Goal: Task Accomplishment & Management: Use online tool/utility

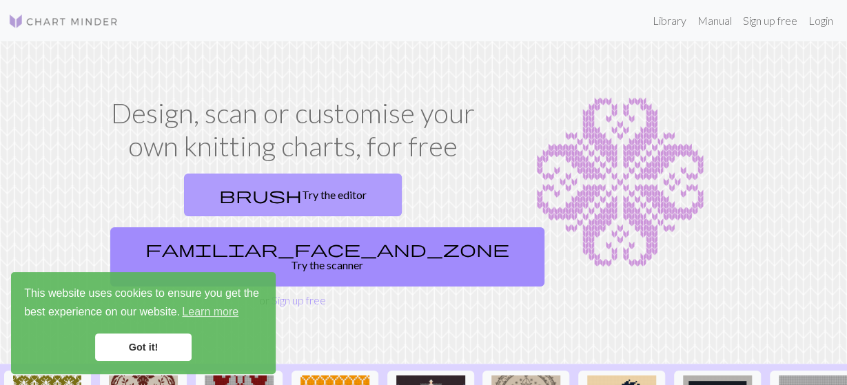
click at [236, 198] on link "brush Try the editor" at bounding box center [293, 195] width 218 height 43
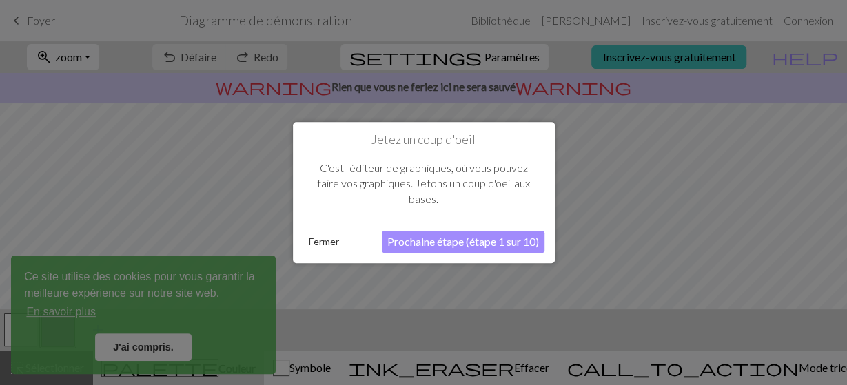
click at [475, 249] on button "Prochaine étape (étape 1 sur 10)" at bounding box center [463, 242] width 163 height 22
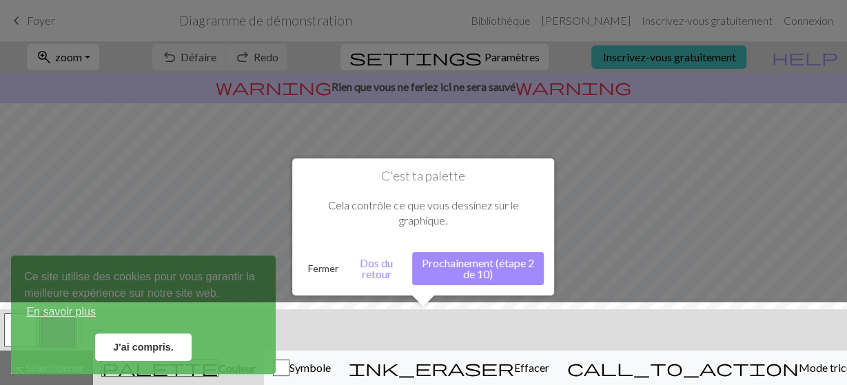
click at [387, 274] on button "Dos du retour" at bounding box center [376, 268] width 65 height 33
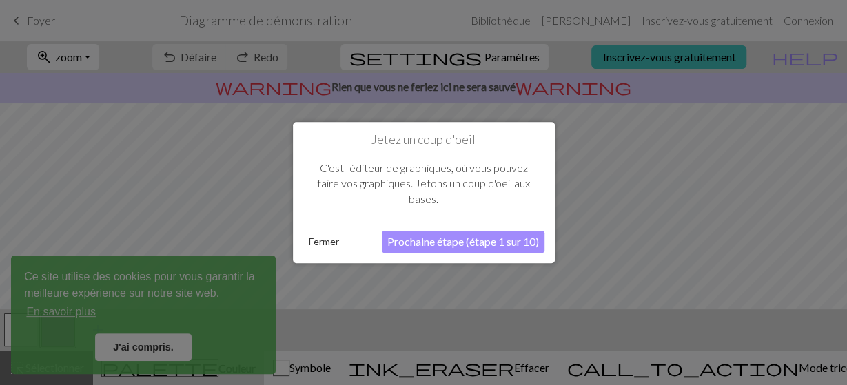
click at [433, 236] on button "Prochaine étape (étape 1 sur 10)" at bounding box center [463, 242] width 163 height 22
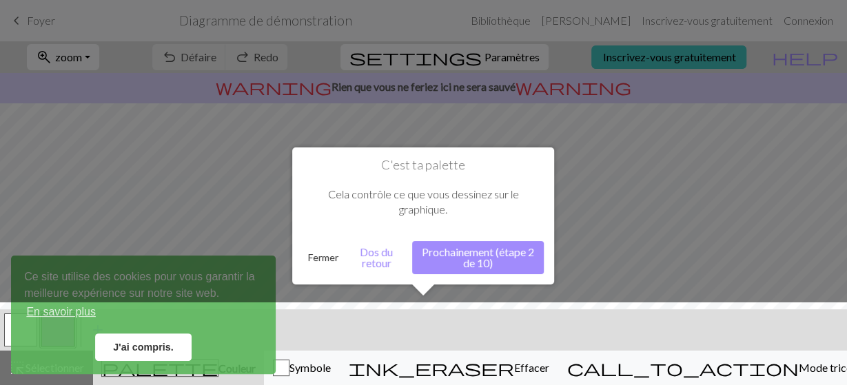
click at [458, 251] on button "Prochainement (étape 2 de 10)" at bounding box center [478, 257] width 132 height 33
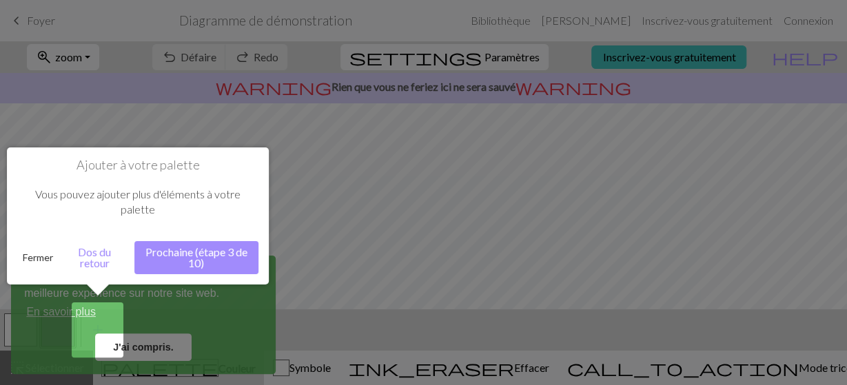
click at [95, 258] on button "Dos du retour" at bounding box center [95, 257] width 72 height 33
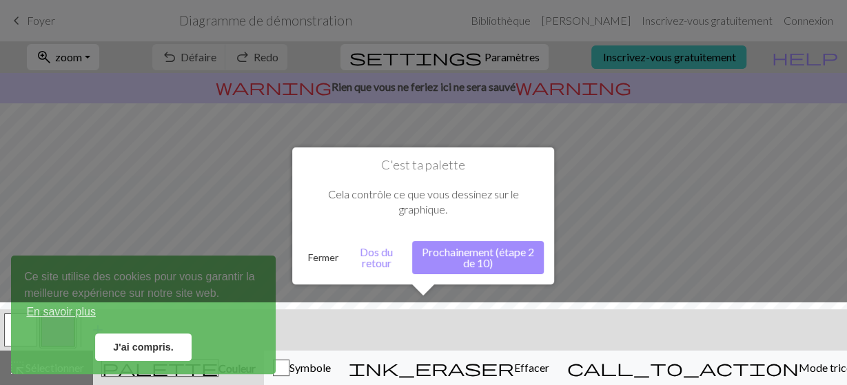
click at [449, 274] on button "Prochainement (étape 2 de 10)" at bounding box center [478, 257] width 132 height 33
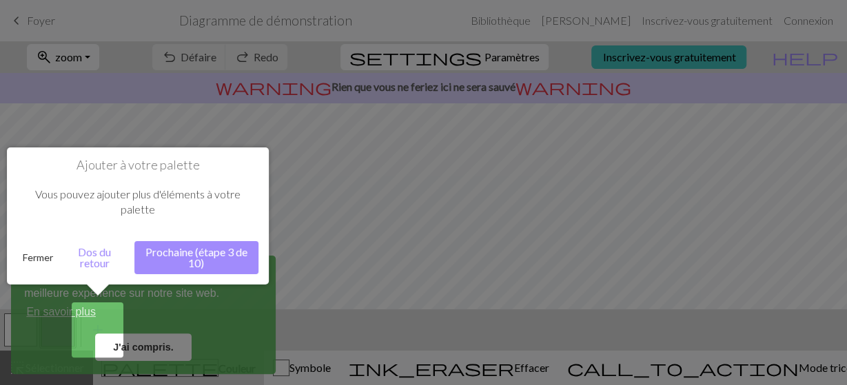
click at [201, 245] on button "Prochaine (étape 3 de 10)" at bounding box center [196, 257] width 124 height 33
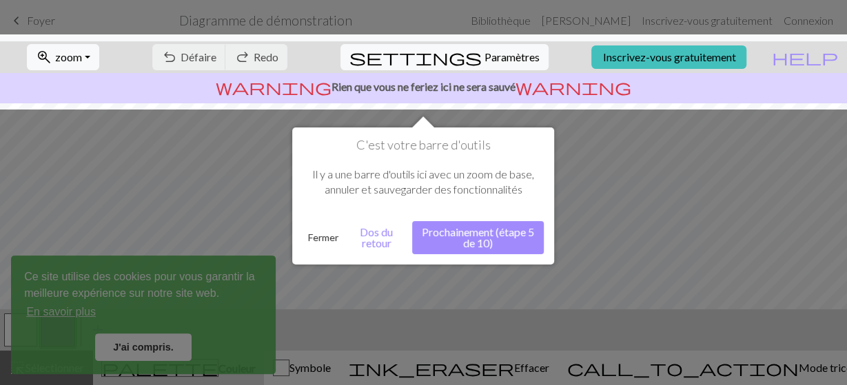
click at [479, 236] on button "Prochainement (étape 5 de 10)" at bounding box center [478, 237] width 132 height 33
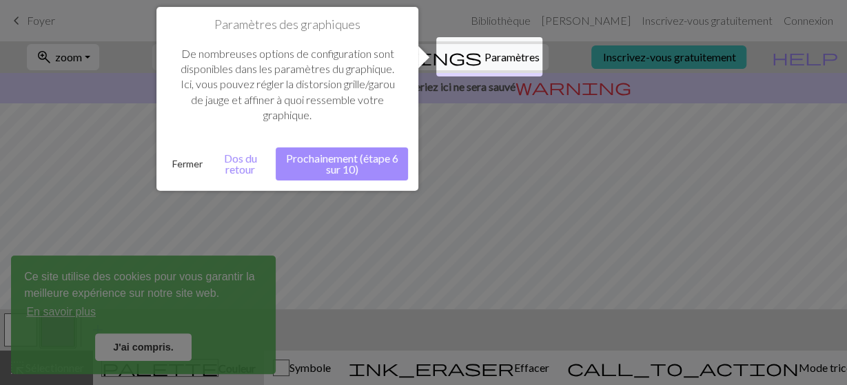
click at [360, 160] on button "Prochainement (étape 6 sur 10)" at bounding box center [342, 163] width 132 height 33
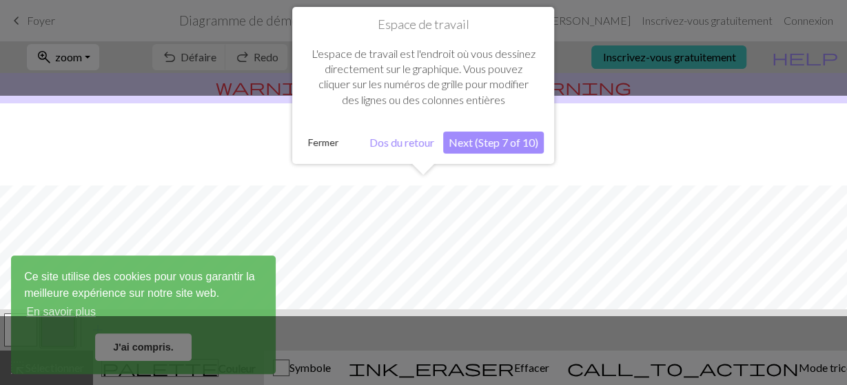
scroll to position [82, 0]
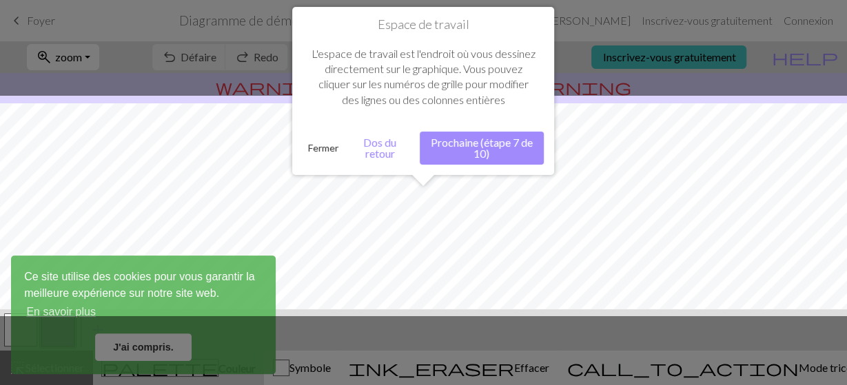
click at [492, 144] on button "Prochaine (étape 7 de 10)" at bounding box center [482, 148] width 124 height 33
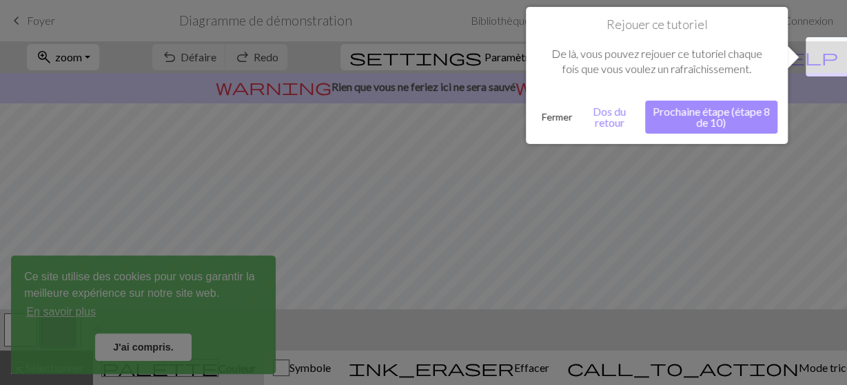
click at [699, 101] on button "Prochaine étape (étape 8 de 10)" at bounding box center [711, 117] width 132 height 33
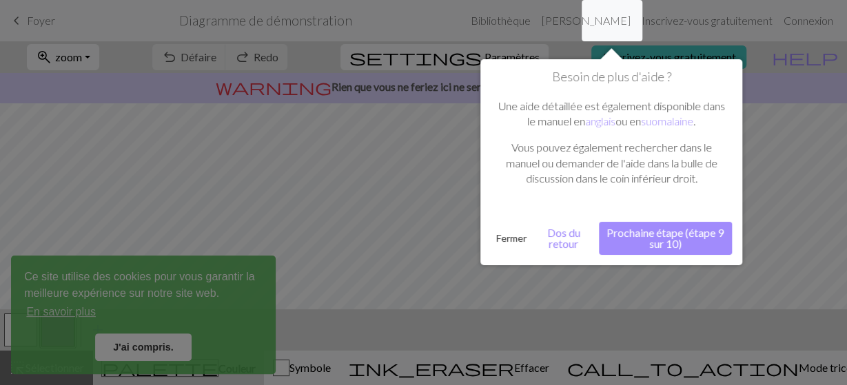
click at [672, 242] on button "Prochaine étape (étape 9 sur 10)" at bounding box center [665, 238] width 133 height 33
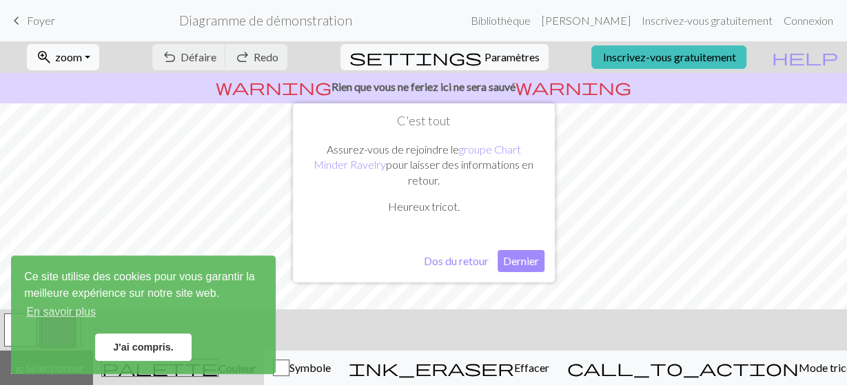
click at [522, 262] on button "Dernier" at bounding box center [521, 261] width 47 height 22
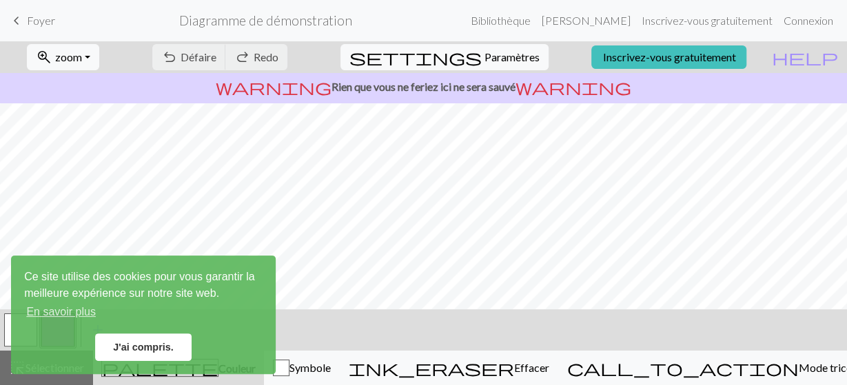
click at [166, 354] on link "J'ai compris." at bounding box center [143, 348] width 96 height 28
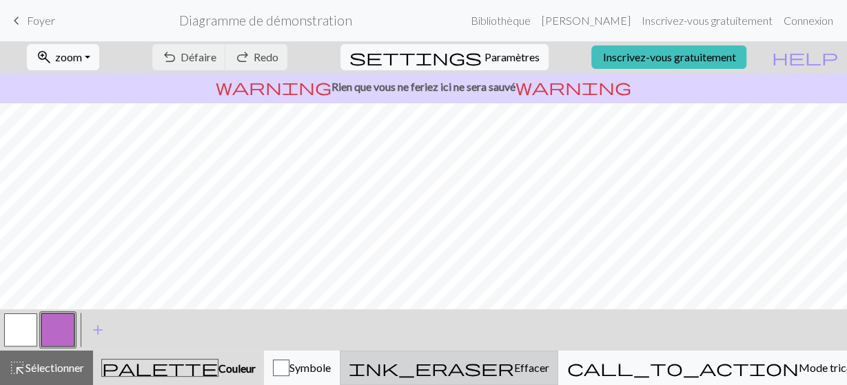
click at [549, 374] on span "Effacer" at bounding box center [531, 367] width 35 height 13
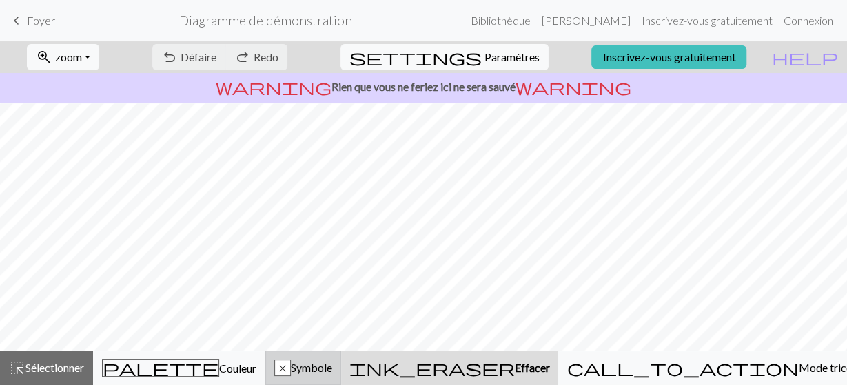
click at [290, 367] on div "x" at bounding box center [282, 368] width 15 height 17
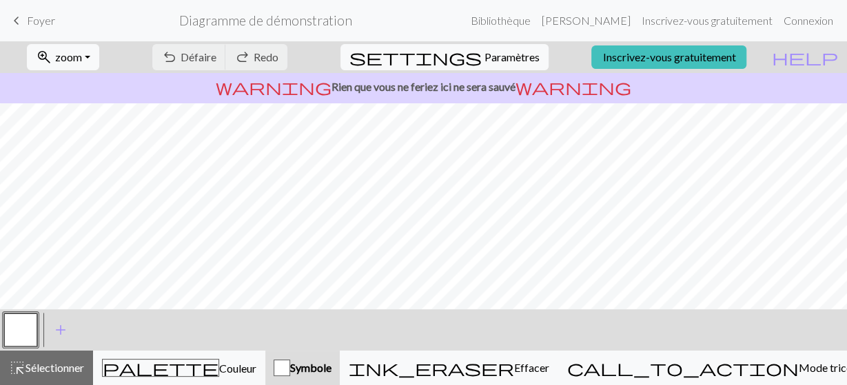
click at [290, 367] on div "button" at bounding box center [282, 368] width 17 height 17
click at [35, 28] on link "keyboard_arrow_left Foyer" at bounding box center [31, 20] width 47 height 23
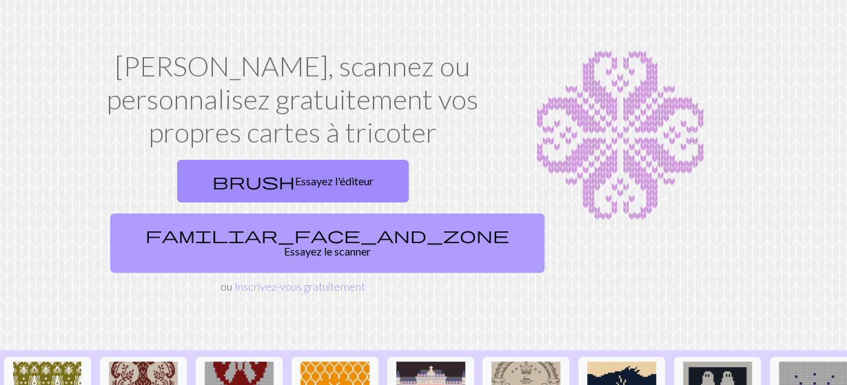
scroll to position [70, 0]
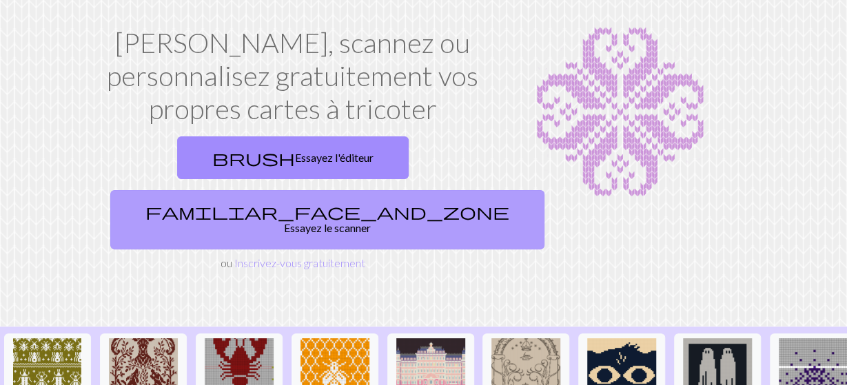
click at [389, 190] on link "familiar_face_and_zone Essayez le scanner" at bounding box center [327, 219] width 434 height 59
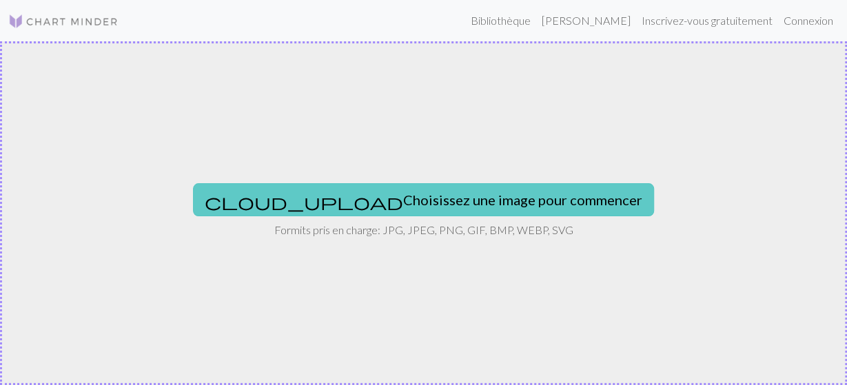
click at [391, 203] on button "cloud_upload Choisissez une image pour commencer" at bounding box center [423, 199] width 461 height 33
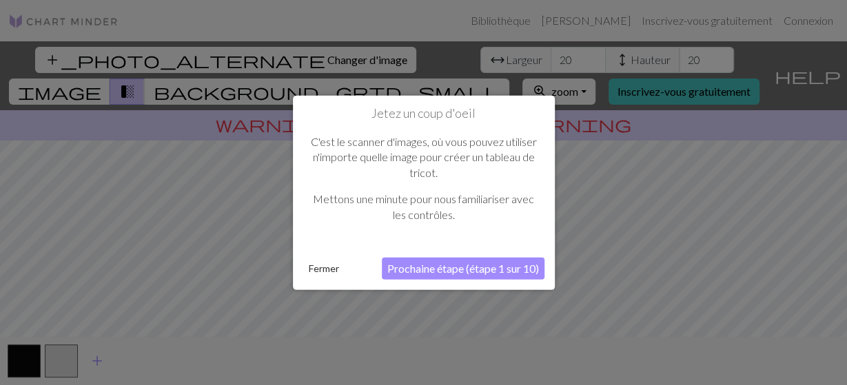
click at [511, 272] on button "Prochaine étape (étape 1 sur 10)" at bounding box center [463, 269] width 163 height 22
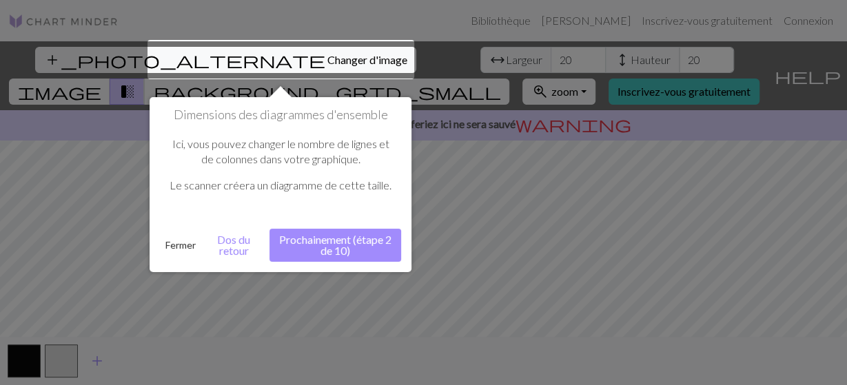
click at [267, 56] on div at bounding box center [280, 59] width 267 height 39
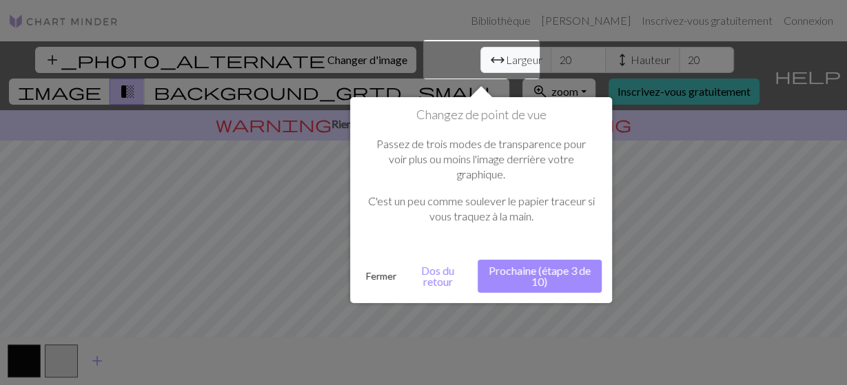
click at [556, 260] on button "Prochaine (étape 3 de 10)" at bounding box center [540, 276] width 124 height 33
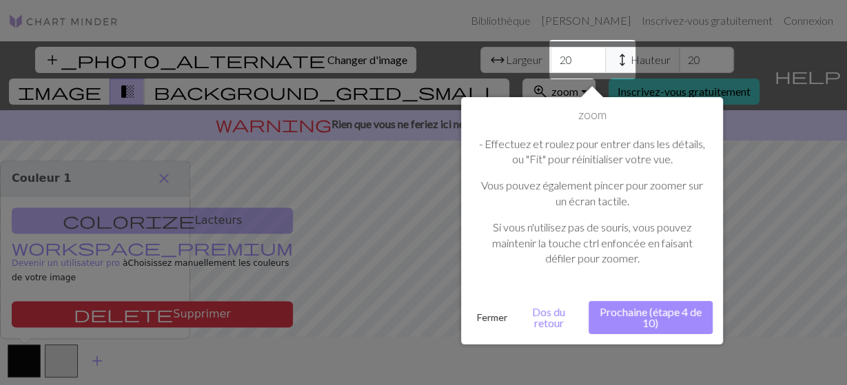
click at [664, 314] on button "Prochaine (étape 4 de 10)" at bounding box center [651, 317] width 124 height 33
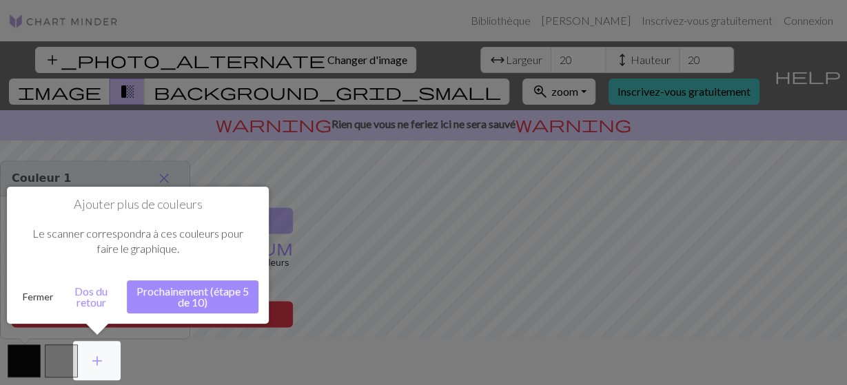
click at [197, 297] on button "Prochainement (étape 5 de 10)" at bounding box center [193, 296] width 132 height 33
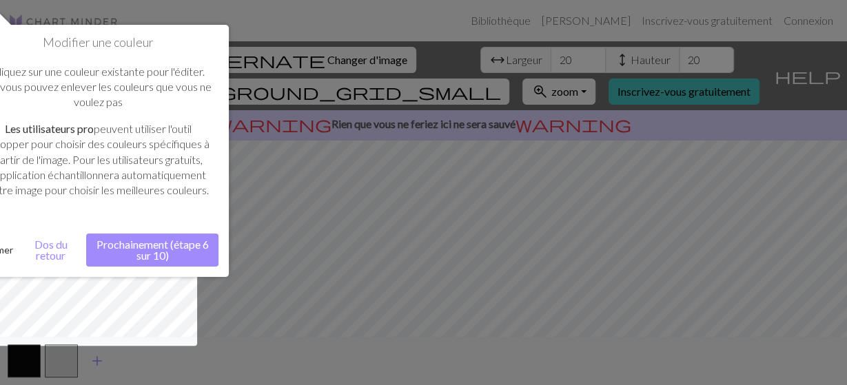
click at [190, 242] on button "Prochainement (étape 6 sur 10)" at bounding box center [152, 250] width 132 height 33
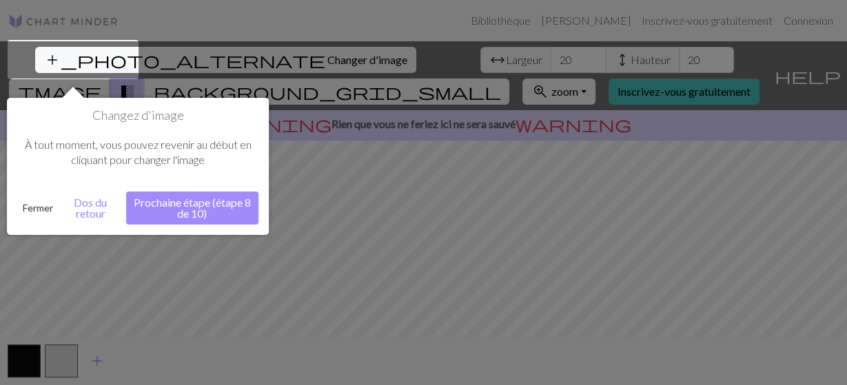
click at [210, 221] on button "Prochaine étape (étape 8 de 10)" at bounding box center [192, 208] width 132 height 33
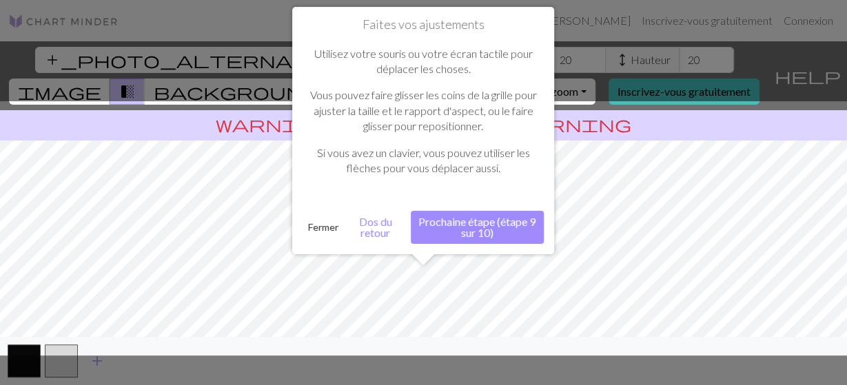
click at [480, 221] on button "Prochaine étape (étape 9 sur 10)" at bounding box center [477, 227] width 133 height 33
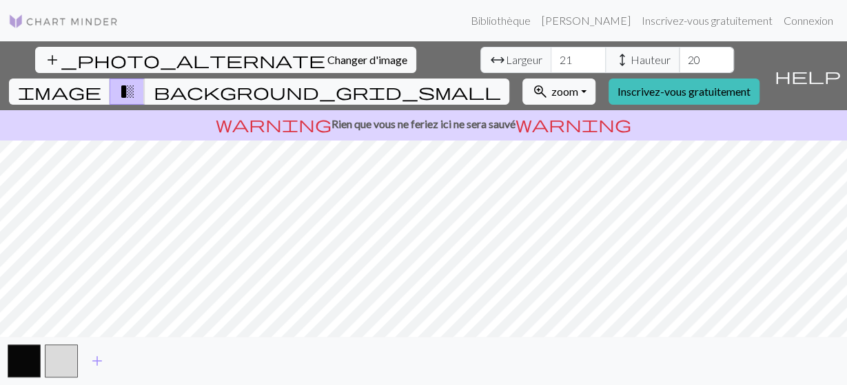
click at [551, 54] on input "21" at bounding box center [578, 60] width 55 height 26
click at [551, 54] on input "22" at bounding box center [578, 60] width 55 height 26
click at [551, 54] on input "23" at bounding box center [578, 60] width 55 height 26
click at [551, 54] on input "24" at bounding box center [578, 60] width 55 height 26
click at [551, 54] on input "25" at bounding box center [578, 60] width 55 height 26
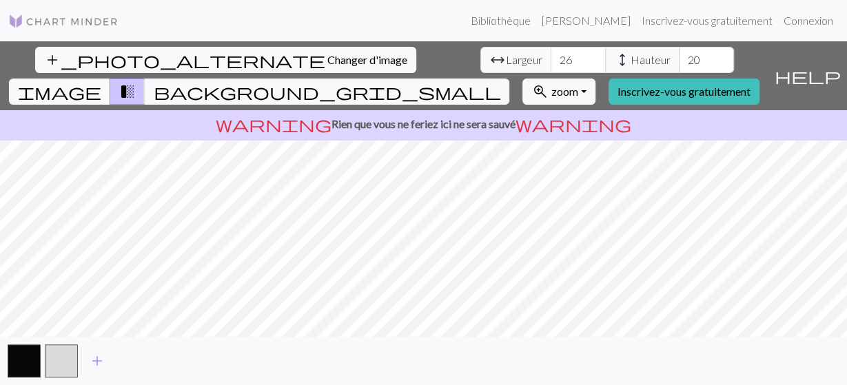
click at [551, 54] on input "26" at bounding box center [578, 60] width 55 height 26
click at [551, 54] on input "27" at bounding box center [578, 60] width 55 height 26
click at [551, 54] on input "28" at bounding box center [578, 60] width 55 height 26
click at [551, 54] on input "29" at bounding box center [578, 60] width 55 height 26
click at [551, 54] on input "72" at bounding box center [578, 60] width 55 height 26
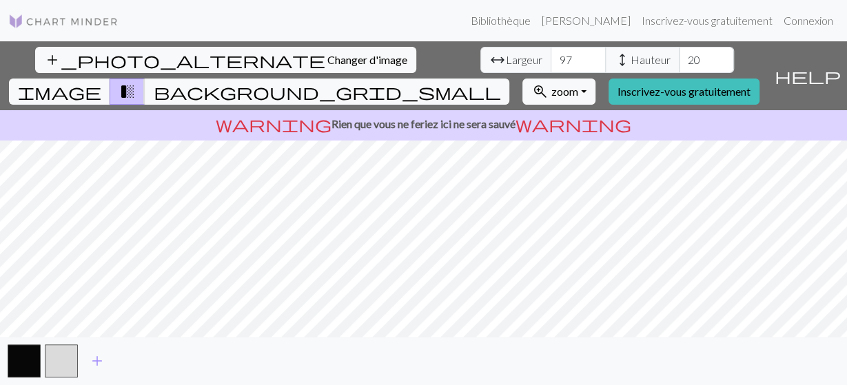
click at [551, 54] on input "97" at bounding box center [578, 60] width 55 height 26
click at [551, 54] on input "98" at bounding box center [578, 60] width 55 height 26
click at [551, 54] on input "99" at bounding box center [578, 60] width 55 height 26
click at [551, 54] on input "100" at bounding box center [578, 60] width 55 height 26
click at [551, 54] on input "101" at bounding box center [578, 60] width 55 height 26
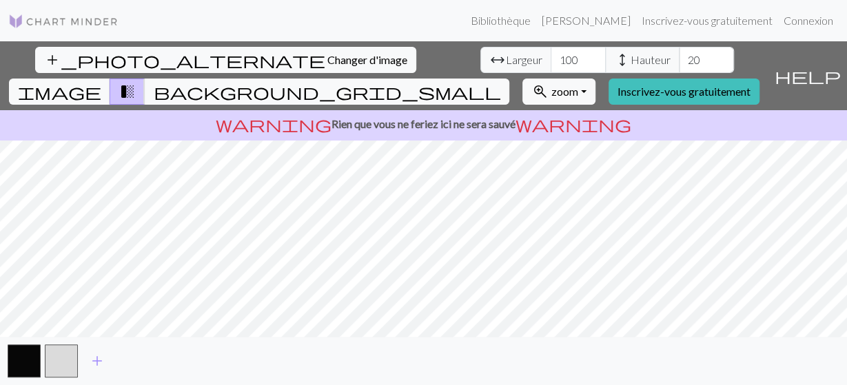
type input "100"
click at [551, 63] on input "100" at bounding box center [578, 60] width 55 height 26
click at [679, 57] on input "63" at bounding box center [706, 60] width 55 height 26
click at [679, 52] on input "63" at bounding box center [706, 60] width 55 height 26
click at [679, 71] on input "63" at bounding box center [706, 60] width 55 height 26
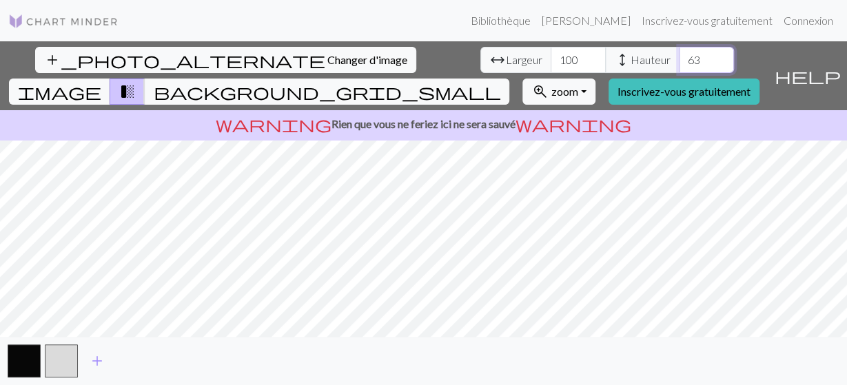
click at [679, 64] on input "62" at bounding box center [706, 60] width 55 height 26
click at [679, 64] on input "61" at bounding box center [706, 60] width 55 height 26
click at [679, 64] on input "60" at bounding box center [706, 60] width 55 height 26
click at [679, 64] on input "59" at bounding box center [706, 60] width 55 height 26
click at [679, 64] on input "58" at bounding box center [706, 60] width 55 height 26
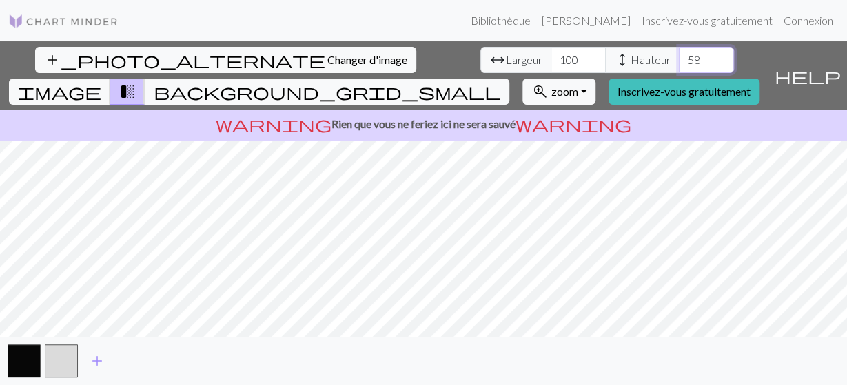
click at [679, 56] on input "59" at bounding box center [706, 60] width 55 height 26
type input "60"
click at [679, 58] on input "60" at bounding box center [706, 60] width 55 height 26
click at [551, 61] on input "100" at bounding box center [578, 60] width 55 height 26
type input "1"
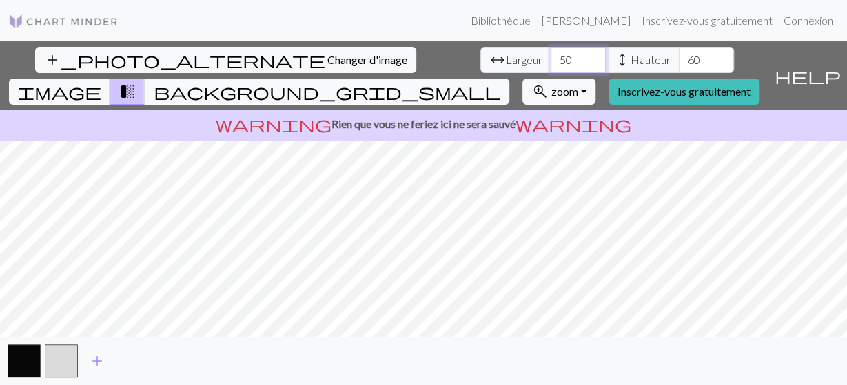
click at [551, 60] on input "50" at bounding box center [578, 60] width 55 height 26
click at [551, 54] on input "61" at bounding box center [578, 60] width 55 height 26
click at [551, 54] on input "62" at bounding box center [578, 60] width 55 height 26
click at [551, 54] on input "63" at bounding box center [578, 60] width 55 height 26
click at [551, 54] on input "64" at bounding box center [578, 60] width 55 height 26
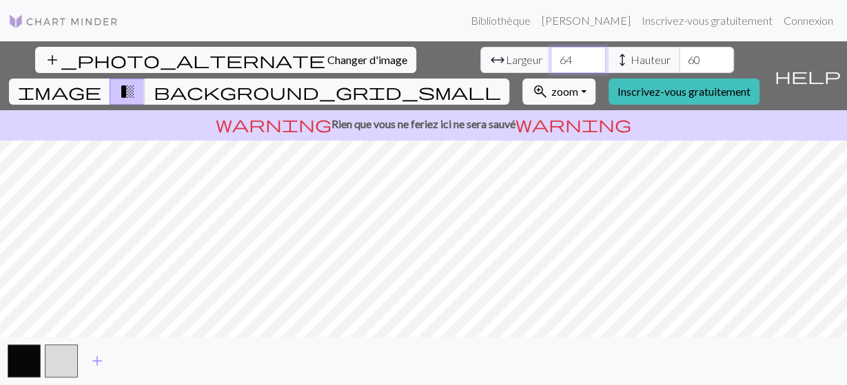
click at [551, 54] on input "65" at bounding box center [578, 60] width 55 height 26
click at [551, 54] on input "69" at bounding box center [578, 60] width 55 height 26
click at [551, 54] on input "70" at bounding box center [578, 60] width 55 height 26
click at [551, 54] on input "71" at bounding box center [578, 60] width 55 height 26
click at [551, 54] on input "72" at bounding box center [578, 60] width 55 height 26
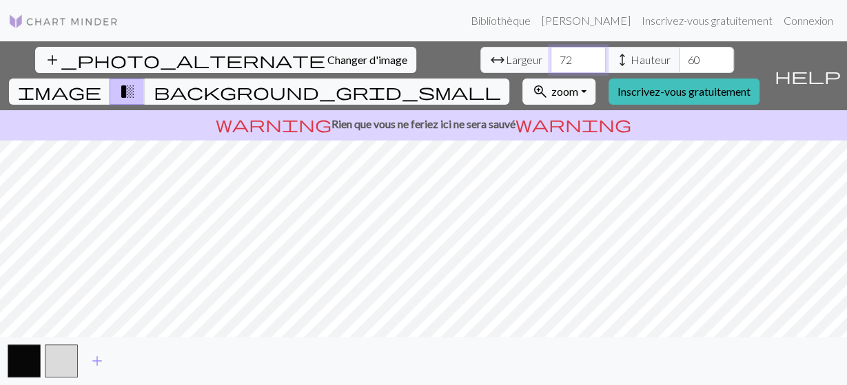
click at [551, 54] on input "73" at bounding box center [578, 60] width 55 height 26
click at [551, 54] on input "74" at bounding box center [578, 60] width 55 height 26
click at [551, 54] on input "75" at bounding box center [578, 60] width 55 height 26
click at [551, 54] on input "76" at bounding box center [578, 60] width 55 height 26
click at [551, 54] on input "77" at bounding box center [578, 60] width 55 height 26
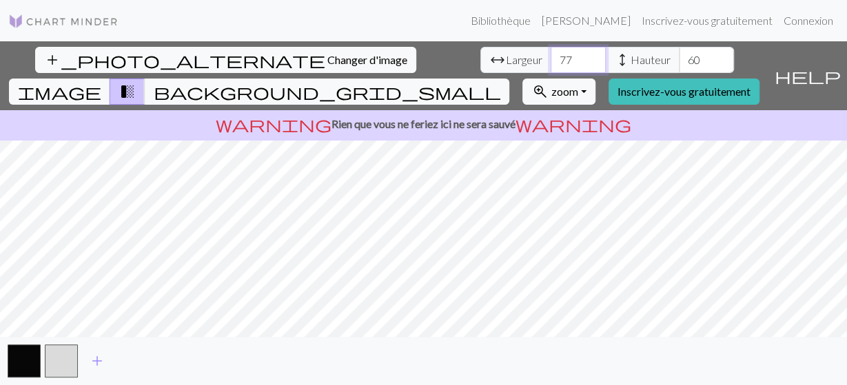
click at [551, 54] on input "78" at bounding box center [578, 60] width 55 height 26
click at [551, 54] on input "79" at bounding box center [578, 60] width 55 height 26
click at [551, 54] on input "80" at bounding box center [578, 60] width 55 height 26
click at [551, 54] on input "81" at bounding box center [578, 60] width 55 height 26
click at [551, 54] on input "82" at bounding box center [578, 60] width 55 height 26
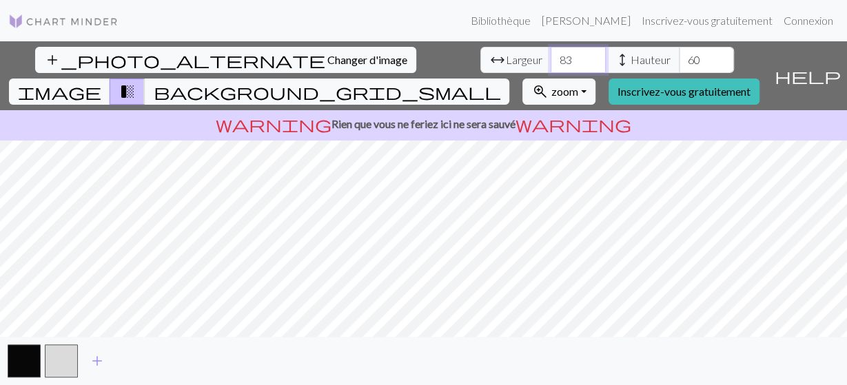
click at [551, 54] on input "83" at bounding box center [578, 60] width 55 height 26
click at [551, 54] on input "84" at bounding box center [578, 60] width 55 height 26
click at [551, 53] on input "84" at bounding box center [578, 60] width 55 height 26
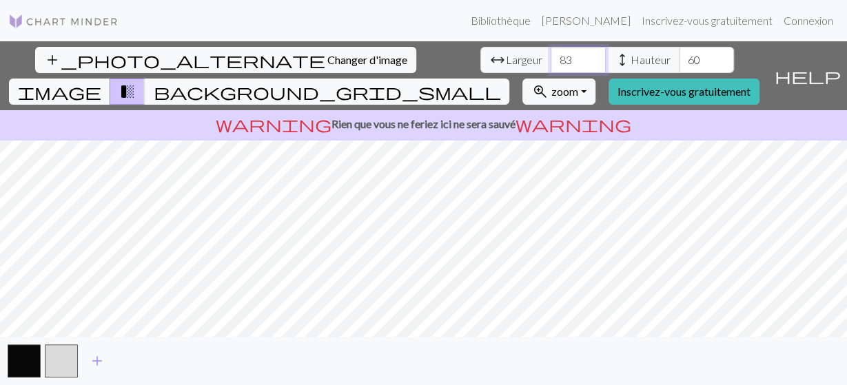
click at [551, 61] on input "83" at bounding box center [578, 60] width 55 height 26
type input "8"
type input "100"
click at [679, 62] on input "60" at bounding box center [706, 60] width 55 height 26
type input "6"
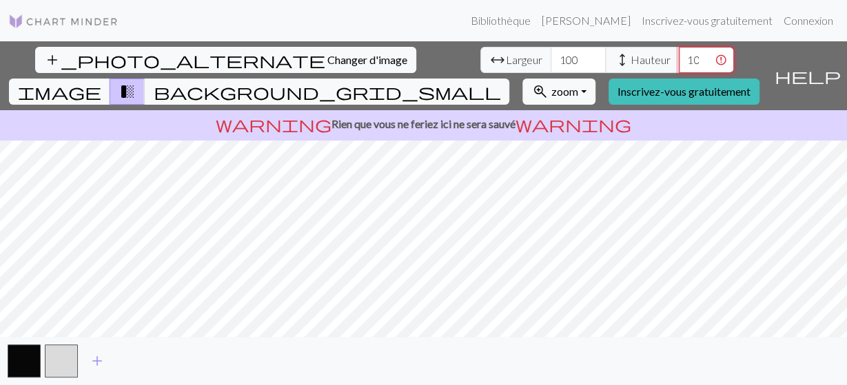
scroll to position [0, 17]
click at [430, 343] on div "add_photo_alternate Changer d'image arrow_range Largeur 100 height Hauteur 1000…" at bounding box center [423, 213] width 847 height 344
click at [300, 105] on div "add_photo_alternate Changer d'image arrow_range Largeur 100 height Hauteur 1000…" at bounding box center [423, 213] width 847 height 344
click at [679, 57] on input "1000" at bounding box center [706, 60] width 55 height 26
type input "1001"
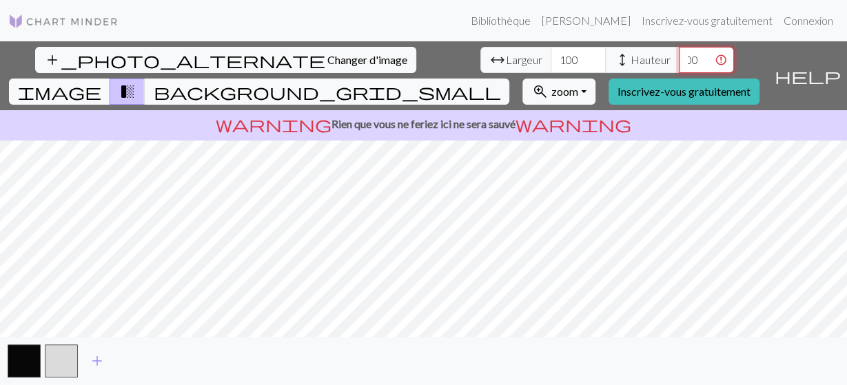
click at [679, 59] on input "1001" at bounding box center [706, 60] width 55 height 26
click at [679, 60] on input "1001" at bounding box center [706, 60] width 55 height 26
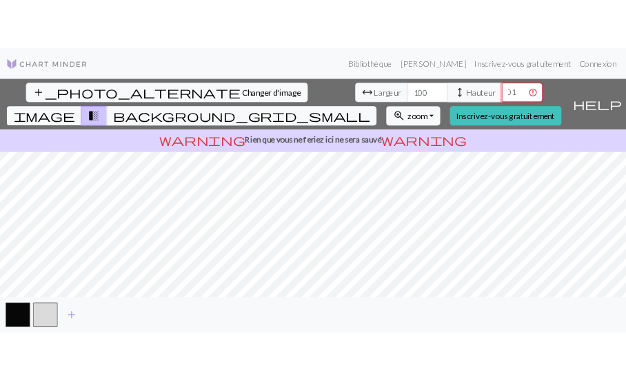
scroll to position [0, 0]
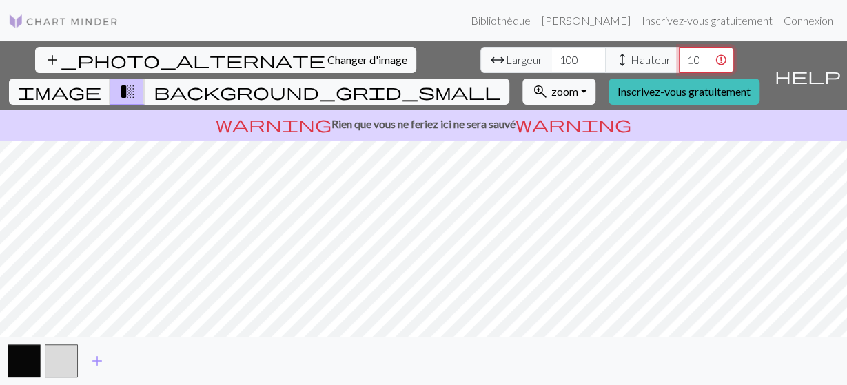
drag, startPoint x: 367, startPoint y: 59, endPoint x: 331, endPoint y: 64, distance: 36.8
click at [679, 64] on input "1001" at bounding box center [706, 60] width 55 height 26
type input "100"
click at [595, 79] on button "zoom_in zoom Zoom" at bounding box center [558, 92] width 72 height 26
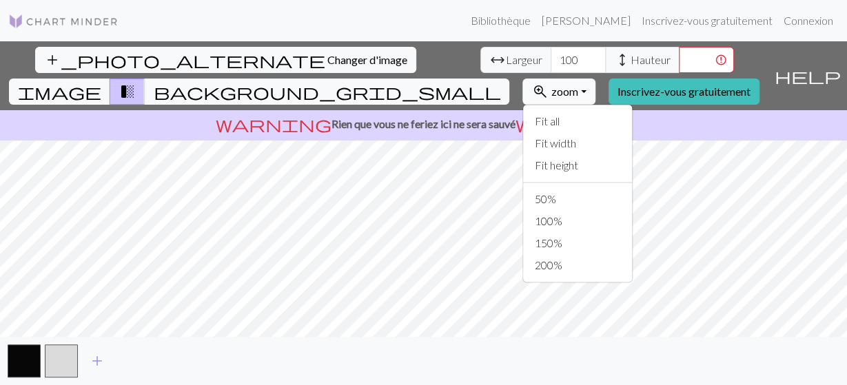
click at [595, 79] on button "zoom_in zoom Zoom" at bounding box center [558, 92] width 72 height 26
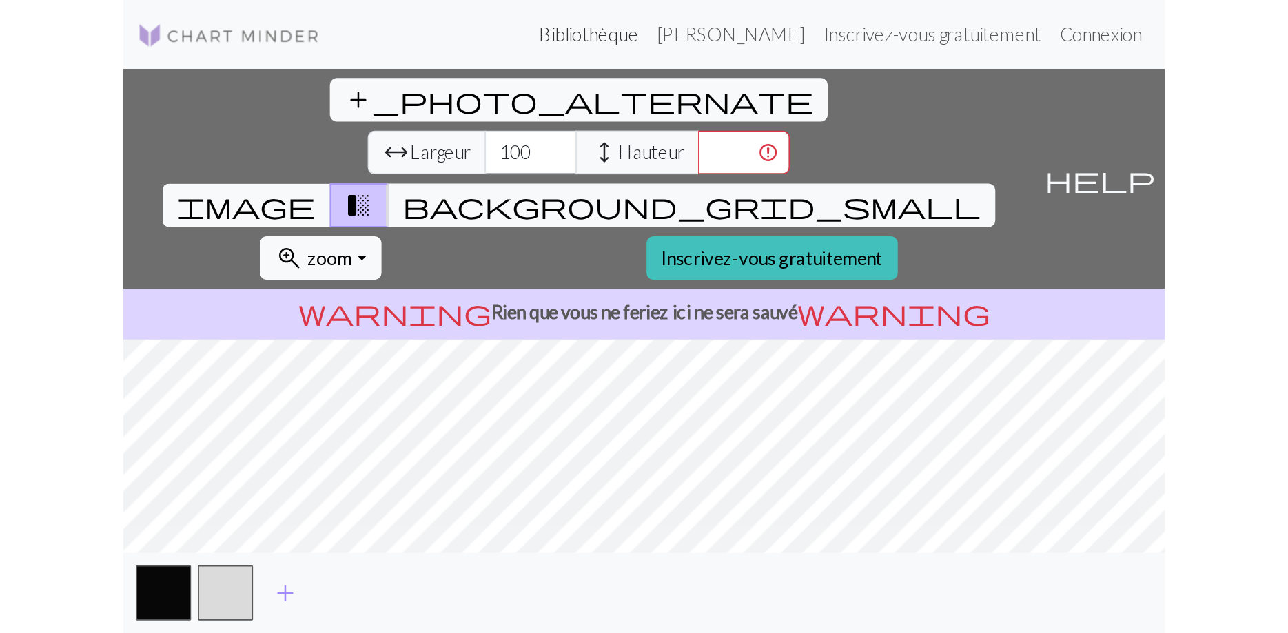
scroll to position [0, 22]
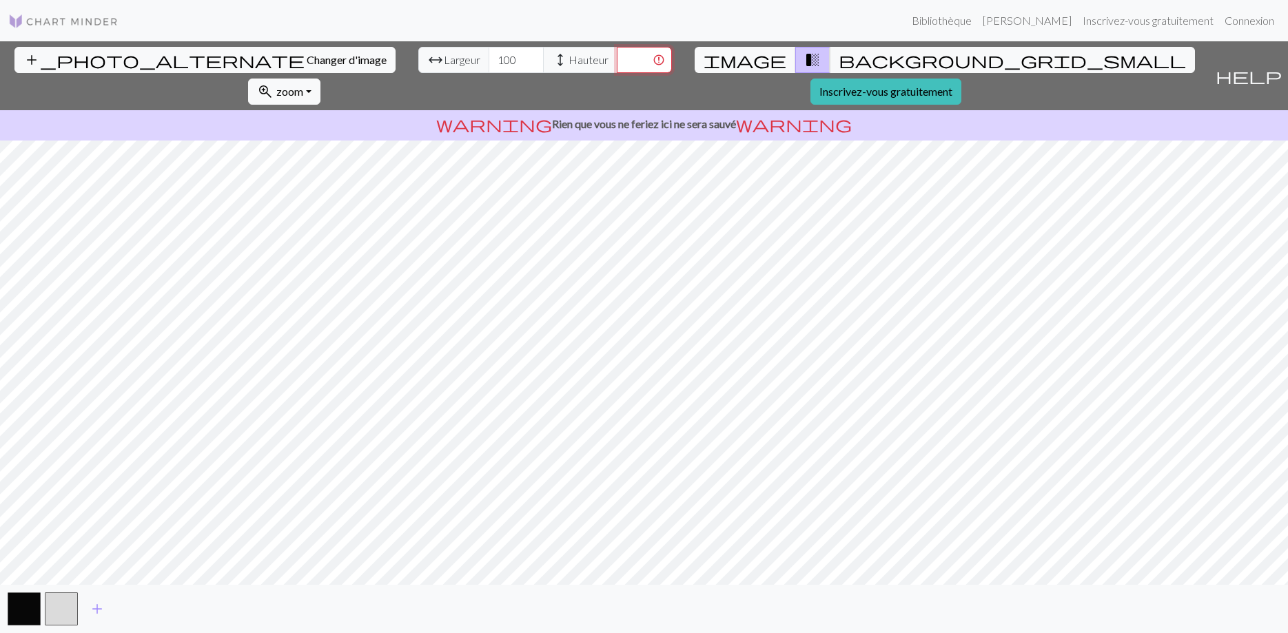
click at [617, 66] on input "number" at bounding box center [644, 60] width 55 height 26
type input "100"
click at [320, 79] on button "zoom_in zoom Zoom" at bounding box center [284, 92] width 72 height 26
click at [373, 211] on button "100 %" at bounding box center [311, 222] width 124 height 22
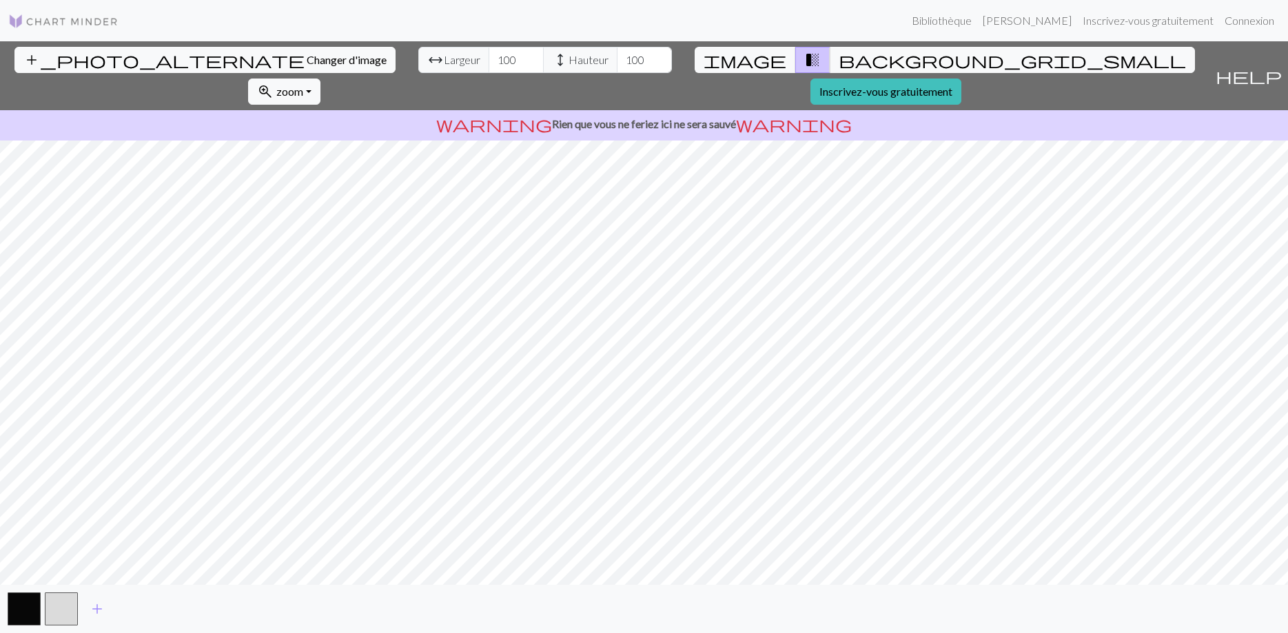
click at [846, 107] on div "add_photo_alternate Changer d'image arrow_range Largeur 100 height Hauteur 100 …" at bounding box center [644, 337] width 1288 height 592
click at [489, 68] on input "100" at bounding box center [516, 60] width 55 height 26
type input "1"
type input "100"
click at [617, 65] on input "100" at bounding box center [644, 60] width 55 height 26
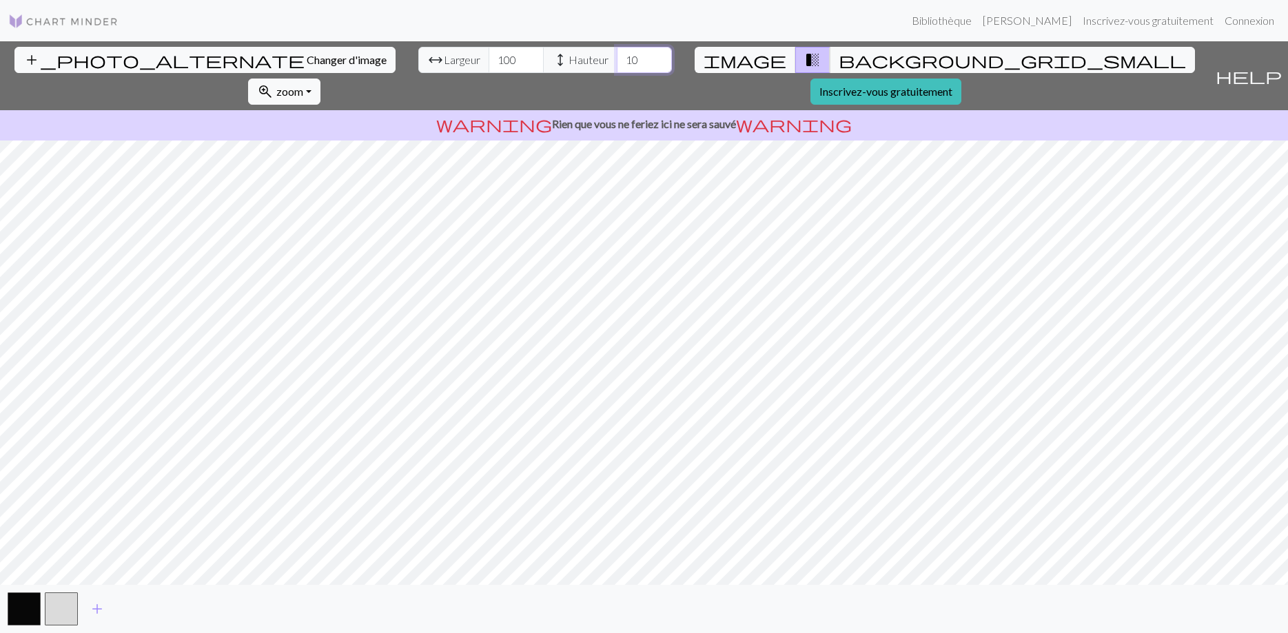
type input "100"
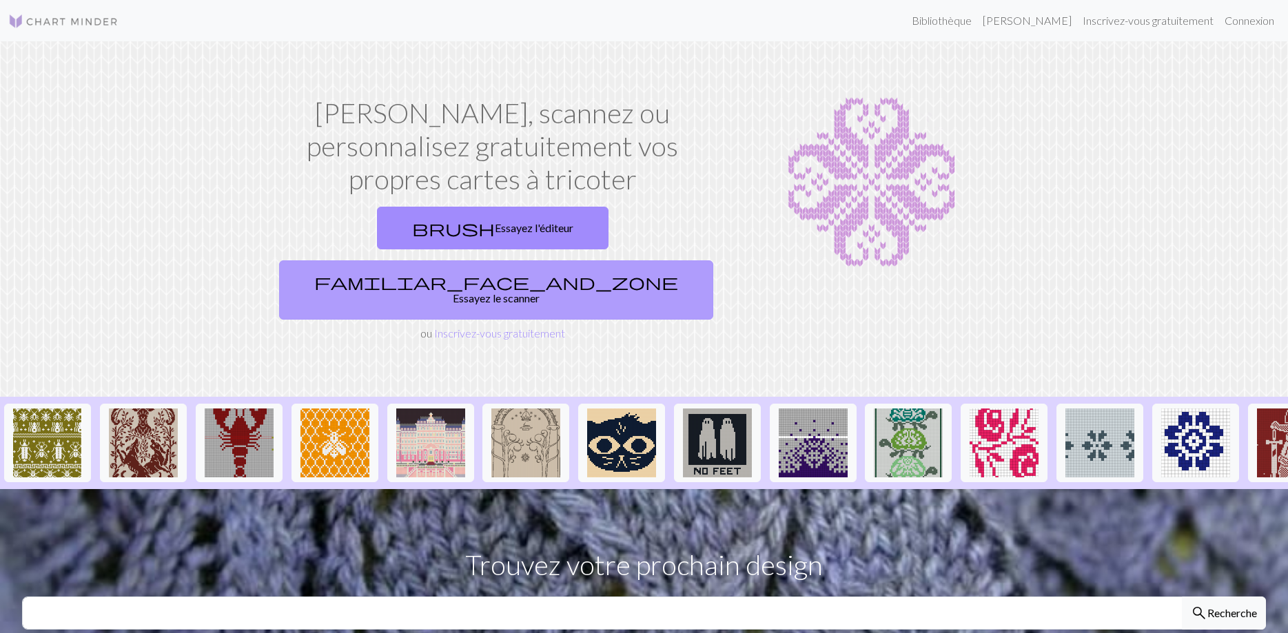
click at [597, 260] on link "familiar_face_and_zone Essayez le scanner" at bounding box center [496, 289] width 434 height 59
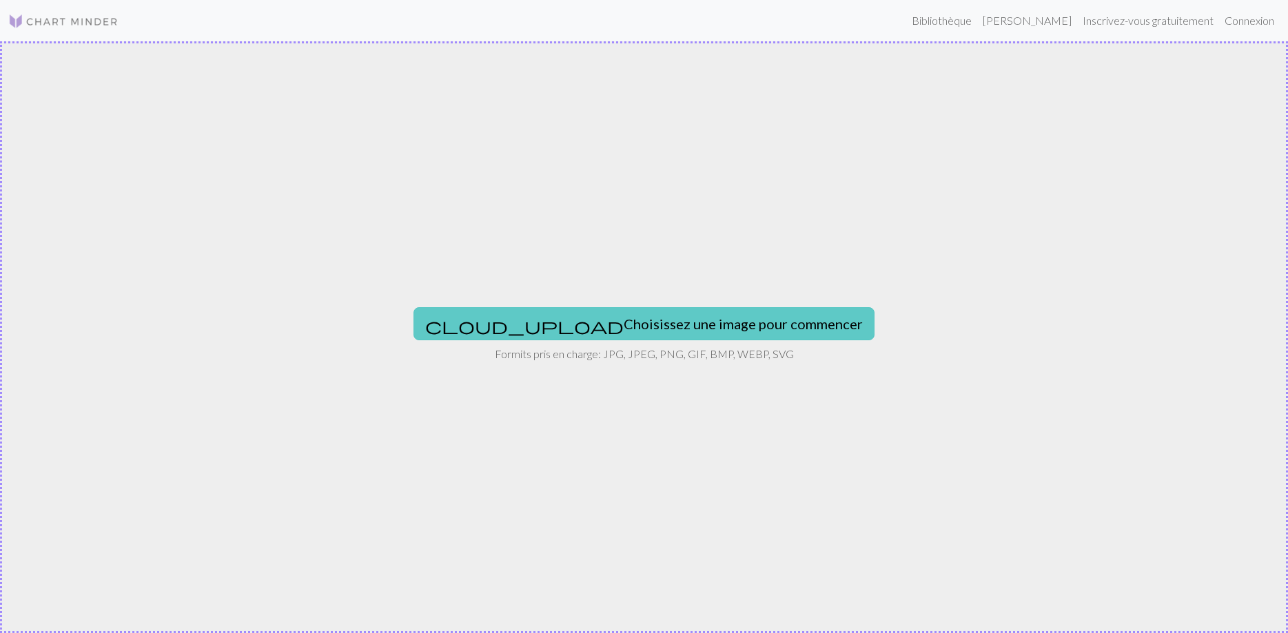
click at [608, 319] on button "cloud_upload Choisissez une image pour commencer" at bounding box center [643, 323] width 461 height 33
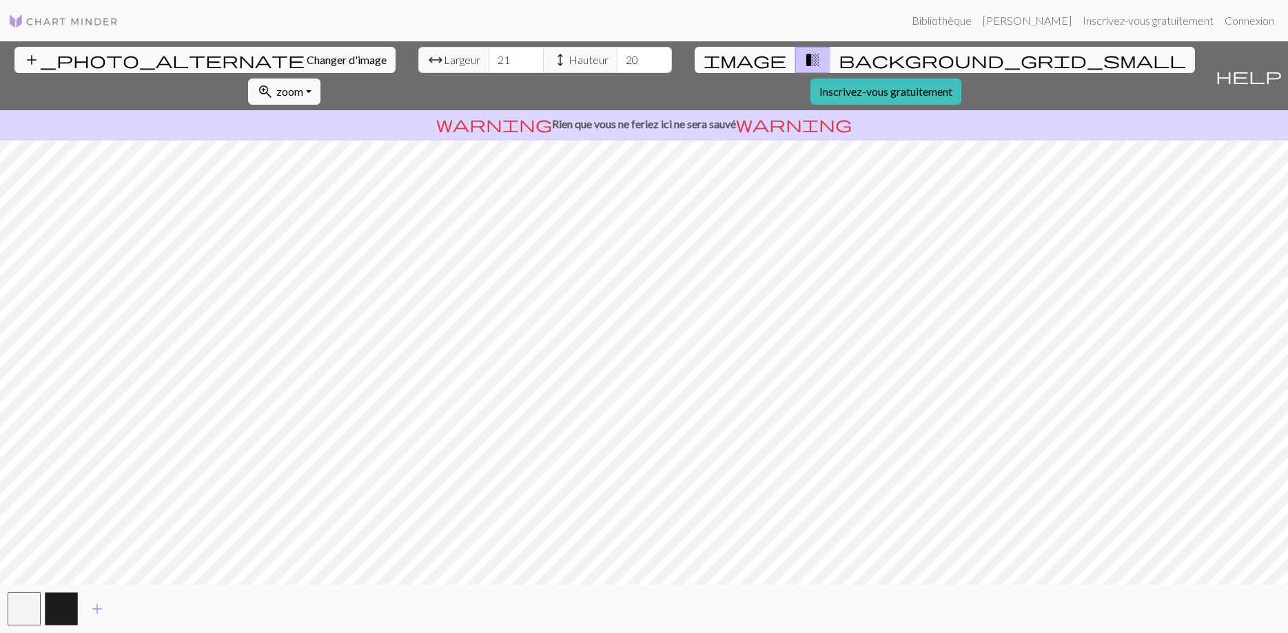
click at [489, 59] on input "21" at bounding box center [516, 60] width 55 height 26
click at [489, 59] on input "22" at bounding box center [516, 60] width 55 height 26
click at [489, 59] on input "23" at bounding box center [516, 60] width 55 height 26
click at [489, 60] on input "22" at bounding box center [516, 60] width 55 height 26
click at [489, 60] on input "21" at bounding box center [516, 60] width 55 height 26
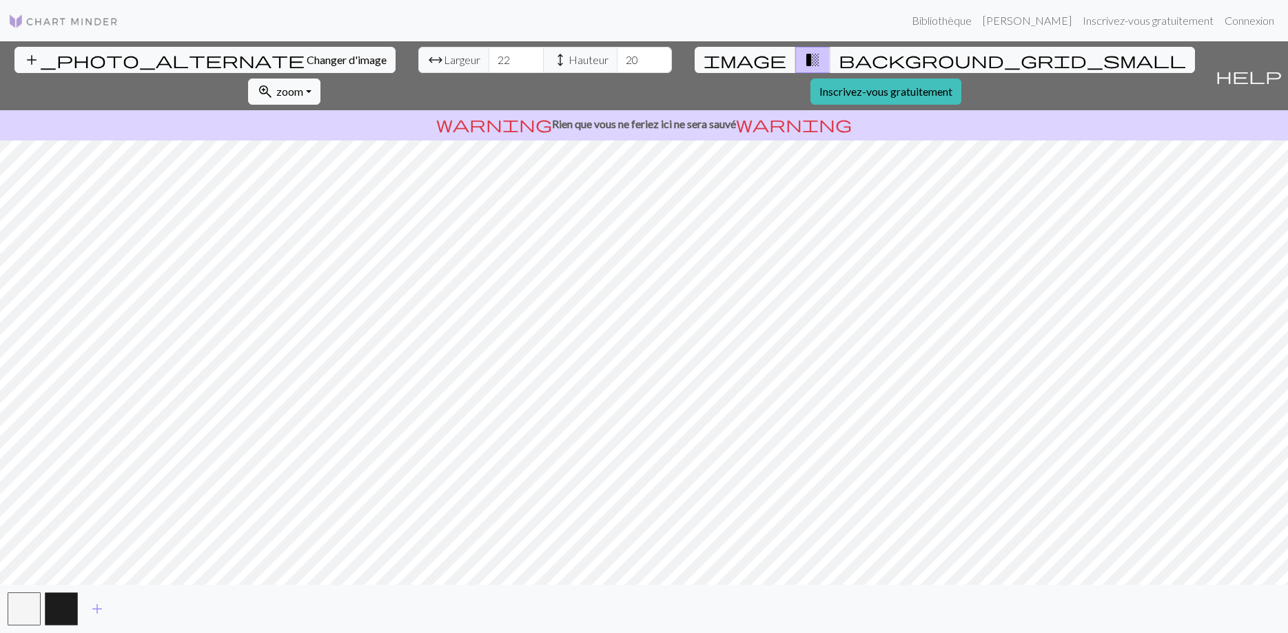
click at [489, 54] on input "22" at bounding box center [516, 60] width 55 height 26
click at [489, 54] on input "23" at bounding box center [516, 60] width 55 height 26
click at [489, 54] on input "24" at bounding box center [516, 60] width 55 height 26
click at [489, 61] on input "24" at bounding box center [516, 60] width 55 height 26
type input "2"
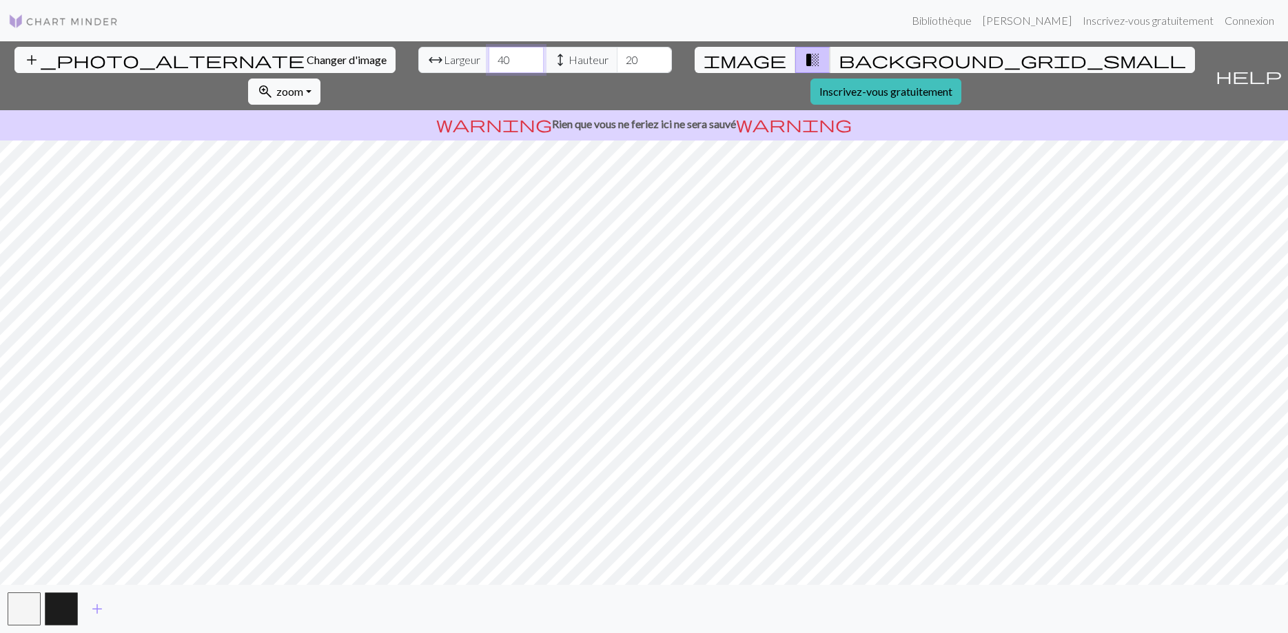
type input "40"
click at [617, 61] on input "20" at bounding box center [644, 60] width 55 height 26
type input "2"
type input "30"
click at [489, 59] on input "40" at bounding box center [516, 60] width 55 height 26
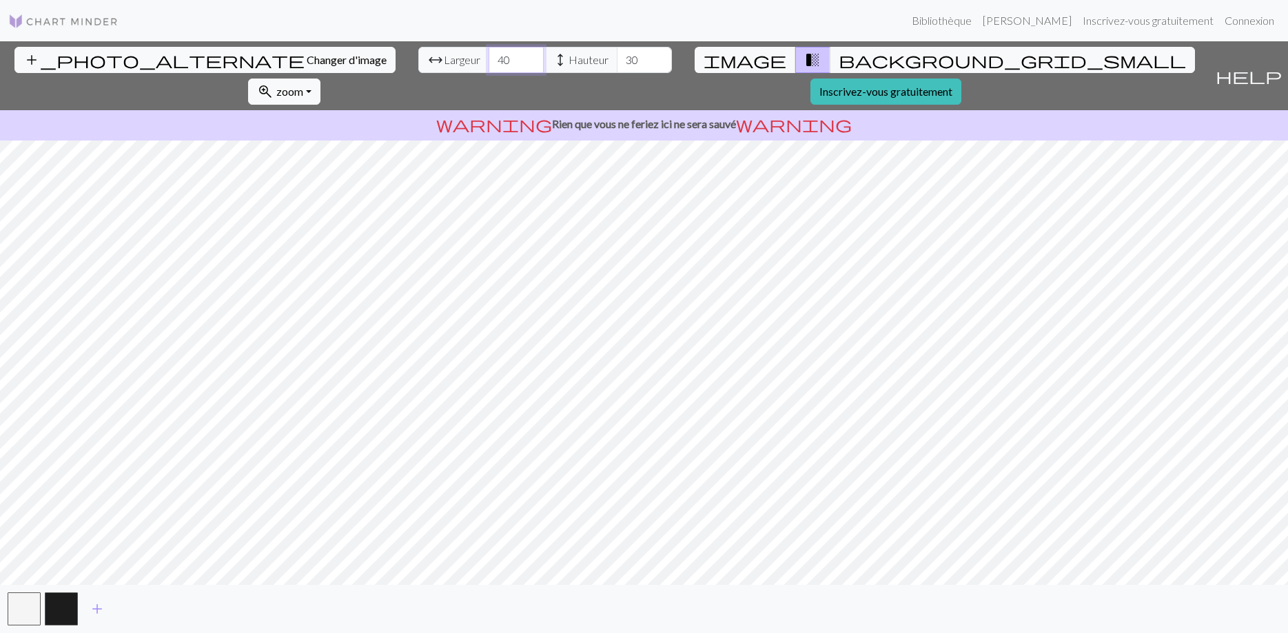
type input "4"
type input "50"
click at [617, 58] on input "30" at bounding box center [644, 60] width 55 height 26
type input "3"
type input "40"
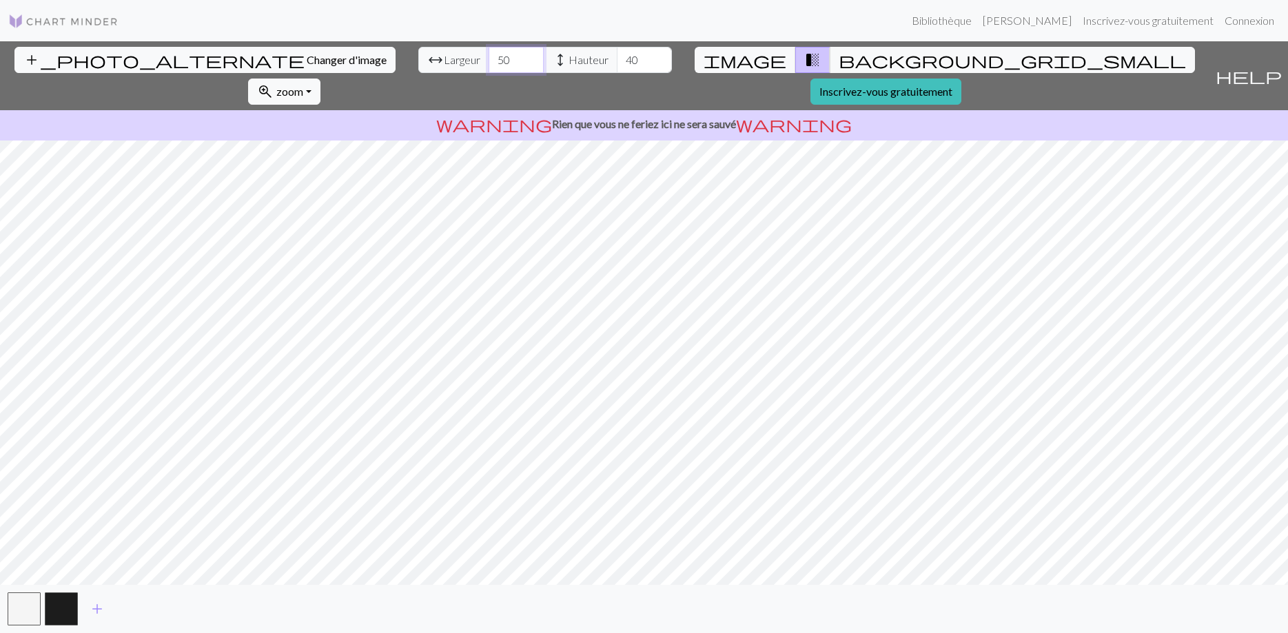
click at [489, 60] on input "50" at bounding box center [516, 60] width 55 height 26
type input "5"
type input "60"
click at [617, 62] on input "40" at bounding box center [644, 60] width 55 height 26
type input "4"
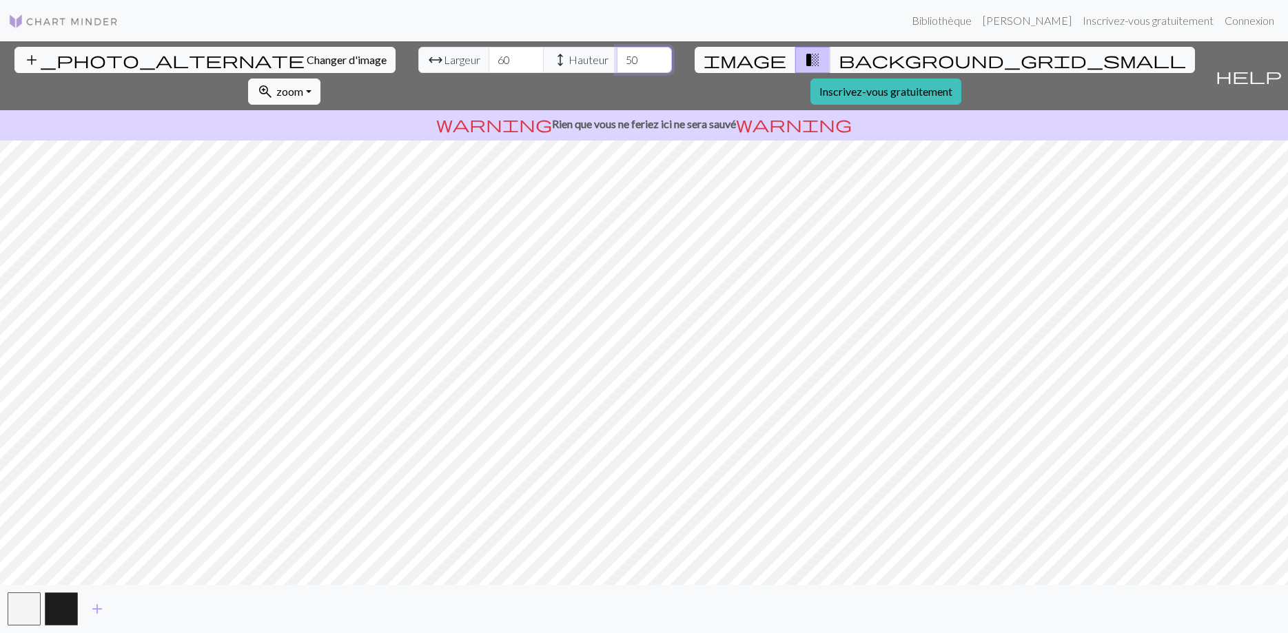
type input "50"
click at [489, 63] on input "60" at bounding box center [516, 60] width 55 height 26
type input "6"
type input "80"
click at [617, 61] on input "50" at bounding box center [644, 60] width 55 height 26
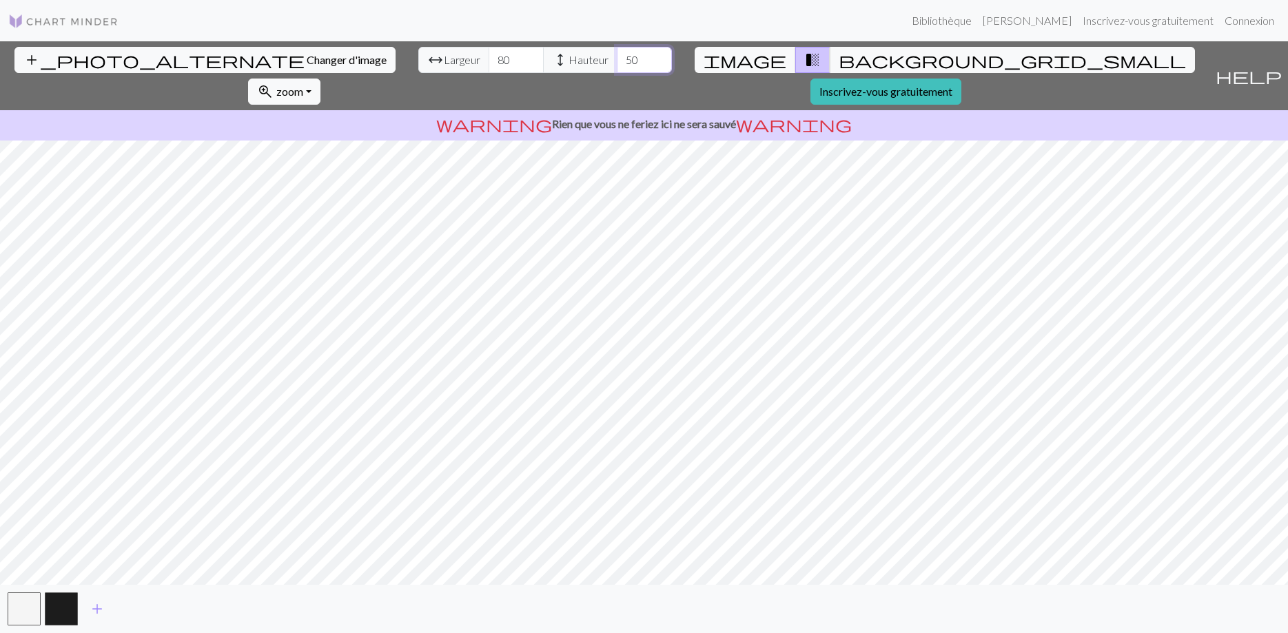
type input "5"
type input "70"
click at [489, 57] on input "80" at bounding box center [516, 60] width 55 height 26
type input "8"
type input "100"
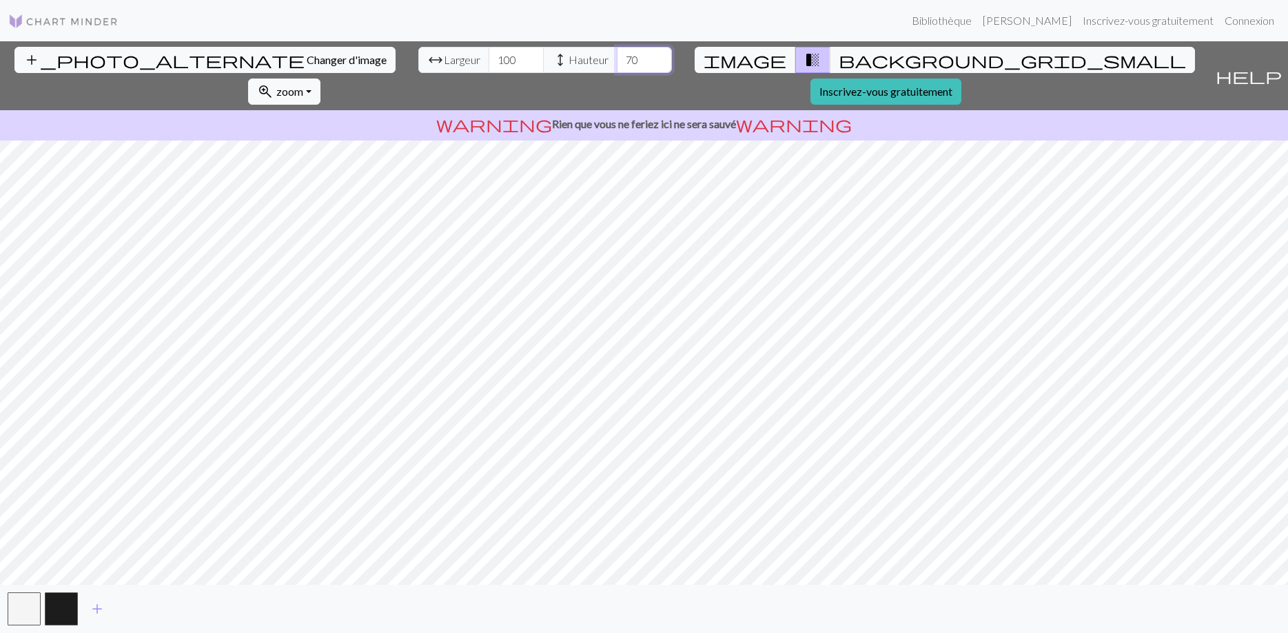
click at [617, 64] on input "70" at bounding box center [644, 60] width 55 height 26
type input "7"
type input "100"
click at [489, 61] on input "100" at bounding box center [516, 60] width 55 height 26
type input "100"
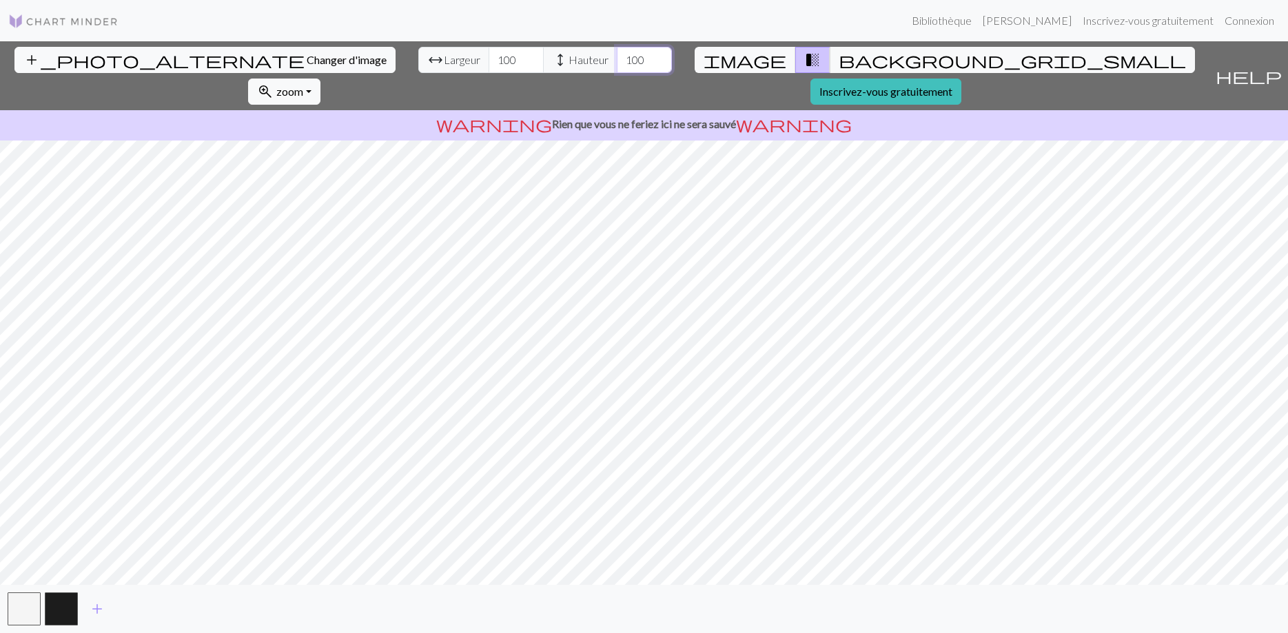
click at [617, 63] on input "100" at bounding box center [644, 60] width 55 height 26
click at [617, 58] on input "100" at bounding box center [644, 60] width 55 height 26
type input "135"
click at [130, 50] on button "add_photo_alternate Changer d'image" at bounding box center [204, 60] width 381 height 26
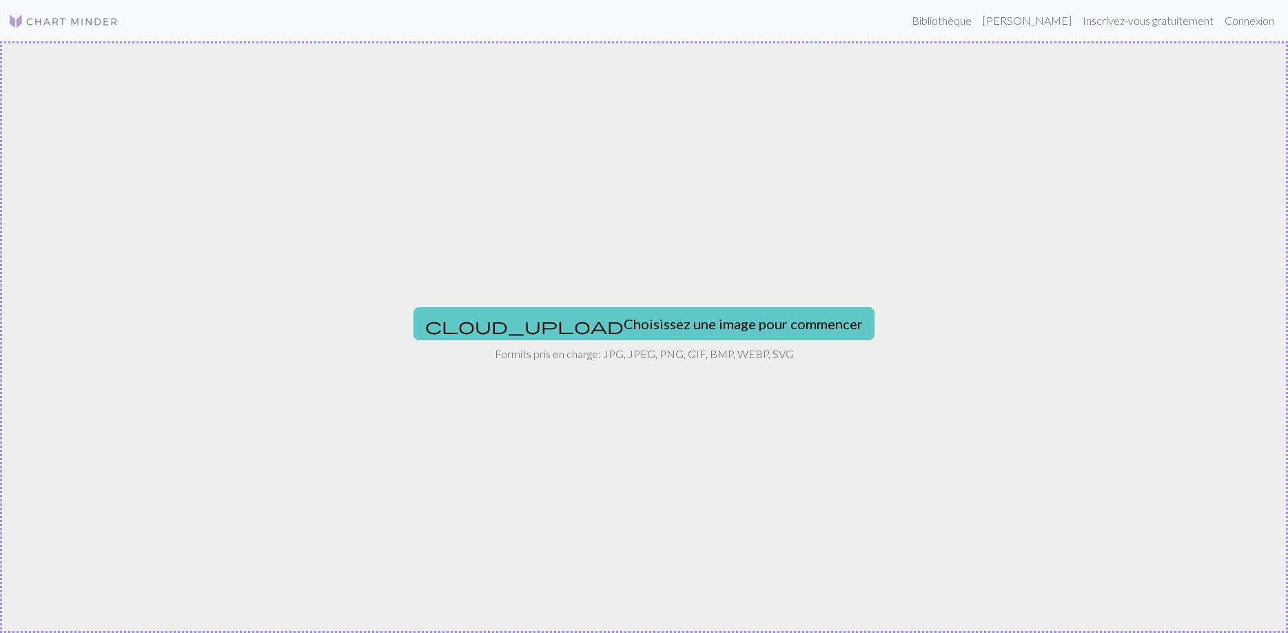
click at [675, 322] on button "cloud_upload Choisissez une image pour commencer" at bounding box center [643, 323] width 461 height 33
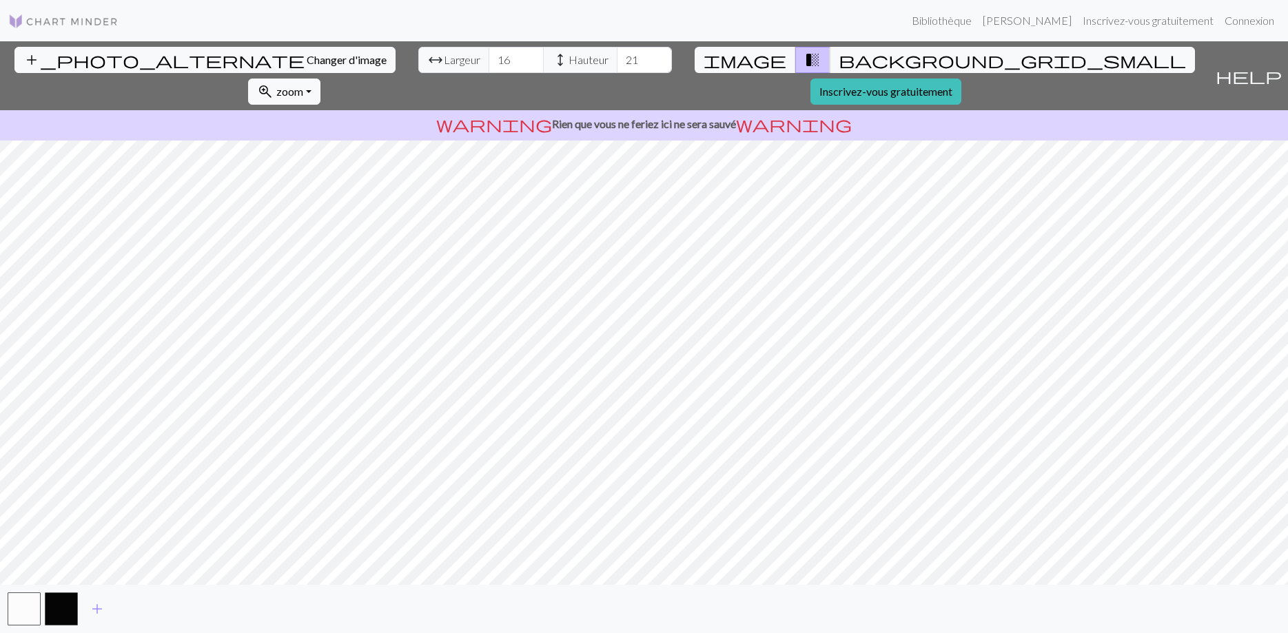
click at [617, 57] on input "21" at bounding box center [644, 60] width 55 height 26
click at [617, 57] on input "22" at bounding box center [644, 60] width 55 height 26
click at [617, 57] on input "24" at bounding box center [644, 60] width 55 height 26
click at [617, 57] on input "25" at bounding box center [644, 60] width 55 height 26
click at [617, 57] on input "27" at bounding box center [644, 60] width 55 height 26
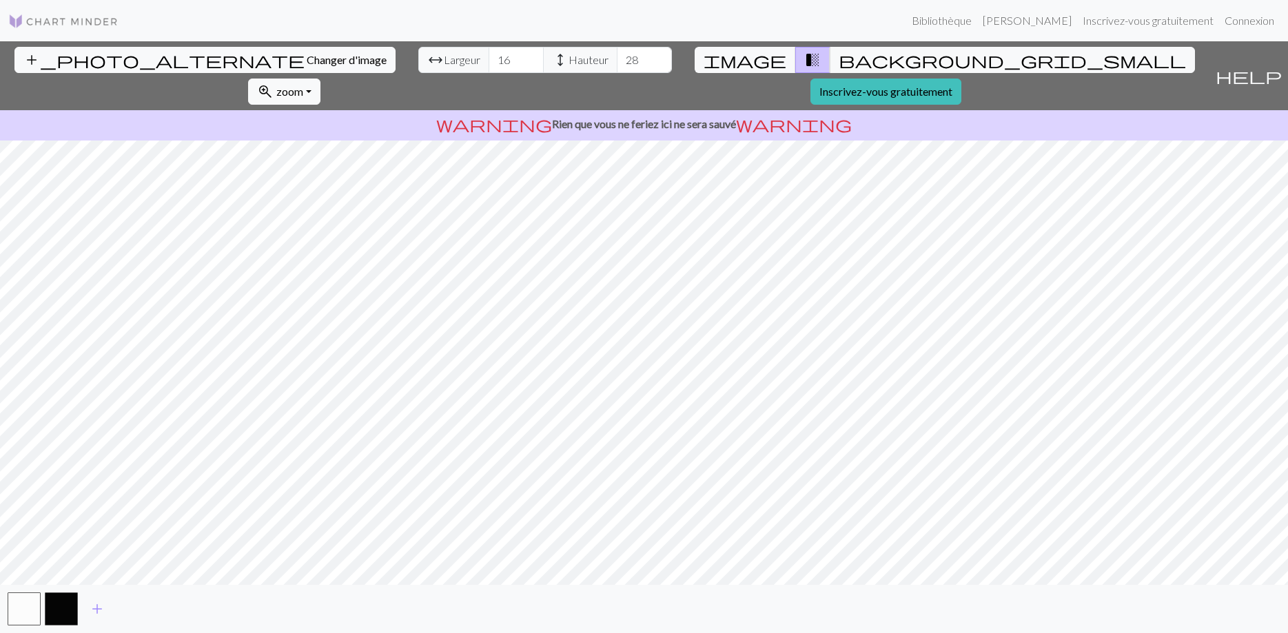
click at [617, 57] on input "28" at bounding box center [644, 60] width 55 height 26
click at [617, 57] on input "29" at bounding box center [644, 60] width 55 height 26
click at [617, 57] on input "30" at bounding box center [644, 60] width 55 height 26
click at [617, 57] on input "31" at bounding box center [644, 60] width 55 height 26
click at [617, 57] on input "32" at bounding box center [644, 60] width 55 height 26
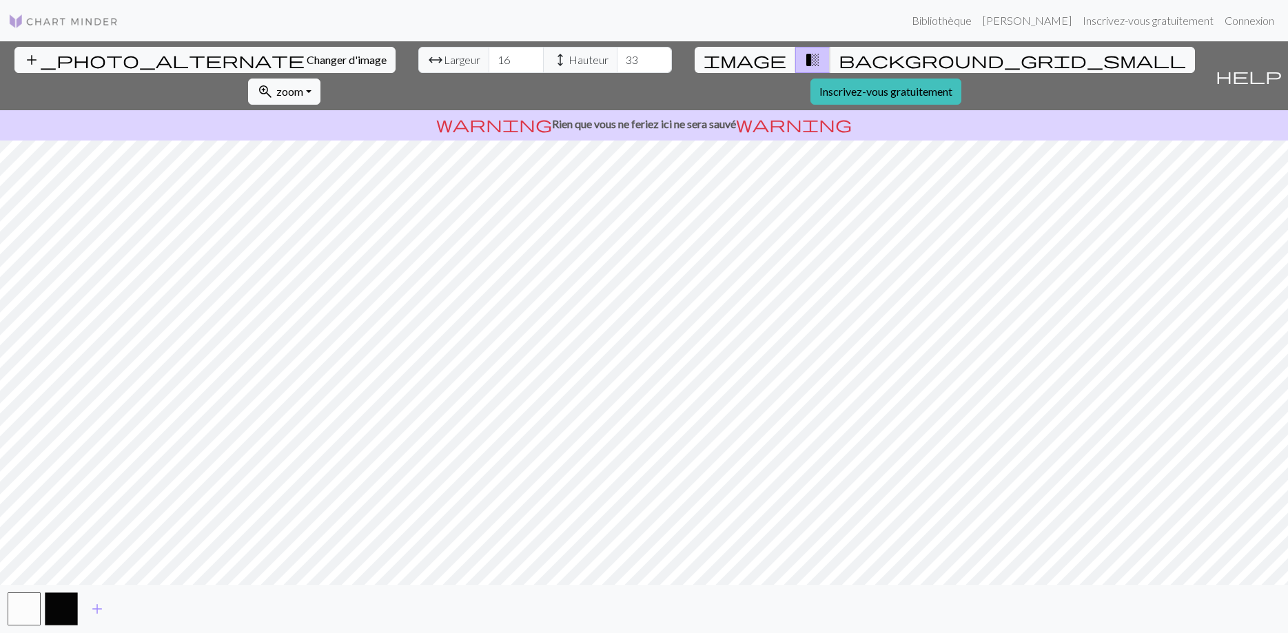
click at [617, 57] on input "33" at bounding box center [644, 60] width 55 height 26
click at [617, 57] on input "34" at bounding box center [644, 60] width 55 height 26
click at [617, 57] on input "35" at bounding box center [644, 60] width 55 height 26
click at [617, 57] on input "36" at bounding box center [644, 60] width 55 height 26
type input "37"
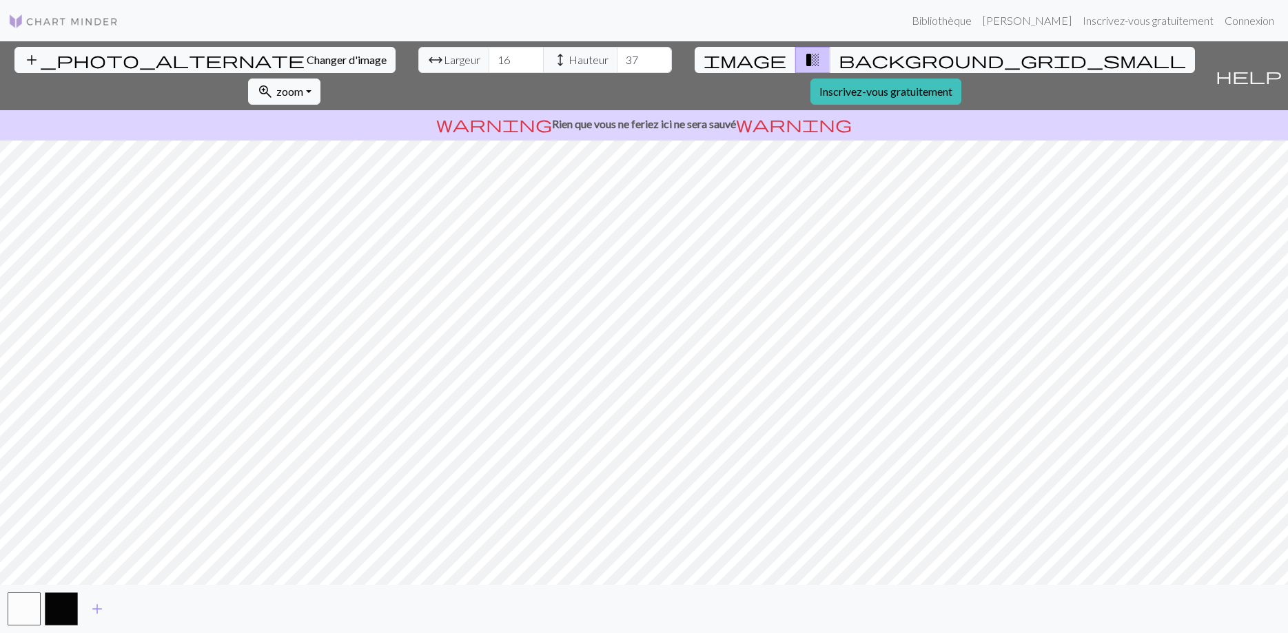
click at [617, 56] on input "37" at bounding box center [644, 60] width 55 height 26
click at [489, 58] on input "17" at bounding box center [516, 60] width 55 height 26
click at [489, 58] on input "18" at bounding box center [516, 60] width 55 height 26
click at [489, 58] on input "19" at bounding box center [516, 60] width 55 height 26
click at [489, 58] on input "20" at bounding box center [516, 60] width 55 height 26
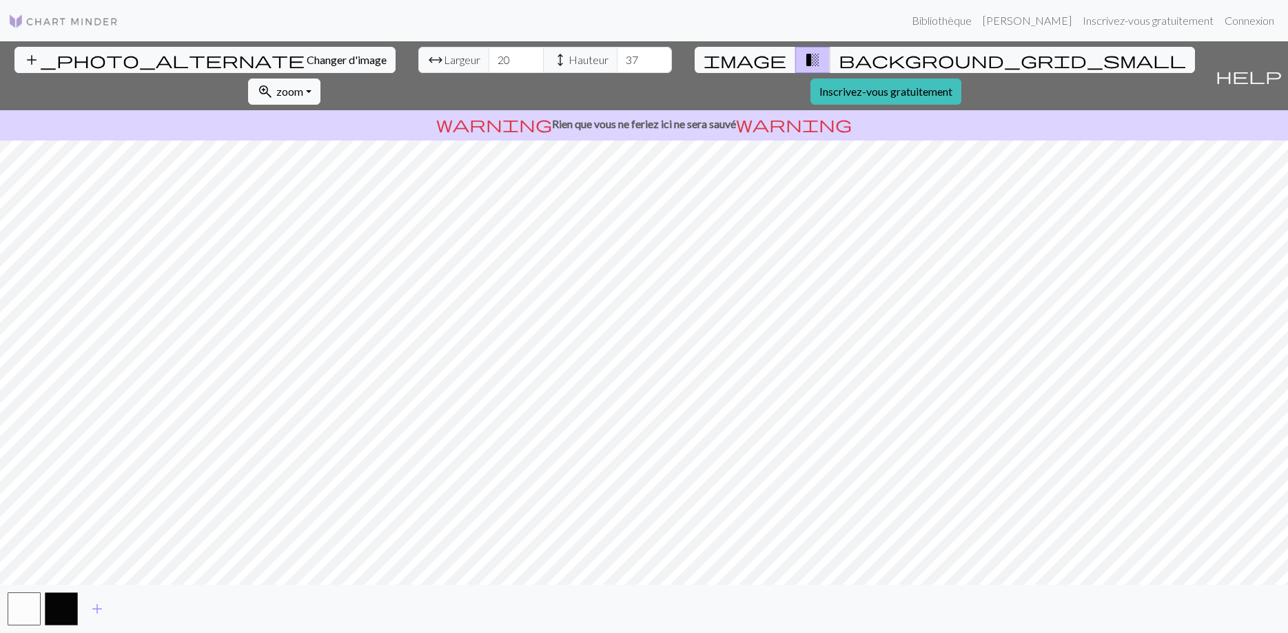
click at [651, 385] on div "add_photo_alternate Changer d'image arrow_range Largeur 20 height Hauteur 37 im…" at bounding box center [644, 337] width 1288 height 592
click at [489, 63] on input "20" at bounding box center [516, 60] width 55 height 26
click at [489, 64] on input "20" at bounding box center [516, 60] width 55 height 26
type input "120"
click at [617, 59] on input "37" at bounding box center [644, 60] width 55 height 26
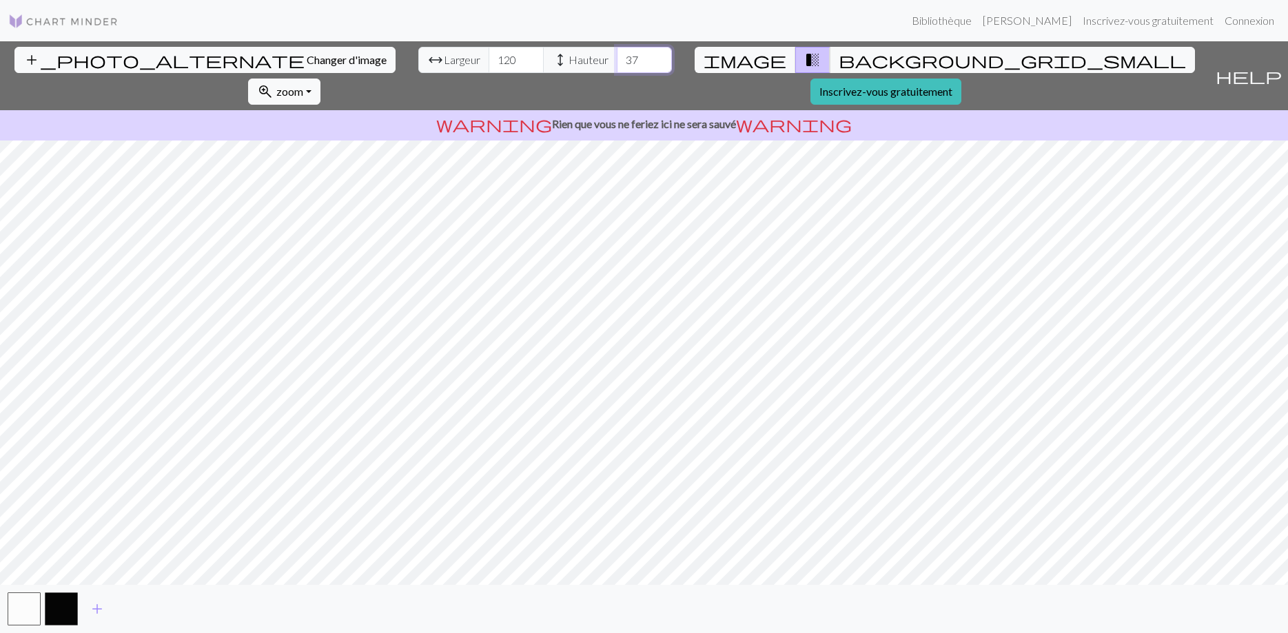
drag, startPoint x: 506, startPoint y: 62, endPoint x: 491, endPoint y: 62, distance: 14.5
click at [617, 62] on input "37" at bounding box center [644, 60] width 55 height 26
type input "100"
click at [489, 57] on input "120" at bounding box center [516, 60] width 55 height 26
click at [617, 63] on input "100" at bounding box center [644, 60] width 55 height 26
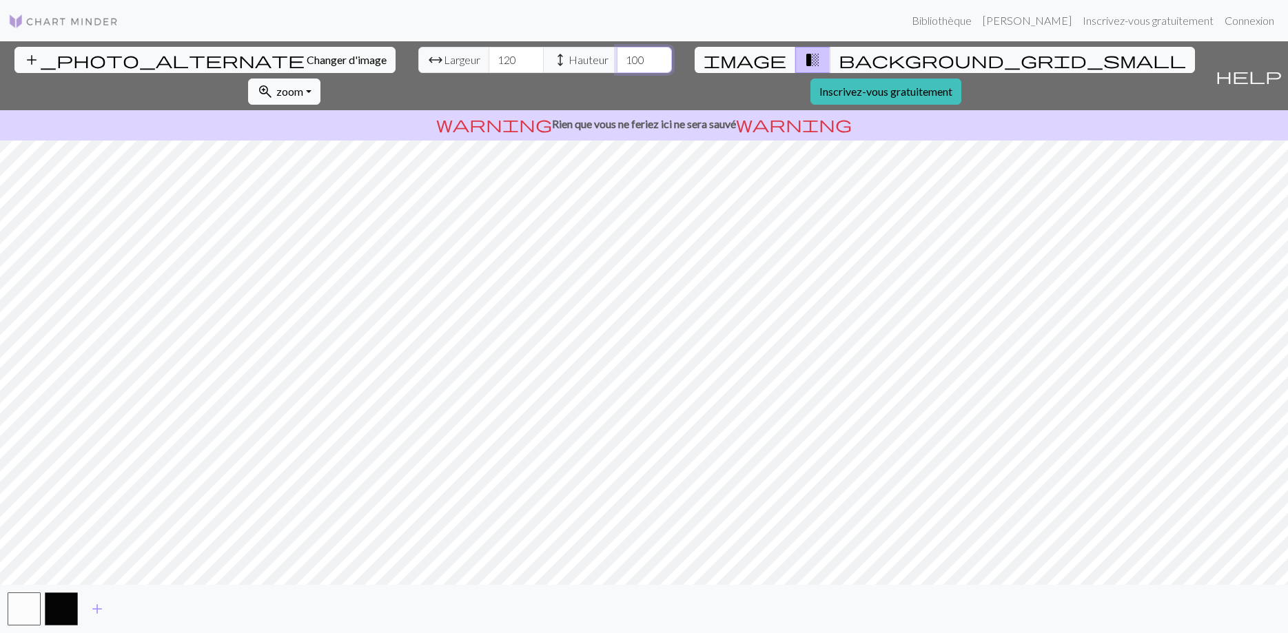
click at [617, 59] on input "100" at bounding box center [644, 60] width 55 height 26
click at [303, 85] on span "zoom" at bounding box center [289, 91] width 27 height 13
click at [358, 189] on button "50%" at bounding box center [303, 200] width 109 height 22
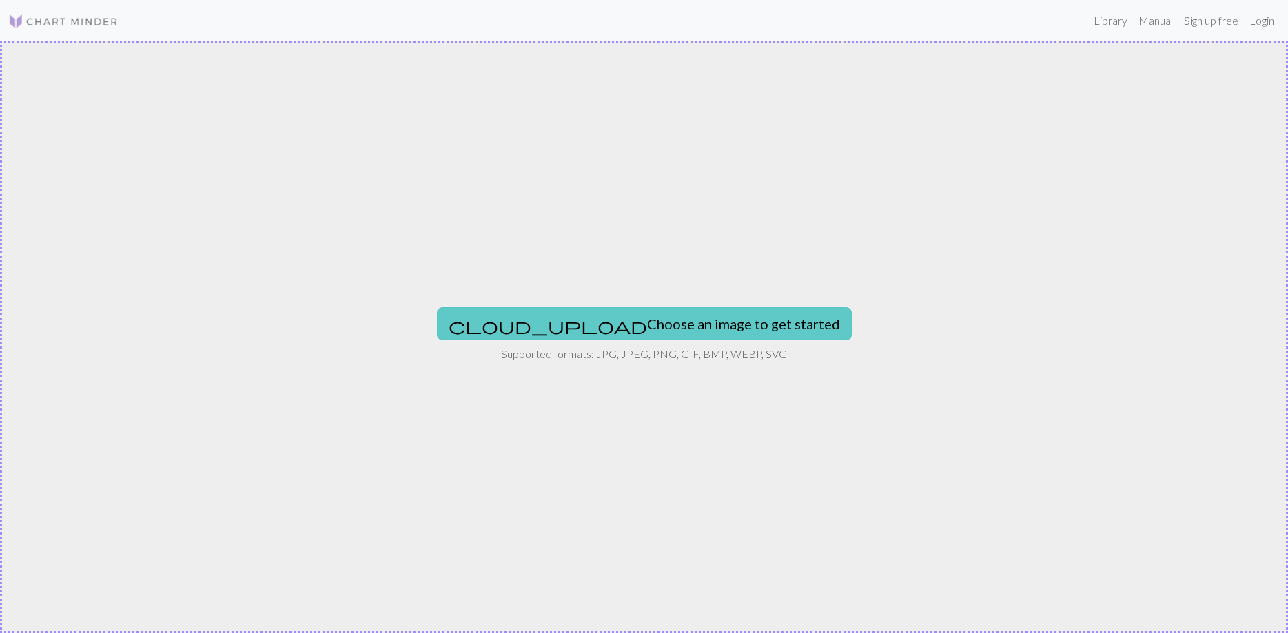
click at [659, 325] on button "cloud_upload Choose an image to get started" at bounding box center [644, 323] width 415 height 33
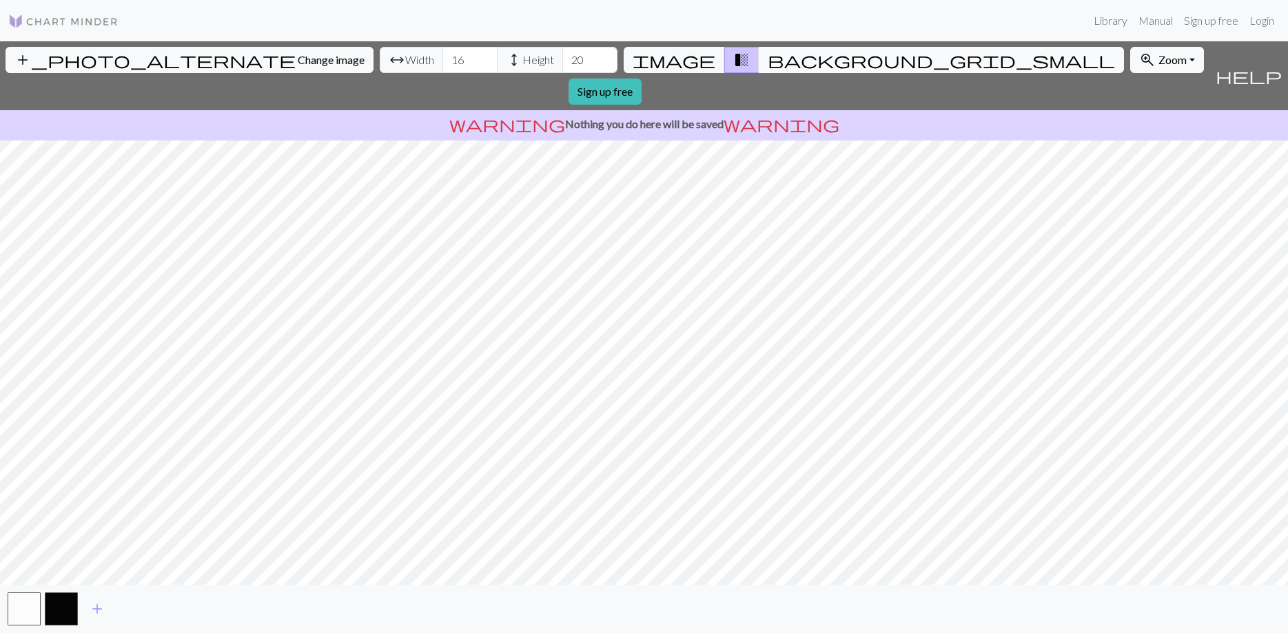
click at [768, 68] on span "background_grid_small" at bounding box center [941, 59] width 347 height 19
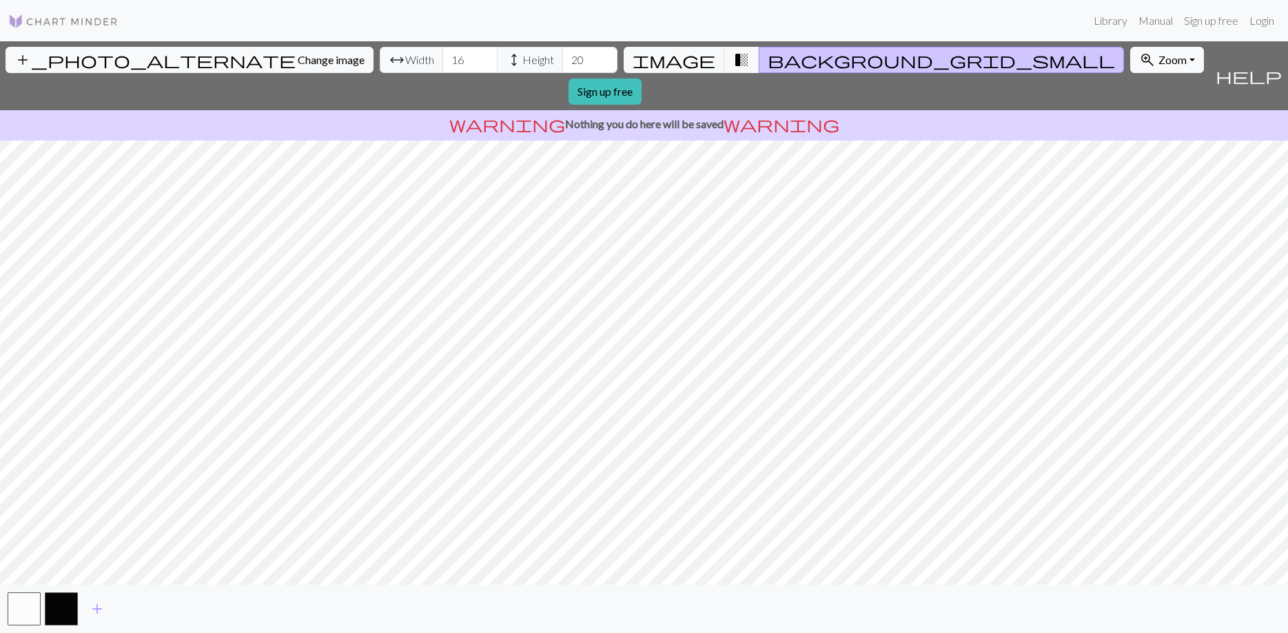
click at [1158, 58] on span "Zoom" at bounding box center [1172, 59] width 28 height 13
click at [1131, 196] on button "100%" at bounding box center [1185, 190] width 109 height 22
click at [1130, 70] on button "zoom_in Zoom Zoom" at bounding box center [1167, 60] width 74 height 26
click at [1131, 171] on button "50%" at bounding box center [1185, 168] width 109 height 22
click at [442, 57] on input "17" at bounding box center [469, 60] width 55 height 26
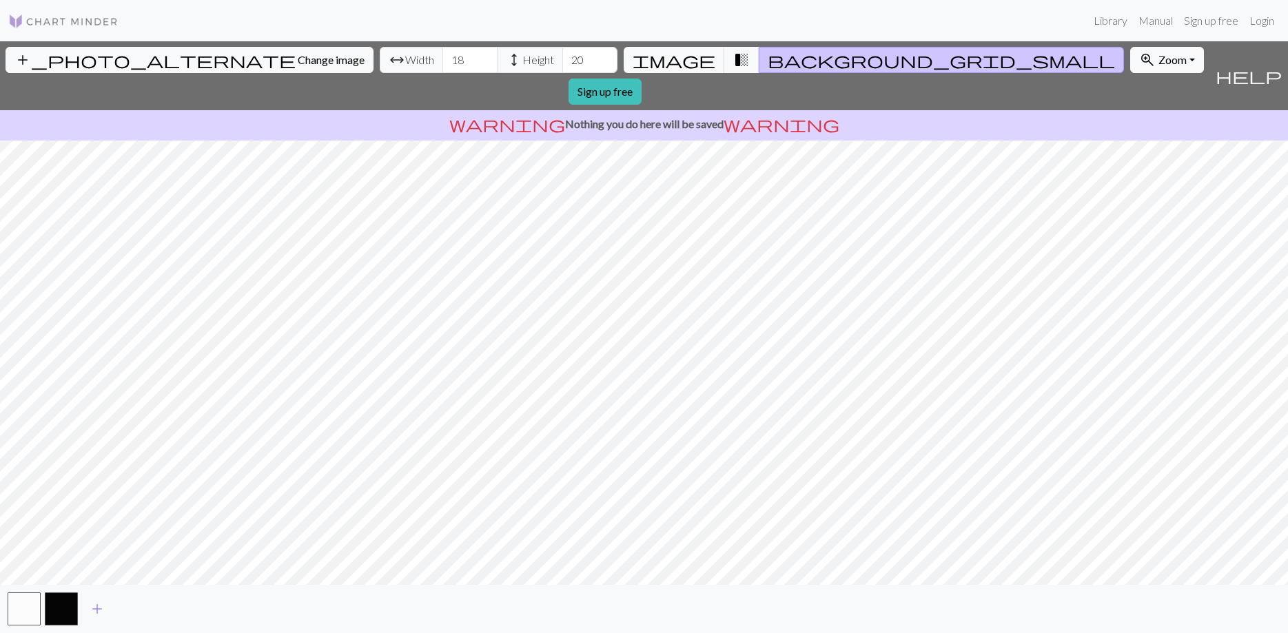
click at [442, 57] on input "18" at bounding box center [469, 60] width 55 height 26
click at [442, 57] on input "20" at bounding box center [469, 60] width 55 height 26
click at [442, 57] on input "21" at bounding box center [469, 60] width 55 height 26
click at [442, 57] on input "22" at bounding box center [469, 60] width 55 height 26
click at [442, 57] on input "23" at bounding box center [469, 60] width 55 height 26
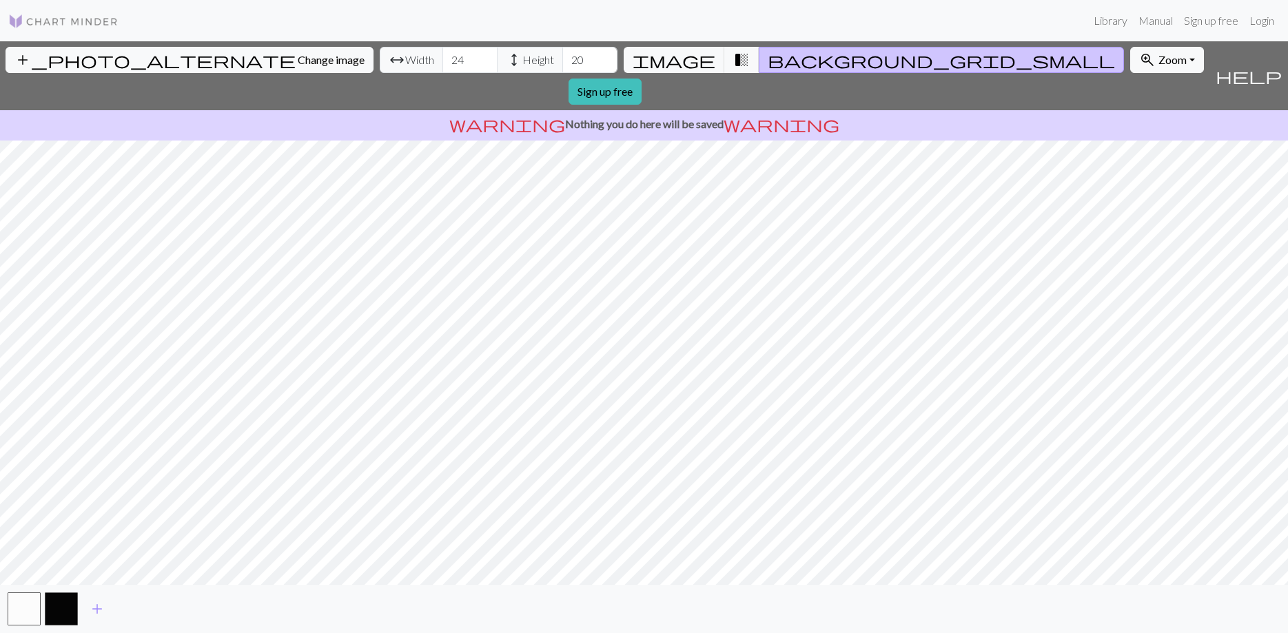
click at [442, 57] on input "24" at bounding box center [469, 60] width 55 height 26
click at [442, 57] on input "25" at bounding box center [469, 60] width 55 height 26
click at [442, 57] on input "26" at bounding box center [469, 60] width 55 height 26
click at [442, 57] on input "27" at bounding box center [469, 60] width 55 height 26
click at [442, 57] on input "28" at bounding box center [469, 60] width 55 height 26
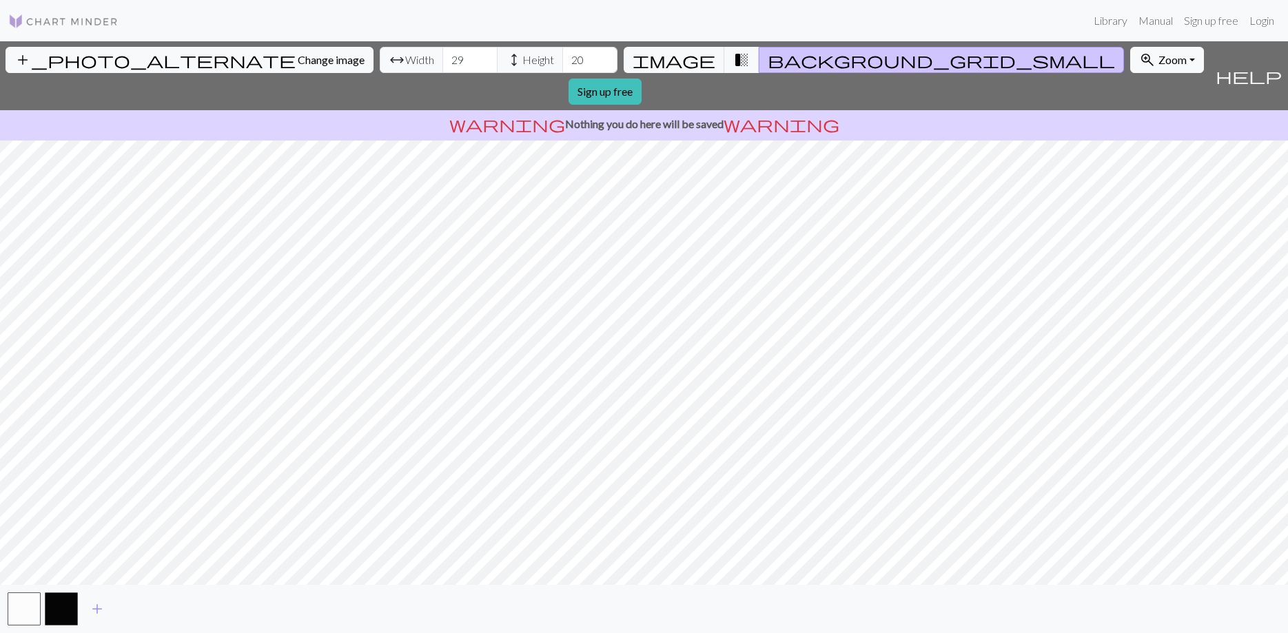
click at [442, 57] on input "29" at bounding box center [469, 60] width 55 height 26
click at [442, 57] on input "30" at bounding box center [469, 60] width 55 height 26
click at [442, 57] on input "31" at bounding box center [469, 60] width 55 height 26
click at [442, 57] on input "32" at bounding box center [469, 60] width 55 height 26
click at [442, 57] on input "33" at bounding box center [469, 60] width 55 height 26
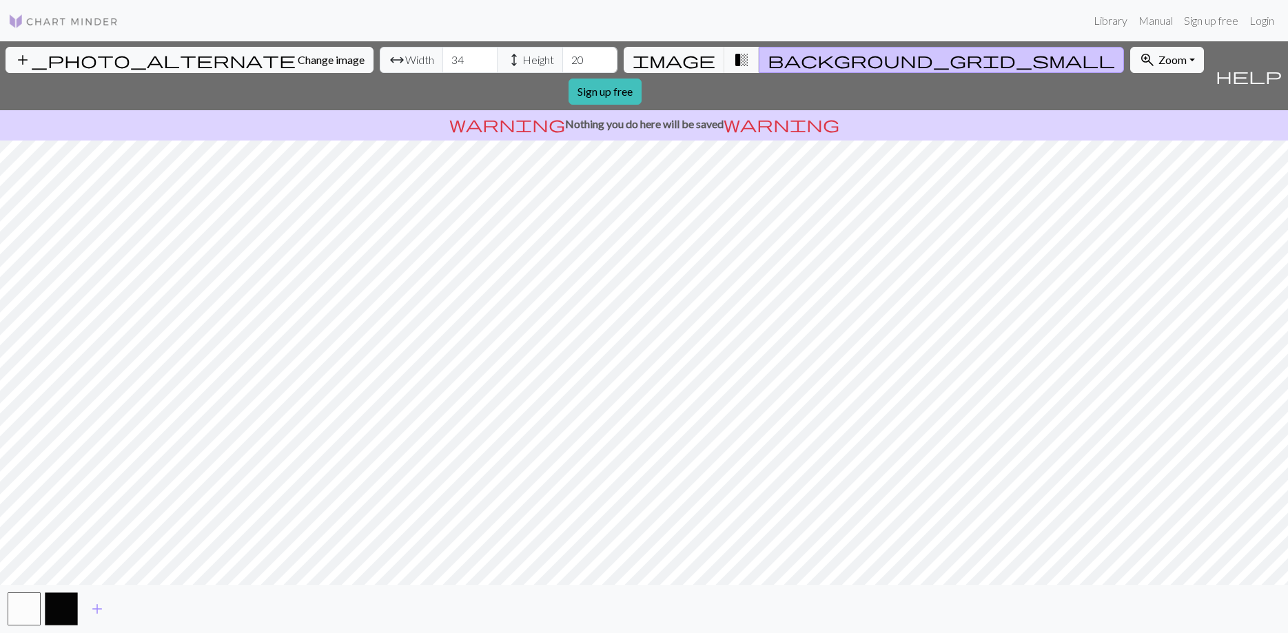
click at [442, 57] on input "34" at bounding box center [469, 60] width 55 height 26
type input "35"
click at [442, 57] on input "35" at bounding box center [469, 60] width 55 height 26
click at [562, 58] on input "21" at bounding box center [589, 60] width 55 height 26
click at [562, 58] on input "22" at bounding box center [589, 60] width 55 height 26
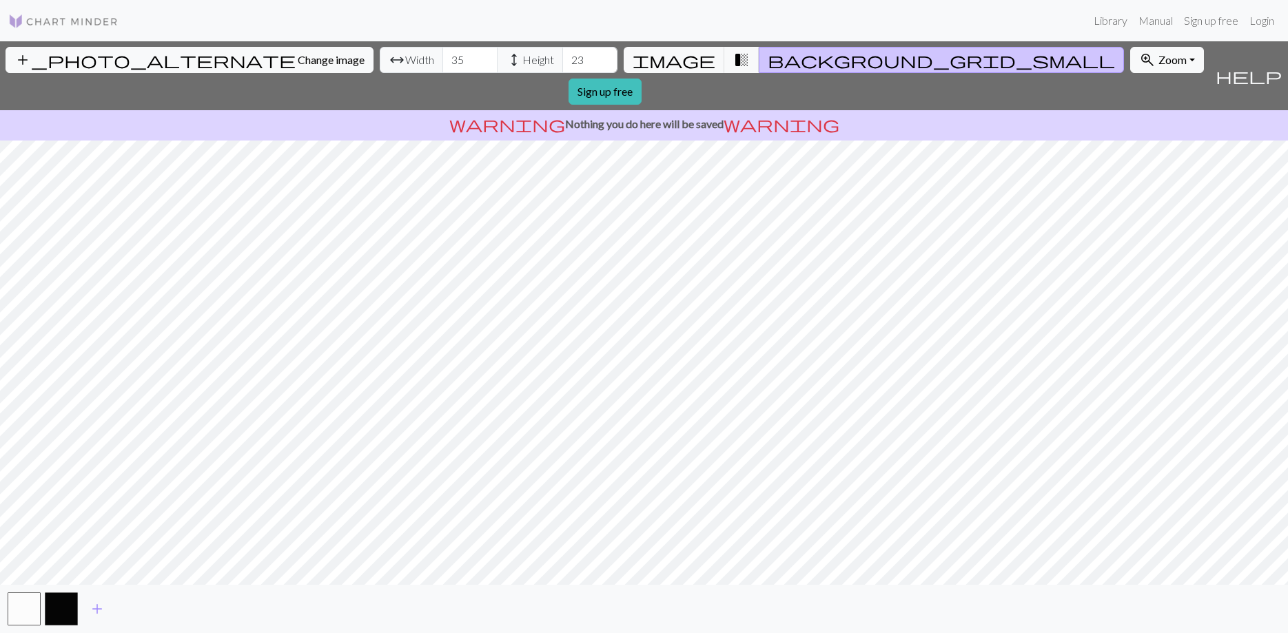
click at [562, 58] on input "23" at bounding box center [589, 60] width 55 height 26
click at [562, 58] on input "24" at bounding box center [589, 60] width 55 height 26
click at [562, 58] on input "25" at bounding box center [589, 60] width 55 height 26
click at [562, 58] on input "26" at bounding box center [589, 60] width 55 height 26
click at [562, 58] on input "27" at bounding box center [589, 60] width 55 height 26
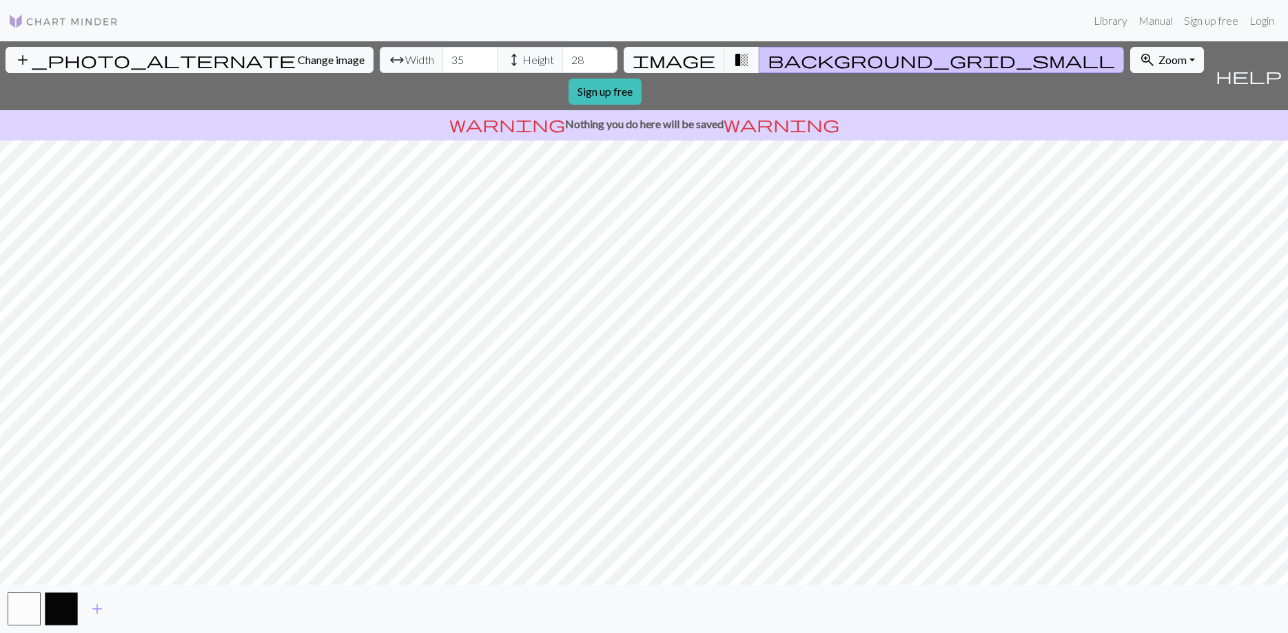
click at [562, 58] on input "28" at bounding box center [589, 60] width 55 height 26
click at [562, 58] on input "29" at bounding box center [589, 60] width 55 height 26
click at [562, 58] on input "30" at bounding box center [589, 60] width 55 height 26
click at [562, 58] on input "31" at bounding box center [589, 60] width 55 height 26
click at [562, 58] on input "32" at bounding box center [589, 60] width 55 height 26
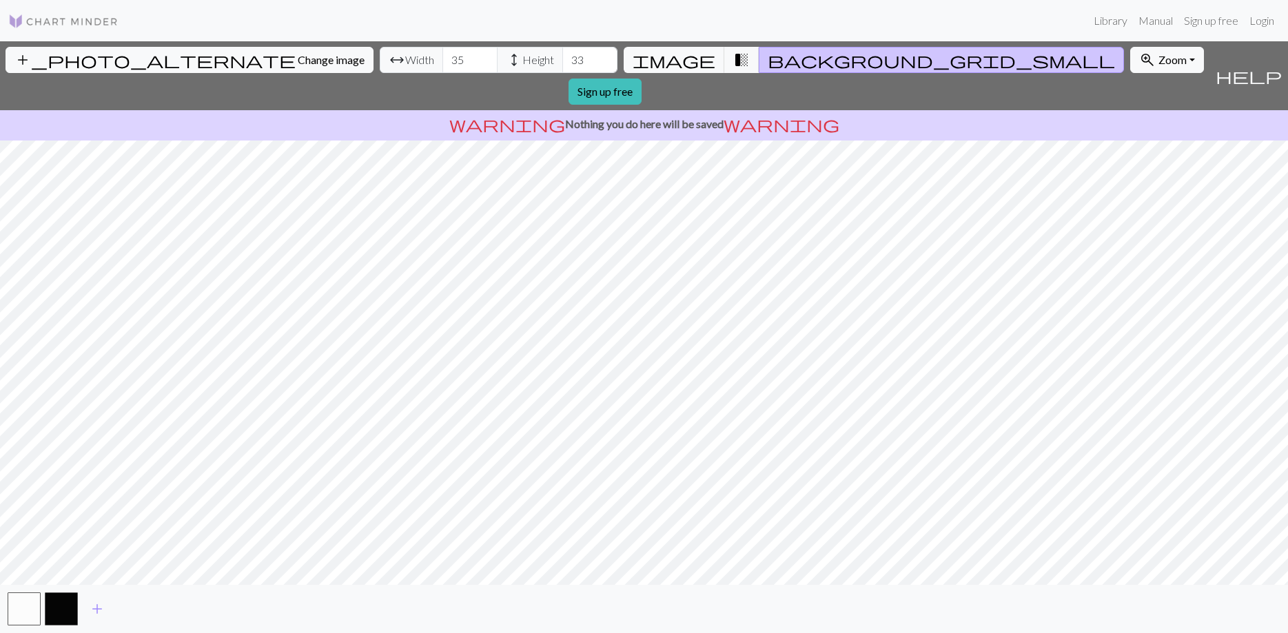
click at [562, 58] on input "33" at bounding box center [589, 60] width 55 height 26
click at [562, 58] on input "34" at bounding box center [589, 60] width 55 height 26
click at [562, 58] on input "35" at bounding box center [589, 60] width 55 height 26
click at [562, 58] on input "36" at bounding box center [589, 60] width 55 height 26
click at [562, 58] on input "37" at bounding box center [589, 60] width 55 height 26
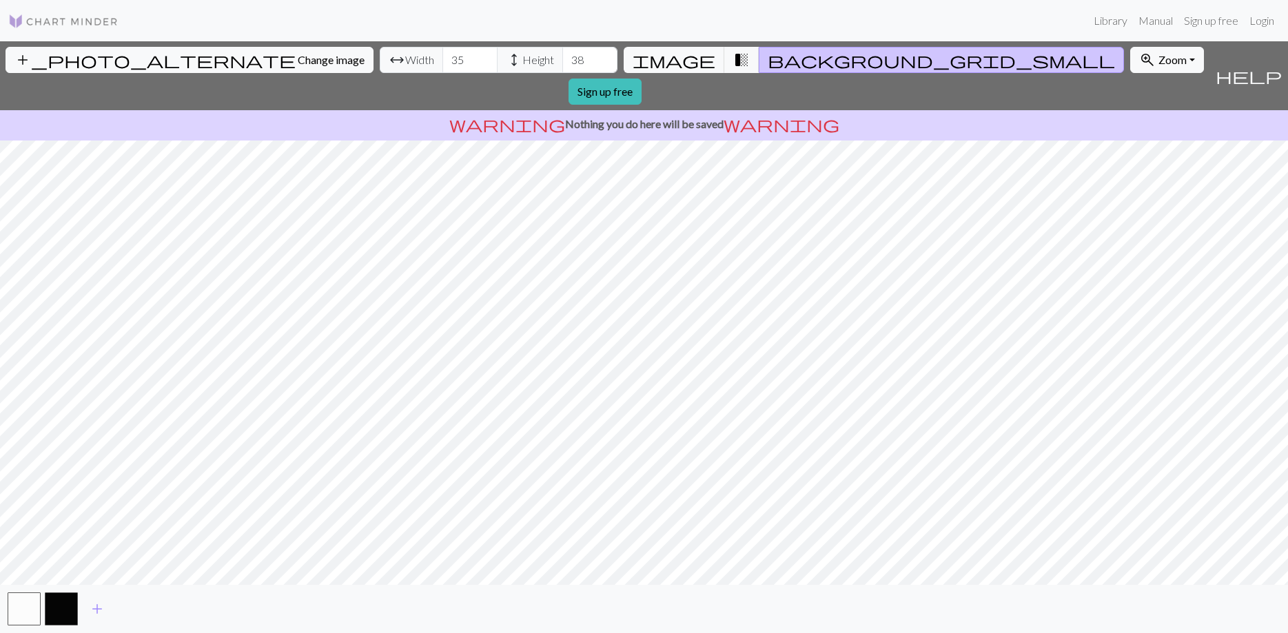
click at [562, 58] on input "38" at bounding box center [589, 60] width 55 height 26
click at [562, 58] on input "39" at bounding box center [589, 60] width 55 height 26
click at [562, 58] on input "40" at bounding box center [589, 60] width 55 height 26
click at [562, 58] on input "41" at bounding box center [589, 60] width 55 height 26
click at [562, 58] on input "42" at bounding box center [589, 60] width 55 height 26
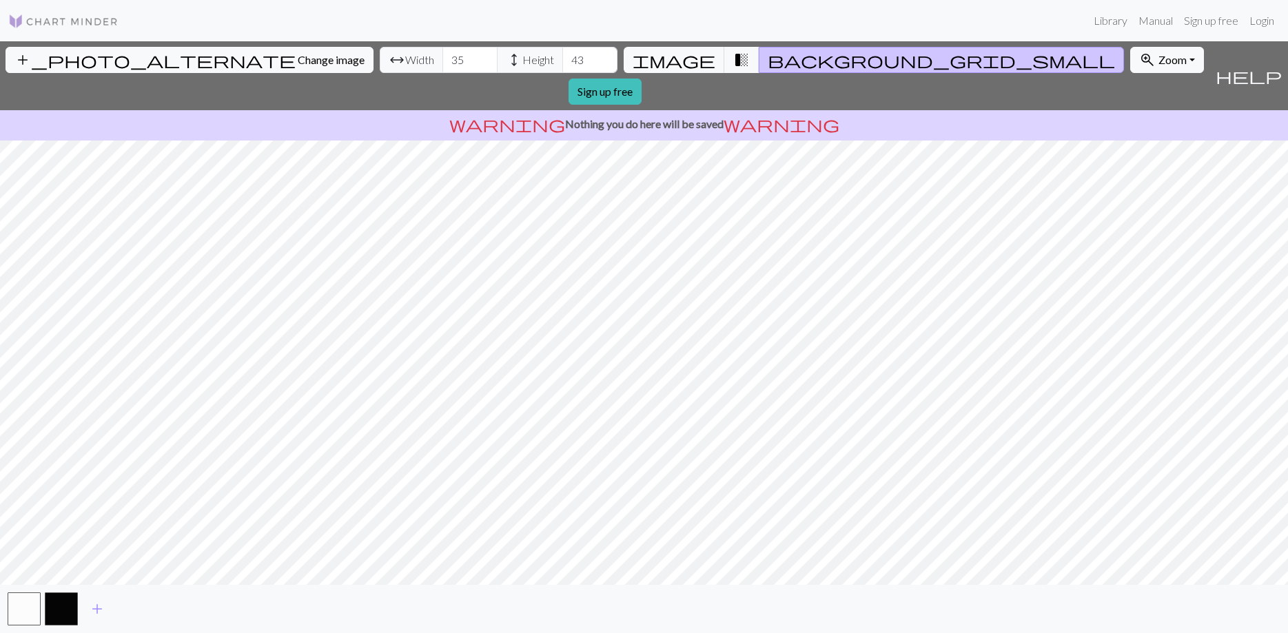
click at [562, 58] on input "43" at bounding box center [589, 60] width 55 height 26
click at [562, 58] on input "44" at bounding box center [589, 60] width 55 height 26
click at [562, 58] on input "45" at bounding box center [589, 60] width 55 height 26
click at [562, 58] on input "46" at bounding box center [589, 60] width 55 height 26
click at [562, 58] on input "47" at bounding box center [589, 60] width 55 height 26
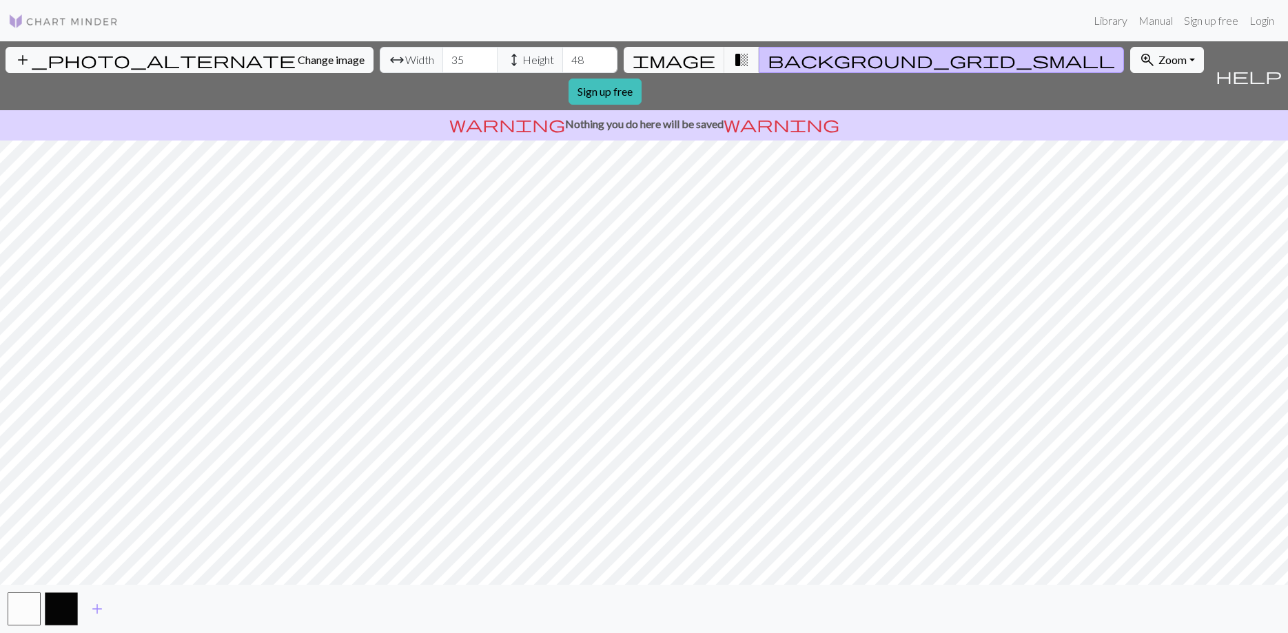
click at [562, 58] on input "48" at bounding box center [589, 60] width 55 height 26
click at [562, 58] on input "49" at bounding box center [589, 60] width 55 height 26
click at [562, 58] on input "50" at bounding box center [589, 60] width 55 height 26
click at [562, 58] on input "51" at bounding box center [589, 60] width 55 height 26
click at [562, 58] on input "52" at bounding box center [589, 60] width 55 height 26
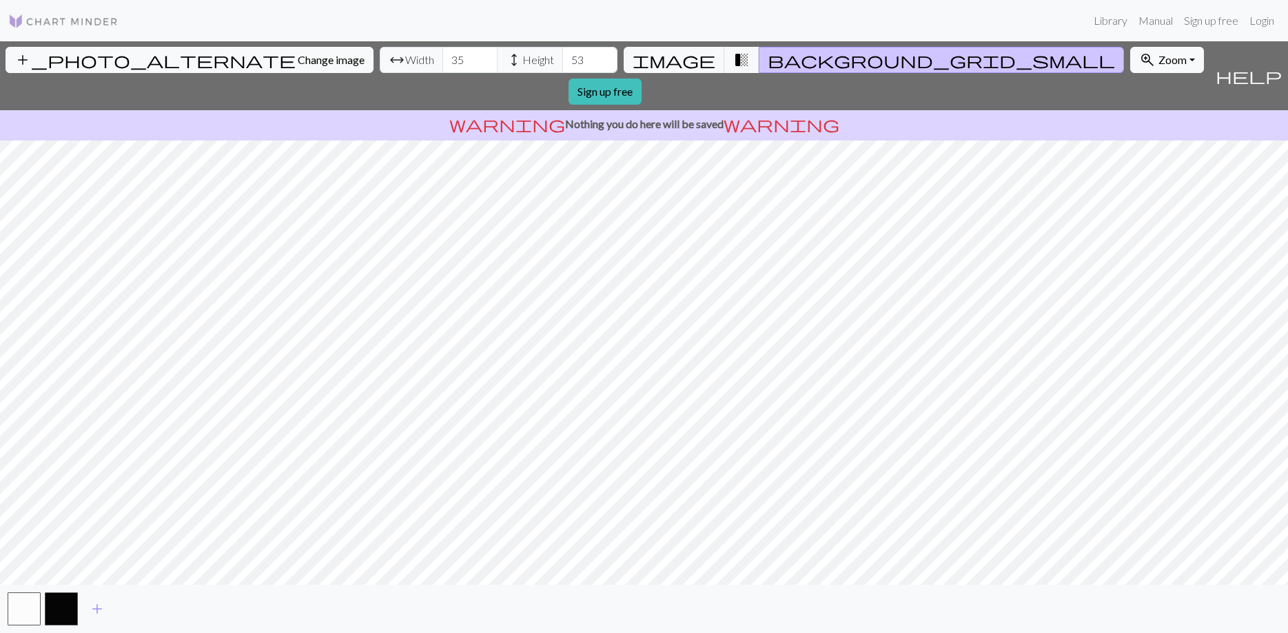
click at [562, 58] on input "53" at bounding box center [589, 60] width 55 height 26
click at [562, 58] on input "54" at bounding box center [589, 60] width 55 height 26
click at [562, 58] on input "55" at bounding box center [589, 60] width 55 height 26
click at [562, 58] on input "56" at bounding box center [589, 60] width 55 height 26
click at [562, 58] on input "57" at bounding box center [589, 60] width 55 height 26
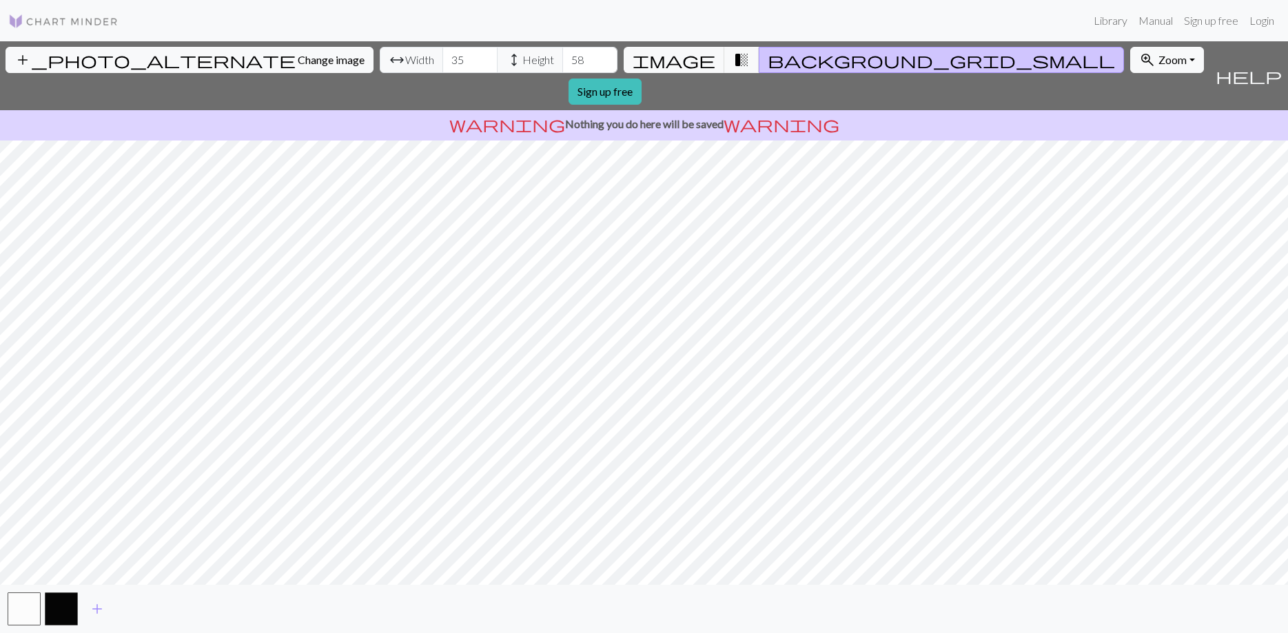
click at [562, 58] on input "58" at bounding box center [589, 60] width 55 height 26
click at [562, 58] on input "59" at bounding box center [589, 60] width 55 height 26
click at [562, 58] on input "60" at bounding box center [589, 60] width 55 height 26
click at [562, 58] on input "61" at bounding box center [589, 60] width 55 height 26
click at [562, 58] on input "62" at bounding box center [589, 60] width 55 height 26
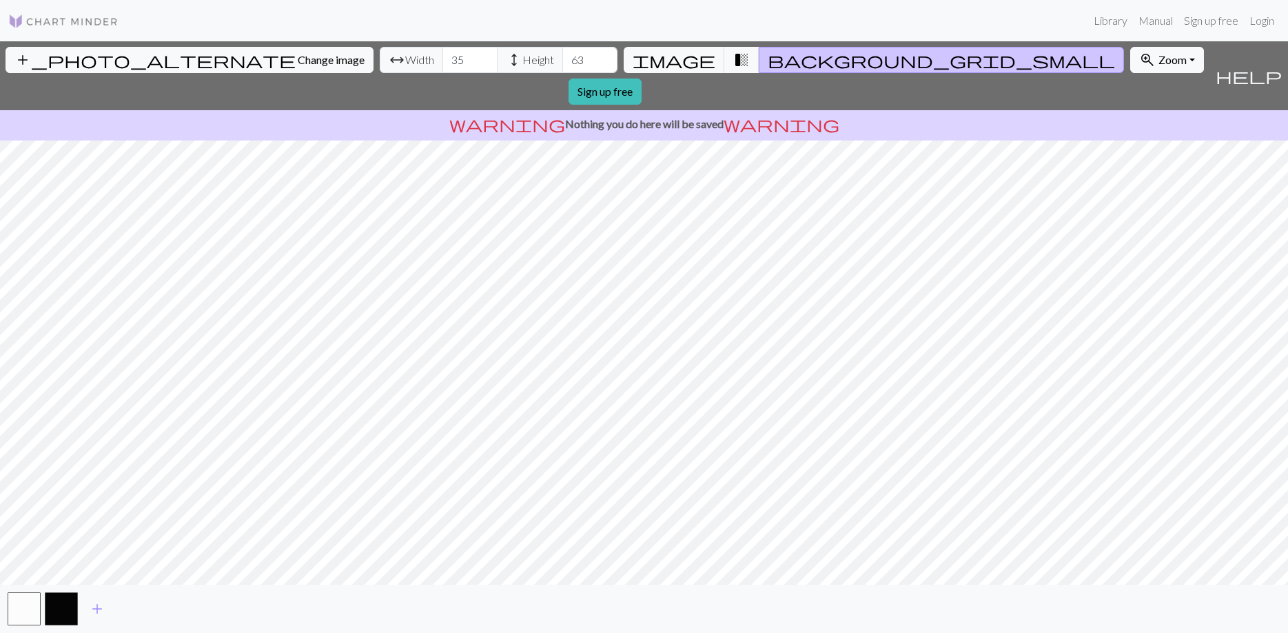
click at [562, 58] on input "63" at bounding box center [589, 60] width 55 height 26
click at [562, 58] on input "64" at bounding box center [589, 60] width 55 height 26
click at [562, 58] on input "65" at bounding box center [589, 60] width 55 height 26
click at [562, 58] on input "66" at bounding box center [589, 60] width 55 height 26
click at [562, 58] on input "67" at bounding box center [589, 60] width 55 height 26
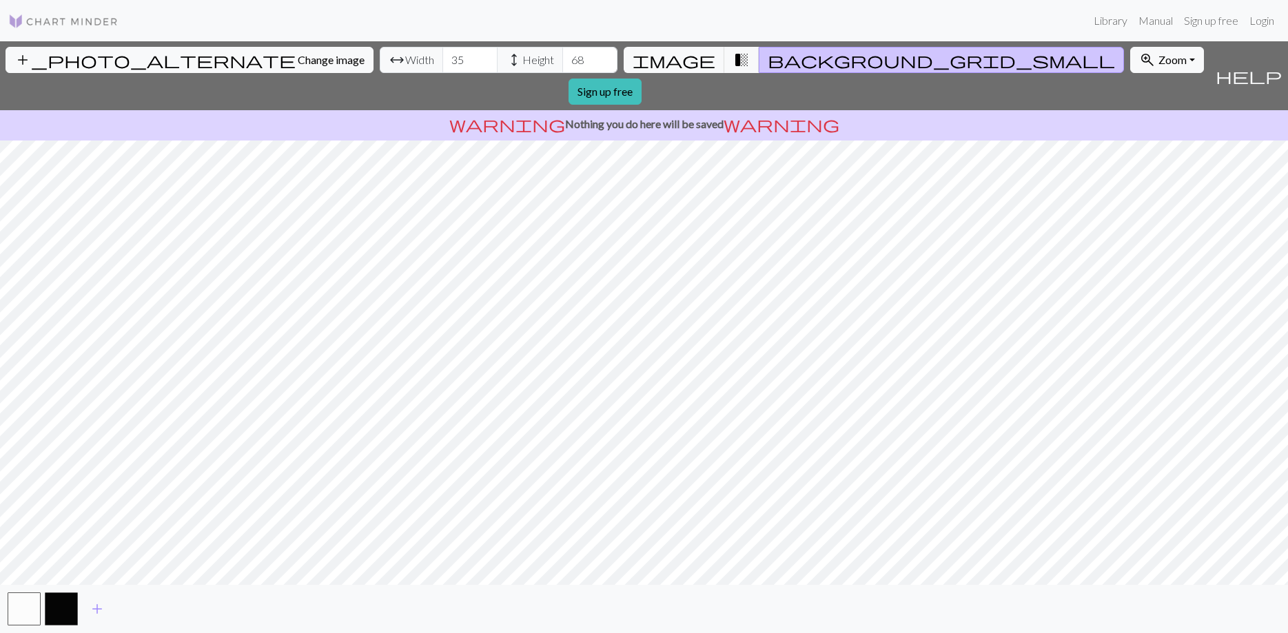
click at [562, 58] on input "68" at bounding box center [589, 60] width 55 height 26
click at [562, 58] on input "69" at bounding box center [589, 60] width 55 height 26
click at [562, 58] on input "70" at bounding box center [589, 60] width 55 height 26
click at [562, 58] on input "71" at bounding box center [589, 60] width 55 height 26
click at [562, 58] on input "72" at bounding box center [589, 60] width 55 height 26
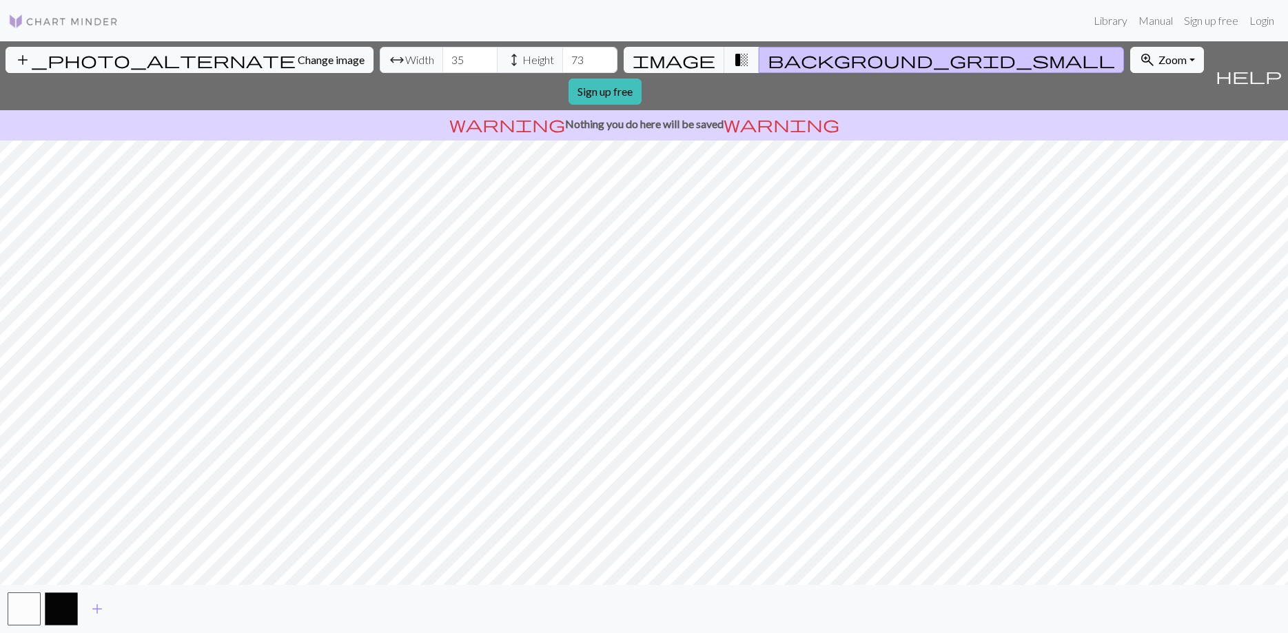
click at [562, 58] on input "73" at bounding box center [589, 60] width 55 height 26
click at [562, 58] on input "74" at bounding box center [589, 60] width 55 height 26
click at [562, 58] on input "75" at bounding box center [589, 60] width 55 height 26
click at [562, 58] on input "76" at bounding box center [589, 60] width 55 height 26
click at [562, 58] on input "77" at bounding box center [589, 60] width 55 height 26
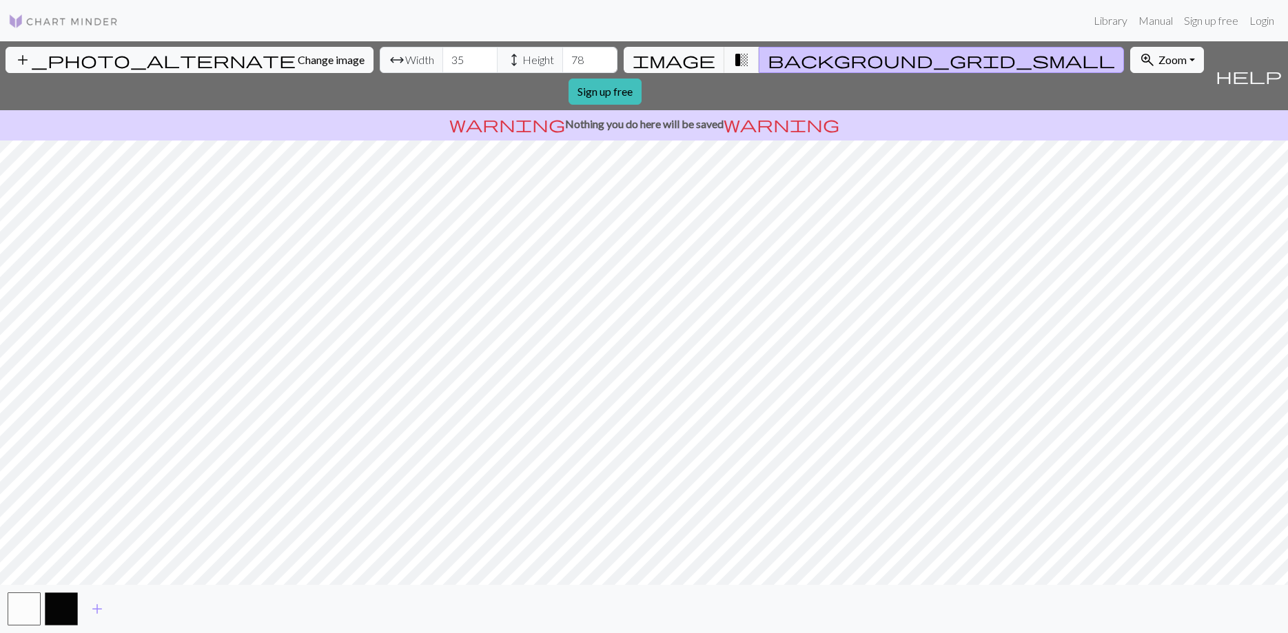
click at [562, 58] on input "78" at bounding box center [589, 60] width 55 height 26
click at [562, 58] on input "79" at bounding box center [589, 60] width 55 height 26
click at [562, 58] on input "80" at bounding box center [589, 60] width 55 height 26
click at [562, 58] on input "81" at bounding box center [589, 60] width 55 height 26
click at [562, 58] on input "82" at bounding box center [589, 60] width 55 height 26
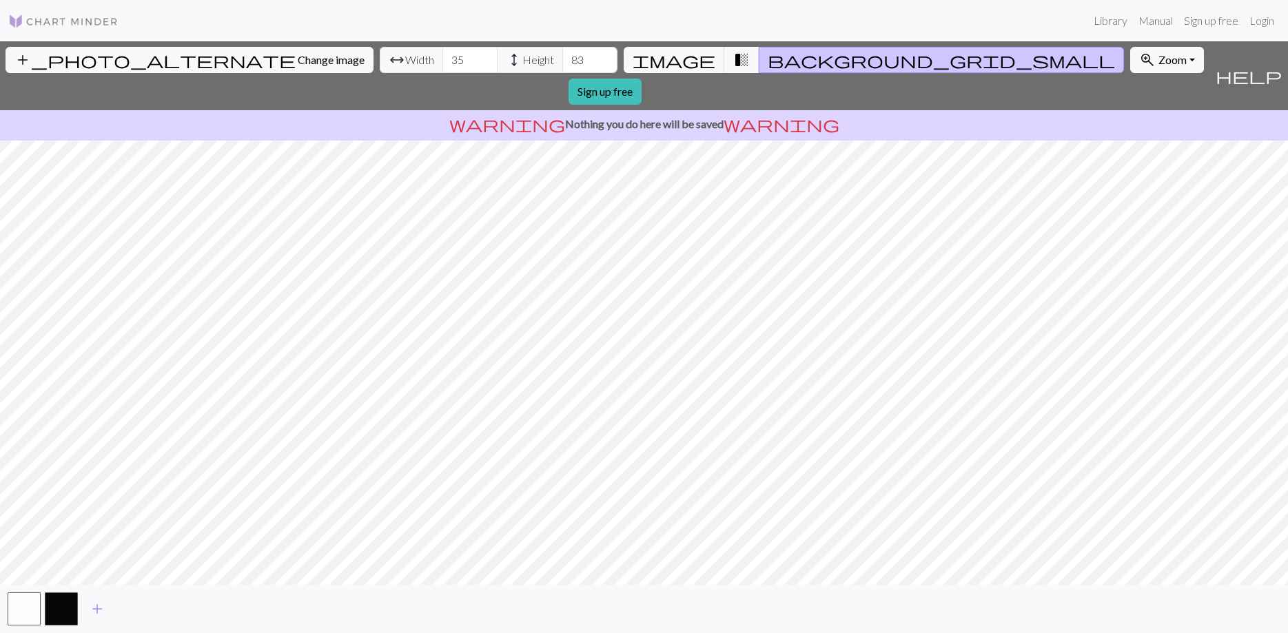
click at [562, 58] on input "83" at bounding box center [589, 60] width 55 height 26
click at [562, 58] on input "84" at bounding box center [589, 60] width 55 height 26
click at [562, 58] on input "85" at bounding box center [589, 60] width 55 height 26
click at [562, 58] on input "86" at bounding box center [589, 60] width 55 height 26
click at [562, 58] on input "87" at bounding box center [589, 60] width 55 height 26
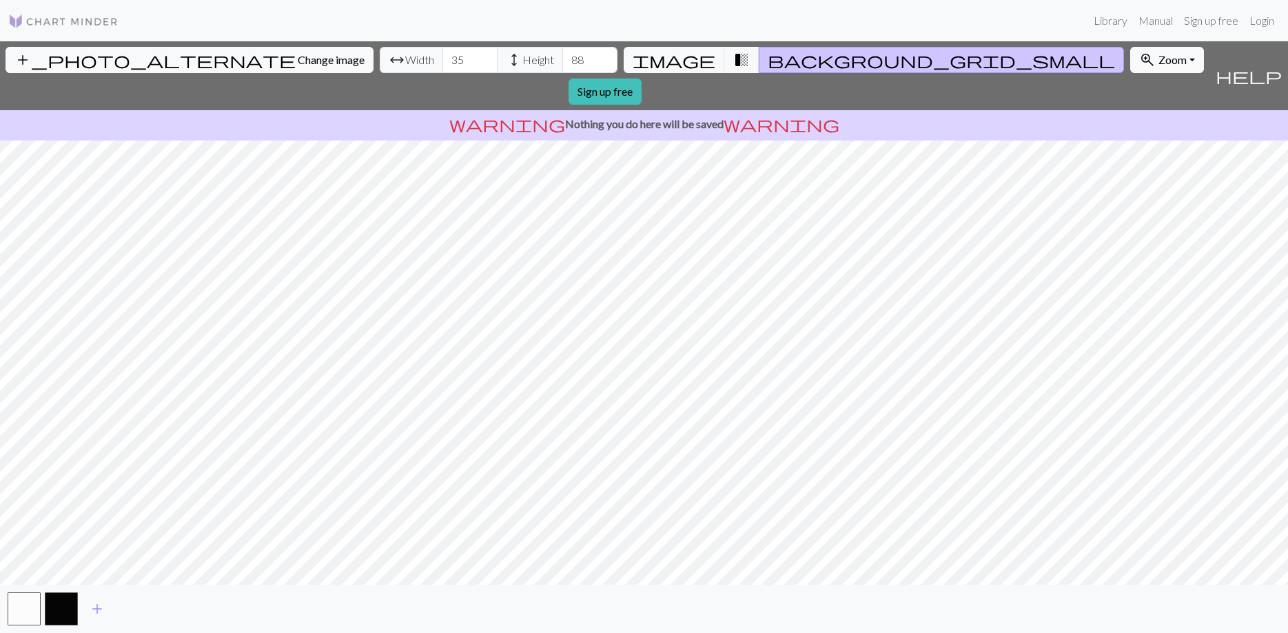
click at [562, 58] on input "88" at bounding box center [589, 60] width 55 height 26
click at [562, 58] on input "89" at bounding box center [589, 60] width 55 height 26
click at [562, 58] on input "90" at bounding box center [589, 60] width 55 height 26
click at [562, 58] on input "91" at bounding box center [589, 60] width 55 height 26
click at [562, 58] on input "92" at bounding box center [589, 60] width 55 height 26
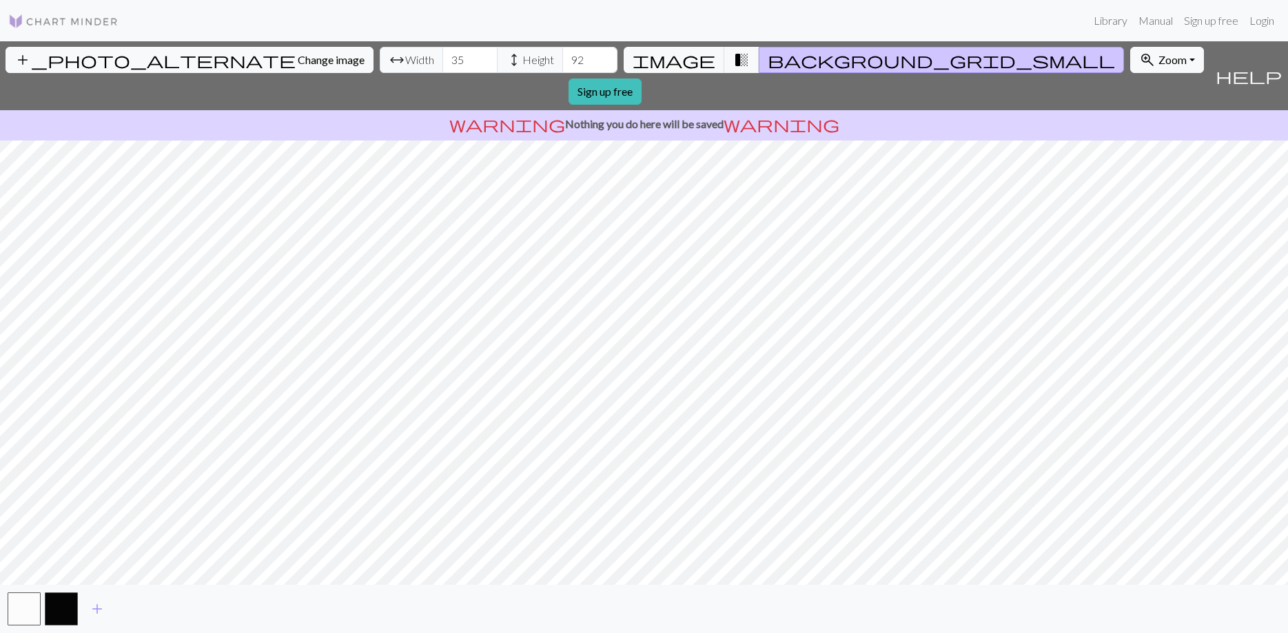
click at [562, 58] on input "93" at bounding box center [589, 60] width 55 height 26
click at [562, 58] on input "94" at bounding box center [589, 60] width 55 height 26
click at [562, 58] on input "95" at bounding box center [589, 60] width 55 height 26
click at [562, 58] on input "96" at bounding box center [589, 60] width 55 height 26
click at [562, 58] on input "97" at bounding box center [589, 60] width 55 height 26
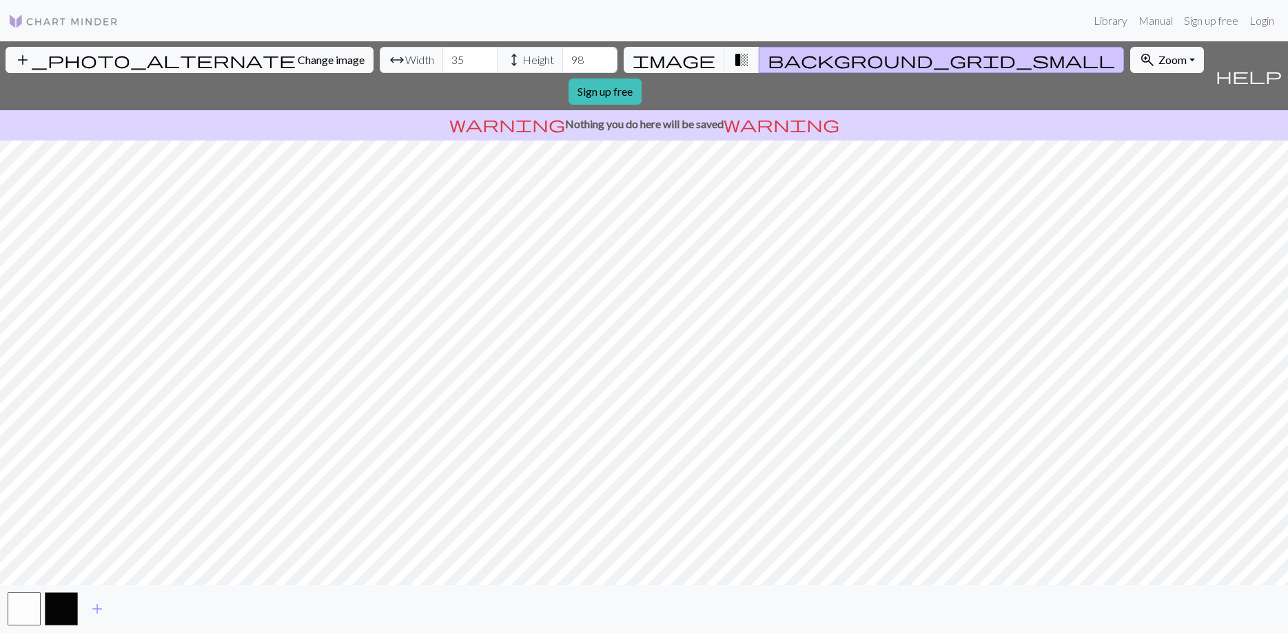
click at [562, 58] on input "98" at bounding box center [589, 60] width 55 height 26
click at [562, 58] on input "99" at bounding box center [589, 60] width 55 height 26
click at [562, 58] on input "100" at bounding box center [589, 60] width 55 height 26
click at [562, 58] on input "101" at bounding box center [589, 60] width 55 height 26
click at [562, 58] on input "102" at bounding box center [589, 60] width 55 height 26
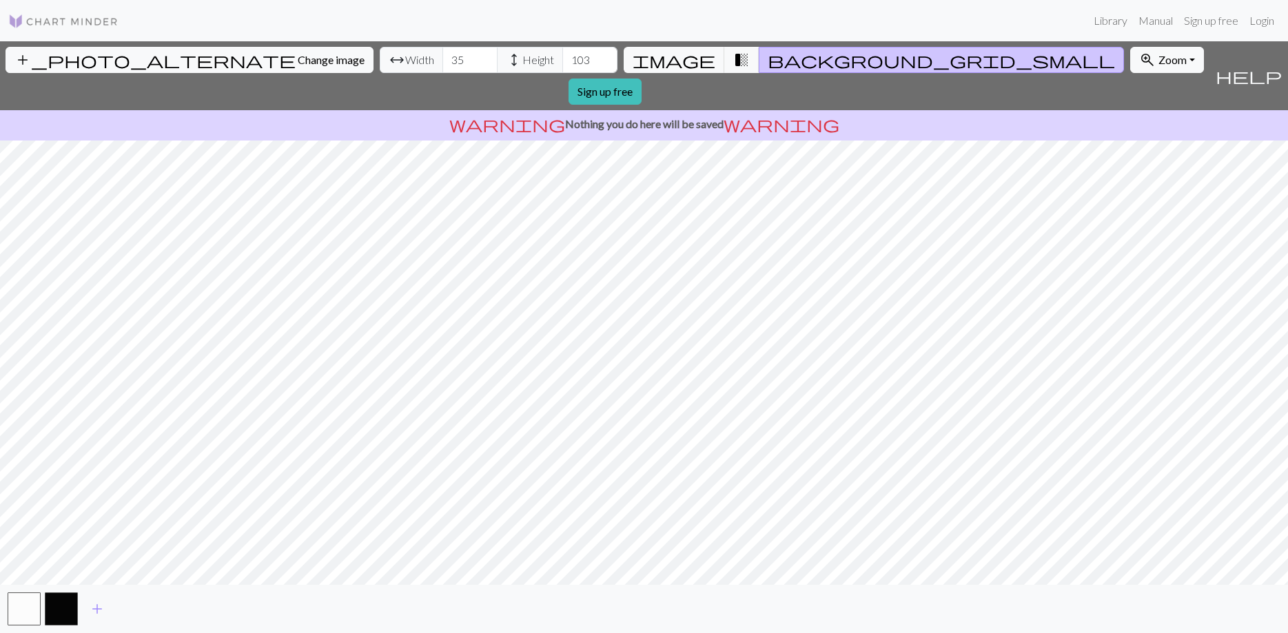
click at [562, 58] on input "103" at bounding box center [589, 60] width 55 height 26
click at [562, 58] on input "104" at bounding box center [589, 60] width 55 height 26
type input "105"
click at [562, 58] on input "105" at bounding box center [589, 60] width 55 height 26
click at [442, 59] on input "36" at bounding box center [469, 60] width 55 height 26
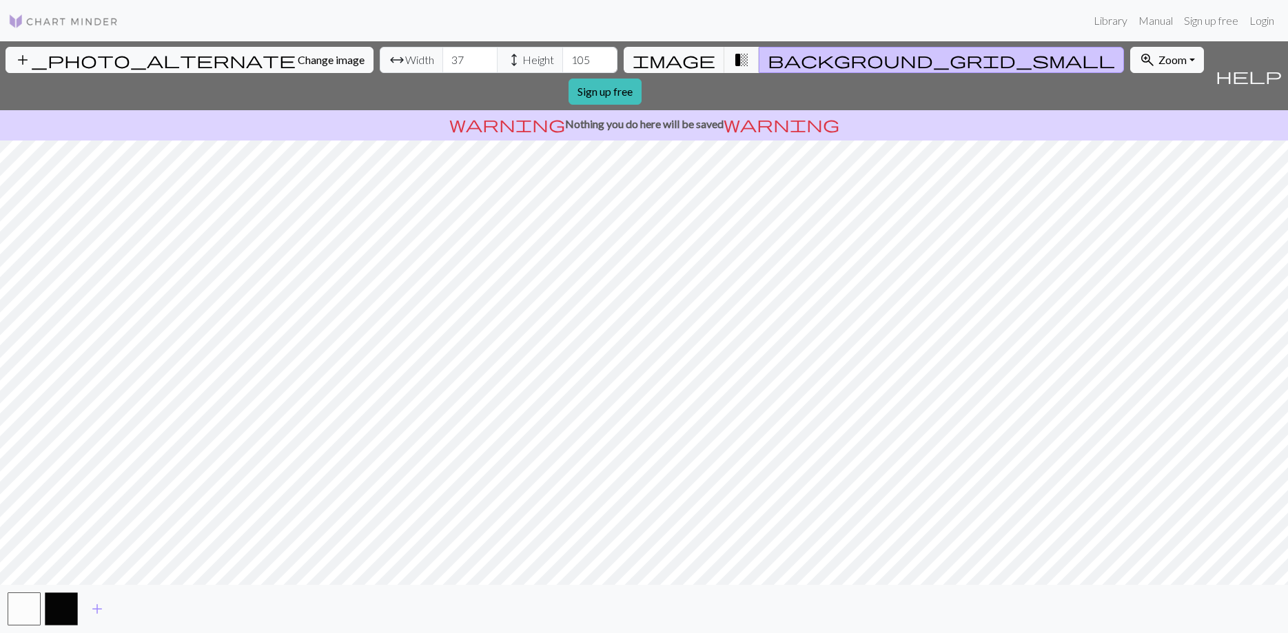
click at [442, 59] on input "37" at bounding box center [469, 60] width 55 height 26
click at [442, 59] on input "38" at bounding box center [469, 60] width 55 height 26
click at [442, 59] on input "39" at bounding box center [469, 60] width 55 height 26
click at [442, 59] on input "40" at bounding box center [469, 60] width 55 height 26
click at [442, 59] on input "41" at bounding box center [469, 60] width 55 height 26
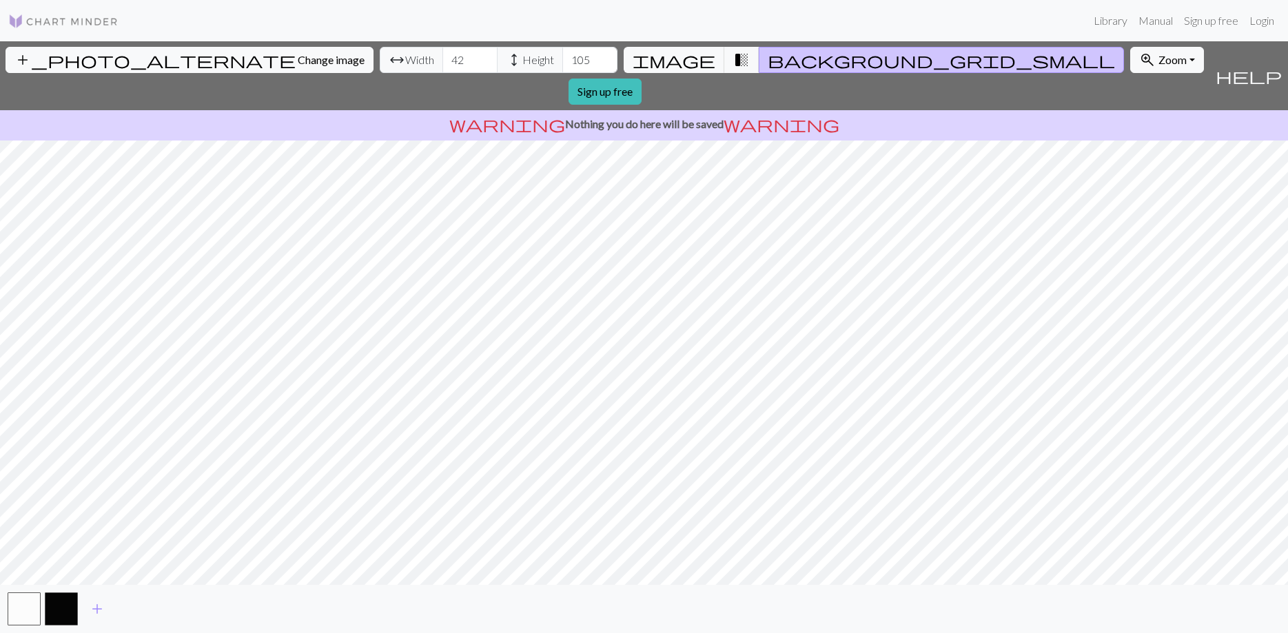
click at [442, 59] on input "42" at bounding box center [469, 60] width 55 height 26
click at [442, 59] on input "43" at bounding box center [469, 60] width 55 height 26
click at [442, 59] on input "44" at bounding box center [469, 60] width 55 height 26
click at [442, 59] on input "45" at bounding box center [469, 60] width 55 height 26
click at [442, 59] on input "46" at bounding box center [469, 60] width 55 height 26
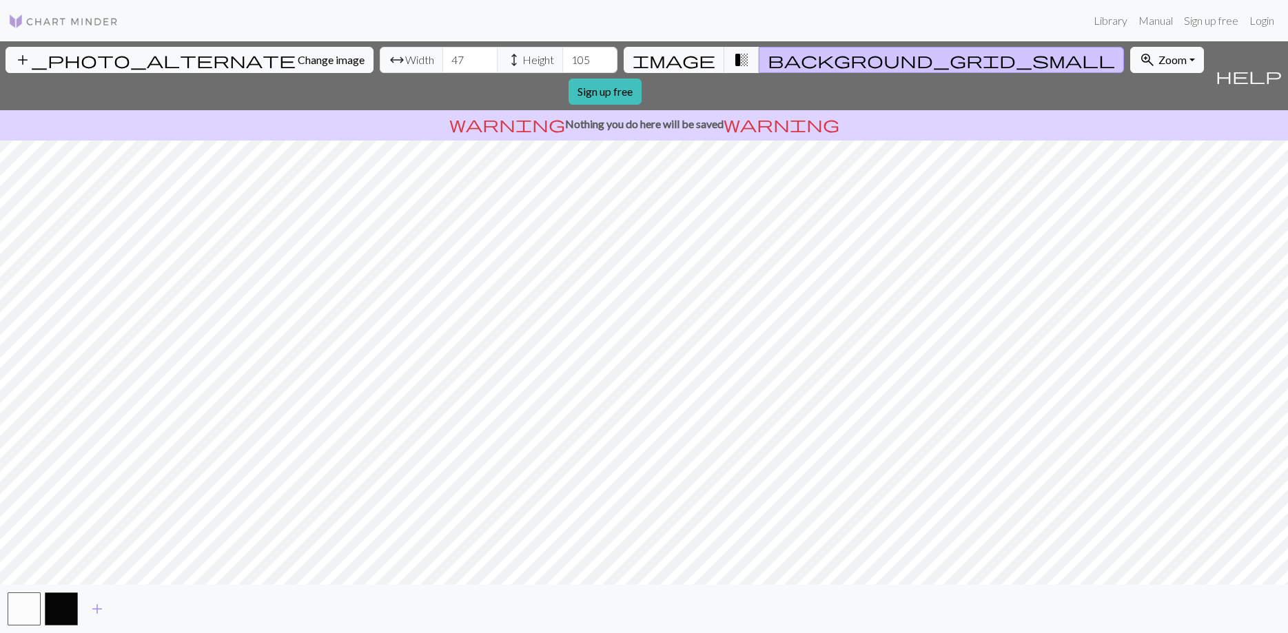
click at [442, 59] on input "47" at bounding box center [469, 60] width 55 height 26
click at [442, 59] on input "48" at bounding box center [469, 60] width 55 height 26
click at [442, 59] on input "49" at bounding box center [469, 60] width 55 height 26
click at [442, 59] on input "50" at bounding box center [469, 60] width 55 height 26
click at [442, 59] on input "51" at bounding box center [469, 60] width 55 height 26
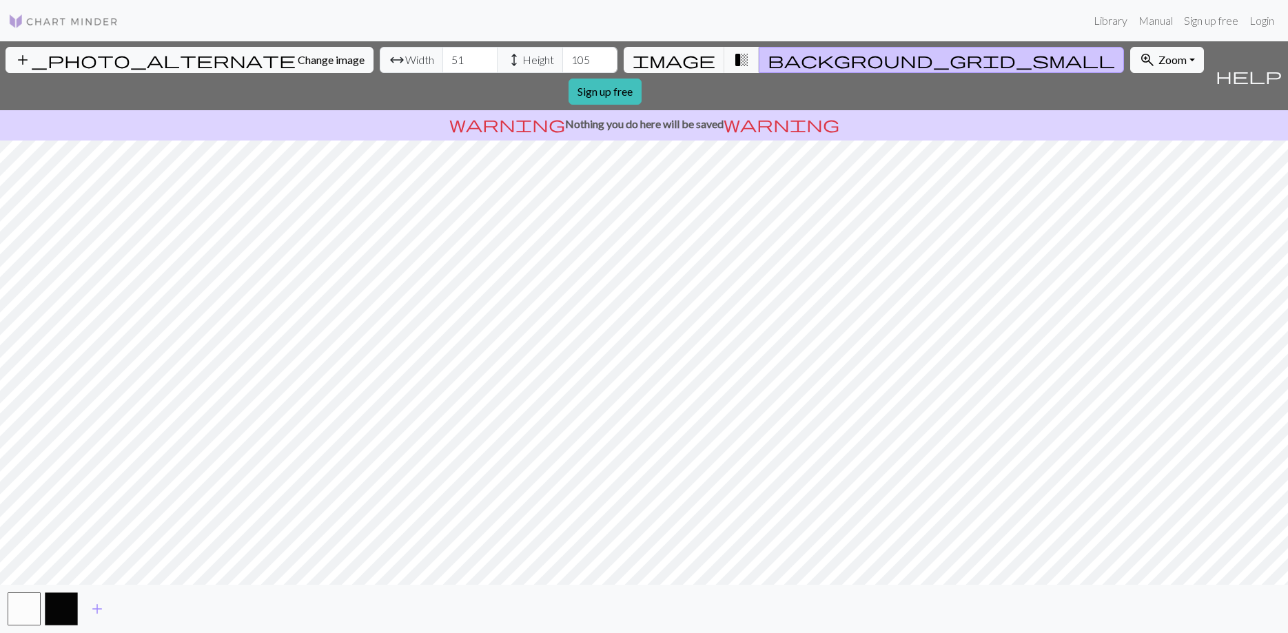
click at [442, 59] on input "52" at bounding box center [469, 60] width 55 height 26
click at [442, 63] on input "51" at bounding box center [469, 60] width 55 height 26
click at [442, 63] on input "50" at bounding box center [469, 60] width 55 height 26
click at [442, 63] on input "49" at bounding box center [469, 60] width 55 height 26
click at [442, 63] on input "48" at bounding box center [469, 60] width 55 height 26
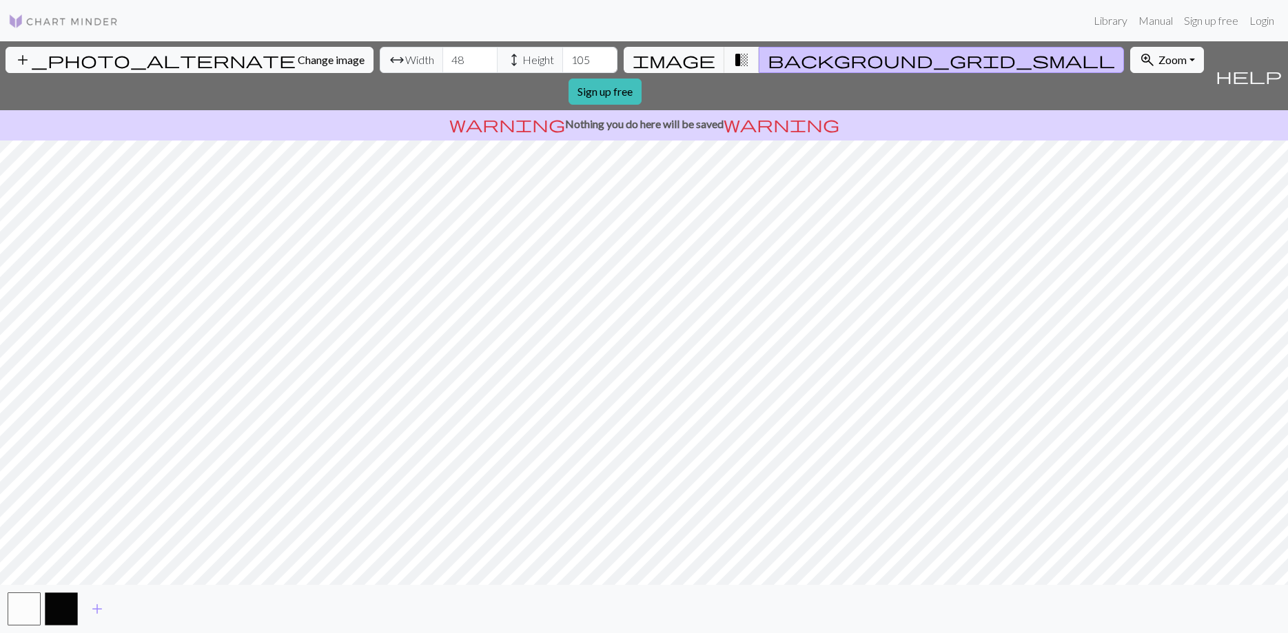
click at [442, 63] on input "47" at bounding box center [469, 60] width 55 height 26
click at [442, 63] on input "46" at bounding box center [469, 60] width 55 height 26
click at [442, 63] on input "45" at bounding box center [469, 60] width 55 height 26
click at [442, 63] on input "44" at bounding box center [469, 60] width 55 height 26
click at [442, 63] on input "43" at bounding box center [469, 60] width 55 height 26
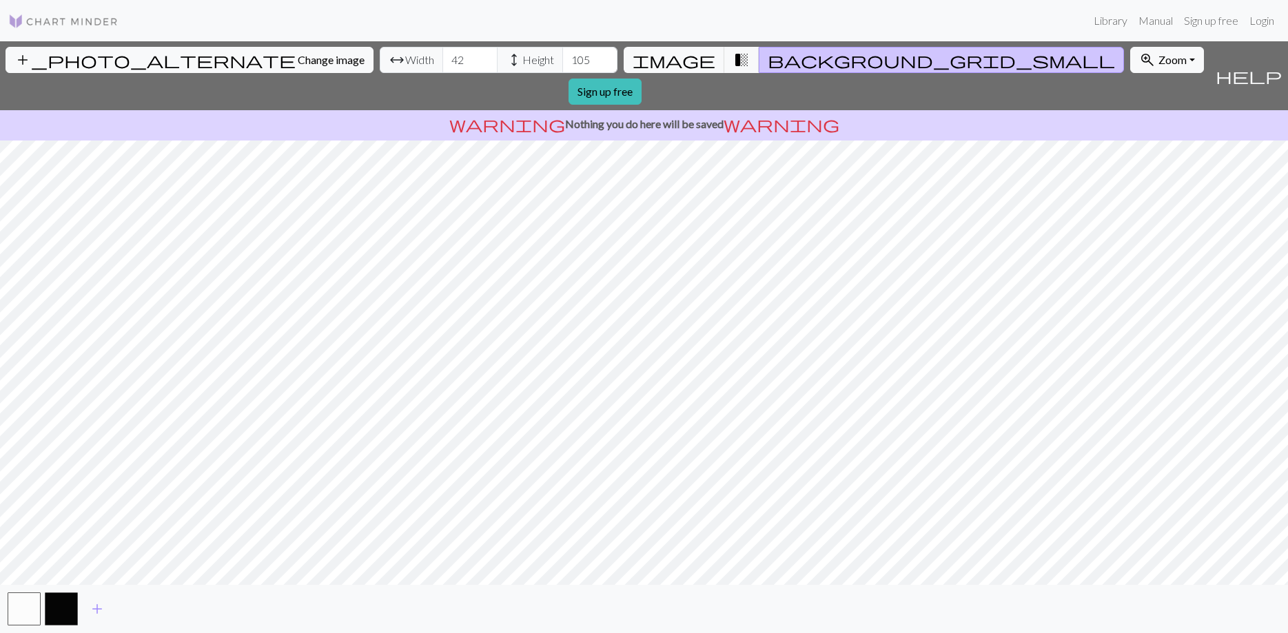
click at [442, 63] on input "42" at bounding box center [469, 60] width 55 height 26
type input "41"
click at [442, 63] on input "41" at bounding box center [469, 60] width 55 height 26
click at [562, 60] on input "104" at bounding box center [589, 60] width 55 height 26
click at [562, 60] on input "103" at bounding box center [589, 60] width 55 height 26
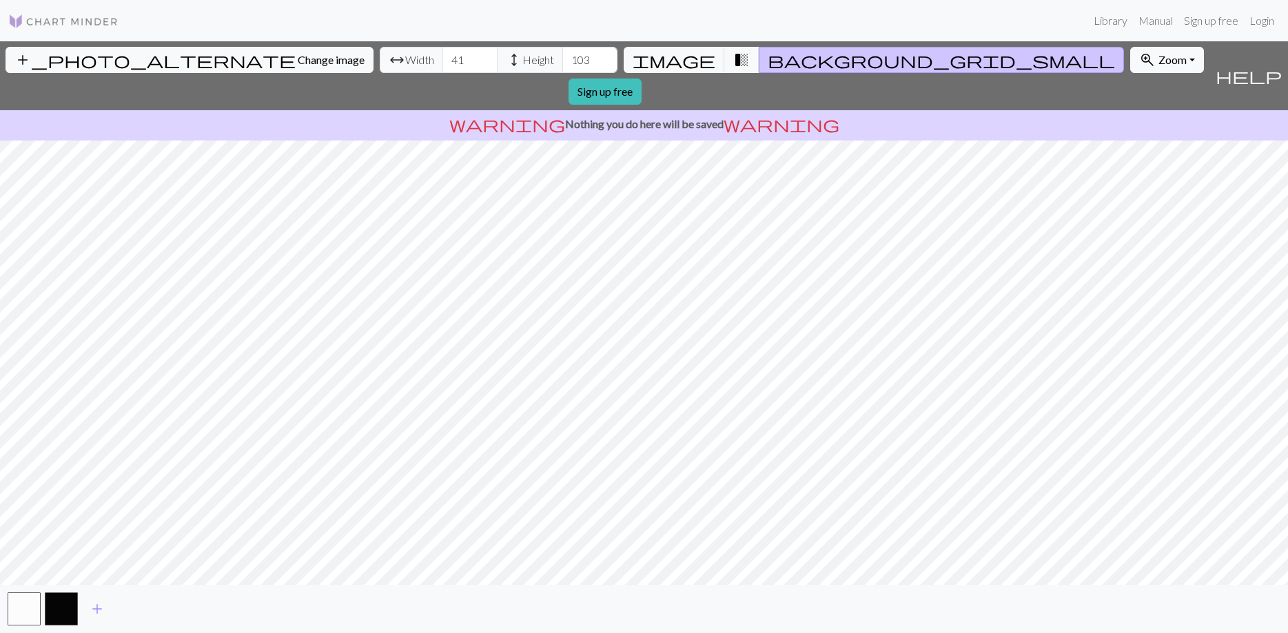
click at [562, 60] on input "102" at bounding box center [589, 60] width 55 height 26
click at [562, 60] on input "101" at bounding box center [589, 60] width 55 height 26
type input "100"
click at [562, 60] on input "100" at bounding box center [589, 60] width 55 height 26
click at [442, 59] on input "42" at bounding box center [469, 60] width 55 height 26
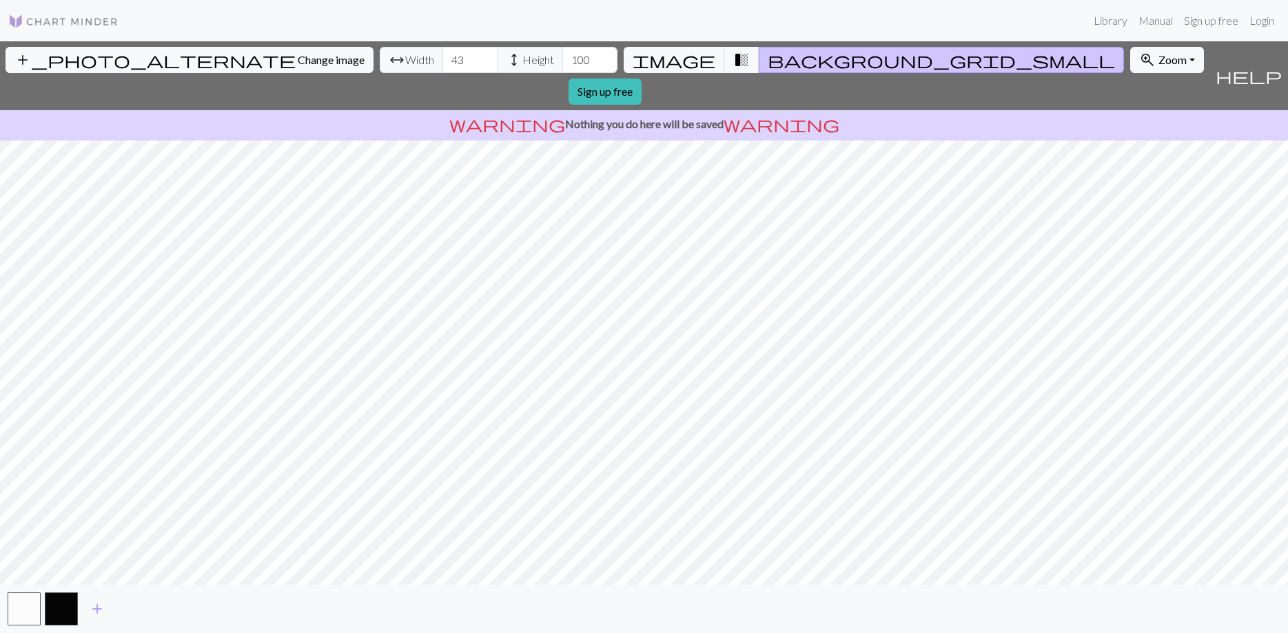
click at [442, 59] on input "43" at bounding box center [469, 60] width 55 height 26
click at [442, 59] on input "44" at bounding box center [469, 60] width 55 height 26
click at [442, 59] on input "45" at bounding box center [469, 60] width 55 height 26
click at [442, 59] on input "46" at bounding box center [469, 60] width 55 height 26
click at [442, 59] on input "47" at bounding box center [469, 60] width 55 height 26
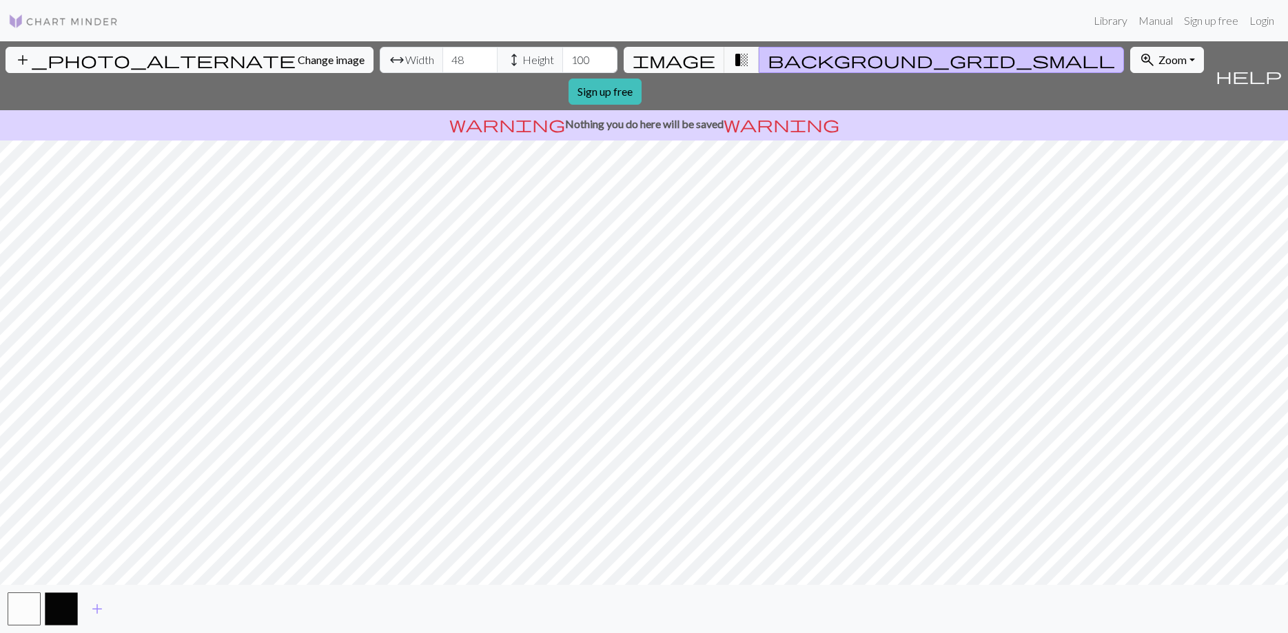
click at [442, 59] on input "48" at bounding box center [469, 60] width 55 height 26
click at [442, 59] on input "49" at bounding box center [469, 60] width 55 height 26
click at [442, 59] on input "50" at bounding box center [469, 60] width 55 height 26
click at [442, 59] on input "51" at bounding box center [469, 60] width 55 height 26
click at [442, 59] on input "52" at bounding box center [469, 60] width 55 height 26
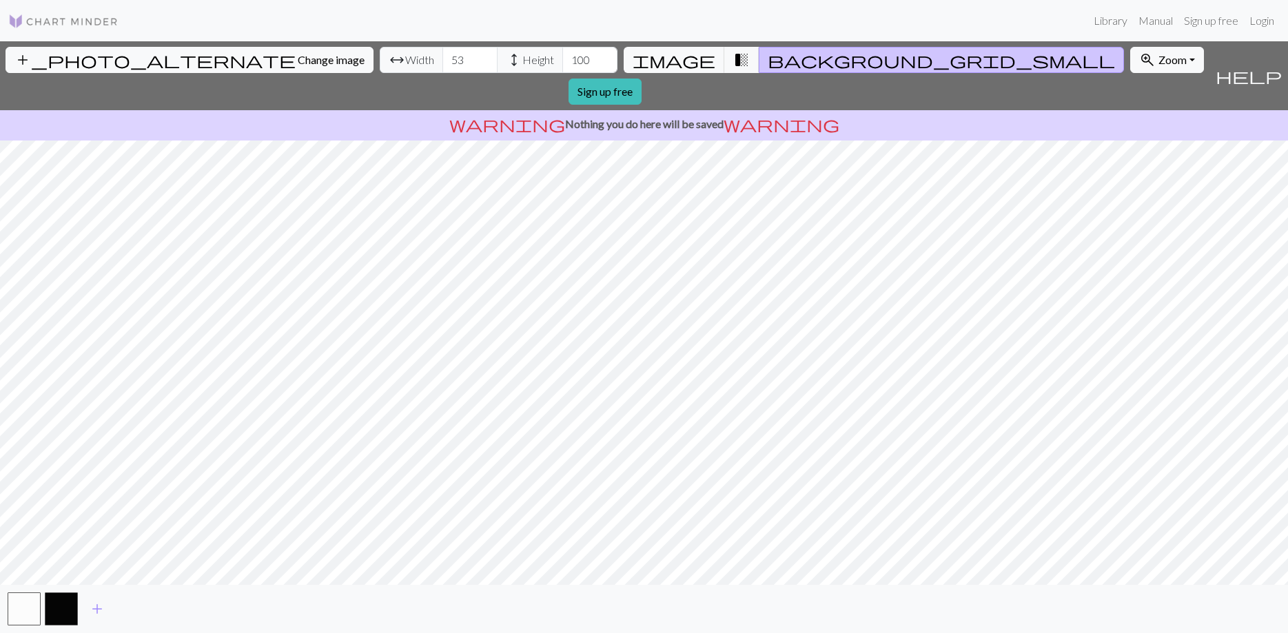
click at [442, 59] on input "53" at bounding box center [469, 60] width 55 height 26
click at [442, 59] on input "54" at bounding box center [469, 60] width 55 height 26
click at [442, 59] on input "55" at bounding box center [469, 60] width 55 height 26
click at [442, 59] on input "56" at bounding box center [469, 60] width 55 height 26
click at [442, 59] on input "57" at bounding box center [469, 60] width 55 height 26
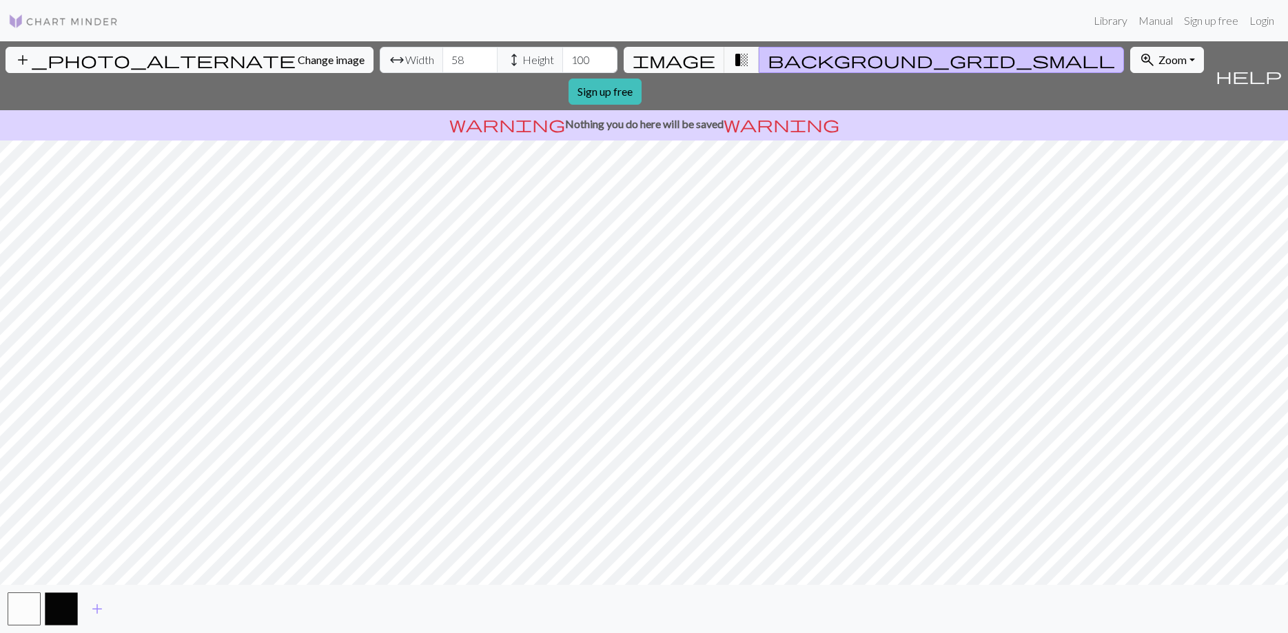
click at [442, 59] on input "58" at bounding box center [469, 60] width 55 height 26
click at [442, 59] on input "59" at bounding box center [469, 60] width 55 height 26
click at [442, 59] on input "60" at bounding box center [469, 60] width 55 height 26
click at [442, 59] on input "61" at bounding box center [469, 60] width 55 height 26
click at [442, 59] on input "62" at bounding box center [469, 60] width 55 height 26
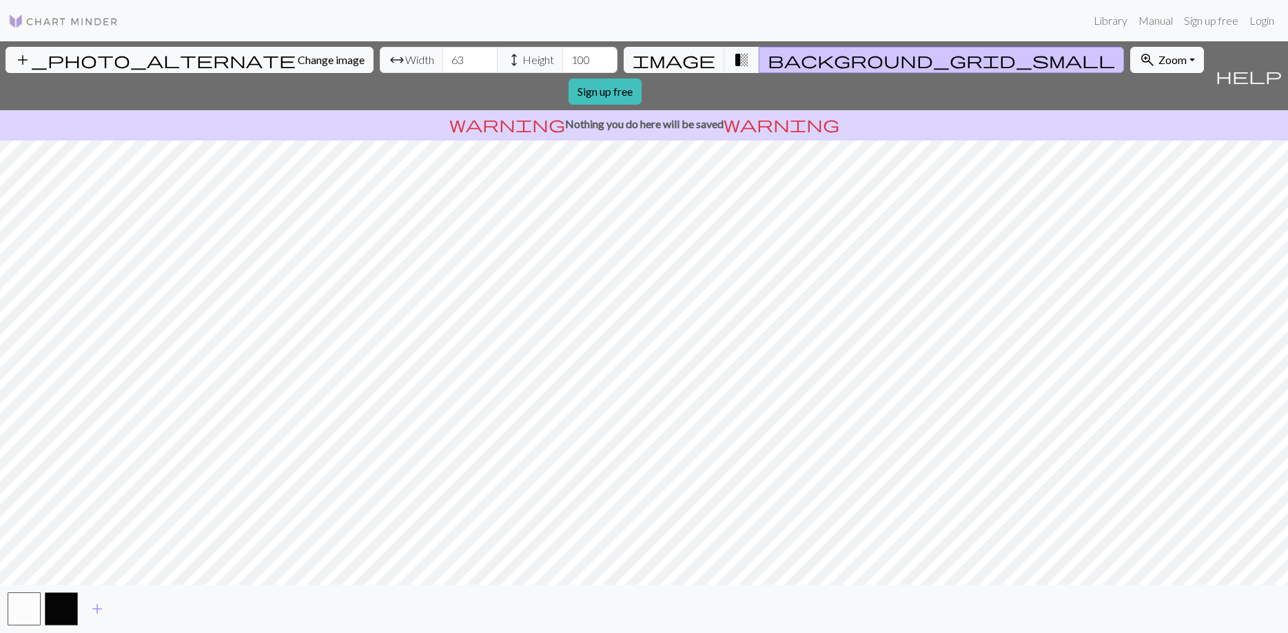
click at [442, 59] on input "63" at bounding box center [469, 60] width 55 height 26
click at [442, 59] on input "64" at bounding box center [469, 60] width 55 height 26
click at [442, 59] on input "65" at bounding box center [469, 60] width 55 height 26
click at [442, 59] on input "66" at bounding box center [469, 60] width 55 height 26
click at [442, 59] on input "77" at bounding box center [469, 60] width 55 height 26
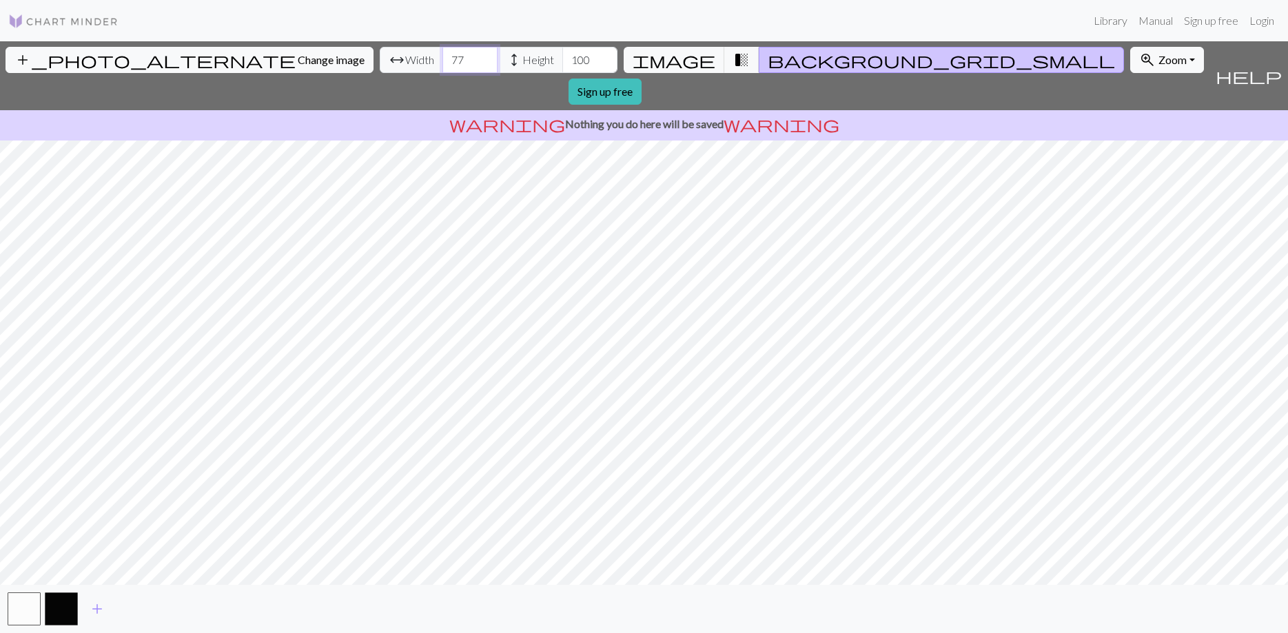
click at [442, 63] on input "77" at bounding box center [469, 60] width 55 height 26
type input "7"
type input "100"
click at [733, 59] on span "transition_fade" at bounding box center [741, 59] width 17 height 19
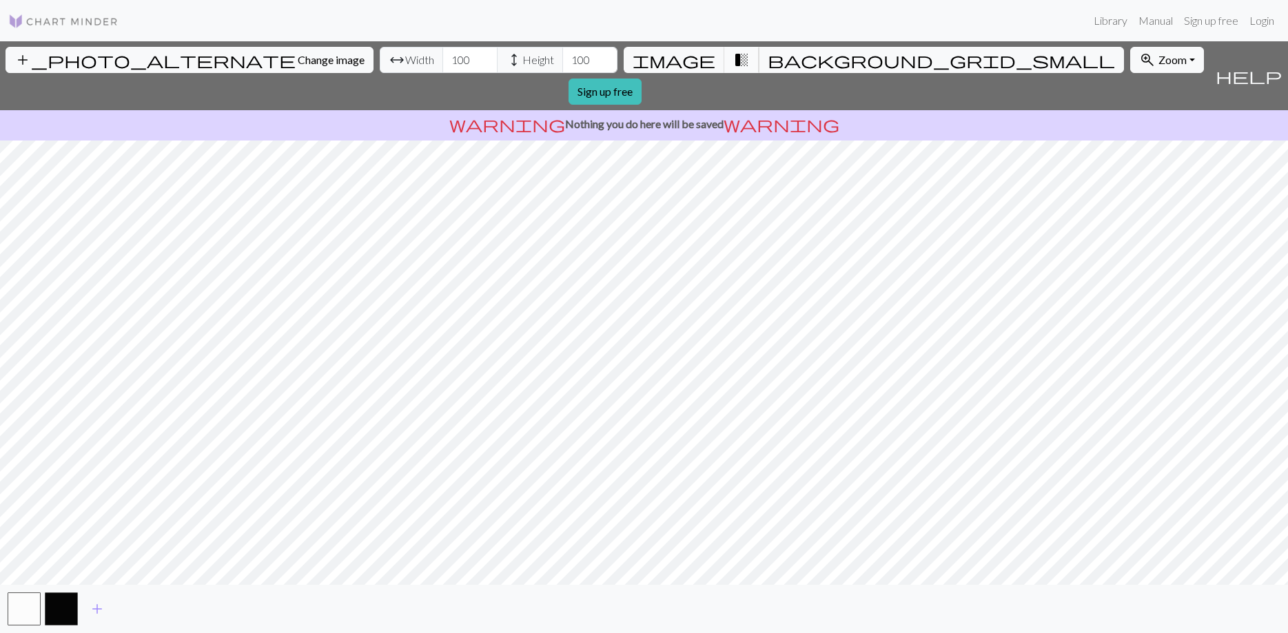
click at [733, 61] on span "transition_fade" at bounding box center [741, 59] width 17 height 19
click at [1130, 65] on button "zoom_in Zoom Zoom" at bounding box center [1167, 60] width 74 height 26
click at [1131, 135] on button "Fit height" at bounding box center [1185, 134] width 109 height 22
click at [642, 79] on link "Sign up free" at bounding box center [605, 92] width 73 height 26
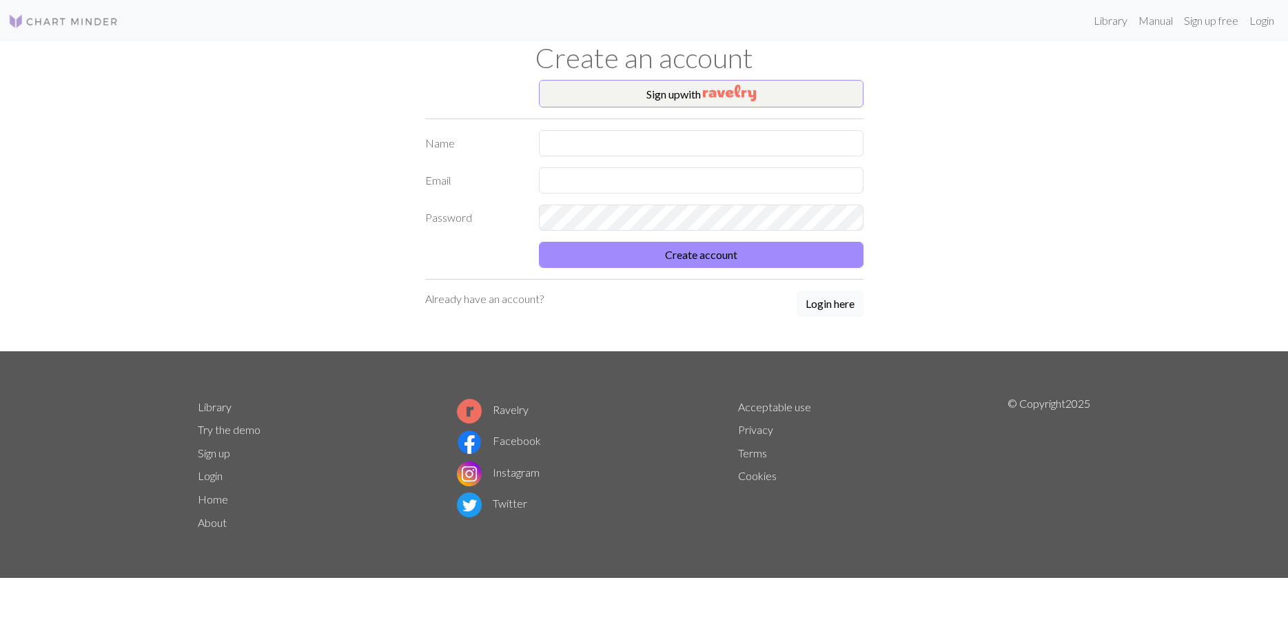
click at [773, 121] on div "Sign up with Name Email Password Create account Already have an account? Login …" at bounding box center [644, 216] width 455 height 272
click at [749, 86] on img "button" at bounding box center [729, 93] width 53 height 17
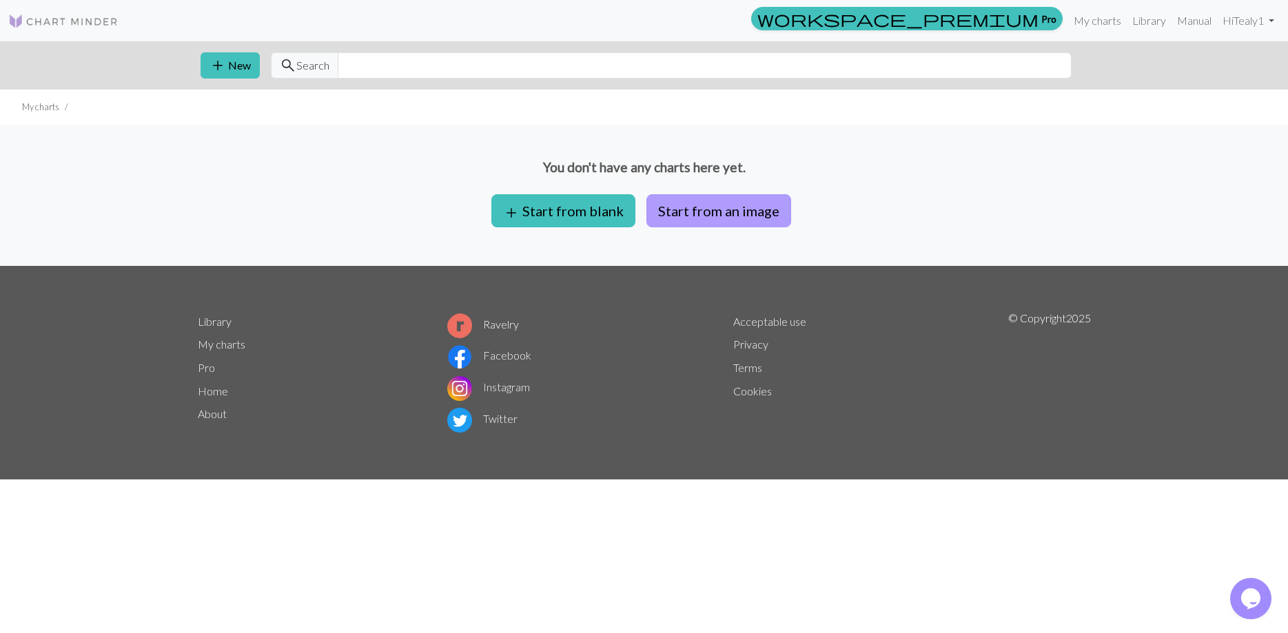
click at [691, 207] on button "Start from an image" at bounding box center [718, 210] width 145 height 33
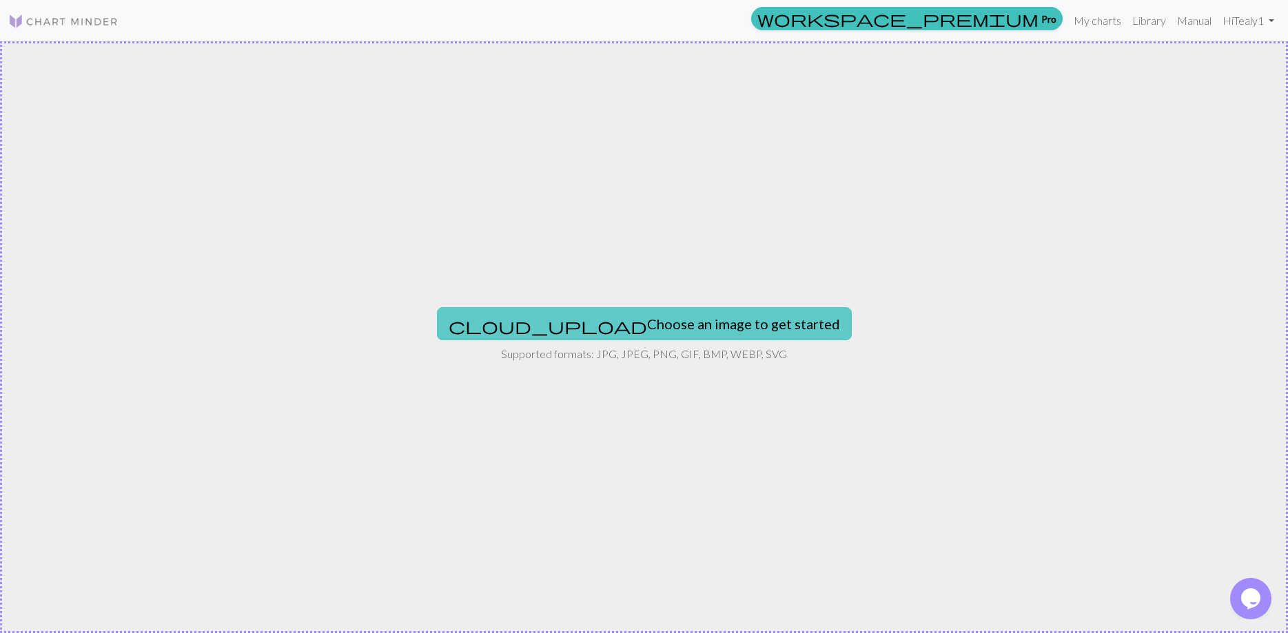
click at [628, 323] on button "cloud_upload Choose an image to get started" at bounding box center [644, 323] width 415 height 33
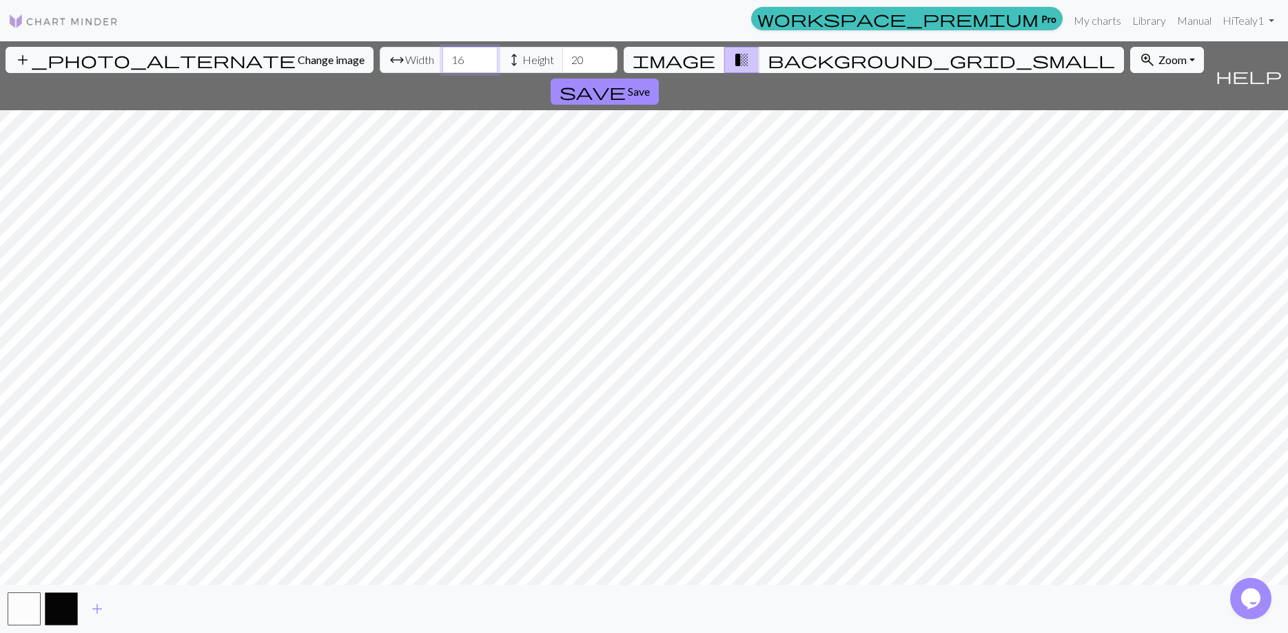
click at [442, 59] on input "16" at bounding box center [469, 60] width 55 height 26
type input "120"
click at [562, 59] on input "20" at bounding box center [589, 60] width 55 height 26
type input "2"
type input "1"
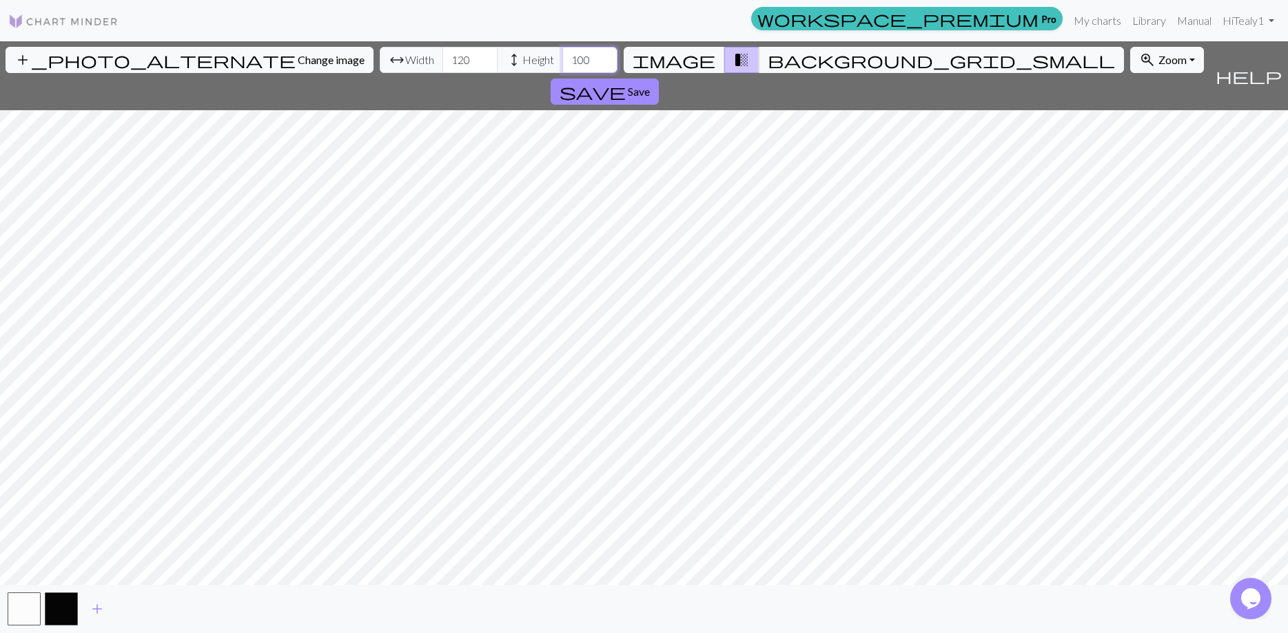
type input "100"
click at [648, 586] on div "add_photo_alternate Change image arrow_range Width 120 height Height 100 image …" at bounding box center [644, 337] width 1288 height 592
click at [442, 55] on input "121" at bounding box center [469, 60] width 55 height 26
click at [442, 55] on input "122" at bounding box center [469, 60] width 55 height 26
click at [442, 55] on input "123" at bounding box center [469, 60] width 55 height 26
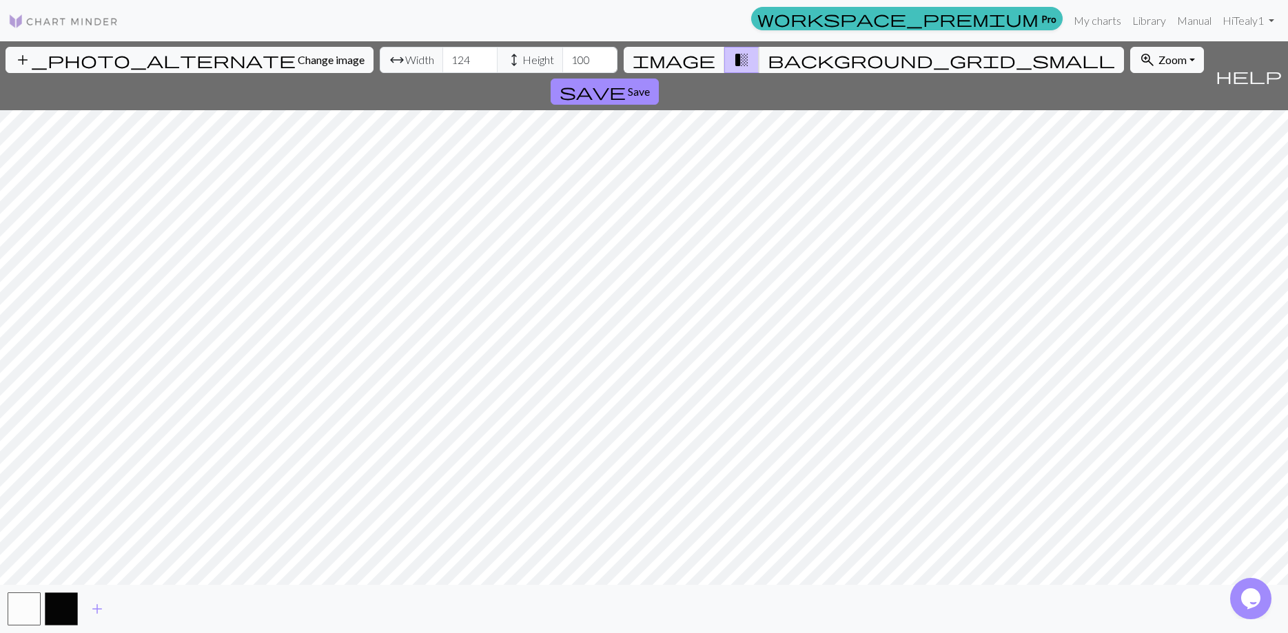
click at [442, 55] on input "124" at bounding box center [469, 60] width 55 height 26
click at [442, 55] on input "125" at bounding box center [469, 60] width 55 height 26
click at [442, 55] on input "126" at bounding box center [469, 60] width 55 height 26
click at [442, 55] on input "127" at bounding box center [469, 60] width 55 height 26
click at [442, 55] on input "128" at bounding box center [469, 60] width 55 height 26
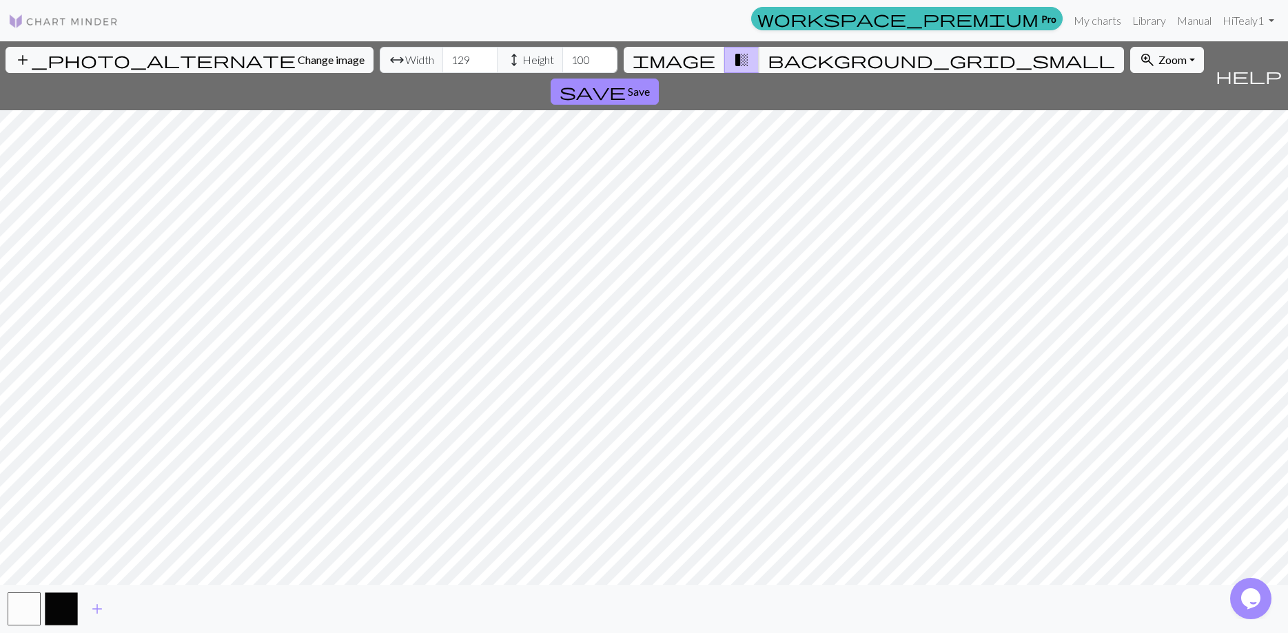
click at [442, 55] on input "129" at bounding box center [469, 60] width 55 height 26
type input "130"
click at [442, 55] on input "130" at bounding box center [469, 60] width 55 height 26
click at [562, 60] on input "99" at bounding box center [589, 60] width 55 height 26
click at [562, 60] on input "98" at bounding box center [589, 60] width 55 height 26
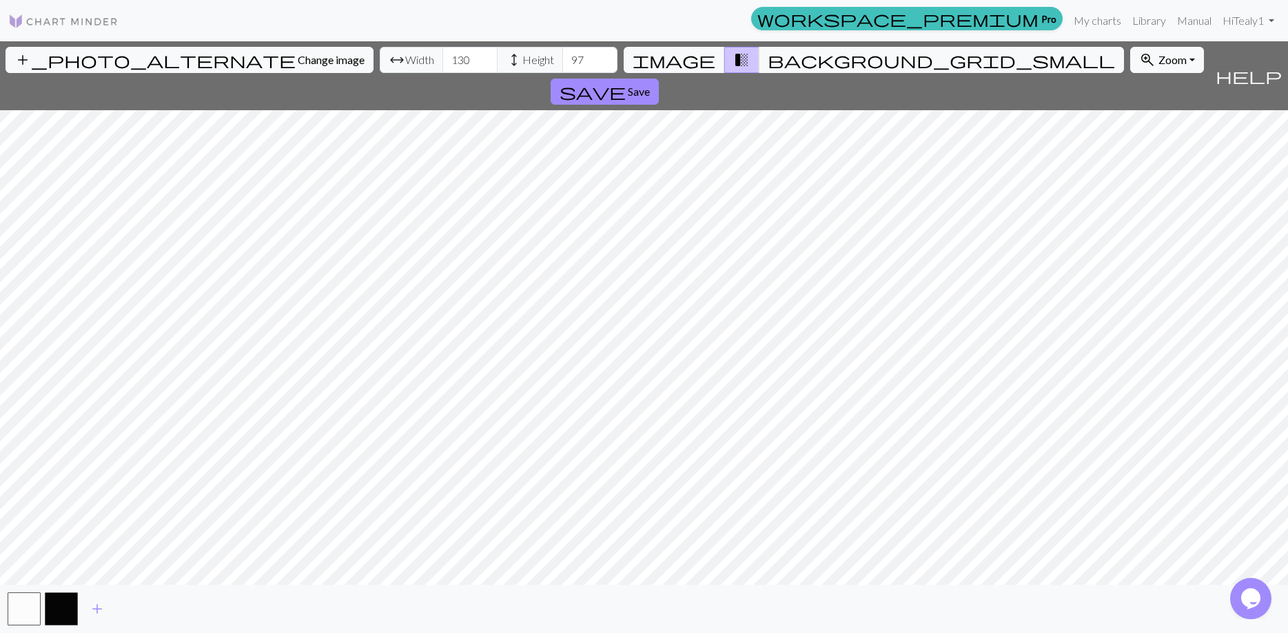
click at [562, 60] on input "97" at bounding box center [589, 60] width 55 height 26
click at [562, 60] on input "96" at bounding box center [589, 60] width 55 height 26
click at [562, 60] on input "95" at bounding box center [589, 60] width 55 height 26
click at [562, 60] on input "94" at bounding box center [589, 60] width 55 height 26
click at [562, 60] on input "93" at bounding box center [589, 60] width 55 height 26
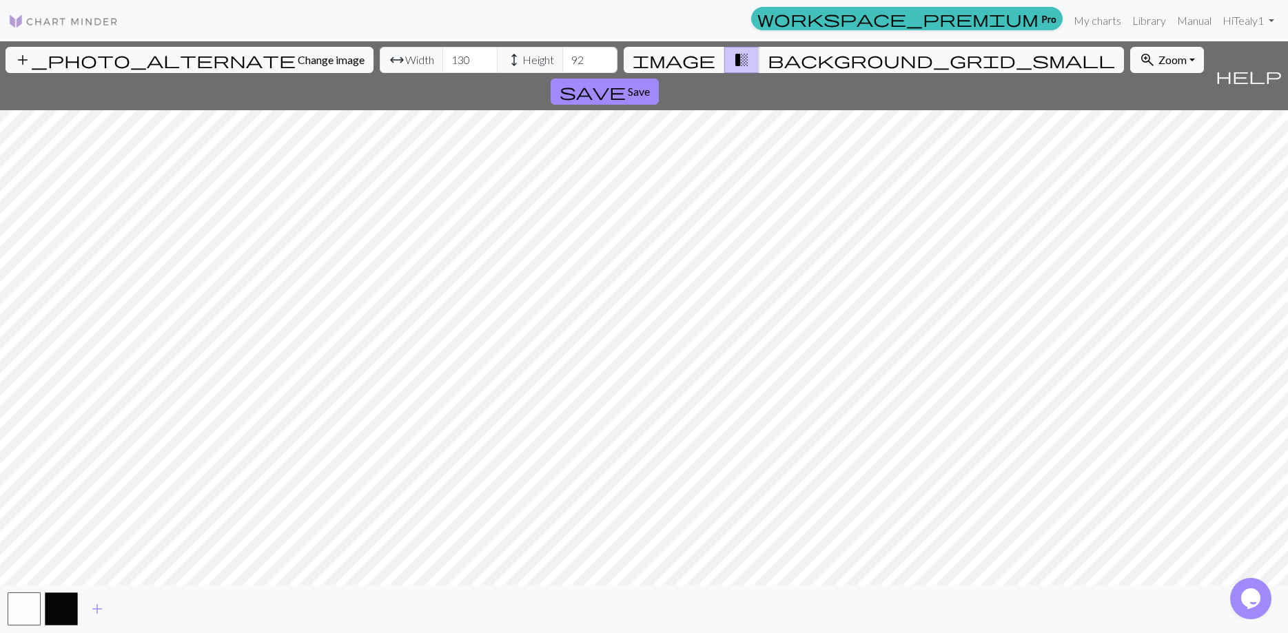
click at [562, 60] on input "92" at bounding box center [589, 60] width 55 height 26
click at [562, 60] on input "91" at bounding box center [589, 60] width 55 height 26
click at [562, 59] on input "92" at bounding box center [589, 60] width 55 height 26
click at [562, 59] on input "93" at bounding box center [589, 60] width 55 height 26
click at [562, 59] on input "94" at bounding box center [589, 60] width 55 height 26
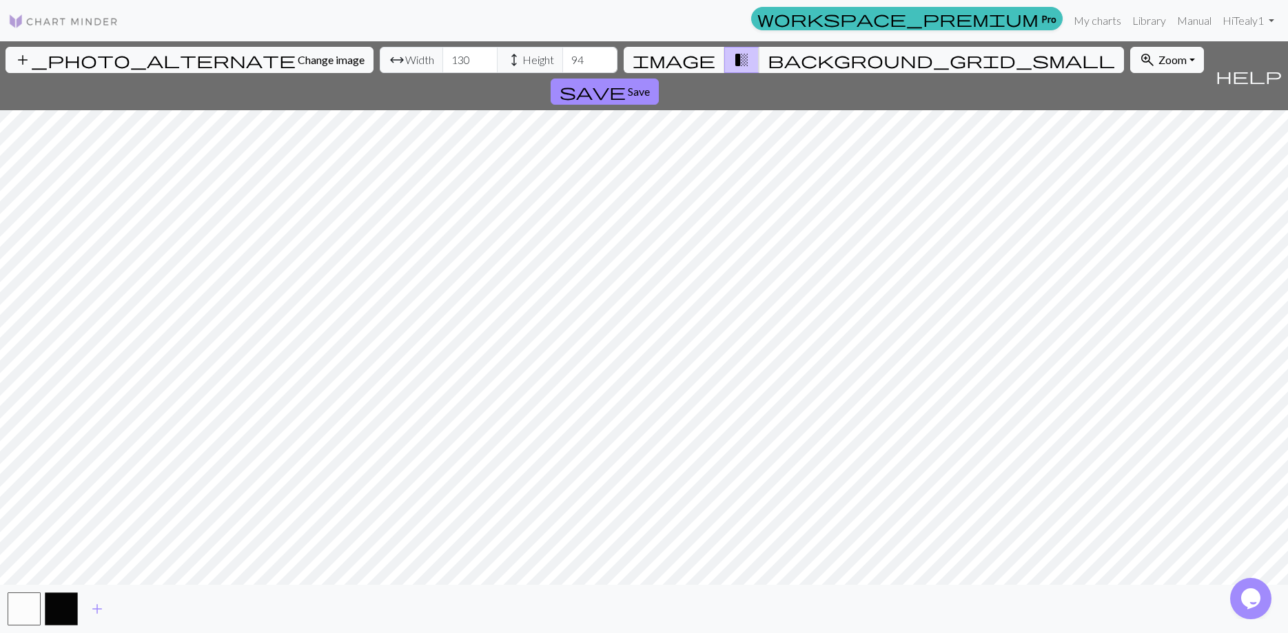
click at [562, 59] on input "95" at bounding box center [589, 60] width 55 height 26
click at [562, 59] on input "96" at bounding box center [589, 60] width 55 height 26
click at [562, 59] on input "97" at bounding box center [589, 60] width 55 height 26
click at [562, 59] on input "98" at bounding box center [589, 60] width 55 height 26
click at [562, 59] on input "99" at bounding box center [589, 60] width 55 height 26
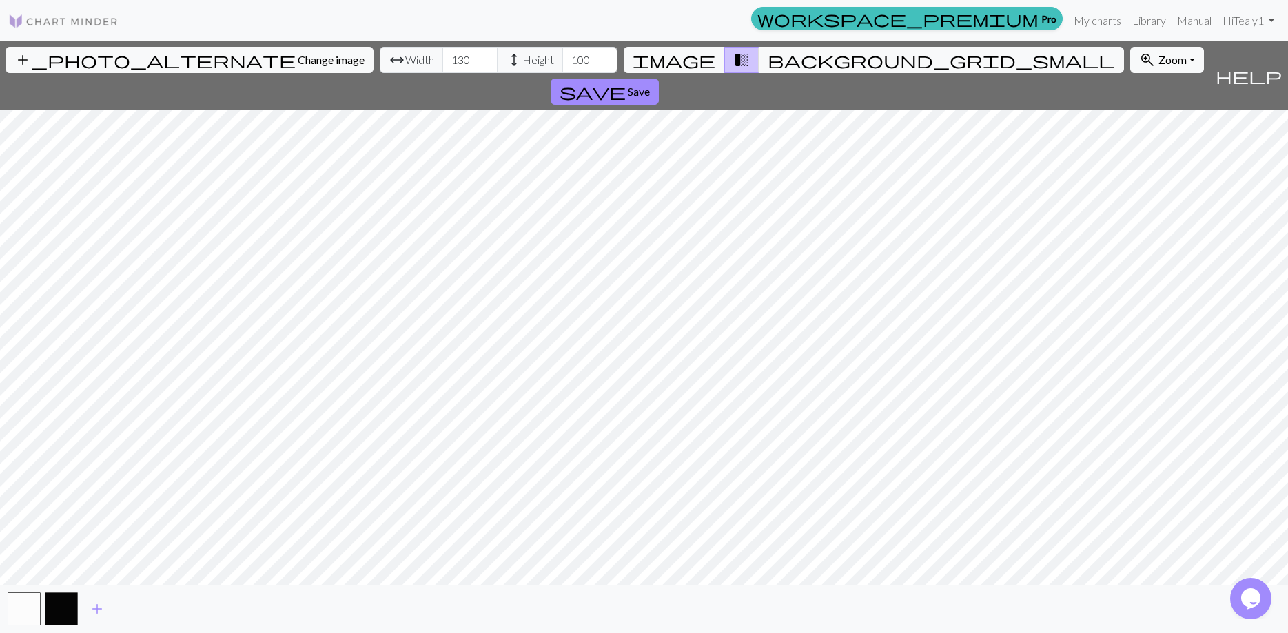
click at [562, 59] on input "100" at bounding box center [589, 60] width 55 height 26
click at [562, 59] on input "101" at bounding box center [589, 60] width 55 height 26
click at [562, 59] on input "102" at bounding box center [589, 60] width 55 height 26
click at [562, 63] on input "101" at bounding box center [589, 60] width 55 height 26
type input "100"
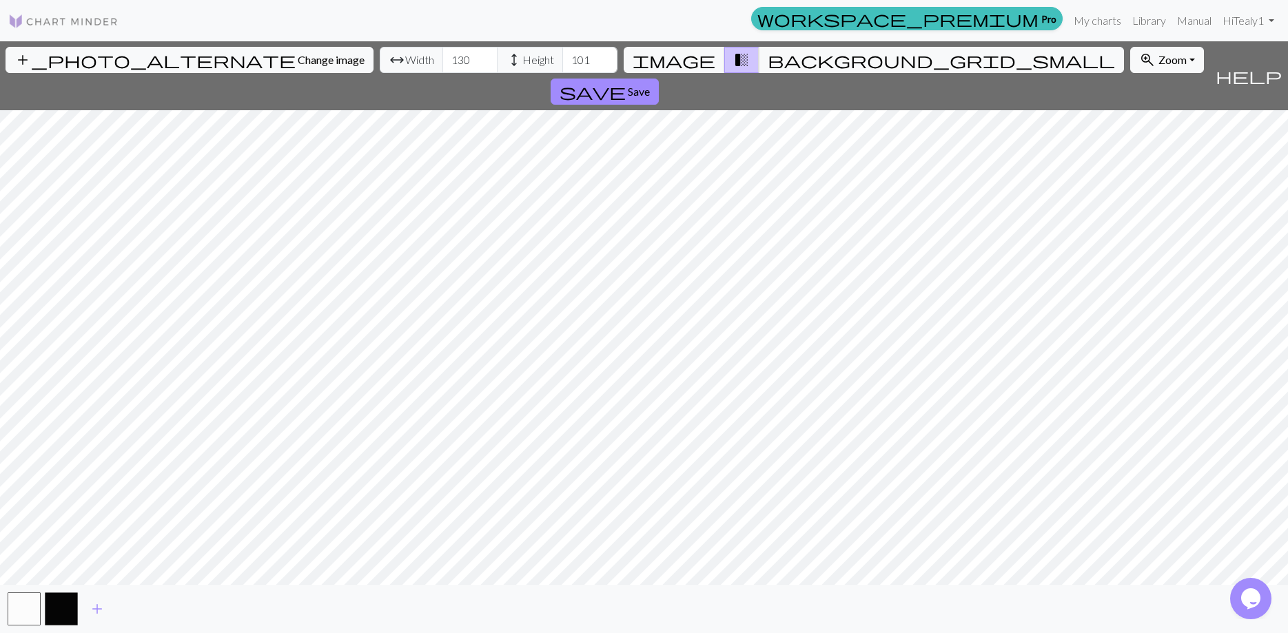
click at [562, 63] on input "100" at bounding box center [589, 60] width 55 height 26
click at [442, 59] on input "131" at bounding box center [469, 60] width 55 height 26
click at [442, 61] on input "130" at bounding box center [469, 60] width 55 height 26
click at [442, 61] on input "129" at bounding box center [469, 60] width 55 height 26
click at [442, 61] on input "128" at bounding box center [469, 60] width 55 height 26
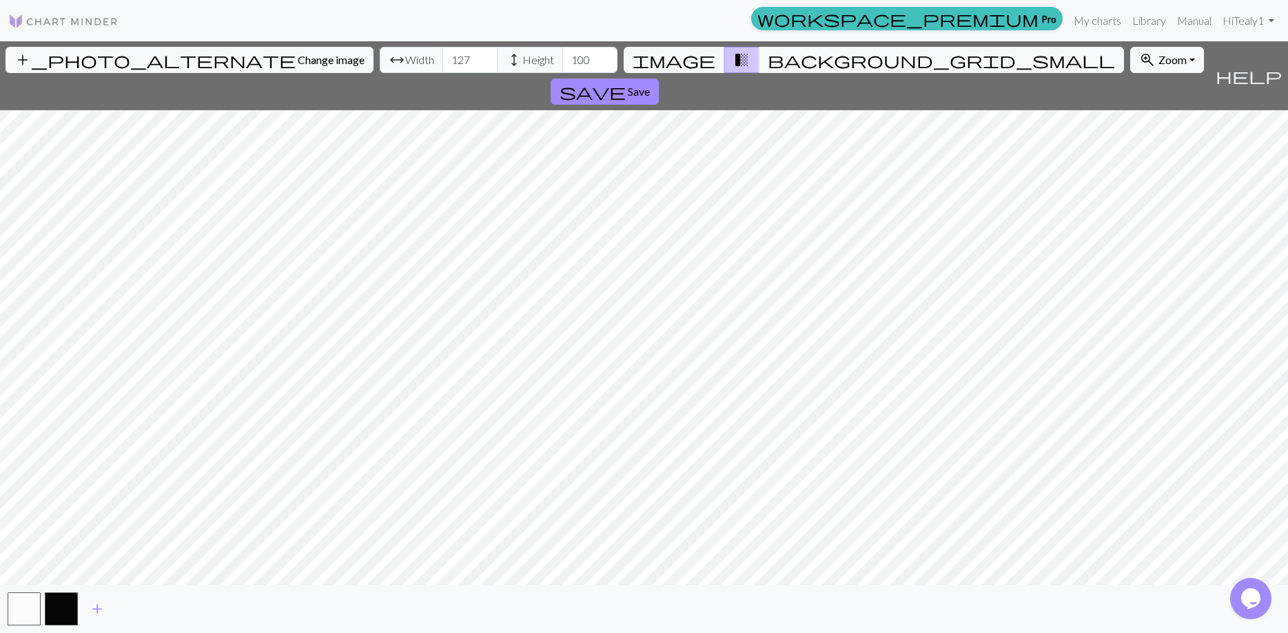
click at [442, 61] on input "127" at bounding box center [469, 60] width 55 height 26
click at [442, 61] on input "126" at bounding box center [469, 60] width 55 height 26
click at [442, 61] on input "125" at bounding box center [469, 60] width 55 height 26
click at [442, 61] on input "124" at bounding box center [469, 60] width 55 height 26
click at [442, 61] on input "123" at bounding box center [469, 60] width 55 height 26
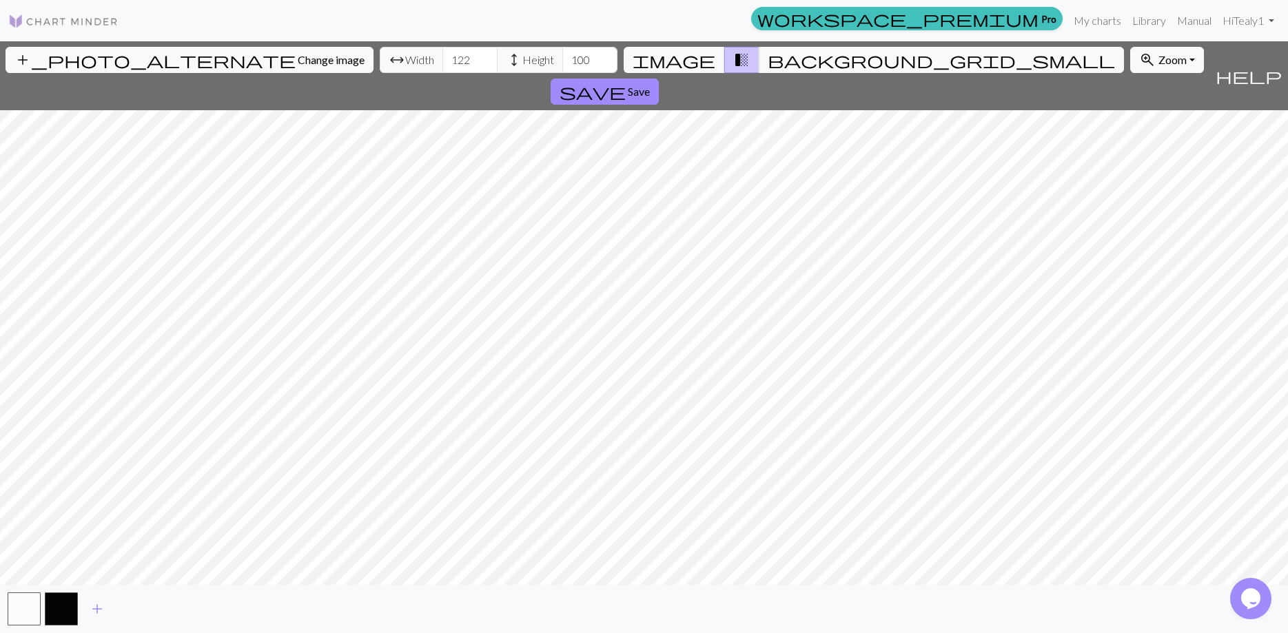
click at [442, 61] on input "122" at bounding box center [469, 60] width 55 height 26
click at [442, 61] on input "121" at bounding box center [469, 60] width 55 height 26
type input "120"
click at [442, 61] on input "120" at bounding box center [469, 60] width 55 height 26
click at [562, 56] on input "101" at bounding box center [589, 60] width 55 height 26
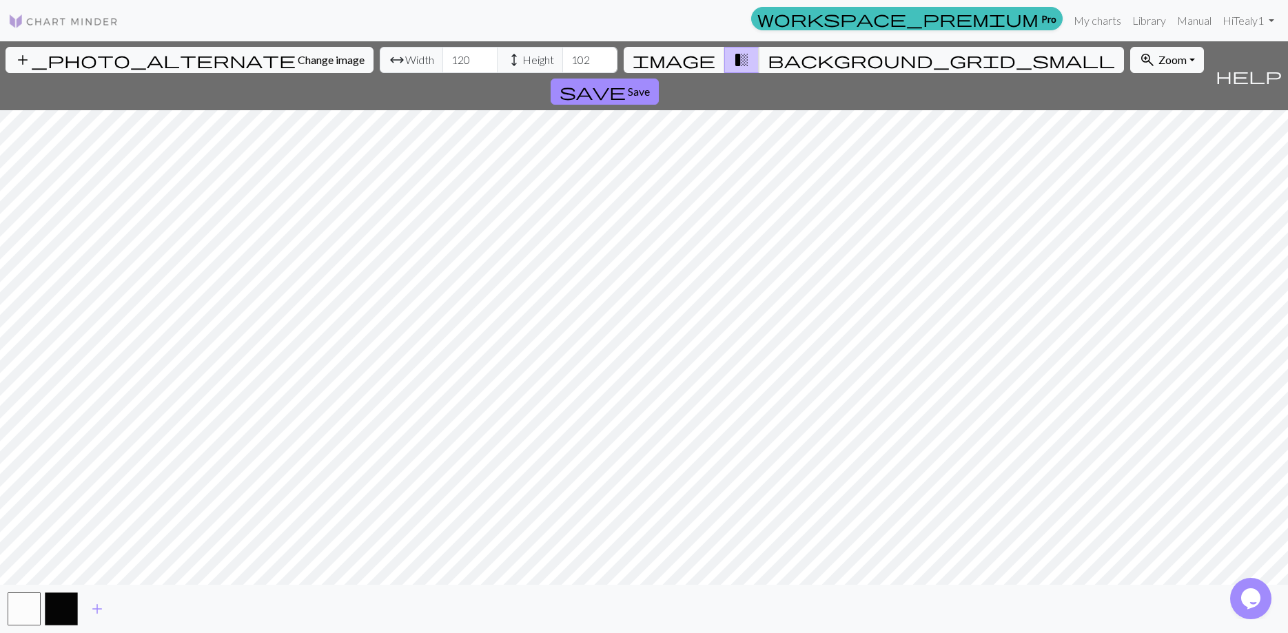
click at [562, 56] on input "102" at bounding box center [589, 60] width 55 height 26
click at [562, 56] on input "103" at bounding box center [589, 60] width 55 height 26
click at [562, 56] on input "104" at bounding box center [589, 60] width 55 height 26
click at [562, 56] on input "105" at bounding box center [589, 60] width 55 height 26
click at [562, 56] on input "106" at bounding box center [589, 60] width 55 height 26
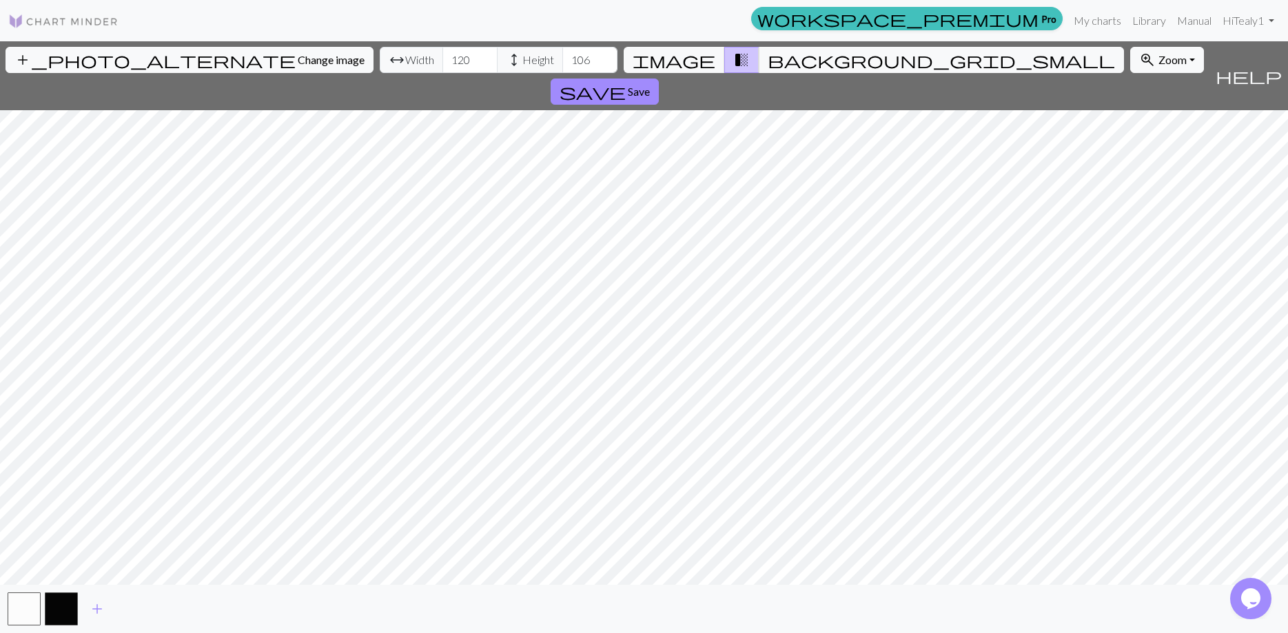
click at [562, 56] on input "107" at bounding box center [589, 60] width 55 height 26
click at [562, 56] on input "108" at bounding box center [589, 60] width 55 height 26
click at [562, 56] on input "109" at bounding box center [589, 60] width 55 height 26
click at [562, 56] on input "110" at bounding box center [589, 60] width 55 height 26
click at [562, 56] on input "111" at bounding box center [589, 60] width 55 height 26
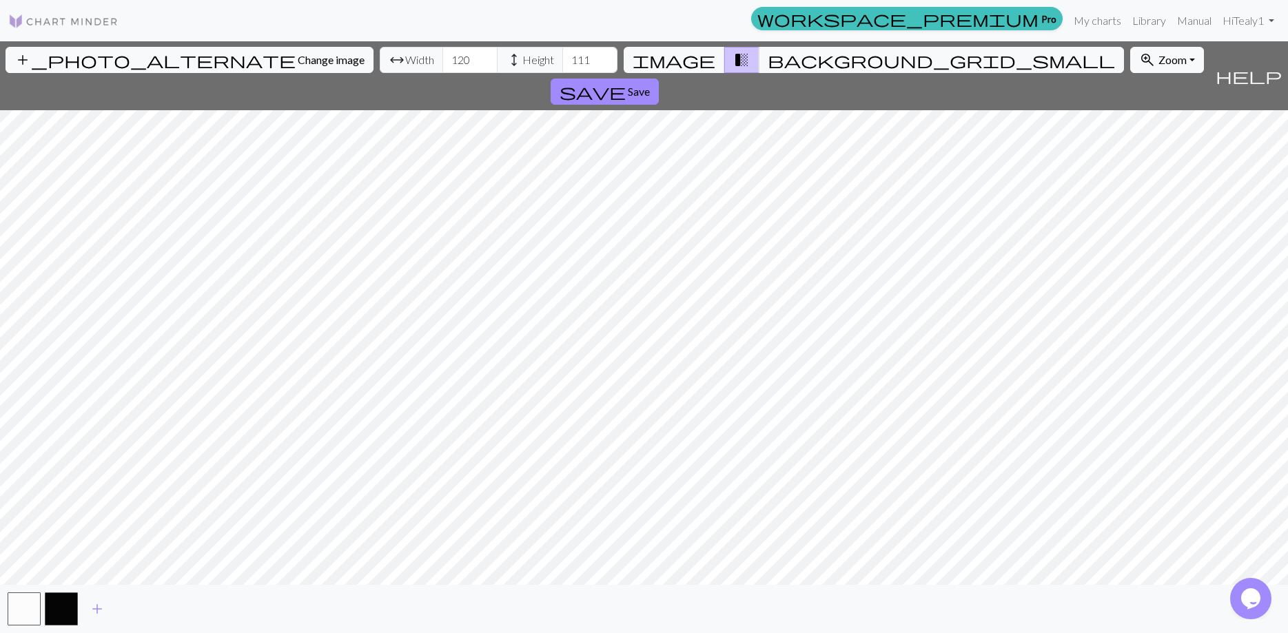
click at [562, 56] on input "112" at bounding box center [589, 60] width 55 height 26
click at [562, 56] on input "113" at bounding box center [589, 60] width 55 height 26
click at [562, 56] on input "114" at bounding box center [589, 60] width 55 height 26
click at [562, 56] on input "115" at bounding box center [589, 60] width 55 height 26
click at [562, 56] on input "116" at bounding box center [589, 60] width 55 height 26
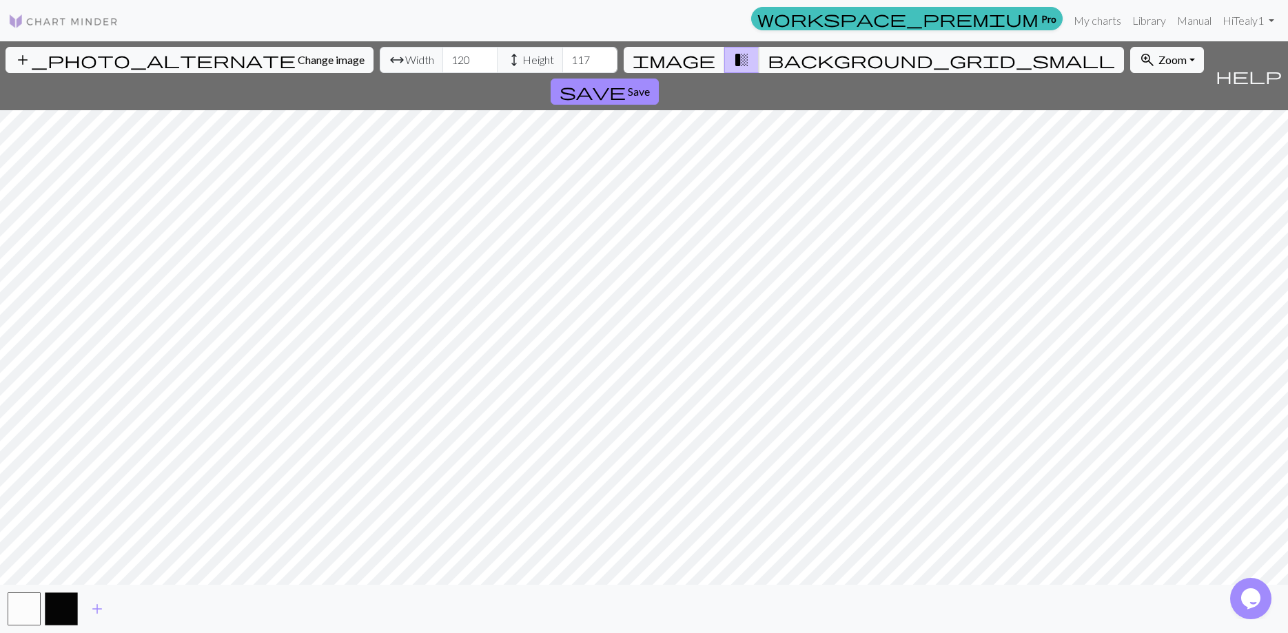
click at [562, 56] on input "117" at bounding box center [589, 60] width 55 height 26
click at [562, 56] on input "118" at bounding box center [589, 60] width 55 height 26
click at [562, 56] on input "119" at bounding box center [589, 60] width 55 height 26
type input "120"
click at [562, 56] on input "120" at bounding box center [589, 60] width 55 height 26
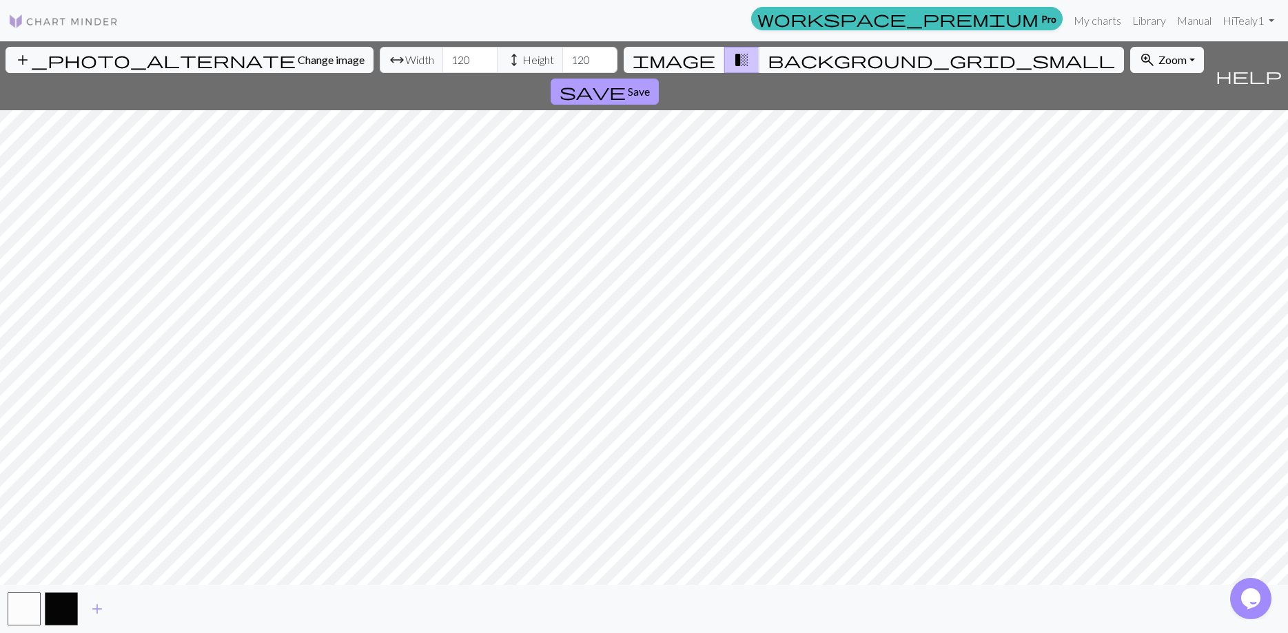
click at [626, 82] on span "save" at bounding box center [593, 91] width 66 height 19
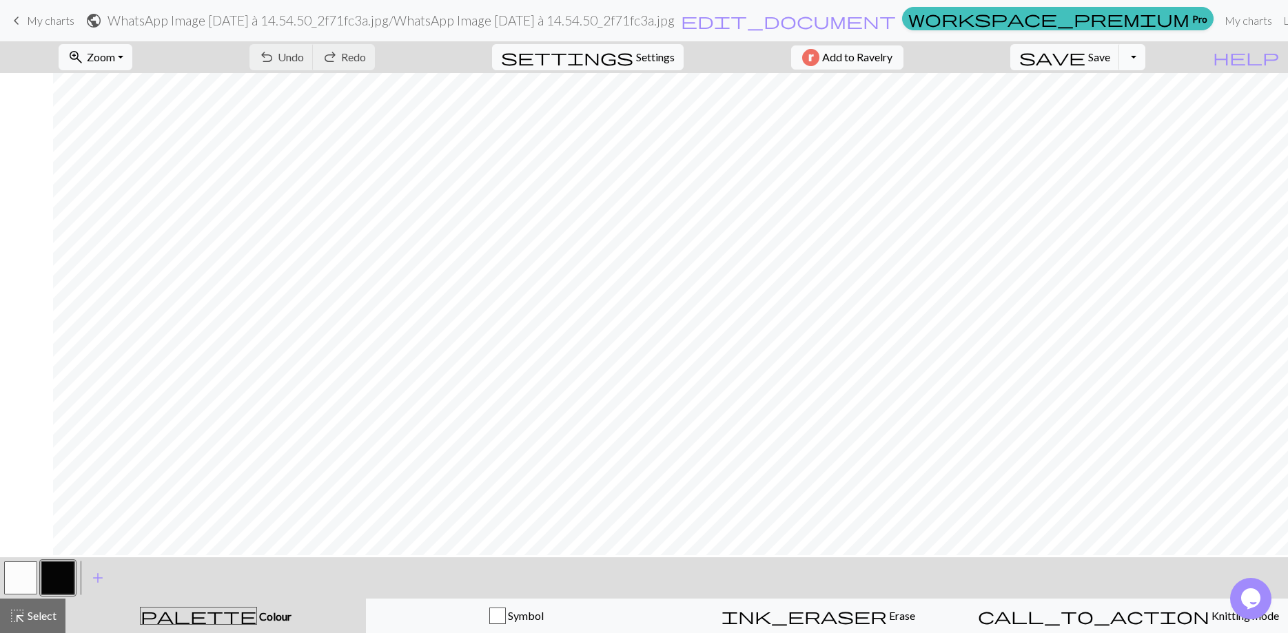
scroll to position [9, 58]
click at [114, 61] on span "Zoom" at bounding box center [101, 56] width 28 height 13
click at [127, 162] on button "50%" at bounding box center [113, 165] width 109 height 22
click at [115, 53] on span "Zoom" at bounding box center [101, 56] width 28 height 13
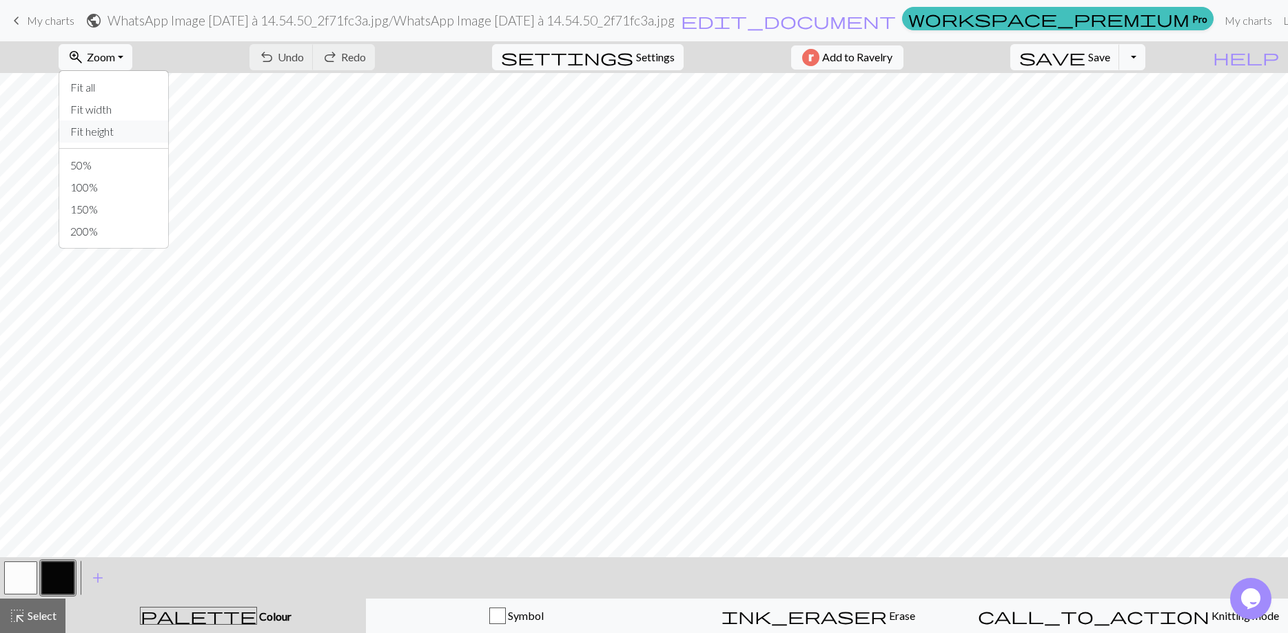
click at [141, 128] on button "Fit height" at bounding box center [113, 132] width 109 height 22
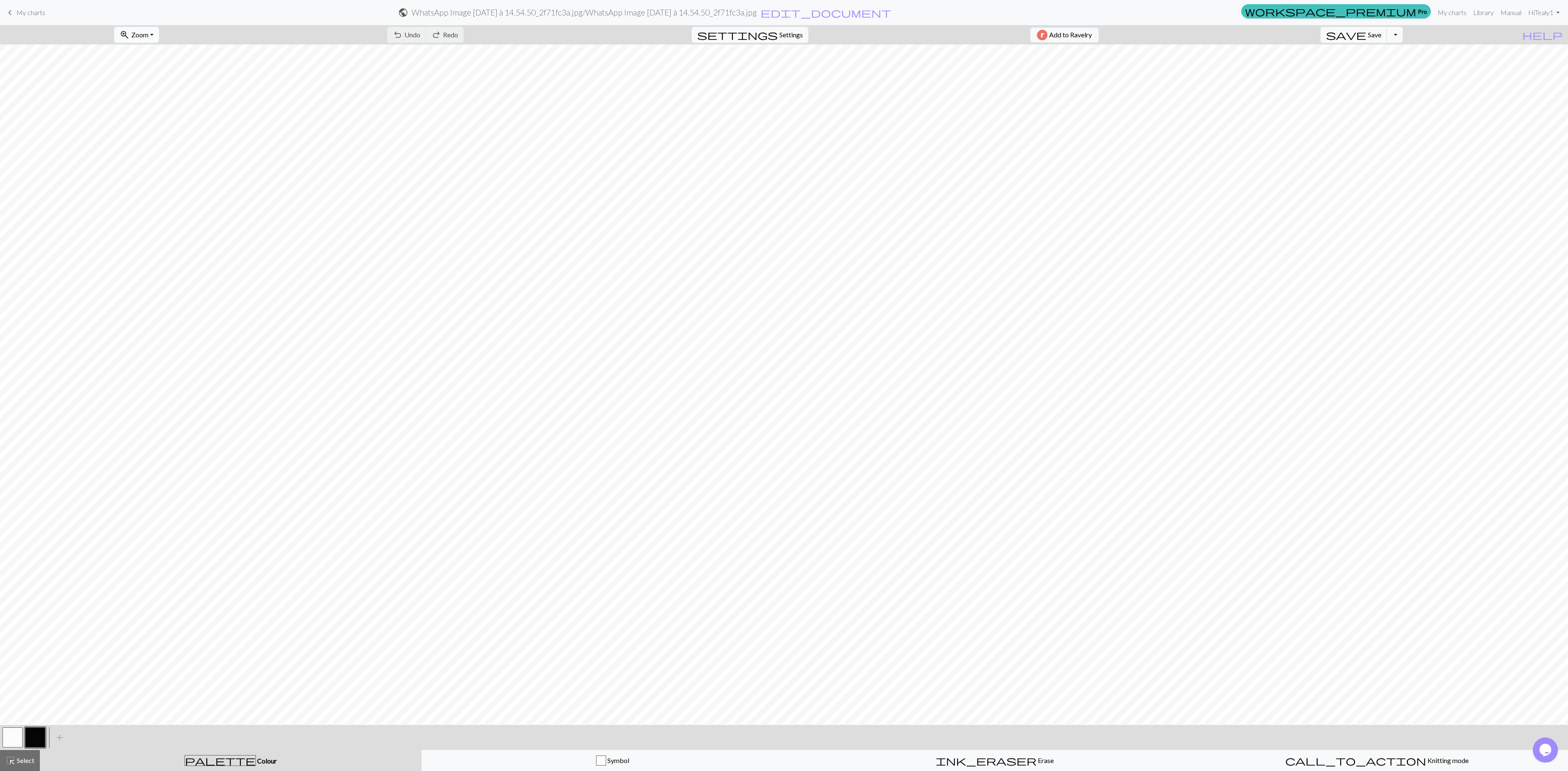
click at [158, 42] on button "zoom_in Zoom Zoom" at bounding box center [136, 35] width 45 height 16
click at [149, 36] on span "Zoom" at bounding box center [140, 34] width 17 height 8
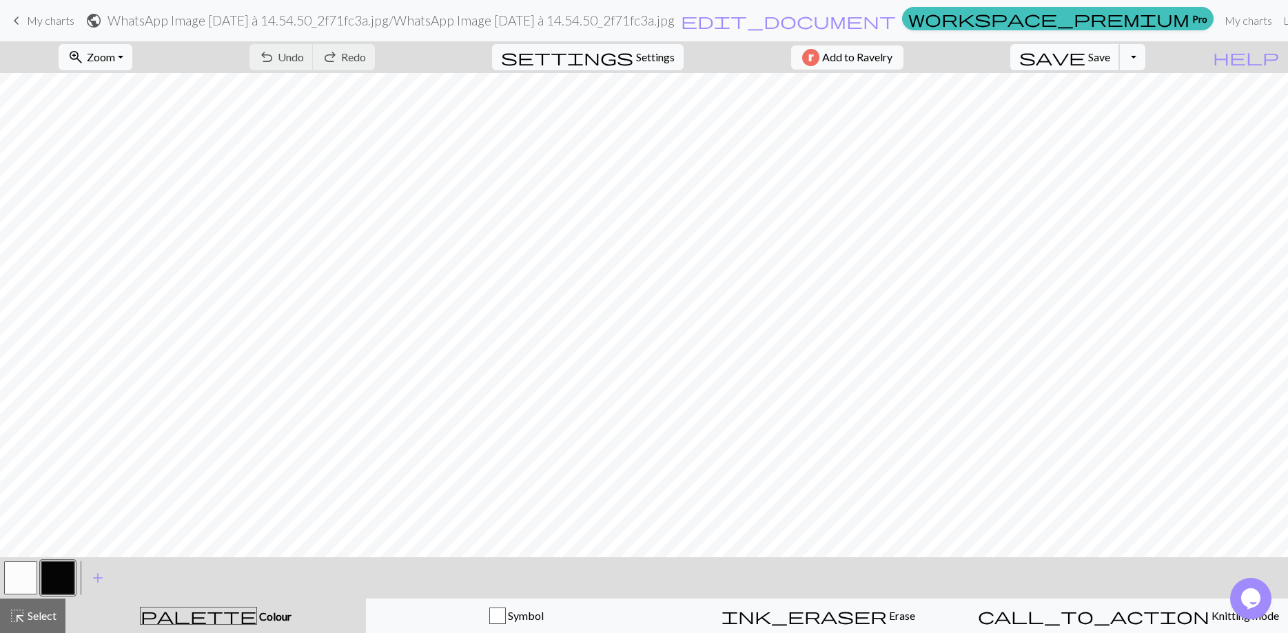
click at [1085, 64] on span "save" at bounding box center [1052, 57] width 66 height 19
click at [1110, 60] on span "Save" at bounding box center [1099, 56] width 22 height 13
click at [1145, 59] on button "Toggle Dropdown" at bounding box center [1132, 57] width 26 height 26
click at [1113, 110] on button "save_alt Download" at bounding box center [1030, 110] width 227 height 22
click at [1161, 59] on div "Your download is ready! Download" at bounding box center [644, 40] width 1288 height 81
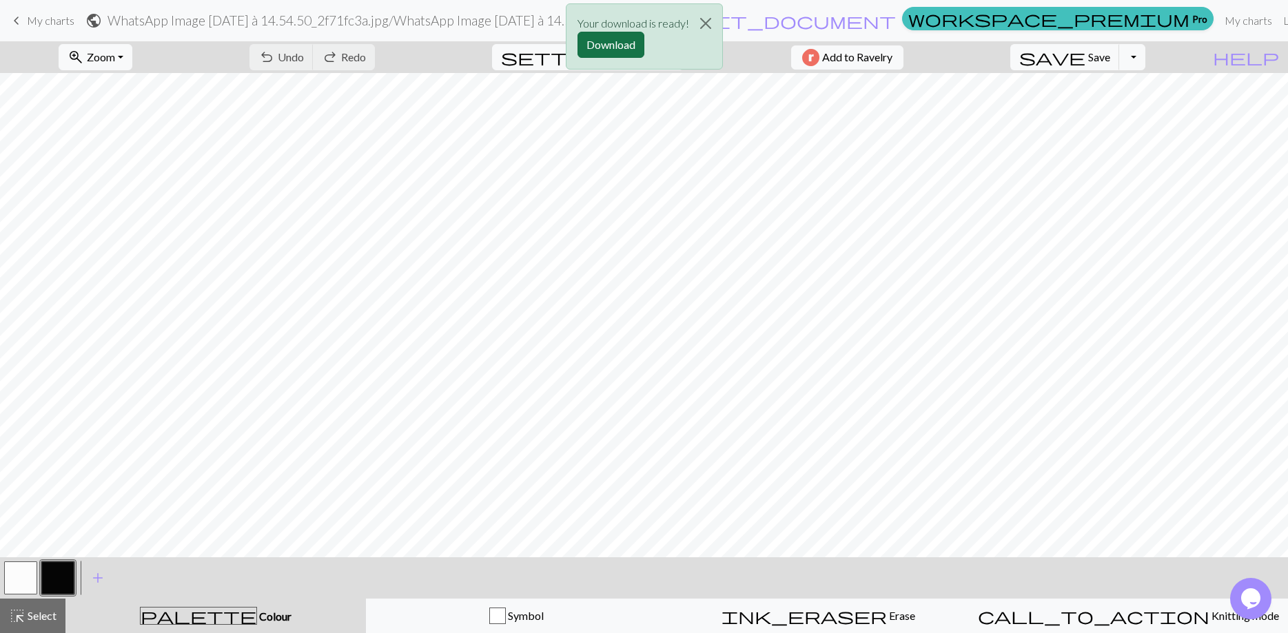
click at [604, 43] on button "Download" at bounding box center [610, 45] width 67 height 26
click at [334, 56] on div "undo Undo Undo redo Redo Redo" at bounding box center [312, 57] width 146 height 32
click at [72, 13] on link "keyboard_arrow_left My charts" at bounding box center [41, 20] width 66 height 23
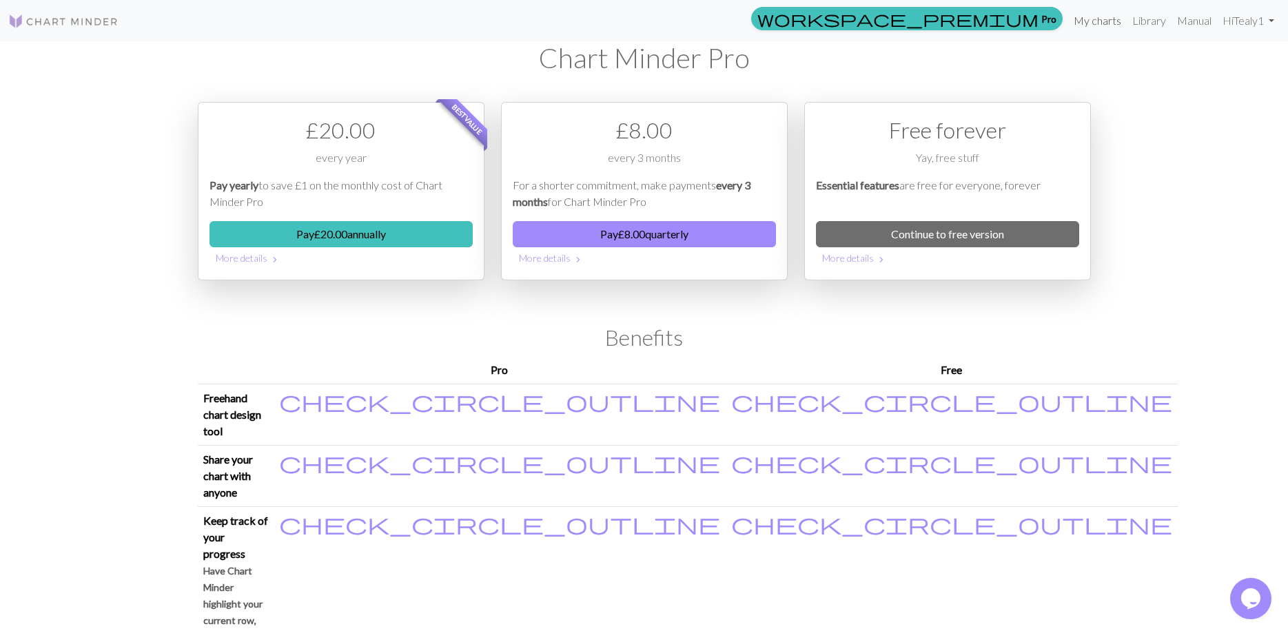
click at [1101, 25] on link "My charts" at bounding box center [1097, 21] width 59 height 28
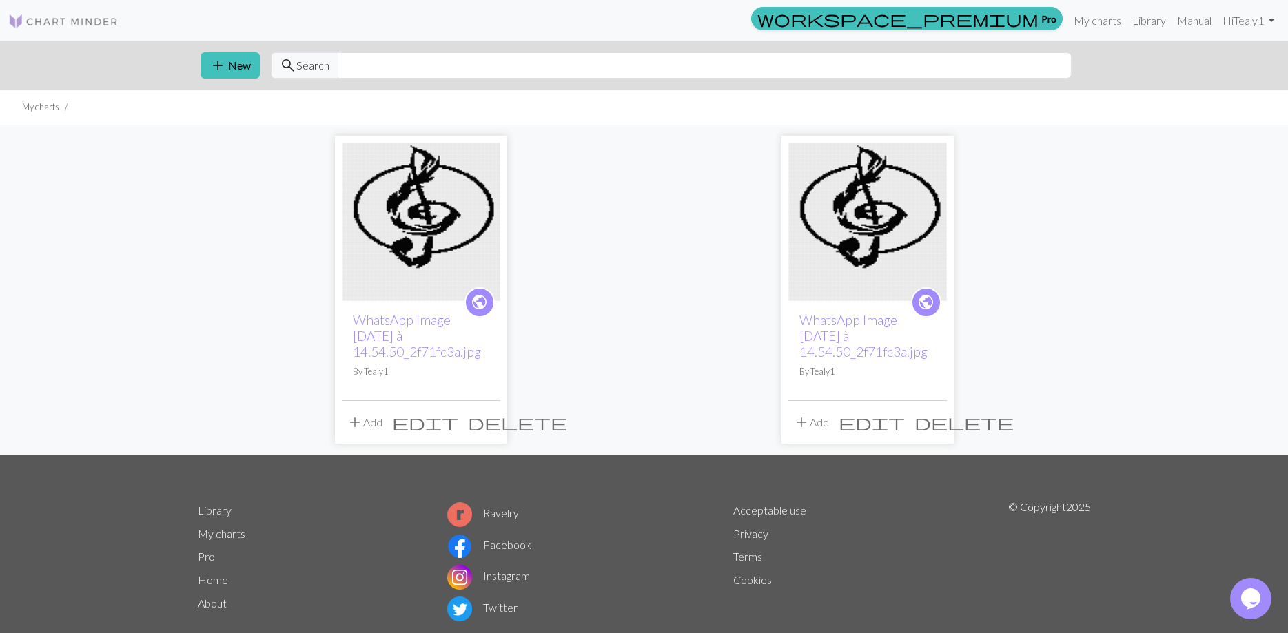
click at [869, 260] on img at bounding box center [867, 222] width 159 height 159
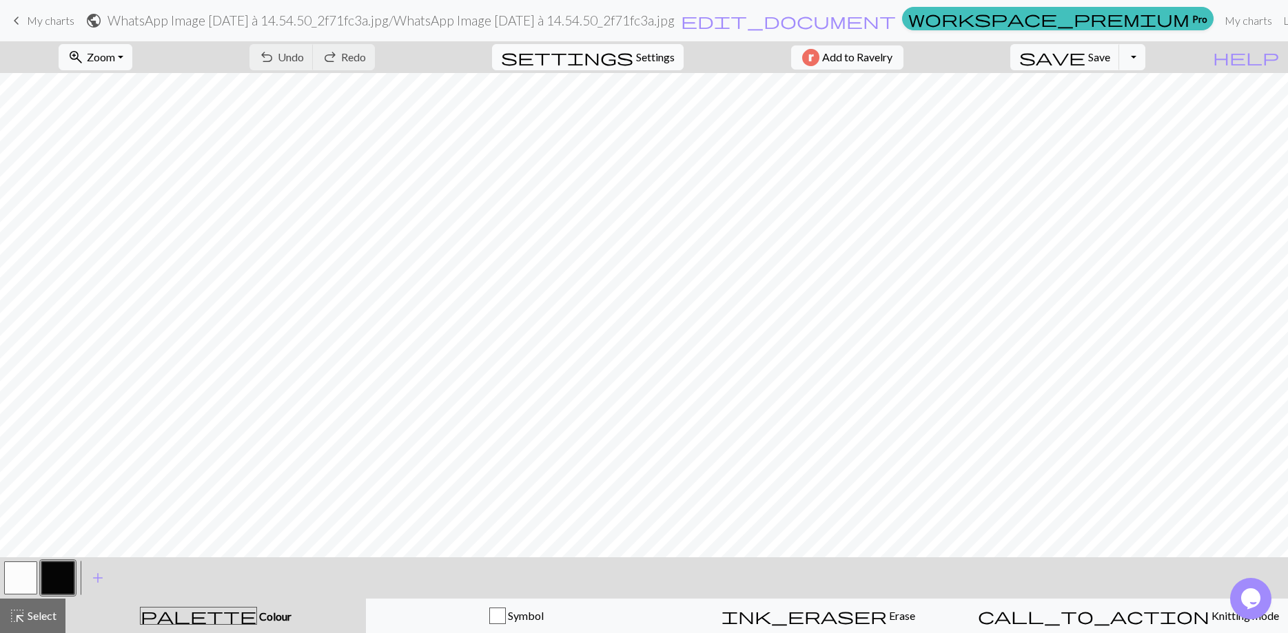
click at [636, 58] on span "Settings" at bounding box center [655, 57] width 39 height 17
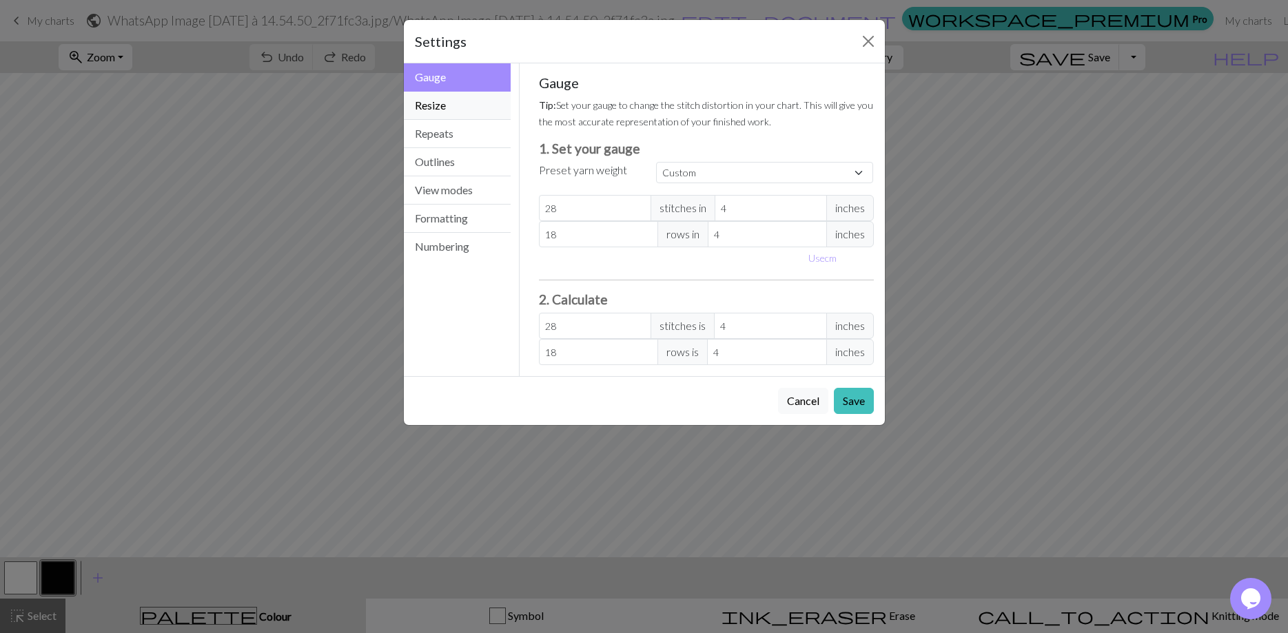
click at [449, 101] on button "Resize" at bounding box center [458, 106] width 108 height 28
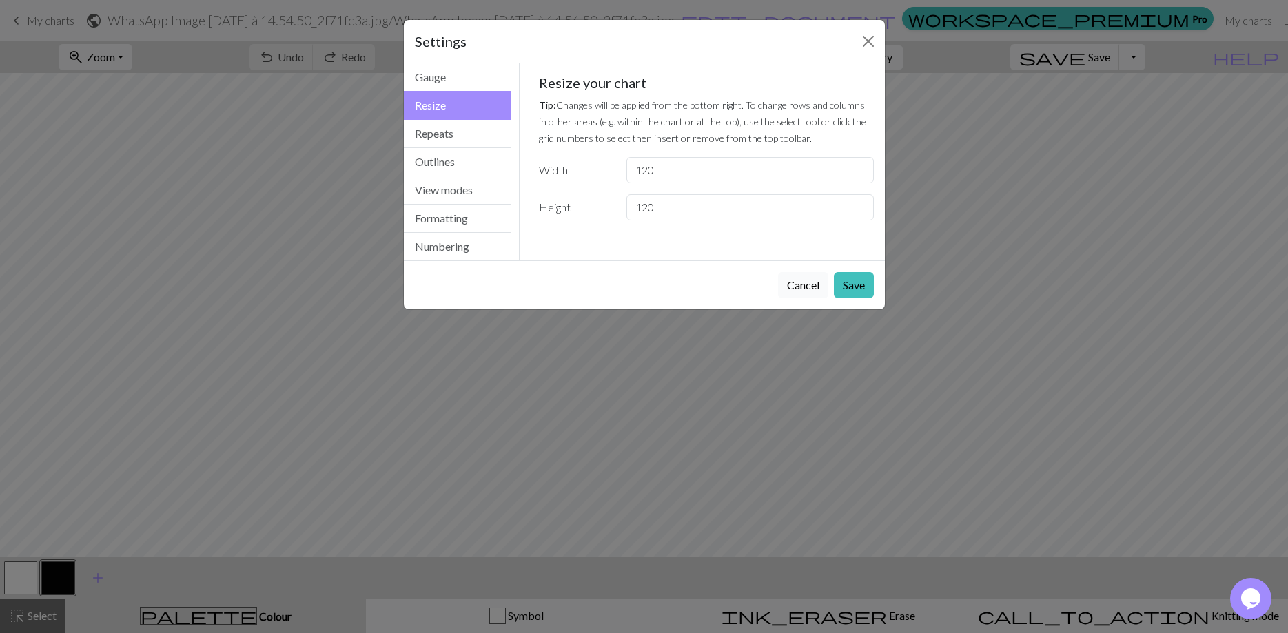
click at [801, 293] on button "Cancel" at bounding box center [803, 285] width 50 height 26
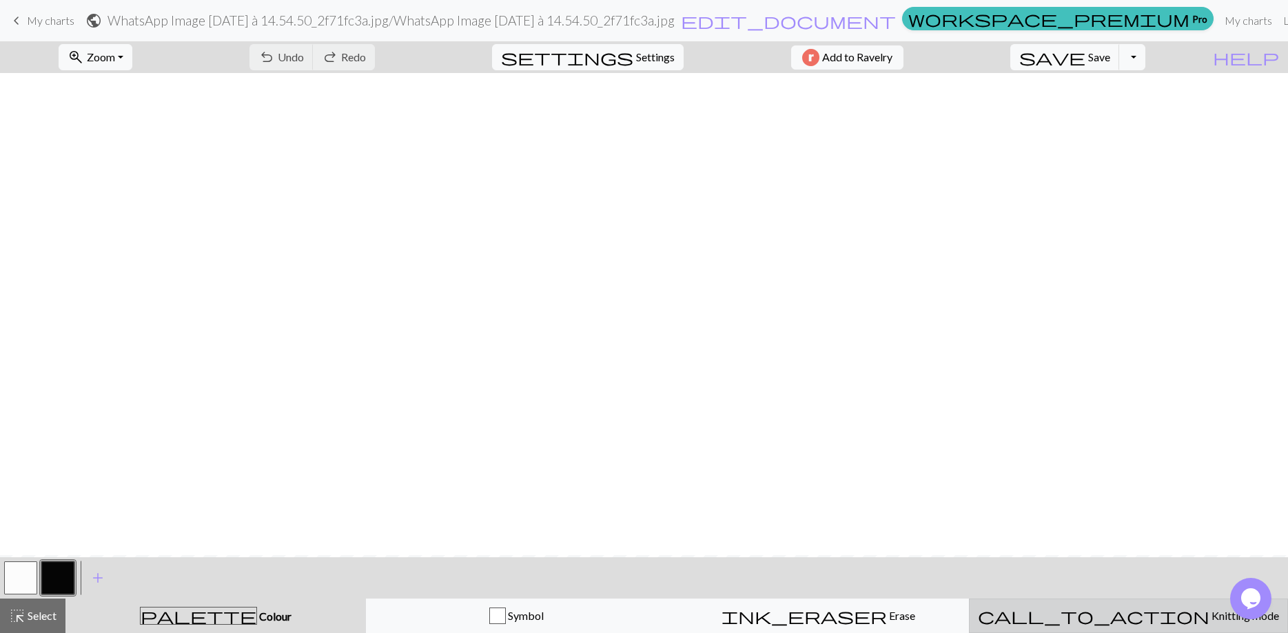
scroll to position [482, 0]
click at [1209, 618] on span "Knitting mode" at bounding box center [1244, 615] width 70 height 13
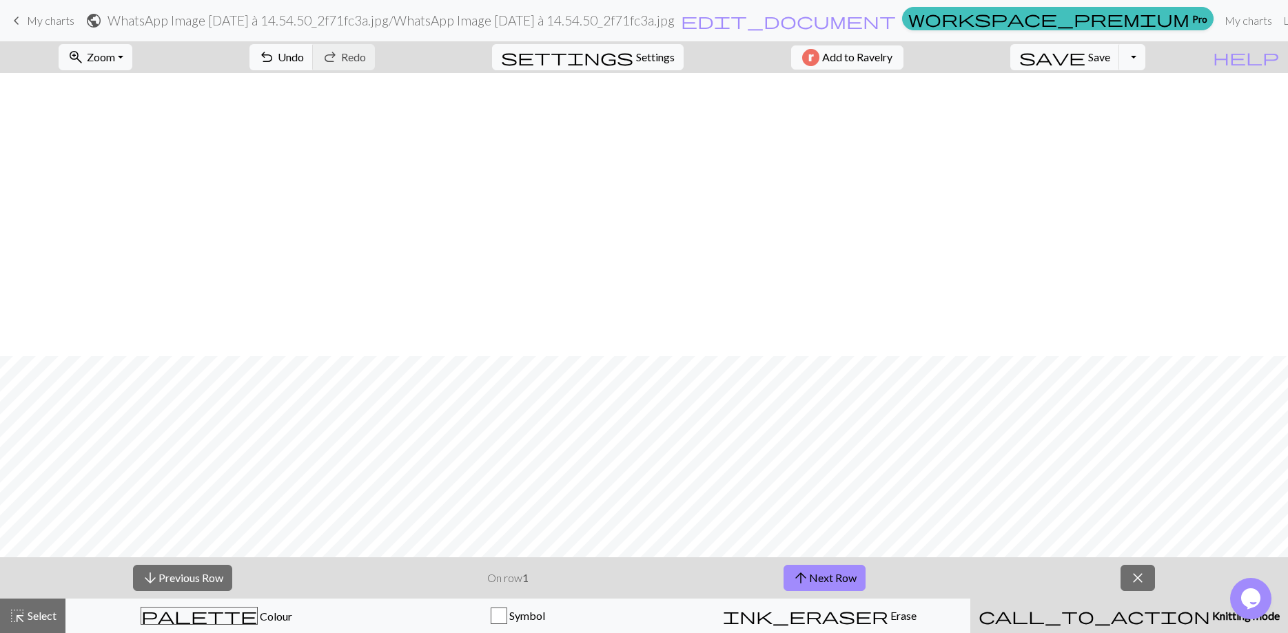
scroll to position [766, 0]
click at [511, 582] on p "On row 1" at bounding box center [507, 578] width 41 height 17
click at [816, 574] on button "arrow_upward Next Row" at bounding box center [825, 578] width 82 height 26
click at [1151, 580] on button "close" at bounding box center [1138, 578] width 34 height 26
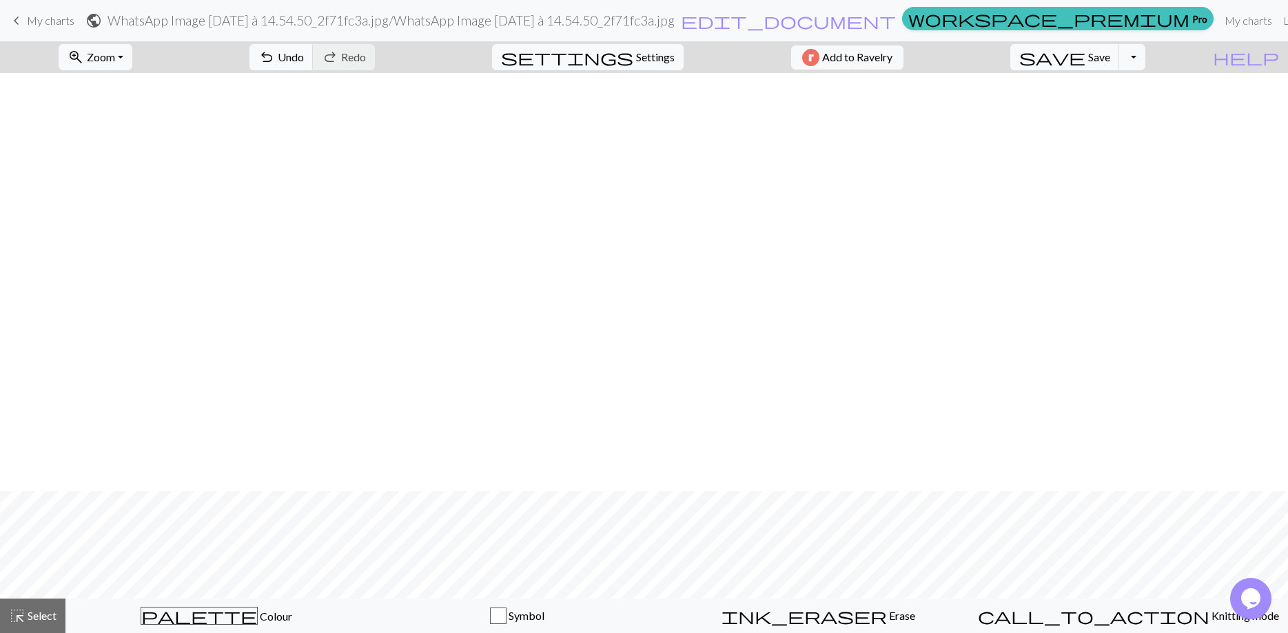
scroll to position [1428, 0]
click at [34, 21] on span "My charts" at bounding box center [51, 20] width 48 height 13
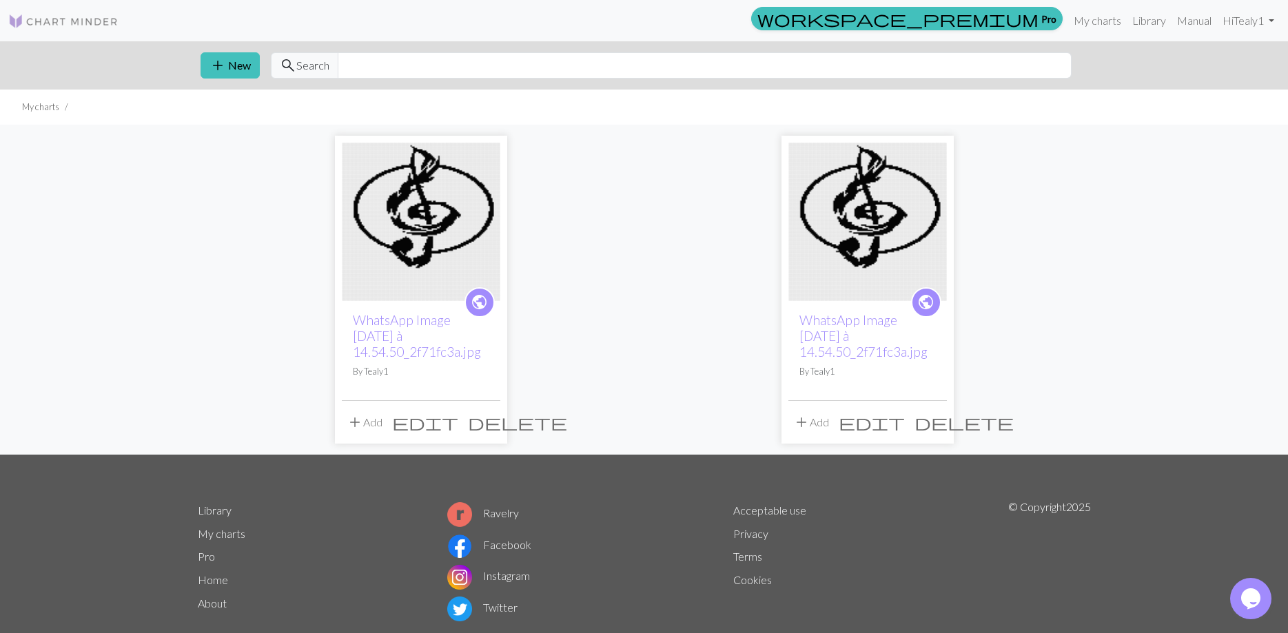
click at [905, 427] on span "edit" at bounding box center [872, 422] width 66 height 19
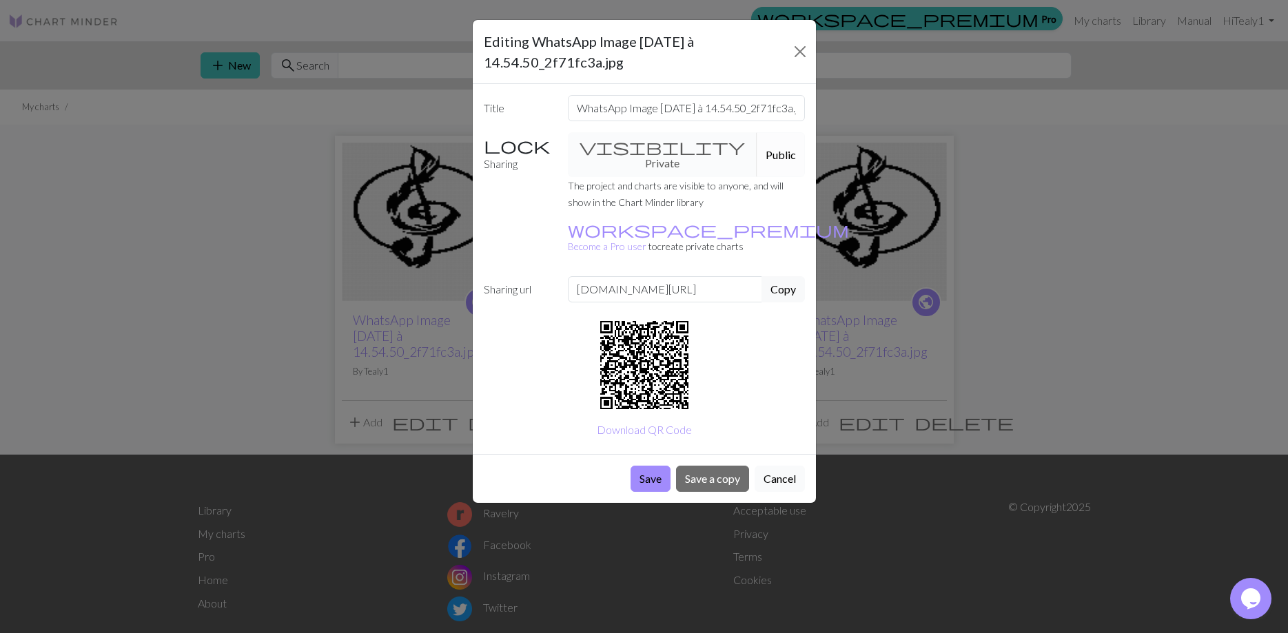
click at [779, 466] on button "Cancel" at bounding box center [780, 479] width 50 height 26
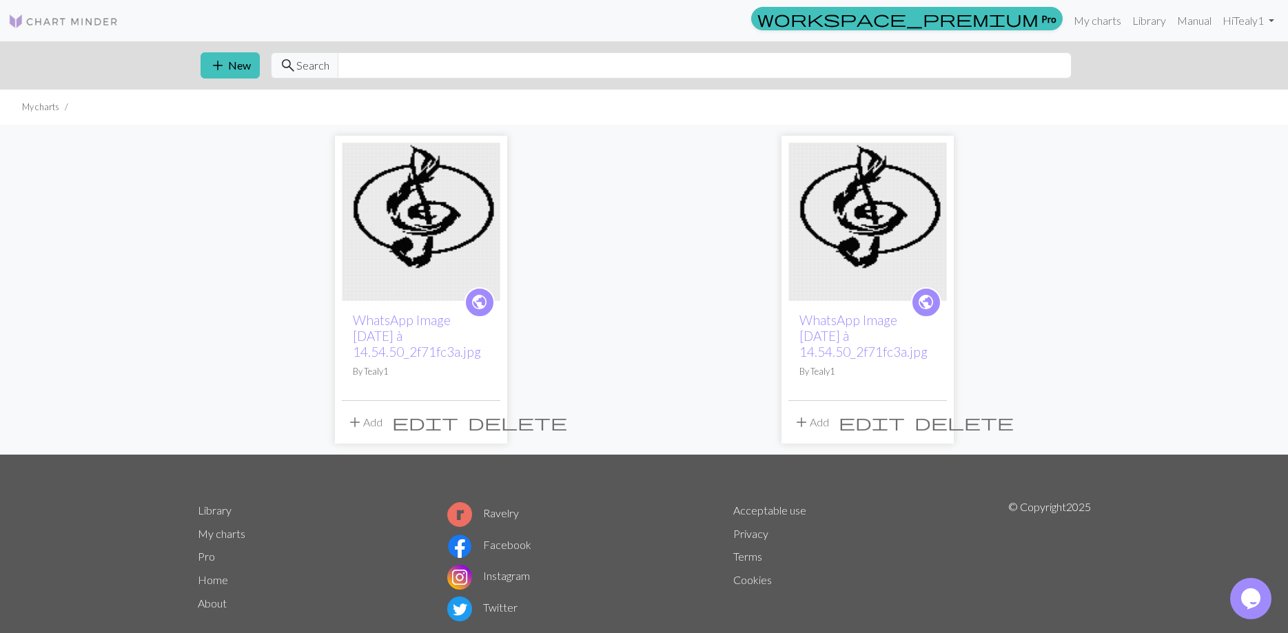
click at [905, 417] on span "edit" at bounding box center [872, 422] width 66 height 19
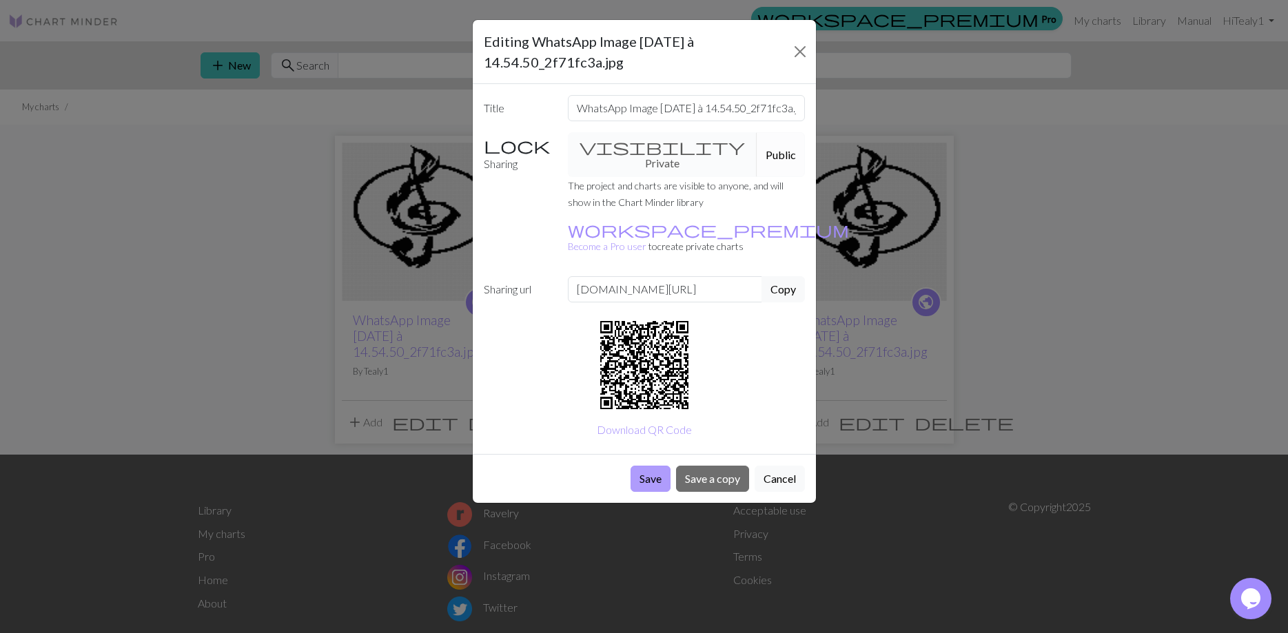
click at [652, 466] on button "Save" at bounding box center [651, 479] width 40 height 26
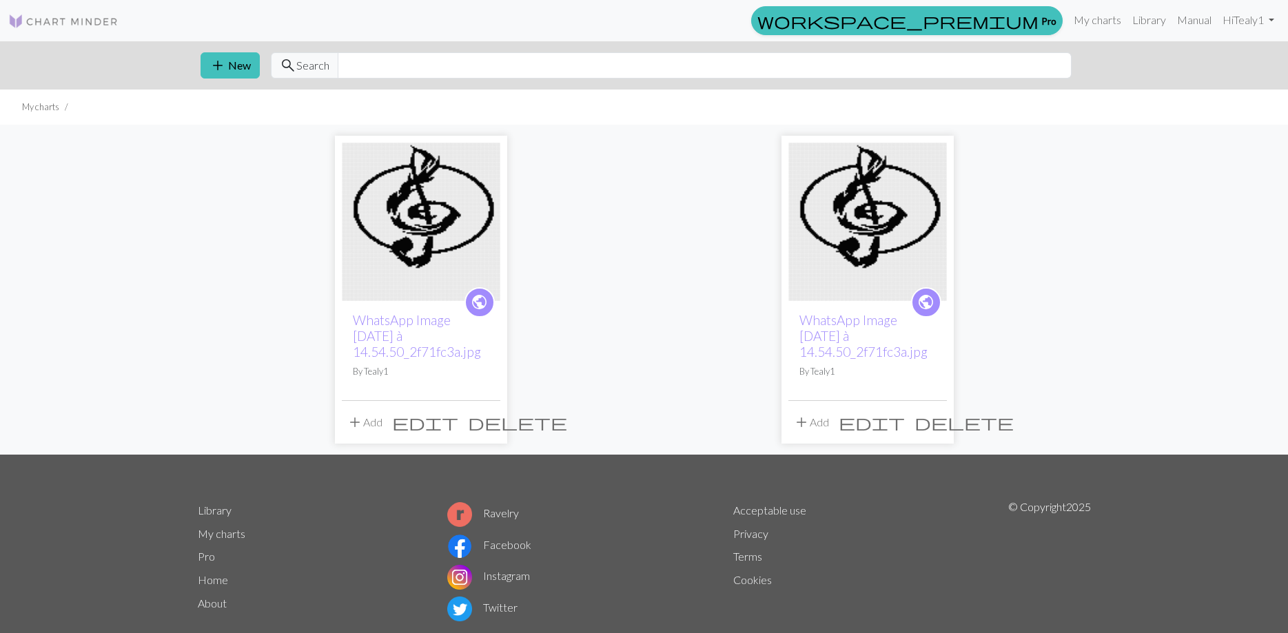
click at [931, 298] on span "public" at bounding box center [925, 302] width 17 height 21
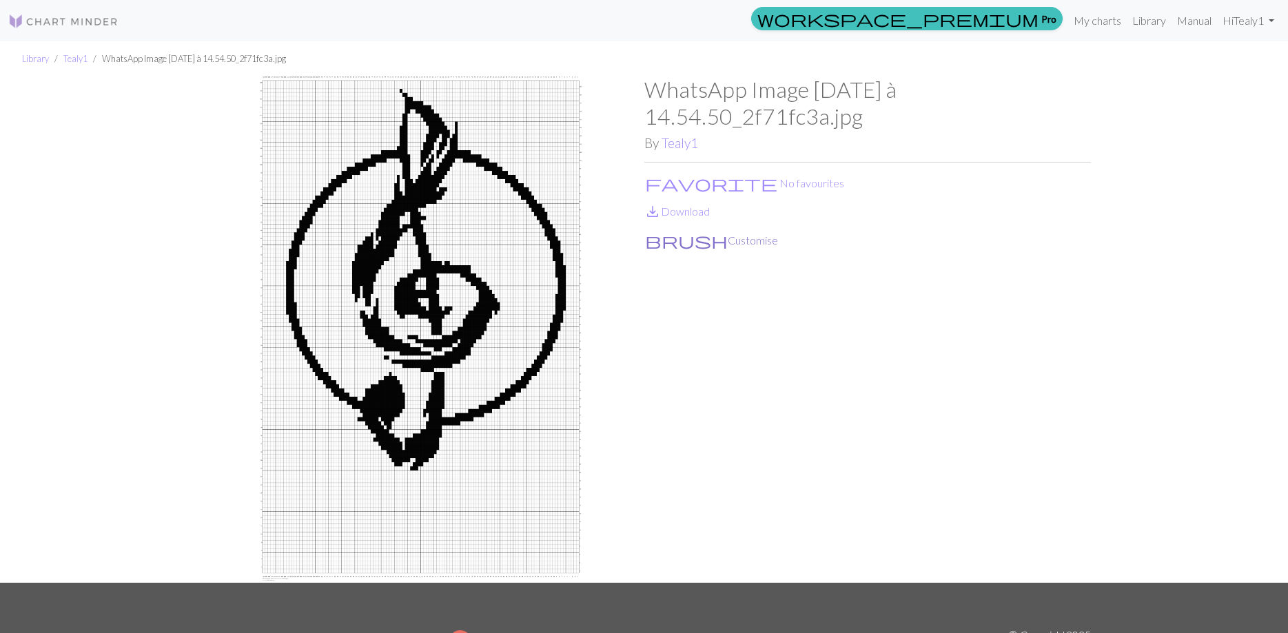
click at [674, 237] on button "brush Customise" at bounding box center [711, 241] width 134 height 18
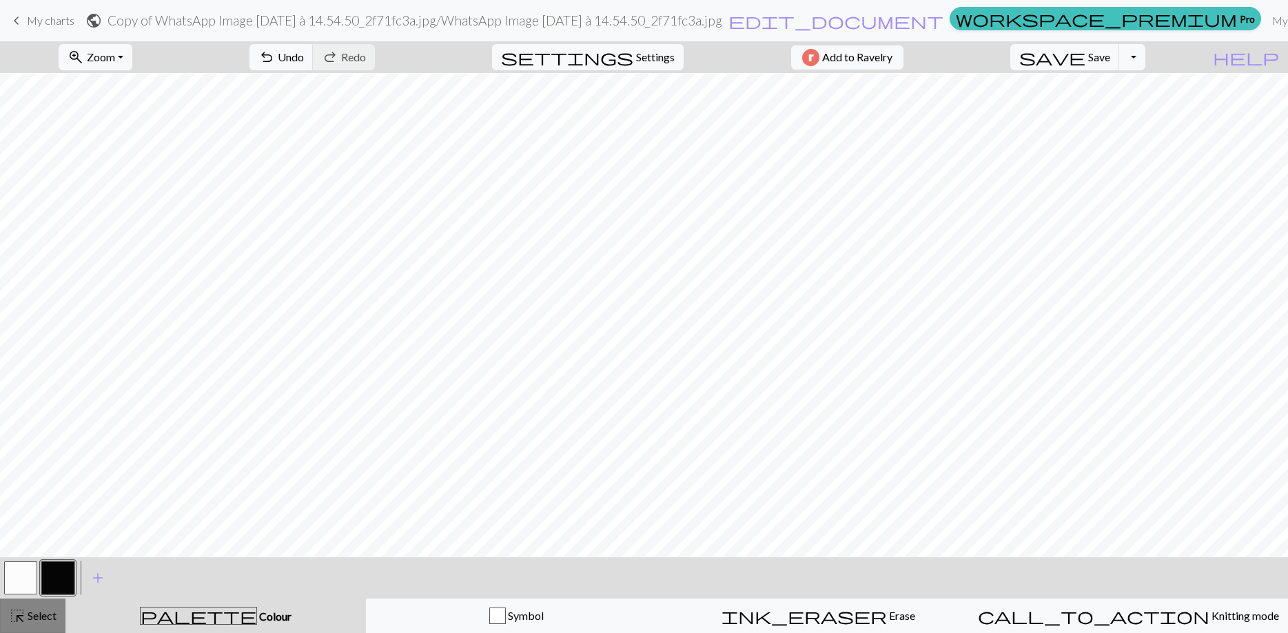
scroll to position [1875, 0]
click at [34, 619] on span "Select" at bounding box center [40, 615] width 31 height 13
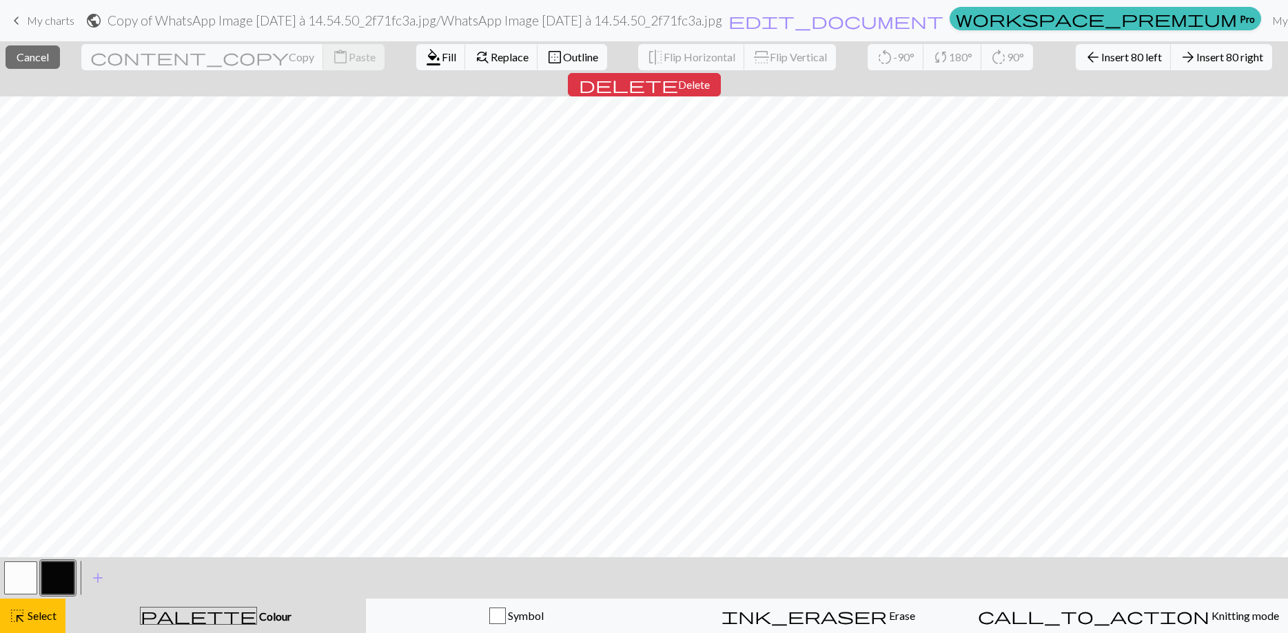
click at [1240, 44] on div "close Cancel content_copy Copy content_paste Paste format_color_fill Fill find_…" at bounding box center [644, 68] width 1288 height 55
click at [678, 75] on span "delete" at bounding box center [628, 84] width 99 height 19
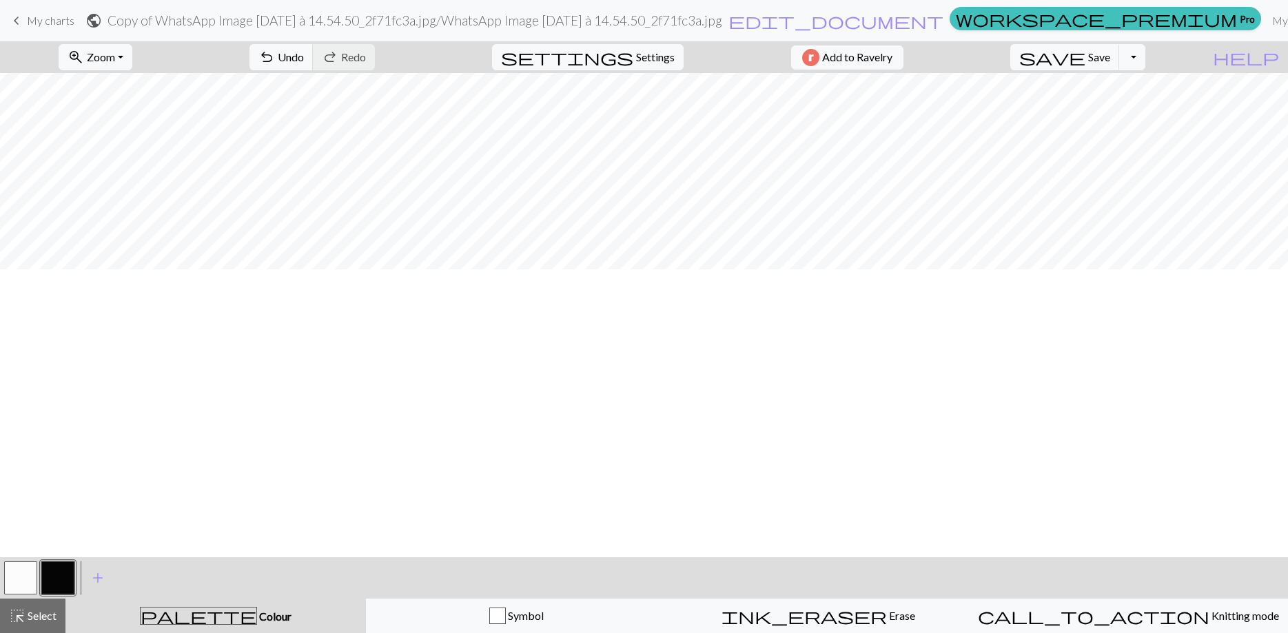
scroll to position [1655, 0]
click at [22, 14] on span "keyboard_arrow_left" at bounding box center [16, 20] width 17 height 19
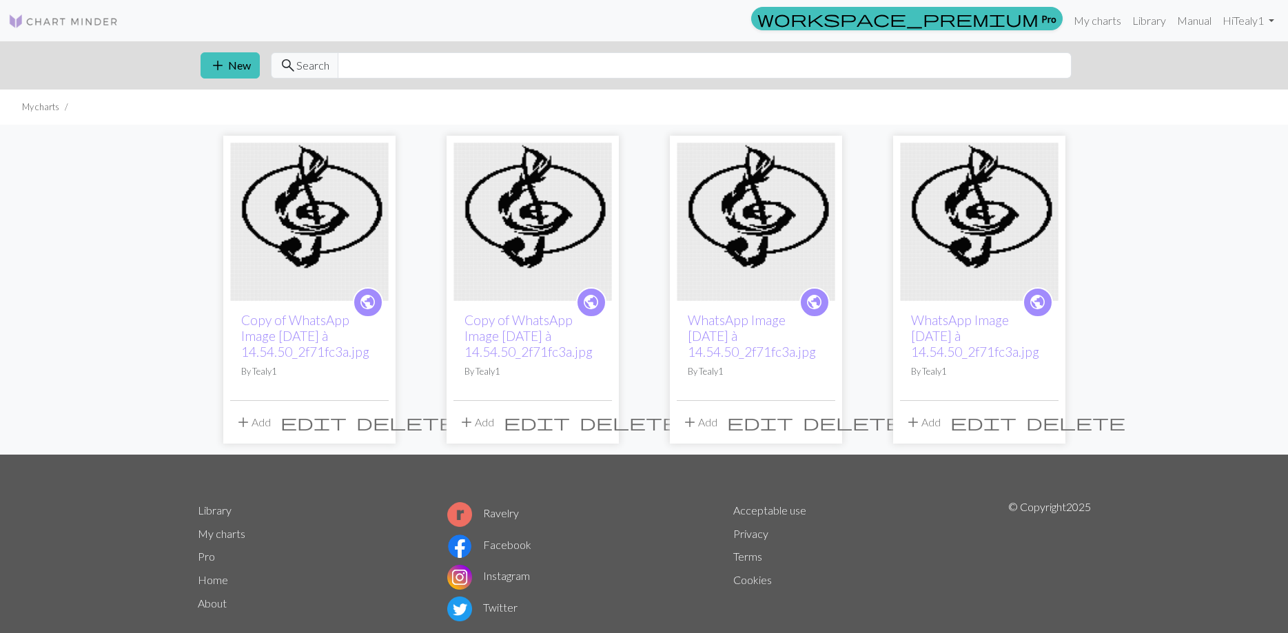
click at [598, 403] on div "add Add edit delete" at bounding box center [532, 421] width 159 height 43
click at [595, 418] on span "delete" at bounding box center [629, 422] width 99 height 19
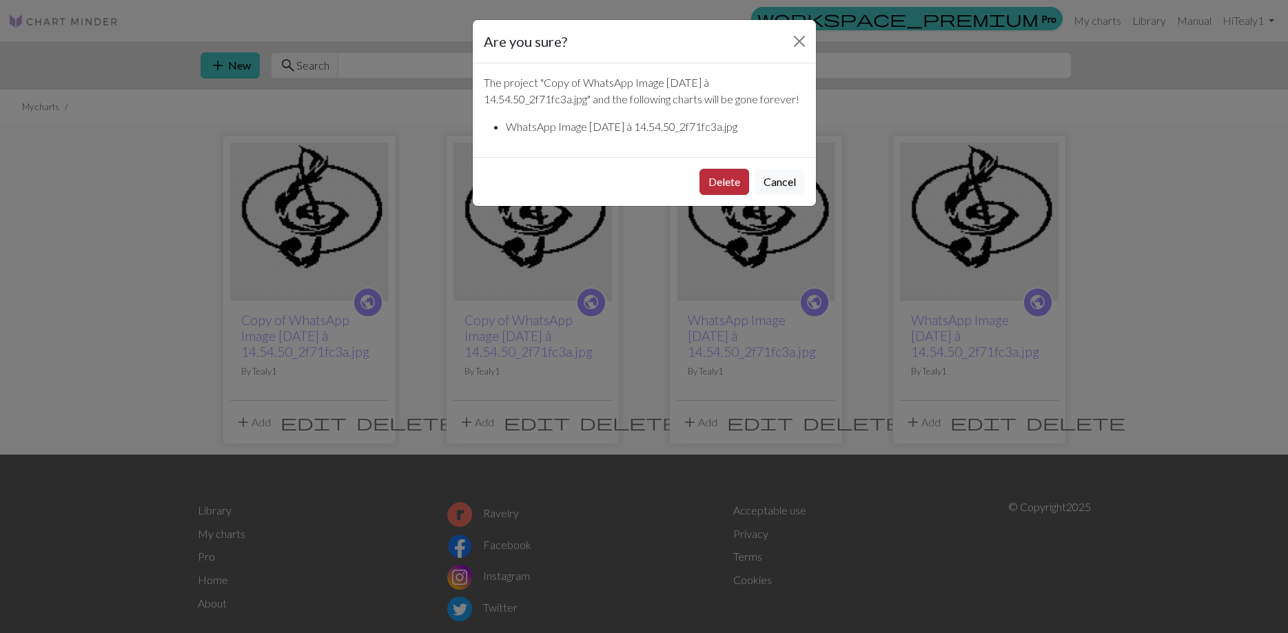
click at [724, 195] on button "Delete" at bounding box center [724, 182] width 50 height 26
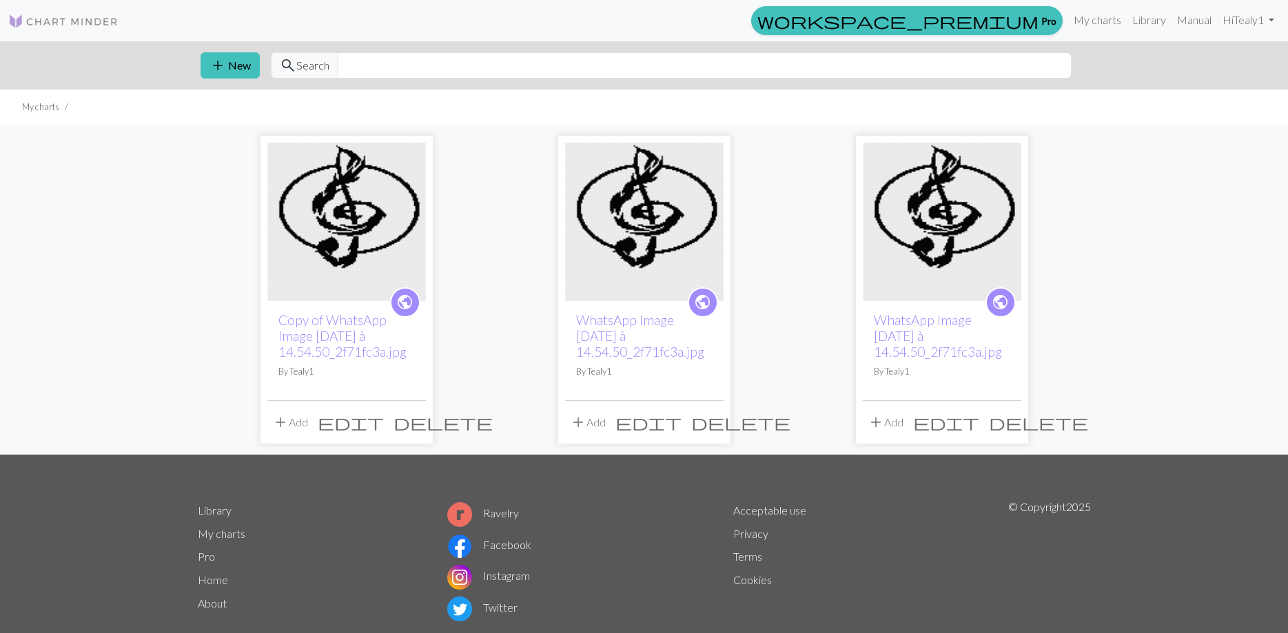
click at [411, 421] on span "delete" at bounding box center [442, 422] width 99 height 19
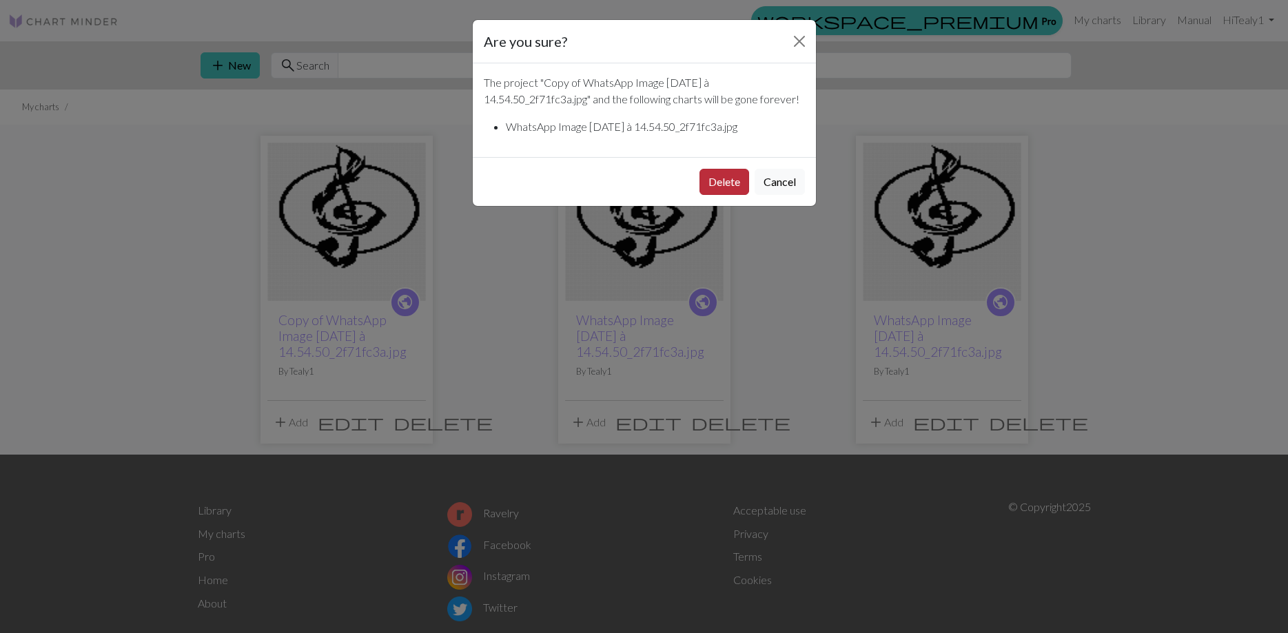
click at [725, 195] on button "Delete" at bounding box center [724, 182] width 50 height 26
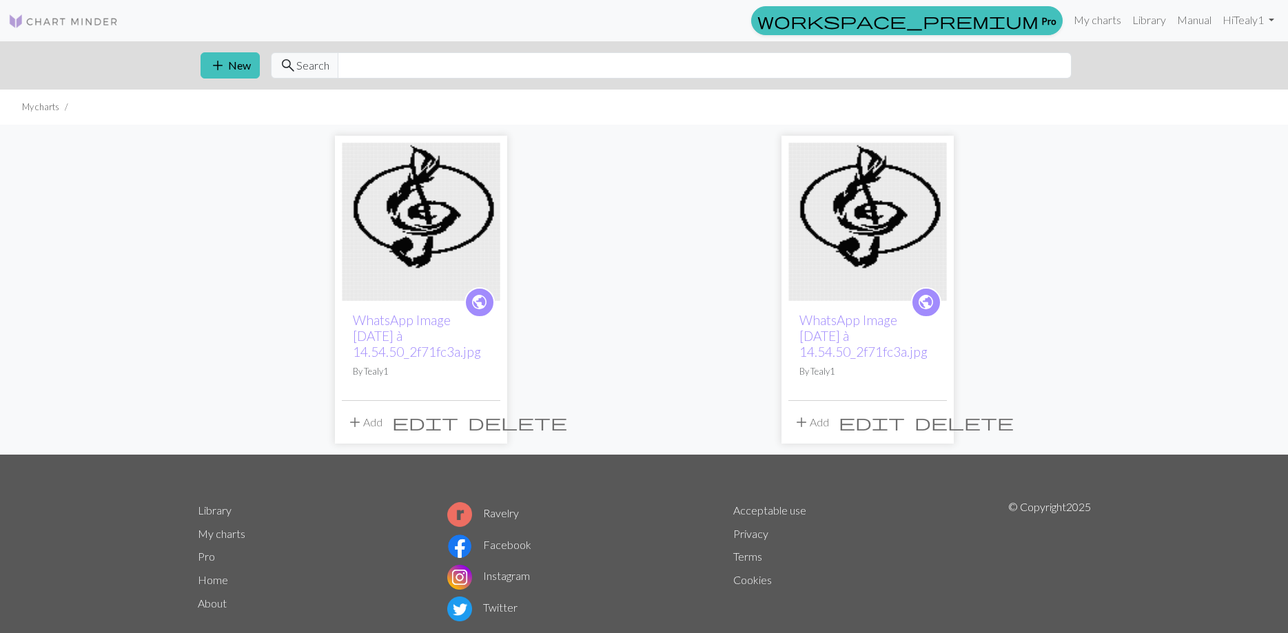
click at [487, 427] on span "delete" at bounding box center [517, 422] width 99 height 19
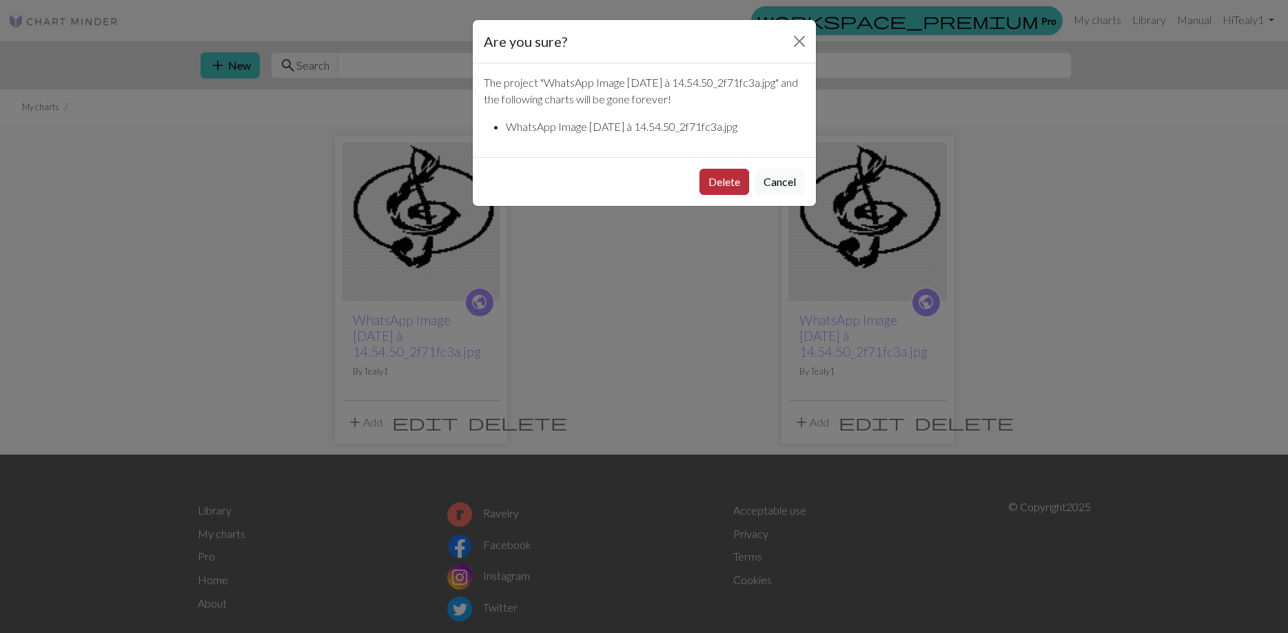
click at [725, 195] on button "Delete" at bounding box center [724, 182] width 50 height 26
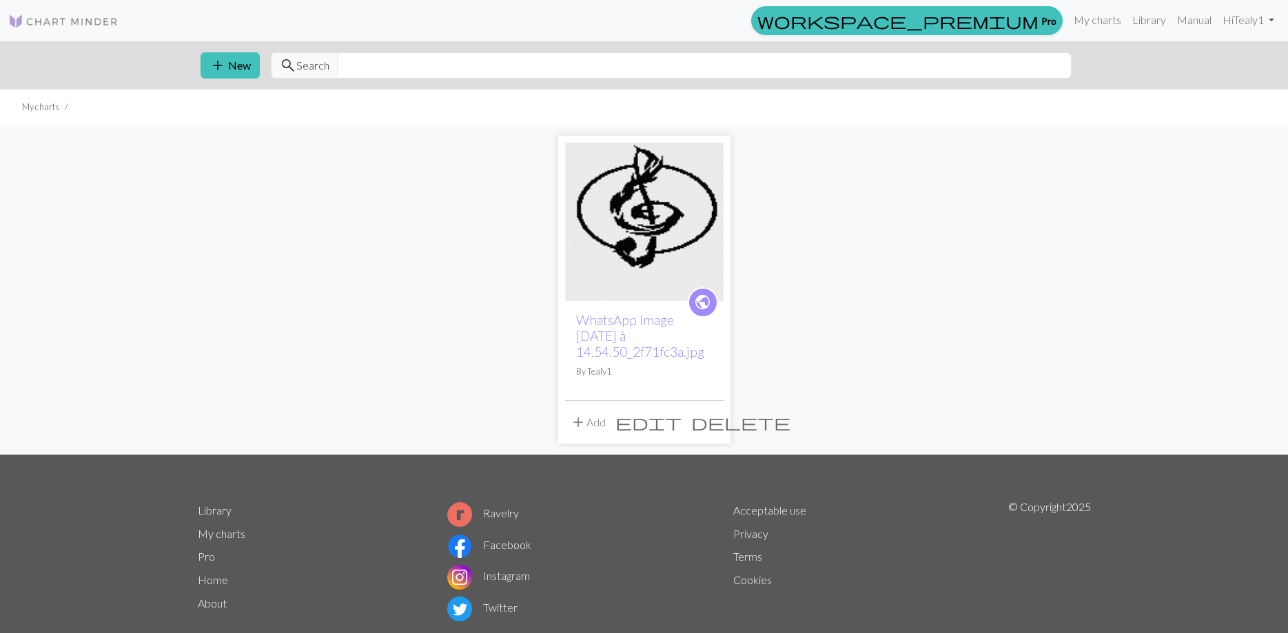
click at [706, 422] on span "delete" at bounding box center [740, 422] width 99 height 19
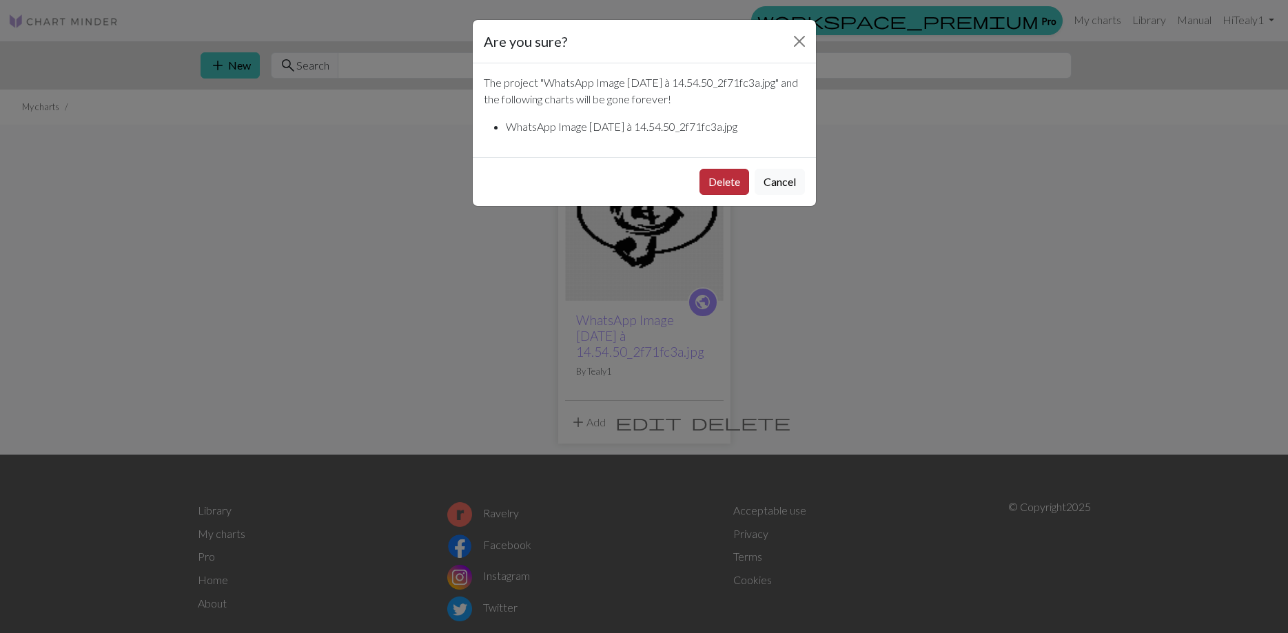
click at [718, 195] on button "Delete" at bounding box center [724, 182] width 50 height 26
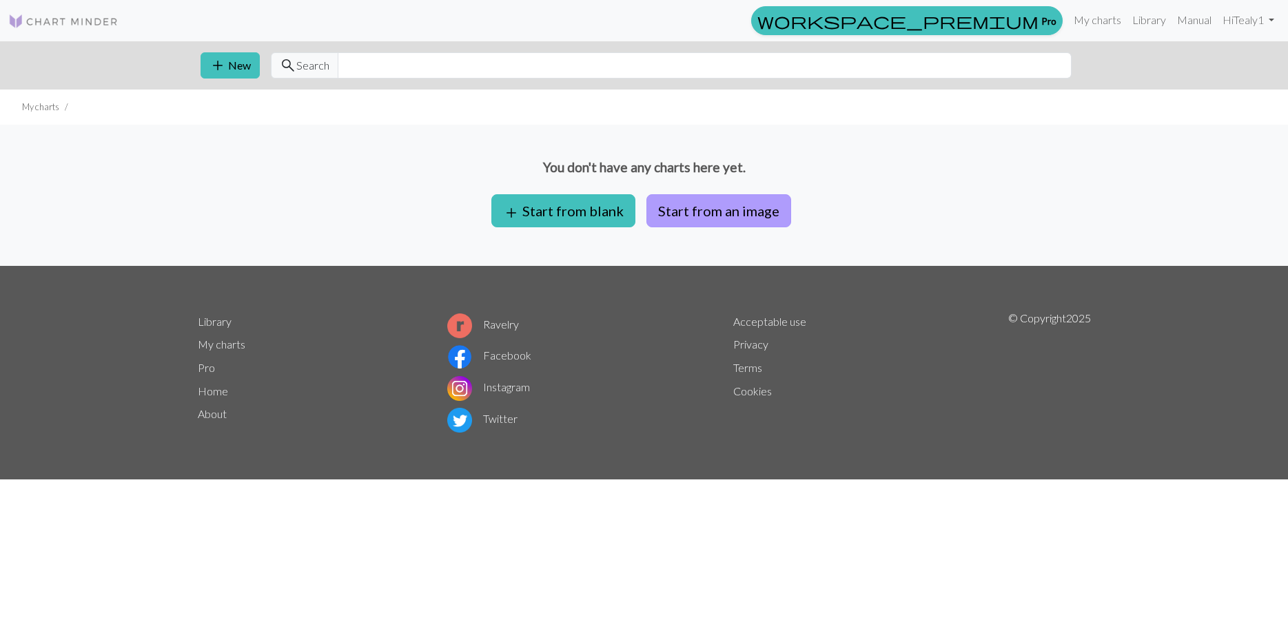
click at [698, 208] on button "Start from an image" at bounding box center [718, 210] width 145 height 33
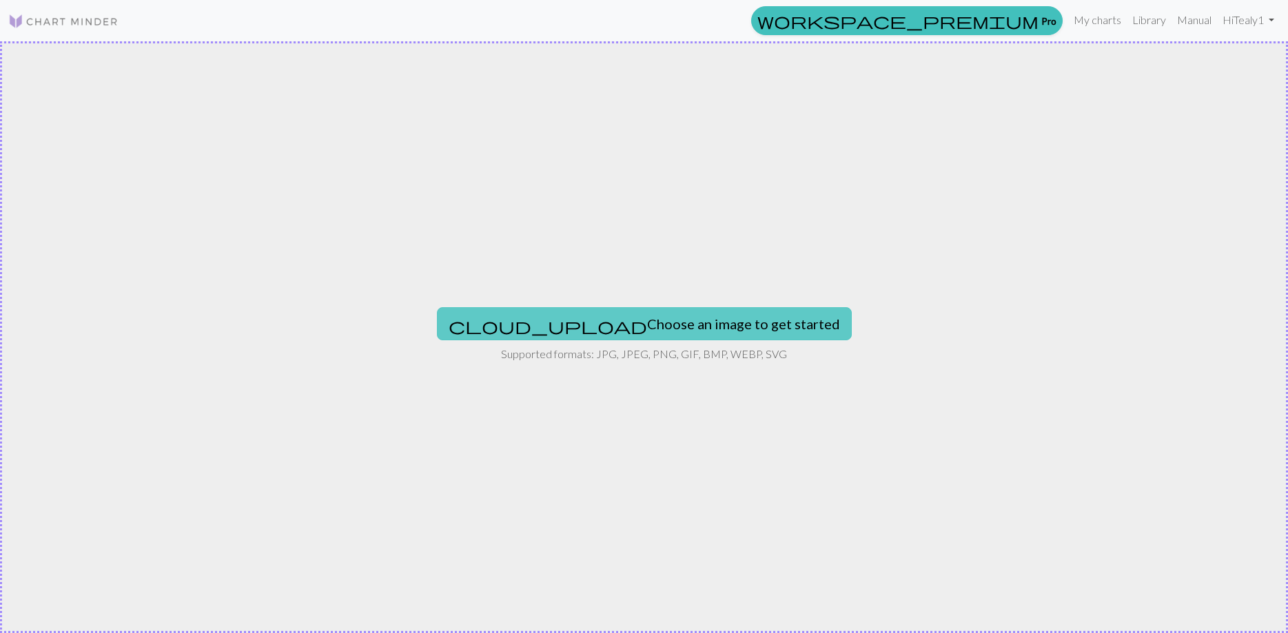
click at [673, 325] on button "cloud_upload Choose an image to get started" at bounding box center [644, 323] width 415 height 33
type input "C:\fakepath\WhatsApp Image [DATE] à 14.54.50_2f71fc3a.jpg"
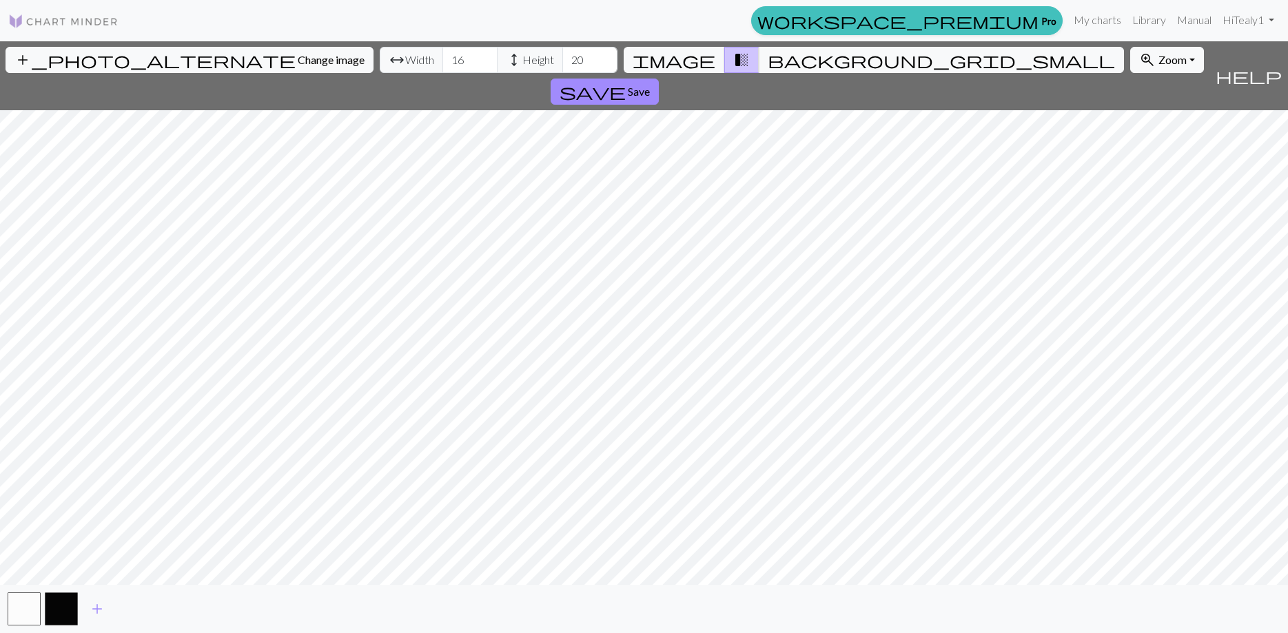
click at [640, 75] on div "add_photo_alternate Change image arrow_range Width 16 height Height 20 image tr…" at bounding box center [644, 337] width 1288 height 592
click at [650, 609] on div "add_photo_alternate Change image arrow_range Width 16 height Height 20 image tr…" at bounding box center [644, 337] width 1288 height 592
click at [768, 61] on span "background_grid_small" at bounding box center [941, 59] width 347 height 19
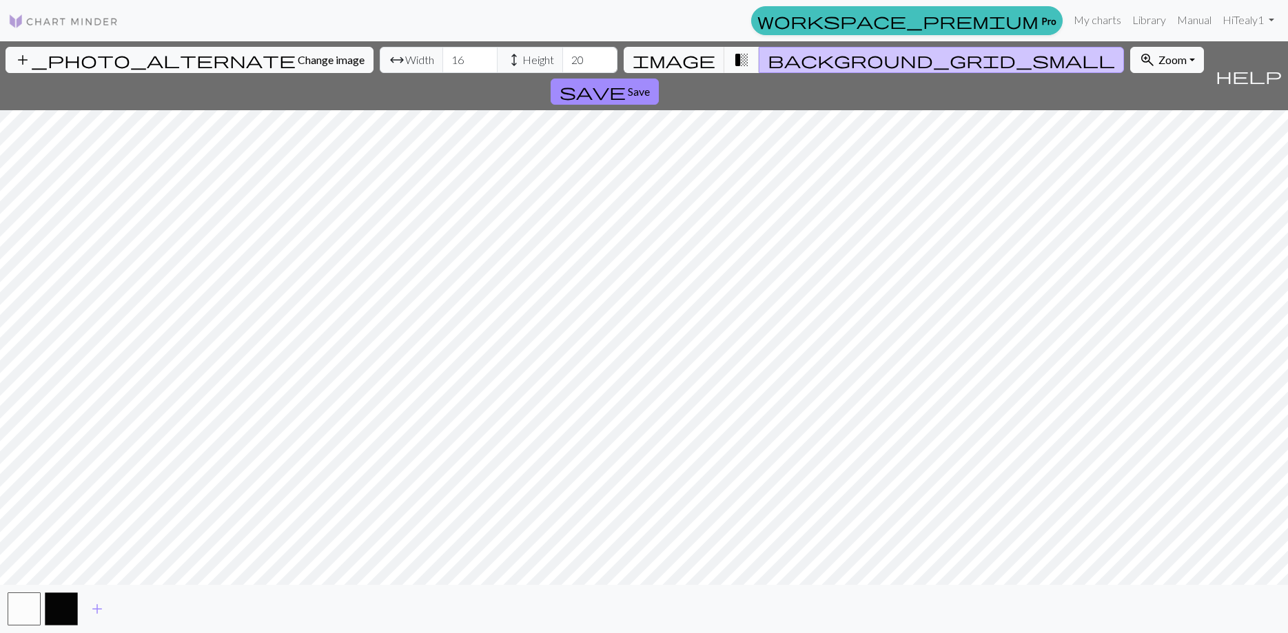
click at [736, 63] on span "transition_fade" at bounding box center [741, 59] width 17 height 19
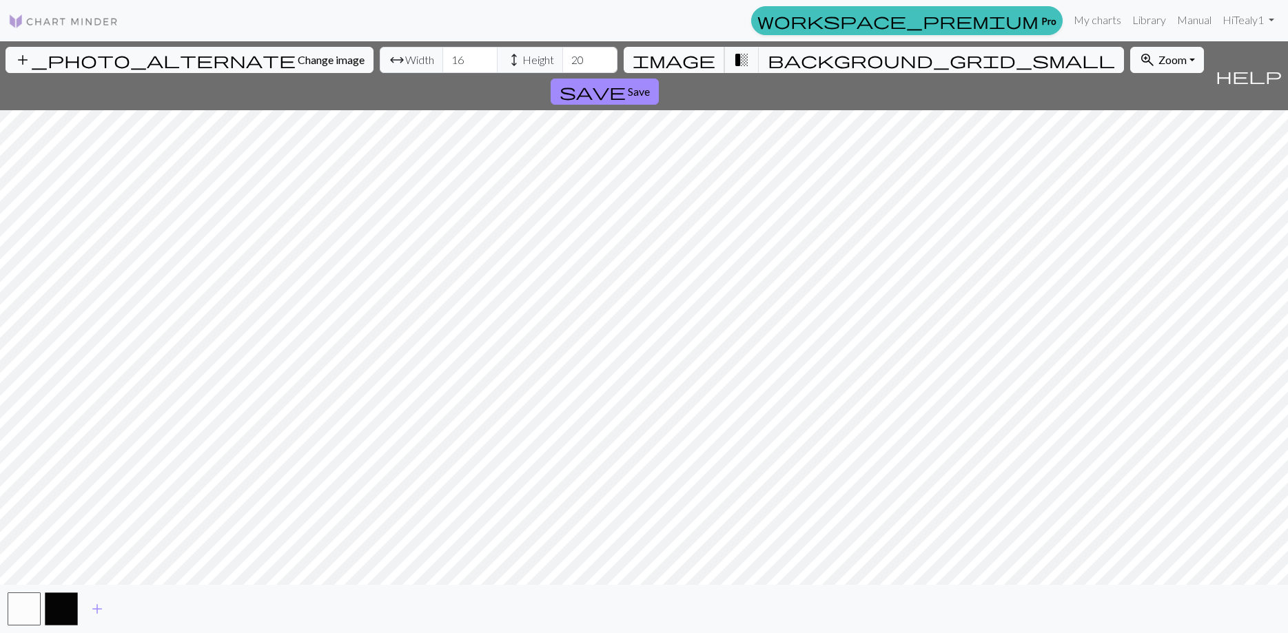
click at [696, 65] on span "image" at bounding box center [674, 59] width 83 height 19
click at [1130, 50] on button "zoom_in Zoom Zoom" at bounding box center [1167, 60] width 74 height 26
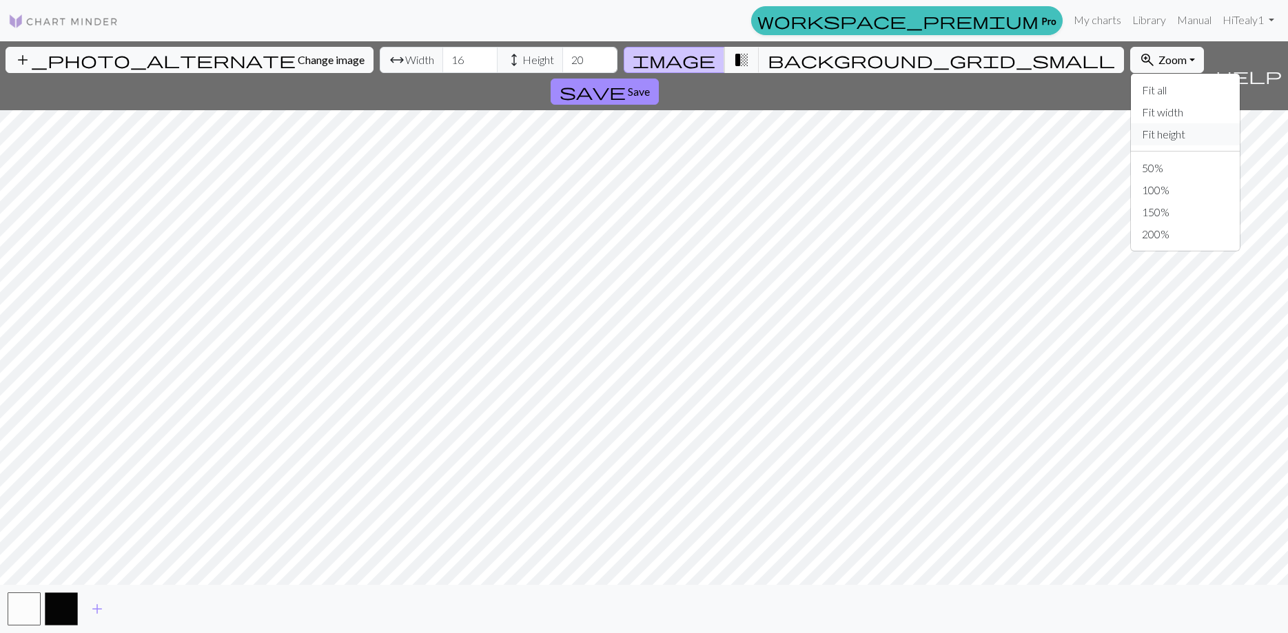
click at [1131, 135] on button "Fit height" at bounding box center [1185, 134] width 109 height 22
click at [442, 59] on input "17" at bounding box center [469, 60] width 55 height 26
click at [442, 59] on input "18" at bounding box center [469, 60] width 55 height 26
click at [442, 59] on input "19" at bounding box center [469, 60] width 55 height 26
click at [442, 59] on input "20" at bounding box center [469, 60] width 55 height 26
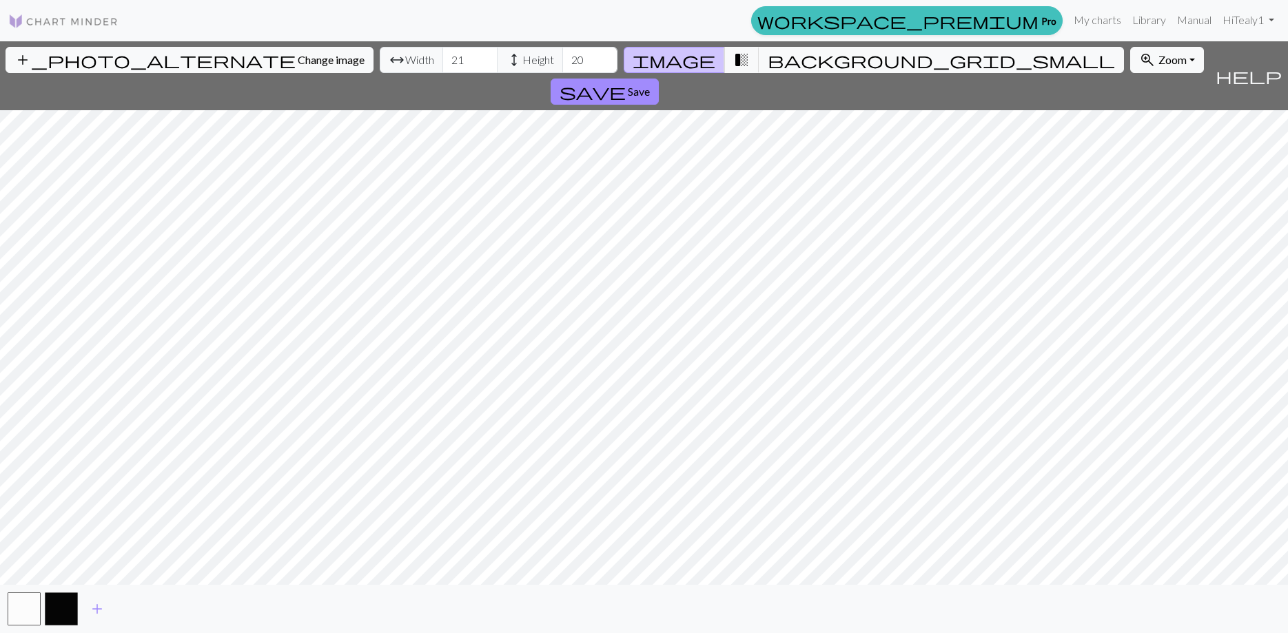
click at [442, 59] on input "21" at bounding box center [469, 60] width 55 height 26
click at [442, 59] on input "22" at bounding box center [469, 60] width 55 height 26
click at [442, 59] on input "23" at bounding box center [469, 60] width 55 height 26
click at [442, 59] on input "24" at bounding box center [469, 60] width 55 height 26
click at [442, 59] on input "25" at bounding box center [469, 60] width 55 height 26
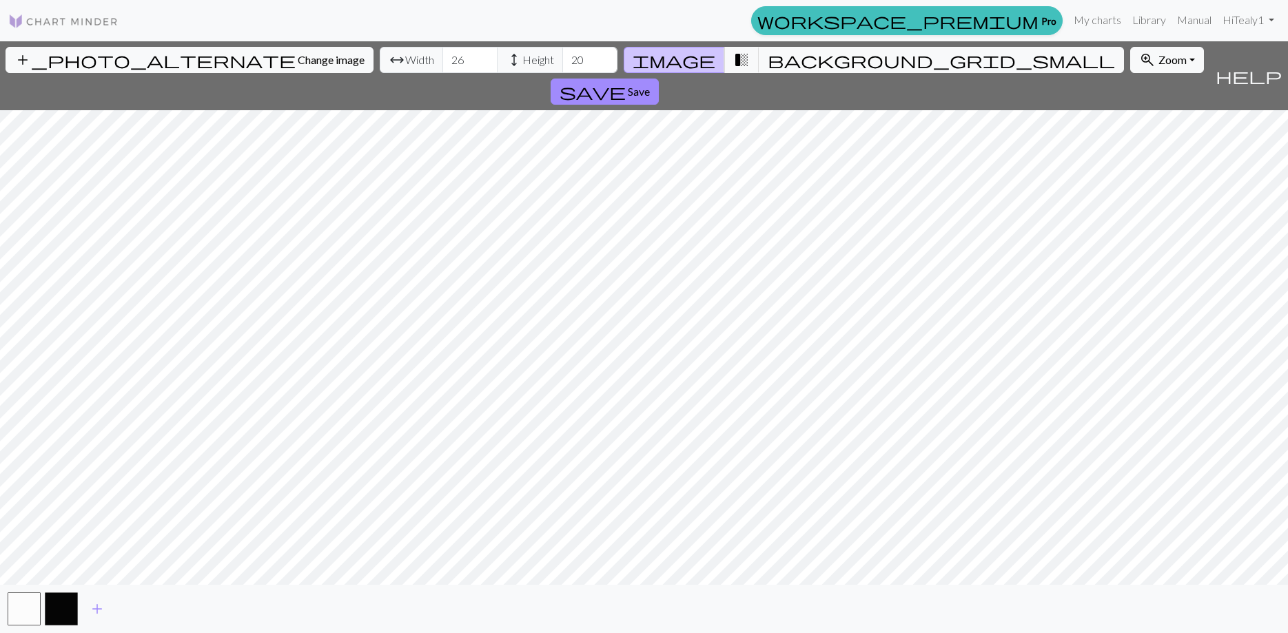
click at [442, 59] on input "26" at bounding box center [469, 60] width 55 height 26
click at [442, 59] on input "27" at bounding box center [469, 60] width 55 height 26
click at [442, 59] on input "28" at bounding box center [469, 60] width 55 height 26
click at [442, 59] on input "29" at bounding box center [469, 60] width 55 height 26
click at [442, 59] on input "30" at bounding box center [469, 60] width 55 height 26
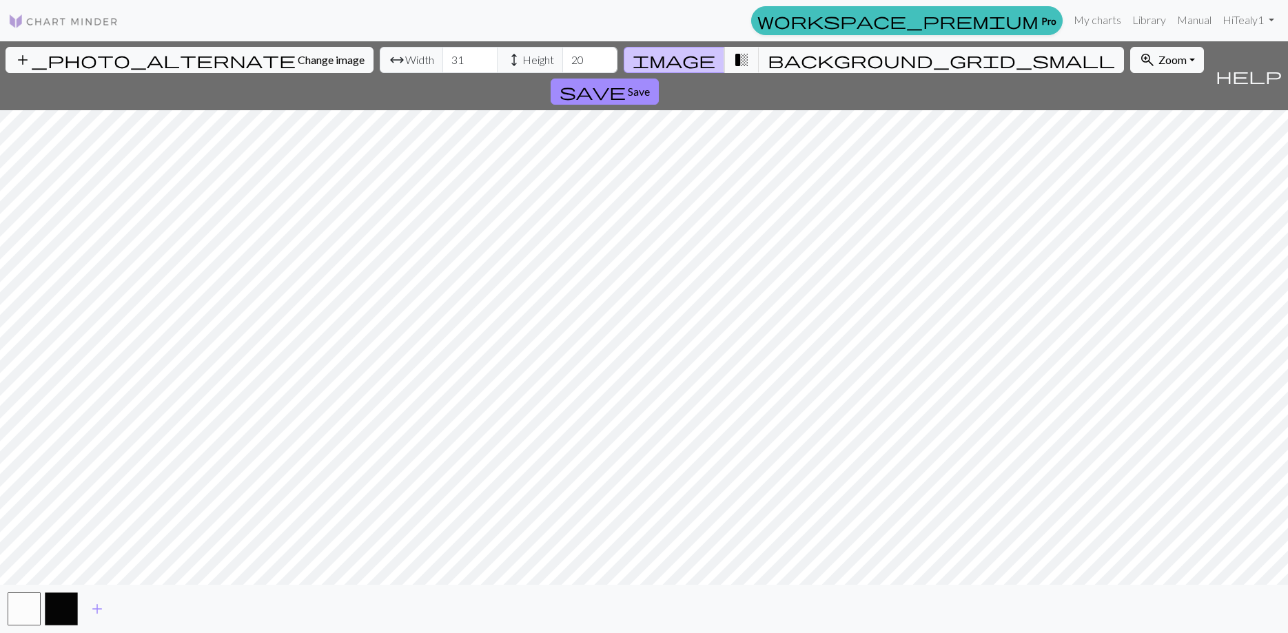
type input "31"
click at [442, 59] on input "31" at bounding box center [469, 60] width 55 height 26
click at [733, 48] on button "transition_fade" at bounding box center [741, 60] width 35 height 26
click at [771, 53] on span "background_grid_small" at bounding box center [941, 59] width 347 height 19
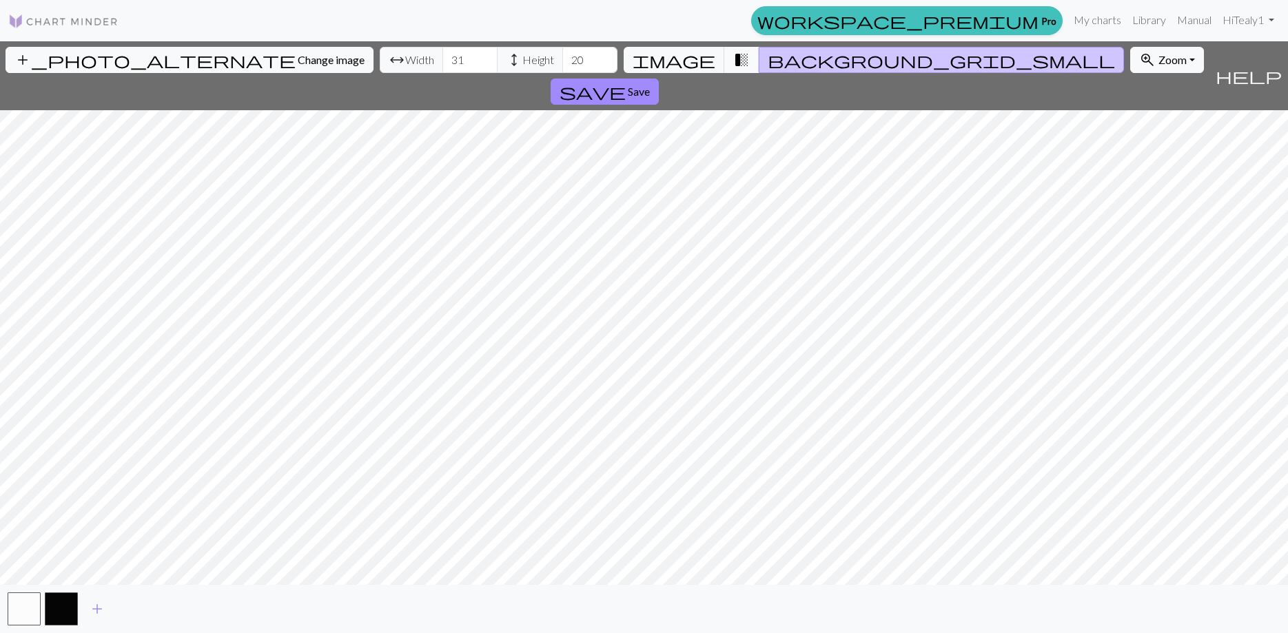
click at [733, 63] on span "transition_fade" at bounding box center [741, 59] width 17 height 19
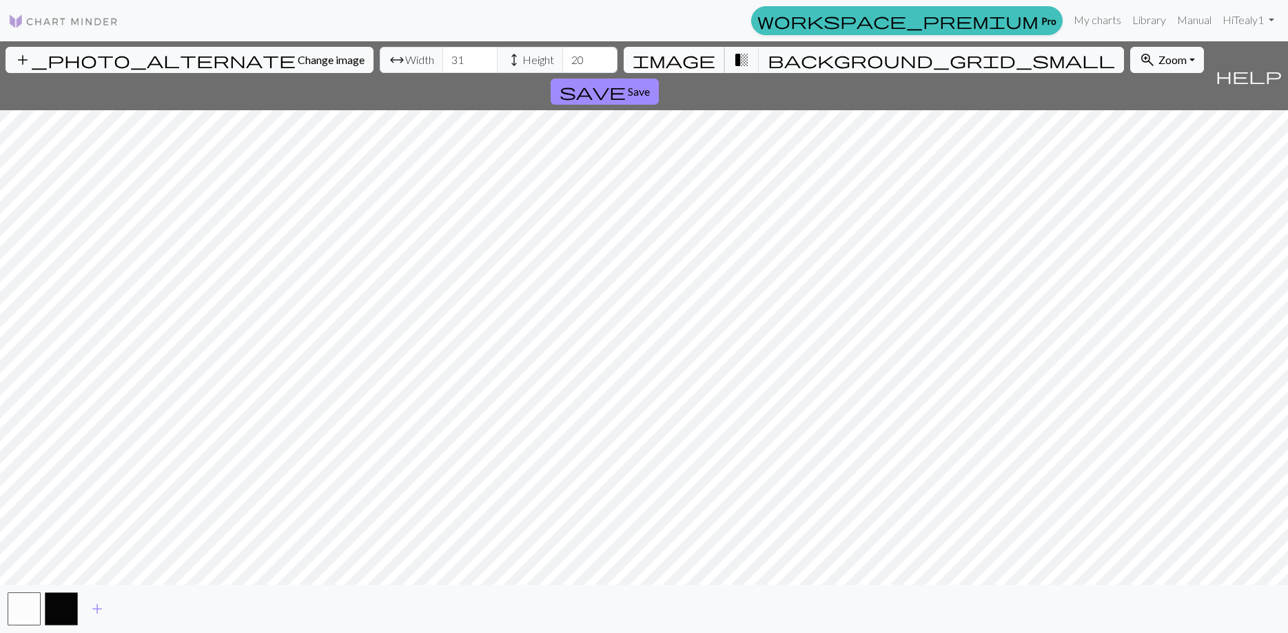
click at [701, 61] on span "image" at bounding box center [674, 59] width 83 height 19
click at [562, 62] on input "20" at bounding box center [589, 60] width 55 height 26
click at [562, 52] on input "20" at bounding box center [589, 60] width 55 height 26
click at [562, 58] on input "29" at bounding box center [589, 60] width 55 height 26
click at [562, 58] on input "30" at bounding box center [589, 60] width 55 height 26
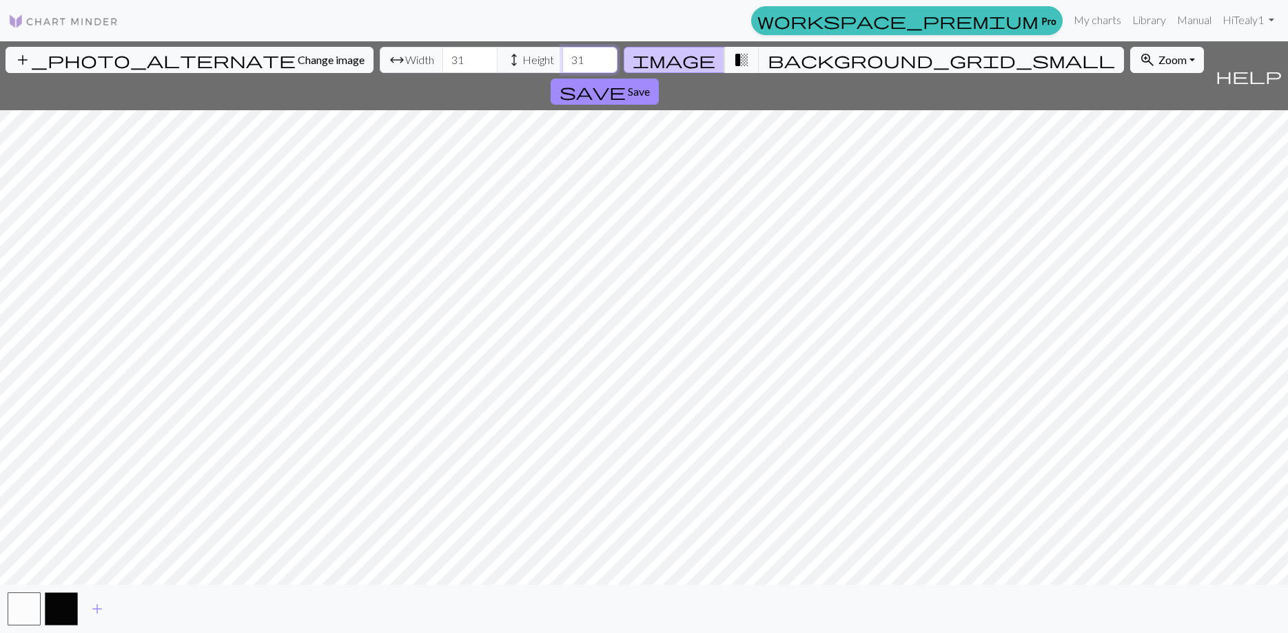
click at [562, 58] on input "31" at bounding box center [589, 60] width 55 height 26
click at [562, 58] on input "32" at bounding box center [589, 60] width 55 height 26
click at [562, 58] on input "33" at bounding box center [589, 60] width 55 height 26
click at [562, 58] on input "34" at bounding box center [589, 60] width 55 height 26
click at [562, 58] on input "35" at bounding box center [589, 60] width 55 height 26
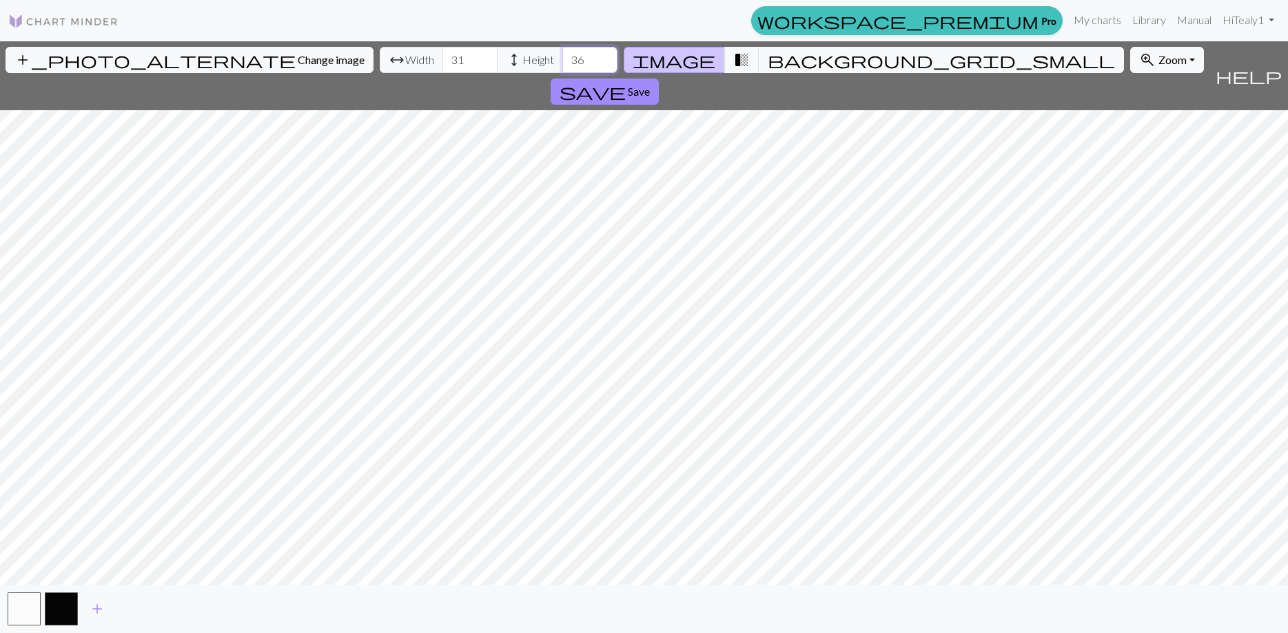
click at [562, 58] on input "36" at bounding box center [589, 60] width 55 height 26
click at [562, 58] on input "37" at bounding box center [589, 60] width 55 height 26
click at [562, 58] on input "38" at bounding box center [589, 60] width 55 height 26
click at [562, 58] on input "39" at bounding box center [589, 60] width 55 height 26
click at [562, 58] on input "40" at bounding box center [589, 60] width 55 height 26
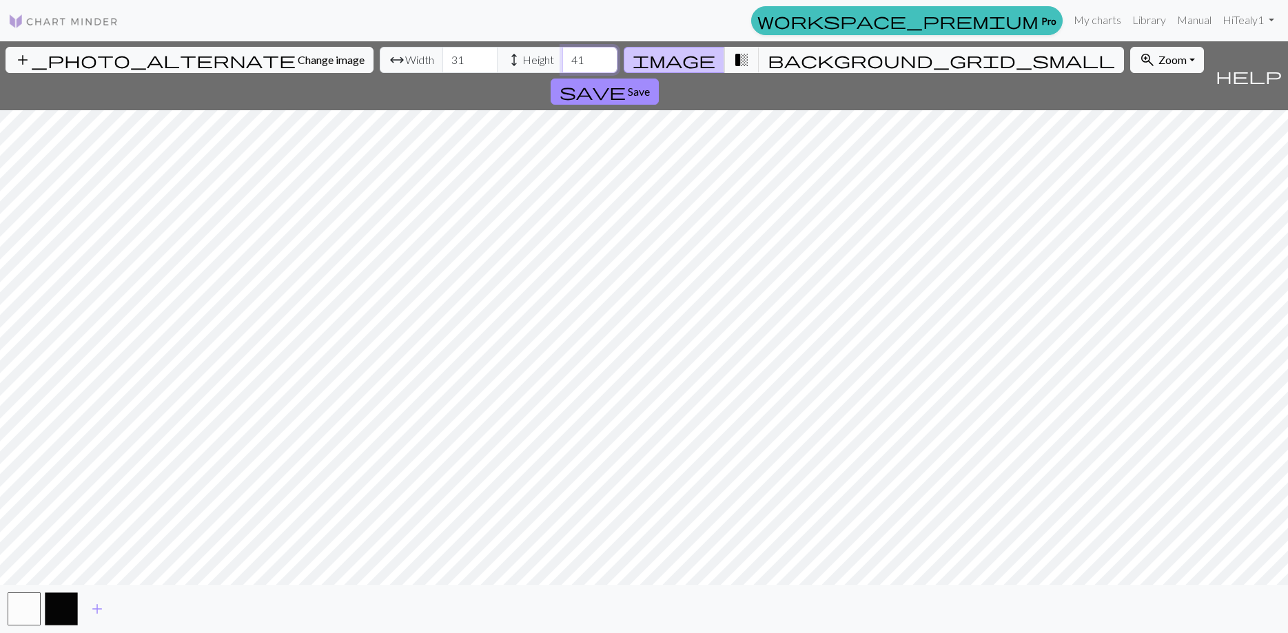
click at [562, 58] on input "41" at bounding box center [589, 60] width 55 height 26
click at [562, 58] on input "42" at bounding box center [589, 60] width 55 height 26
click at [562, 58] on input "82" at bounding box center [589, 60] width 55 height 26
click at [562, 58] on input "83" at bounding box center [589, 60] width 55 height 26
click at [562, 58] on input "84" at bounding box center [589, 60] width 55 height 26
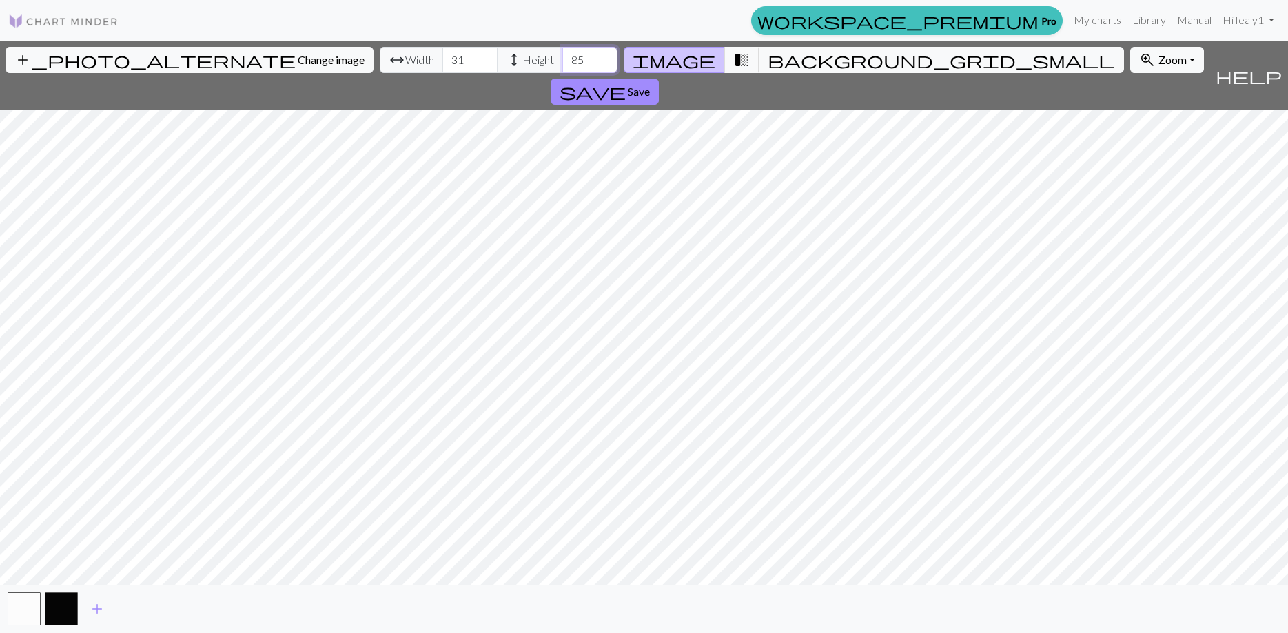
click at [562, 58] on input "85" at bounding box center [589, 60] width 55 height 26
click at [562, 58] on input "86" at bounding box center [589, 60] width 55 height 26
click at [562, 58] on input "87" at bounding box center [589, 60] width 55 height 26
click at [562, 58] on input "88" at bounding box center [589, 60] width 55 height 26
click at [562, 58] on input "89" at bounding box center [589, 60] width 55 height 26
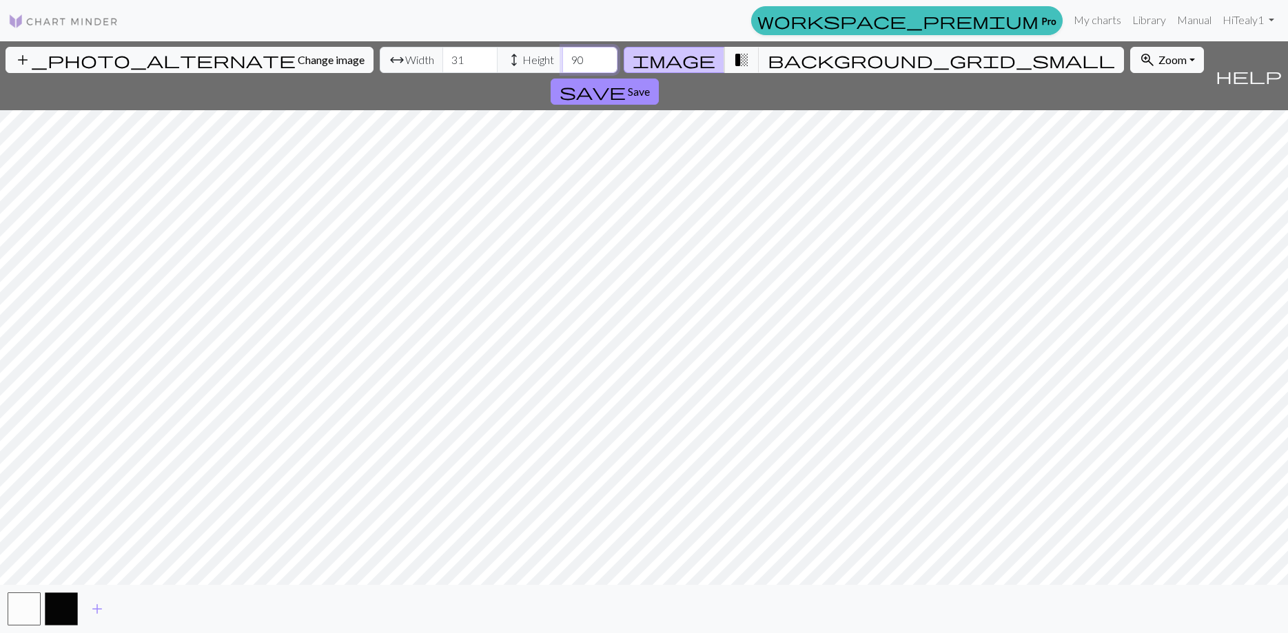
click at [562, 58] on input "90" at bounding box center [589, 60] width 55 height 26
click at [562, 58] on input "91" at bounding box center [589, 60] width 55 height 26
click at [562, 58] on input "92" at bounding box center [589, 60] width 55 height 26
click at [562, 58] on input "93" at bounding box center [589, 60] width 55 height 26
click at [562, 58] on input "94" at bounding box center [589, 60] width 55 height 26
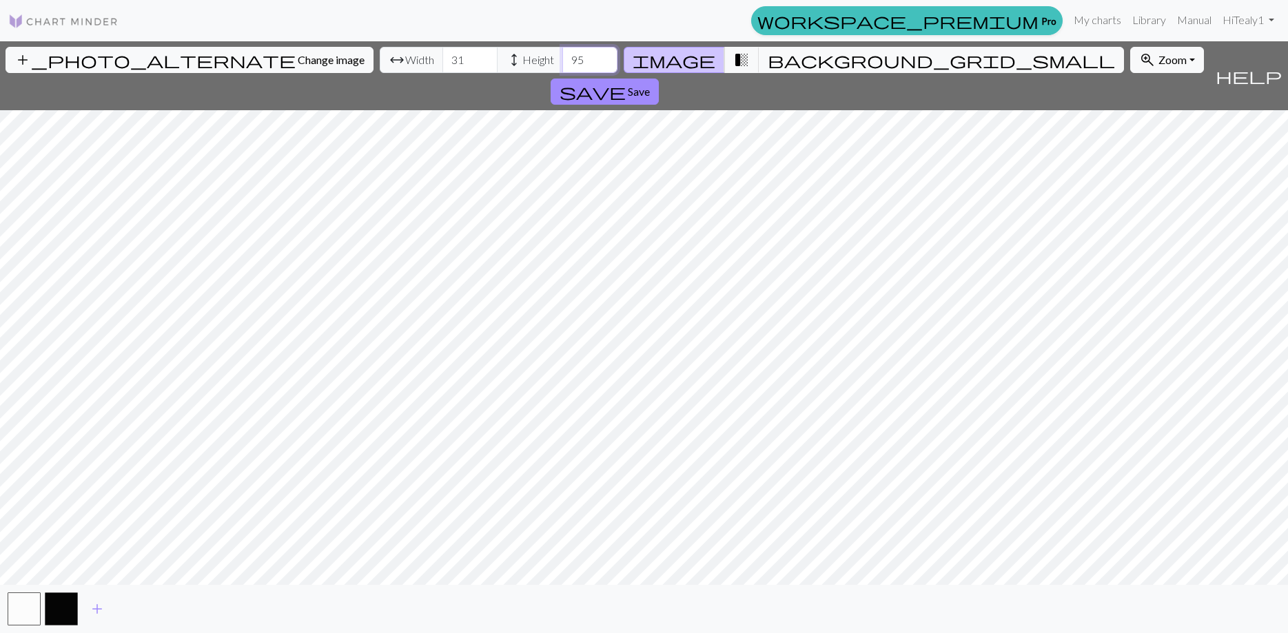
click at [562, 58] on input "95" at bounding box center [589, 60] width 55 height 26
click at [562, 58] on input "96" at bounding box center [589, 60] width 55 height 26
click at [562, 58] on input "97" at bounding box center [589, 60] width 55 height 26
click at [562, 58] on input "98" at bounding box center [589, 60] width 55 height 26
click at [562, 58] on input "99" at bounding box center [589, 60] width 55 height 26
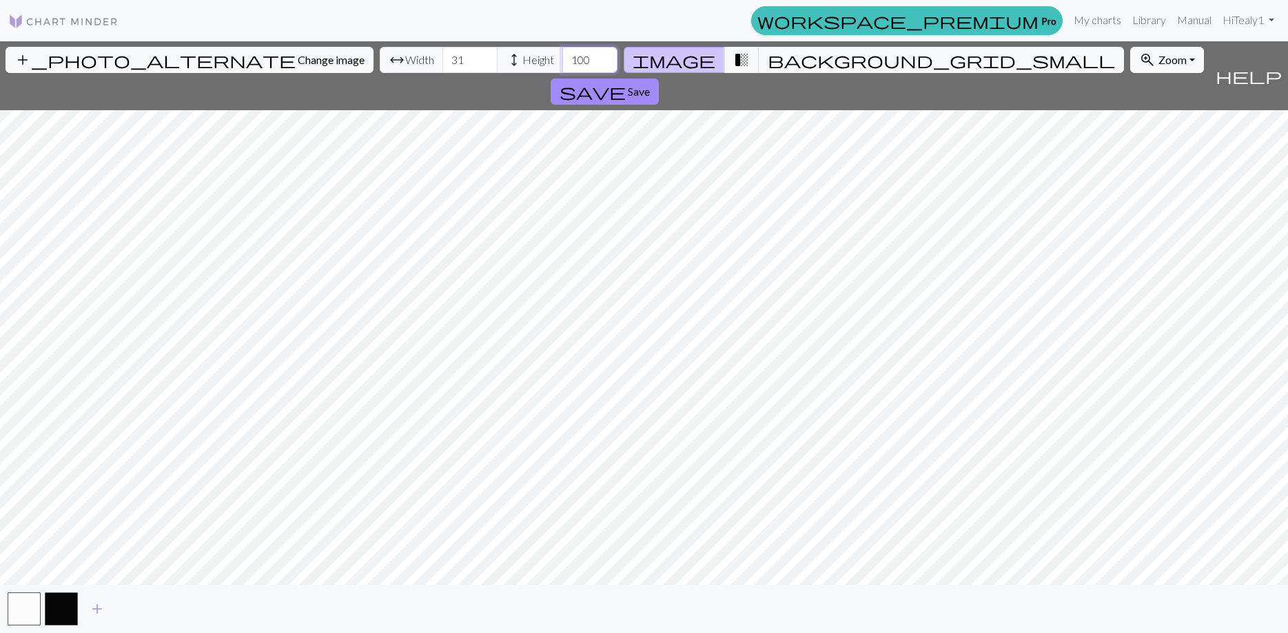
type input "100"
click at [562, 58] on input "100" at bounding box center [589, 60] width 55 height 26
click at [774, 64] on span "background_grid_small" at bounding box center [941, 59] width 347 height 19
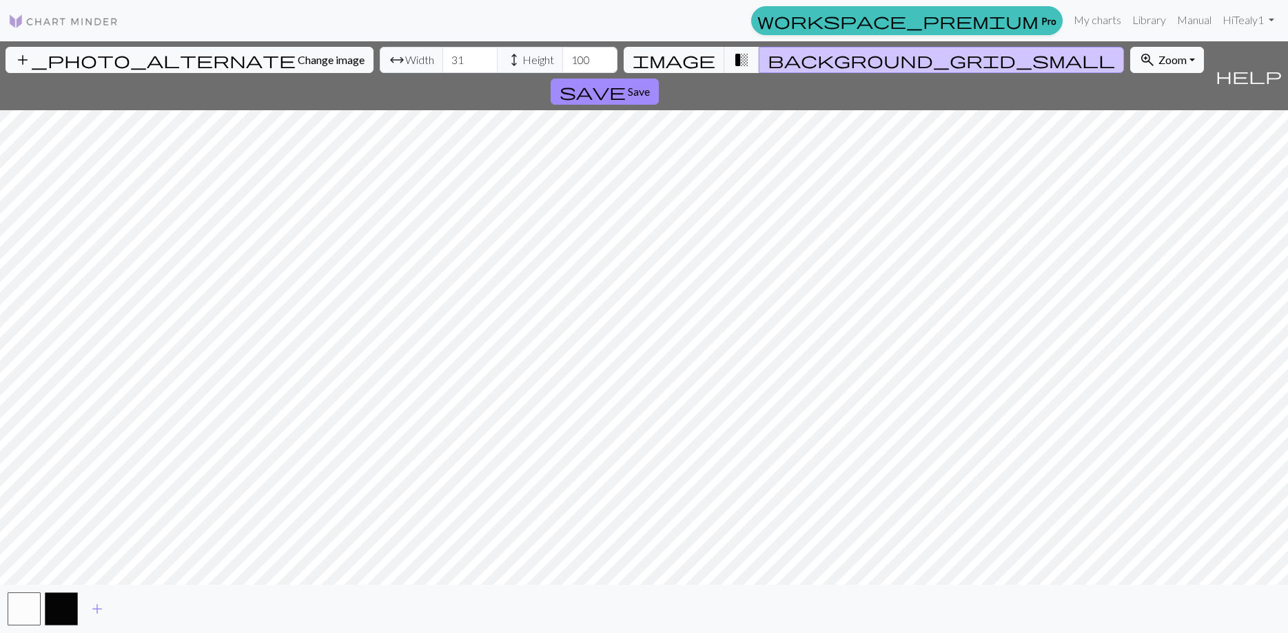
click at [774, 64] on span "background_grid_small" at bounding box center [941, 59] width 347 height 19
click at [698, 61] on span "image" at bounding box center [674, 59] width 83 height 19
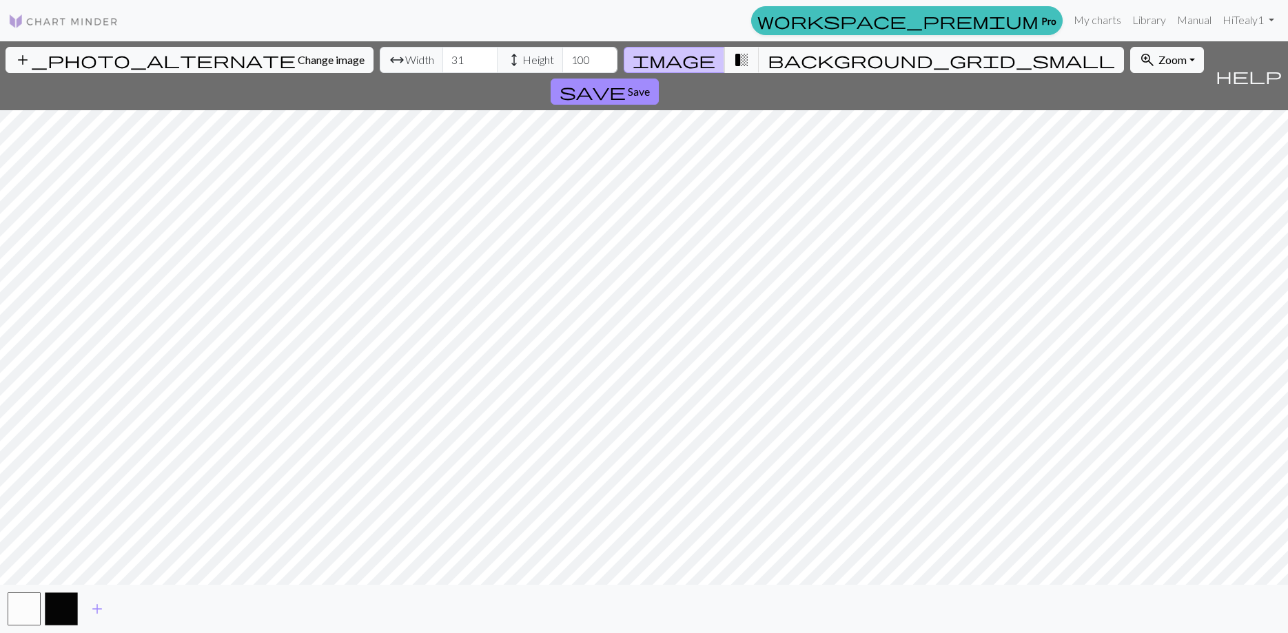
drag, startPoint x: 627, startPoint y: 73, endPoint x: 837, endPoint y: 76, distance: 209.5
click at [837, 76] on div "add_photo_alternate Change image arrow_range Width 31 height Height 100 image t…" at bounding box center [604, 75] width 1209 height 69
click at [1130, 69] on button "zoom_in Zoom Zoom" at bounding box center [1167, 60] width 74 height 26
click at [1131, 230] on button "200%" at bounding box center [1185, 234] width 109 height 22
click at [773, 53] on span "background_grid_small" at bounding box center [941, 59] width 347 height 19
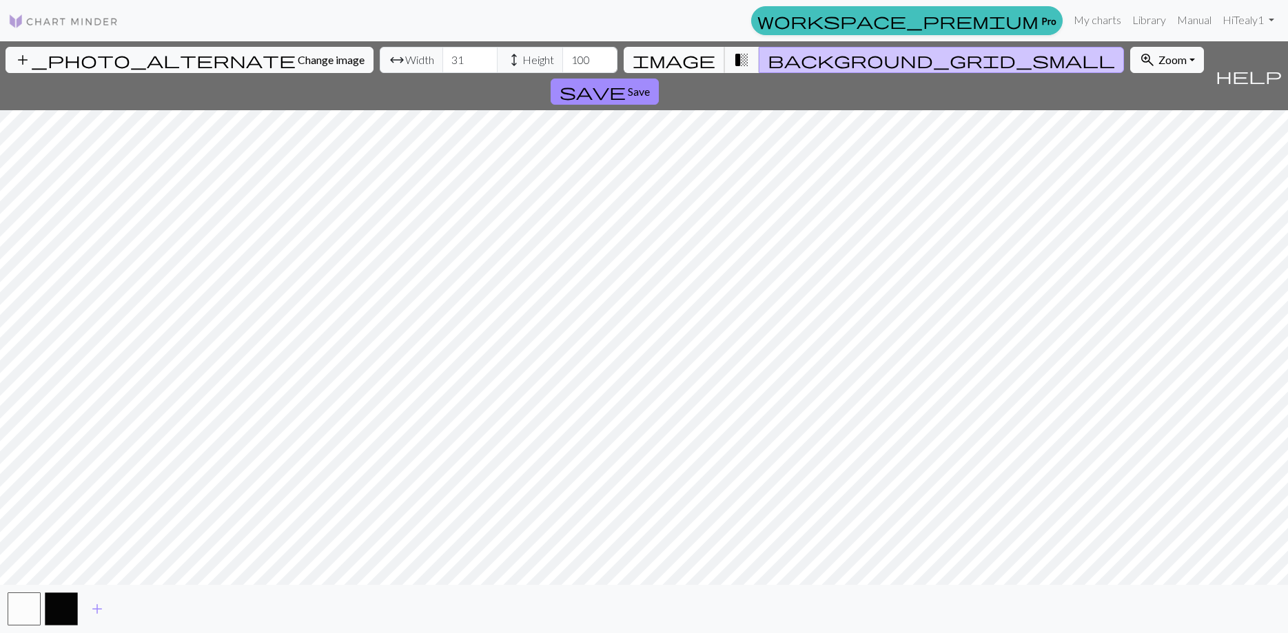
click at [699, 61] on span "image" at bounding box center [674, 59] width 83 height 19
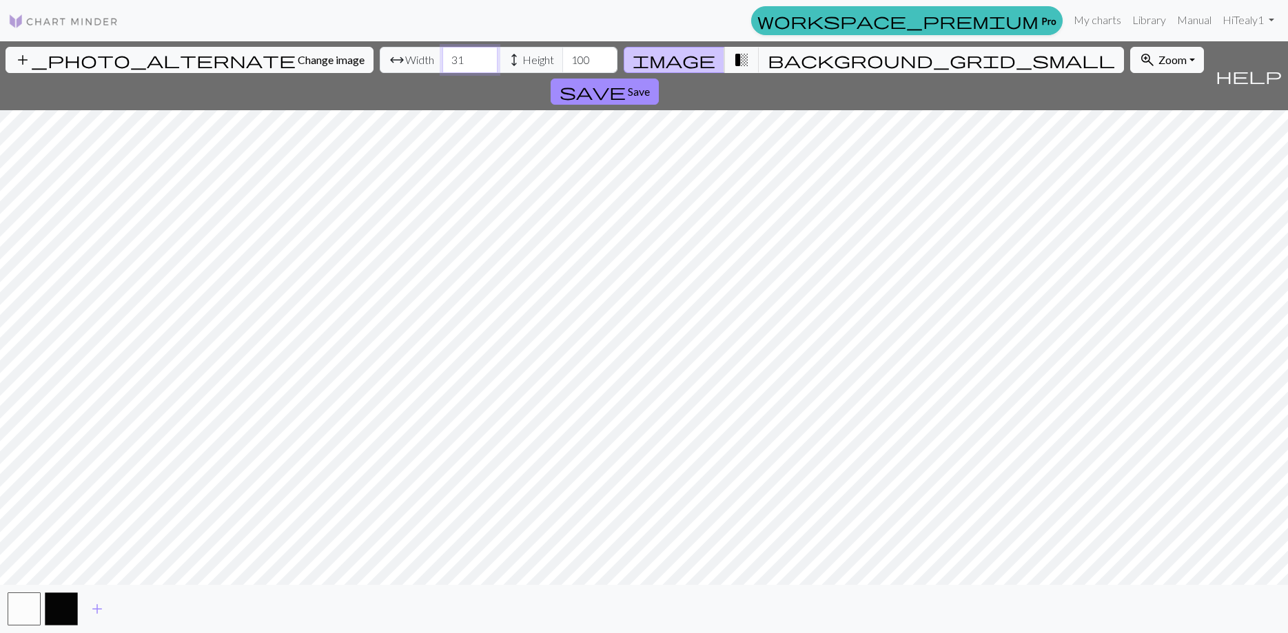
click at [442, 52] on input "31" at bounding box center [469, 60] width 55 height 26
click at [442, 57] on input "38" at bounding box center [469, 60] width 55 height 26
click at [442, 56] on input "39" at bounding box center [469, 60] width 55 height 26
click at [442, 56] on input "40" at bounding box center [469, 60] width 55 height 26
click at [442, 56] on input "66" at bounding box center [469, 60] width 55 height 26
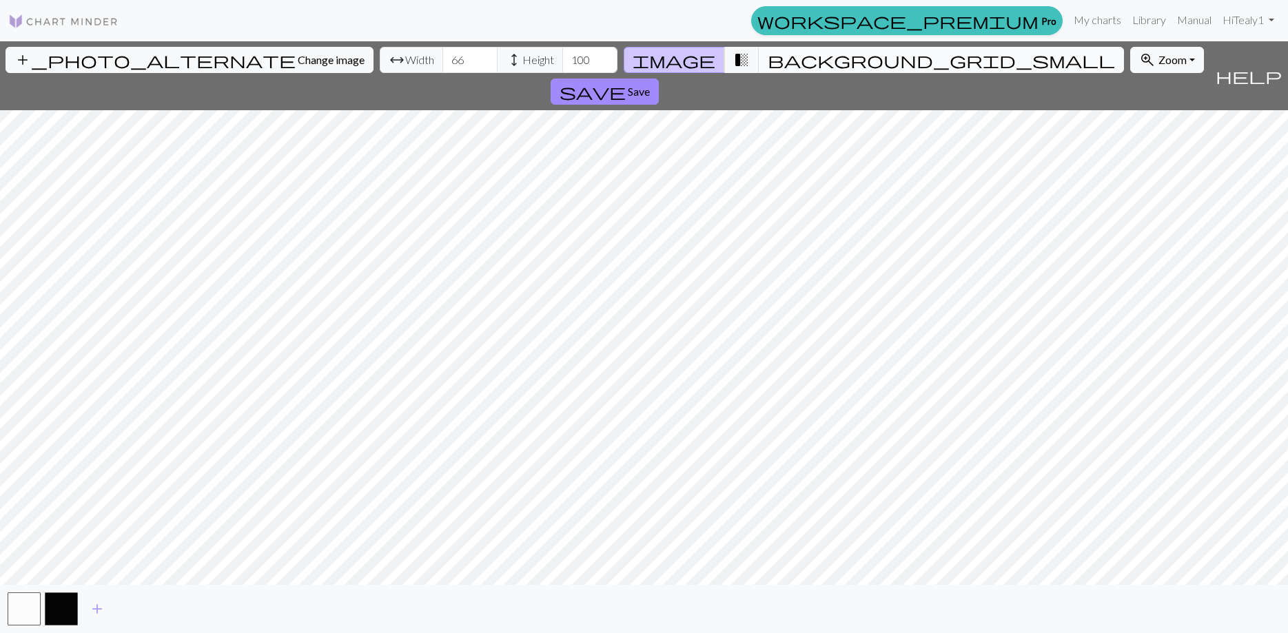
click at [767, 49] on button "background_grid_small" at bounding box center [941, 60] width 365 height 26
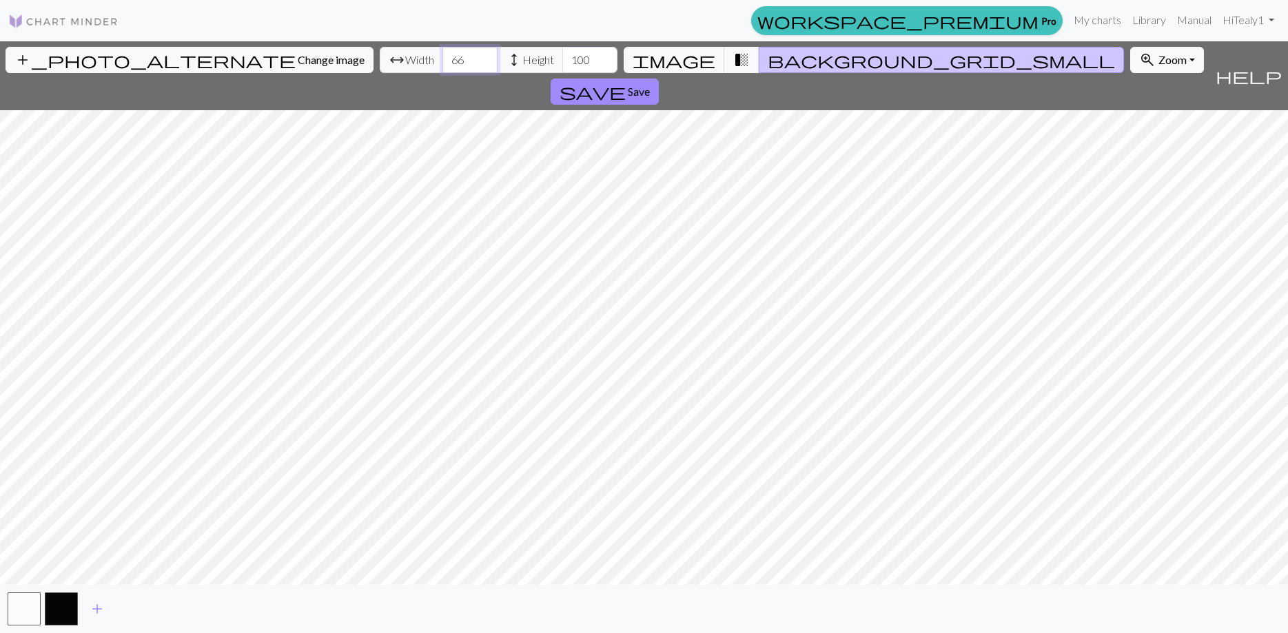
click at [442, 63] on input "66" at bounding box center [469, 60] width 55 height 26
type input "6"
click at [442, 59] on input "101" at bounding box center [469, 60] width 55 height 26
click at [442, 59] on input "102" at bounding box center [469, 60] width 55 height 26
click at [442, 59] on input "103" at bounding box center [469, 60] width 55 height 26
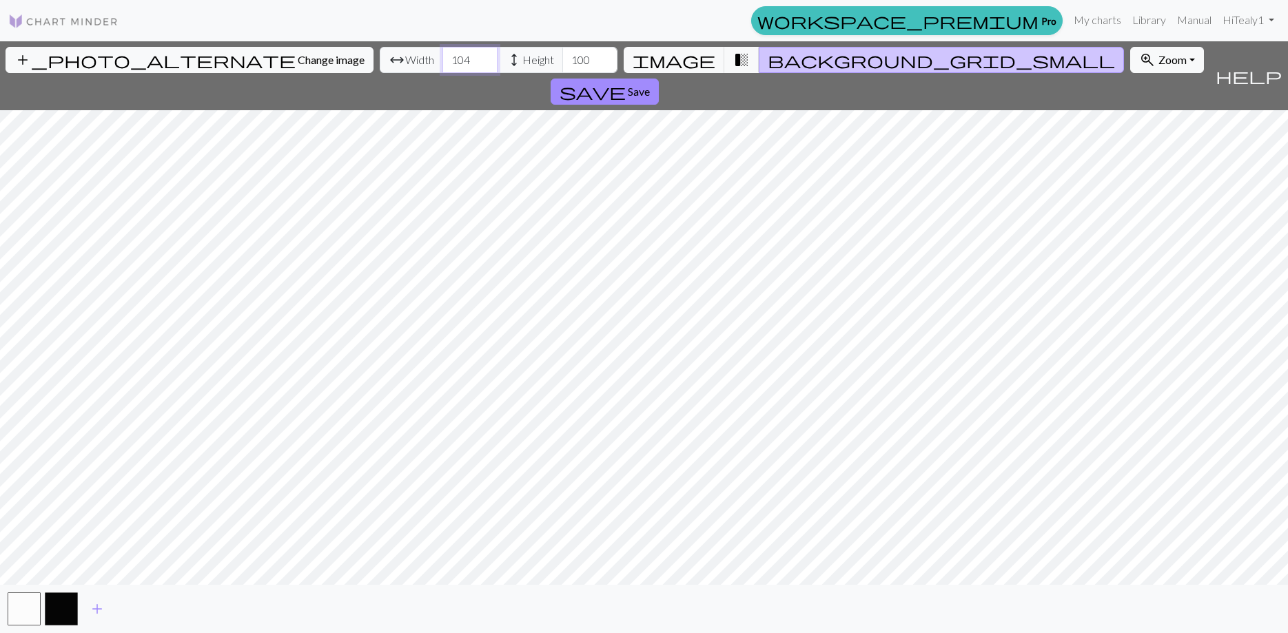
click at [442, 59] on input "104" at bounding box center [469, 60] width 55 height 26
click at [442, 59] on input "105" at bounding box center [469, 60] width 55 height 26
click at [442, 59] on input "106" at bounding box center [469, 60] width 55 height 26
click at [442, 65] on input "105" at bounding box center [469, 60] width 55 height 26
click at [442, 65] on input "104" at bounding box center [469, 60] width 55 height 26
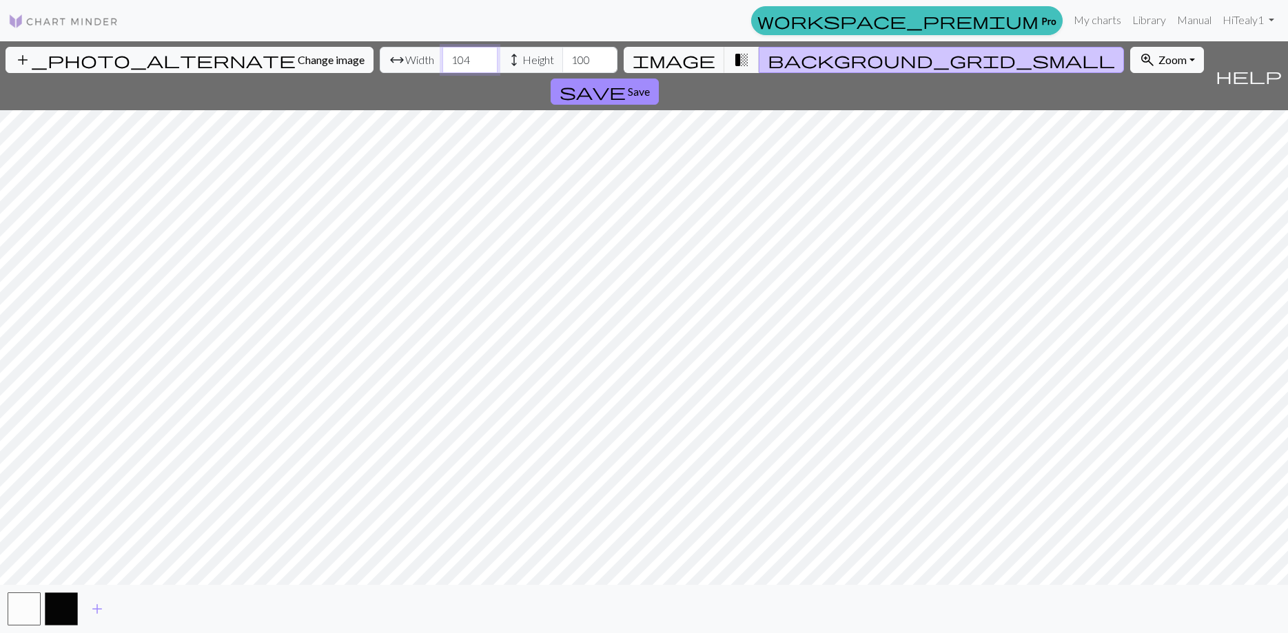
click at [442, 65] on input "103" at bounding box center [469, 60] width 55 height 26
click at [442, 65] on input "102" at bounding box center [469, 60] width 55 height 26
click at [442, 65] on input "101" at bounding box center [469, 60] width 55 height 26
click at [442, 65] on input "100" at bounding box center [469, 60] width 55 height 26
click at [442, 65] on input "99" at bounding box center [469, 60] width 55 height 26
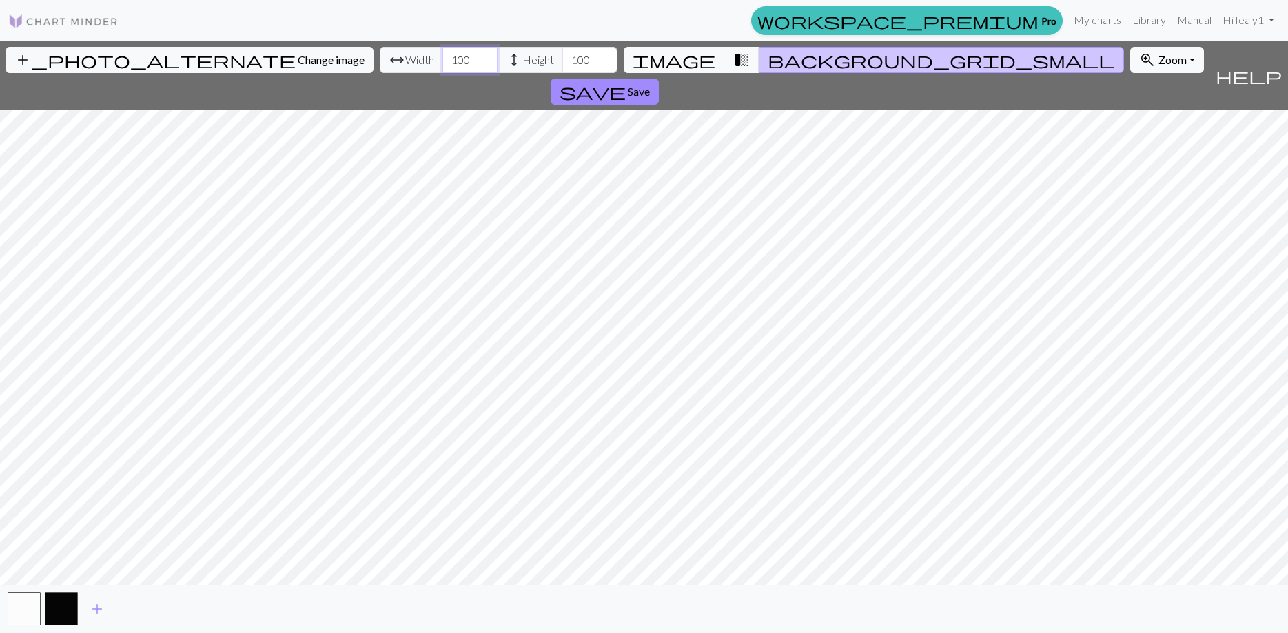
click at [442, 58] on input "100" at bounding box center [469, 60] width 55 height 26
click at [442, 55] on input "101" at bounding box center [469, 60] width 55 height 26
click at [442, 55] on input "102" at bounding box center [469, 60] width 55 height 26
click at [442, 54] on input "103" at bounding box center [469, 60] width 55 height 26
click at [442, 62] on input "102" at bounding box center [469, 60] width 55 height 26
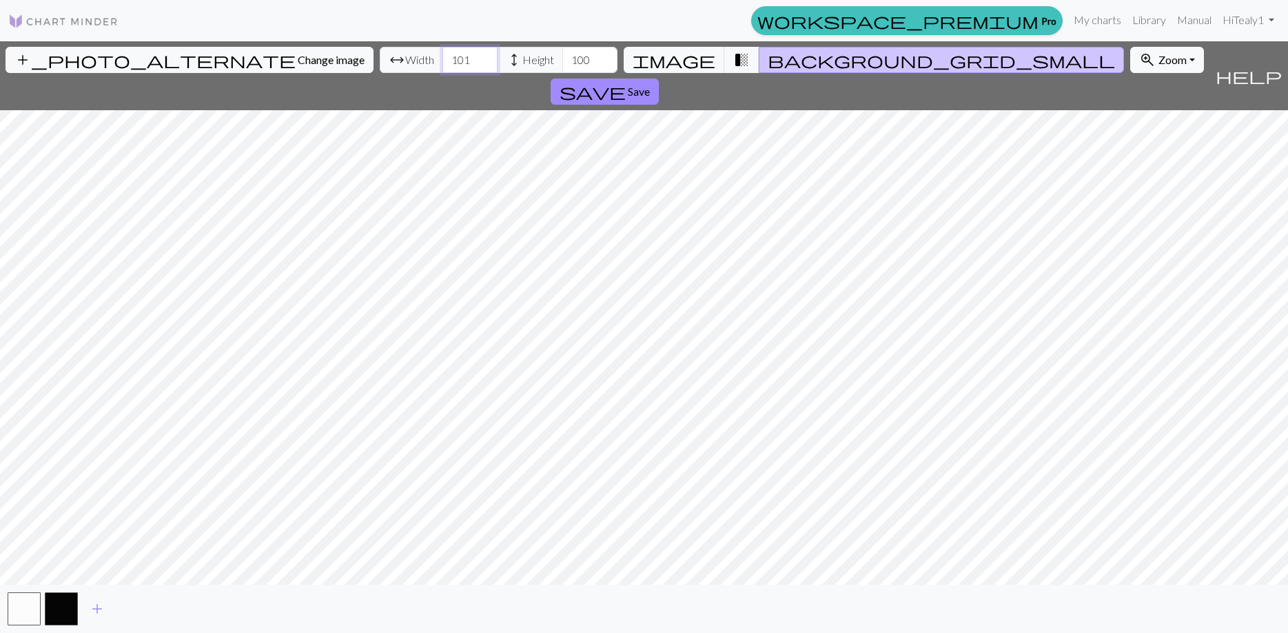
click at [442, 62] on input "101" at bounding box center [469, 60] width 55 height 26
click at [442, 62] on input "100" at bounding box center [469, 60] width 55 height 26
click at [442, 59] on input "101" at bounding box center [469, 60] width 55 height 26
click at [442, 59] on input "102" at bounding box center [469, 60] width 55 height 26
click at [442, 59] on input "103" at bounding box center [469, 60] width 55 height 26
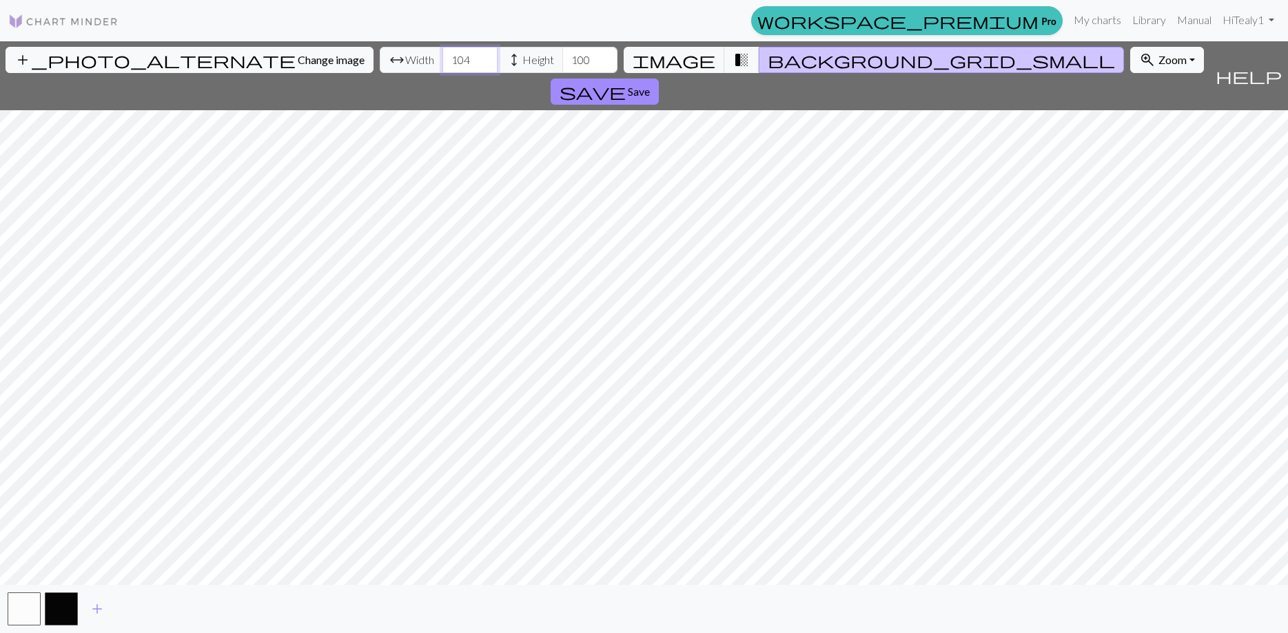
click at [442, 59] on input "104" at bounding box center [469, 60] width 55 height 26
click at [442, 59] on input "105" at bounding box center [469, 60] width 55 height 26
click at [442, 59] on input "106" at bounding box center [469, 60] width 55 height 26
click at [442, 59] on input "107" at bounding box center [469, 60] width 55 height 26
click at [442, 59] on input "108" at bounding box center [469, 60] width 55 height 26
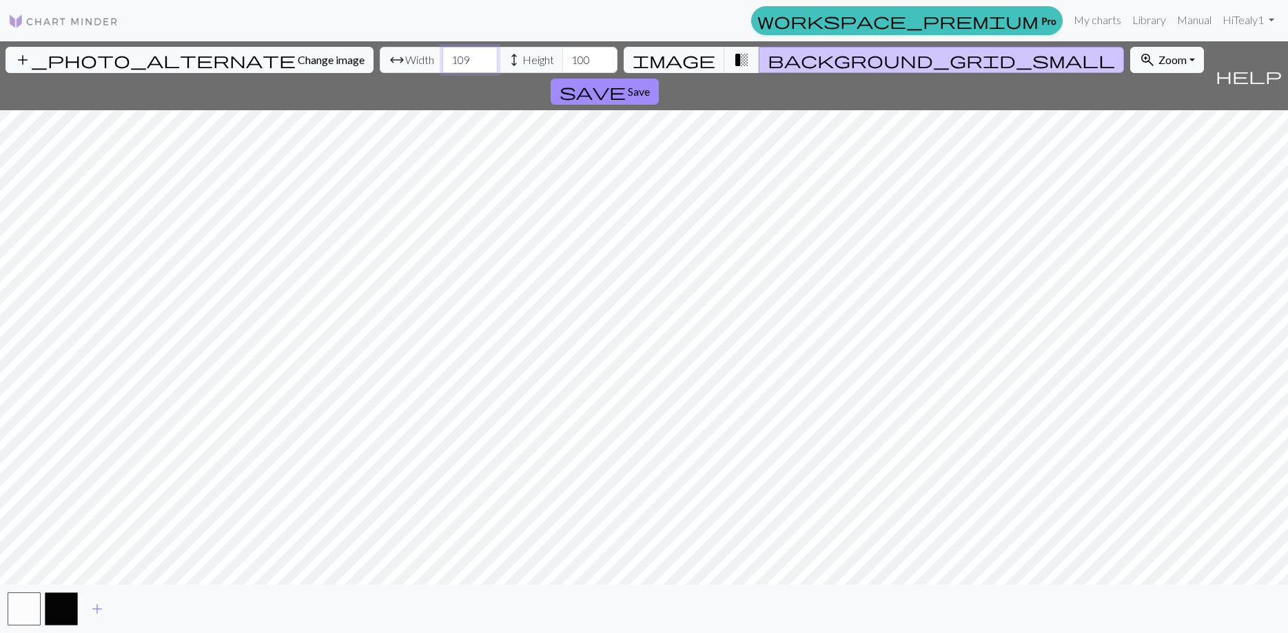
click at [442, 59] on input "109" at bounding box center [469, 60] width 55 height 26
click at [442, 59] on input "110" at bounding box center [469, 60] width 55 height 26
click at [442, 59] on input "111" at bounding box center [469, 60] width 55 height 26
click at [442, 59] on input "112" at bounding box center [469, 60] width 55 height 26
click at [442, 59] on input "113" at bounding box center [469, 60] width 55 height 26
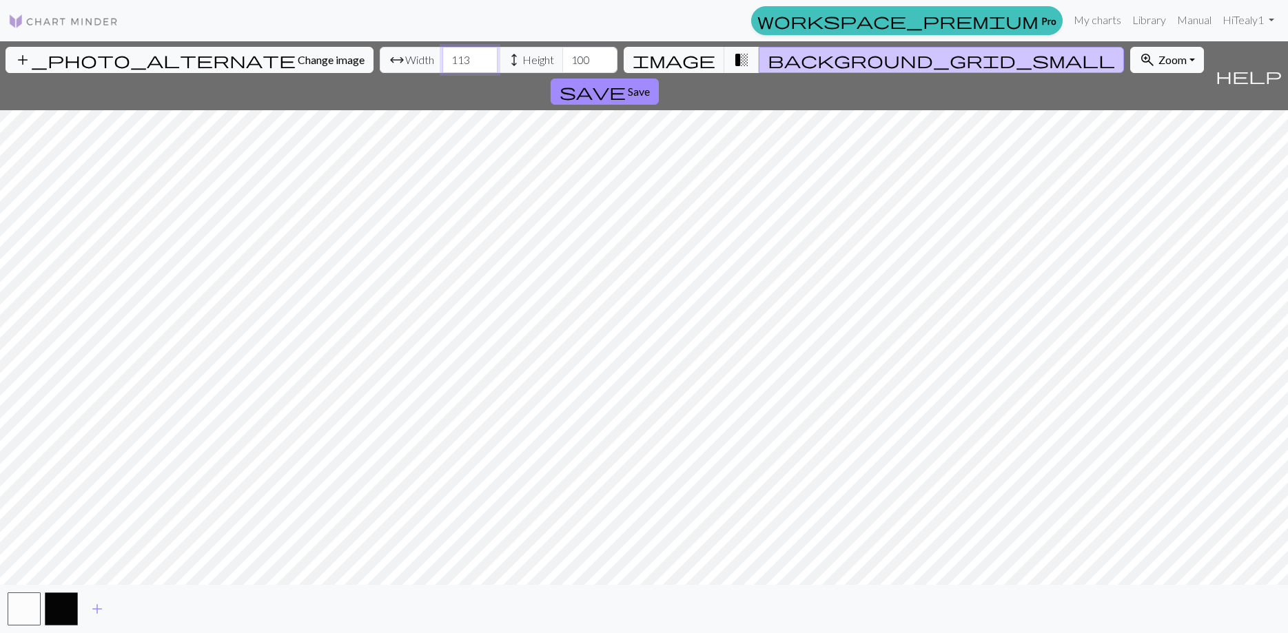
click at [442, 59] on input "114" at bounding box center [469, 60] width 55 height 26
click at [442, 59] on input "115" at bounding box center [469, 60] width 55 height 26
click at [442, 59] on input "116" at bounding box center [469, 60] width 55 height 26
click at [442, 59] on input "117" at bounding box center [469, 60] width 55 height 26
click at [442, 59] on input "118" at bounding box center [469, 60] width 55 height 26
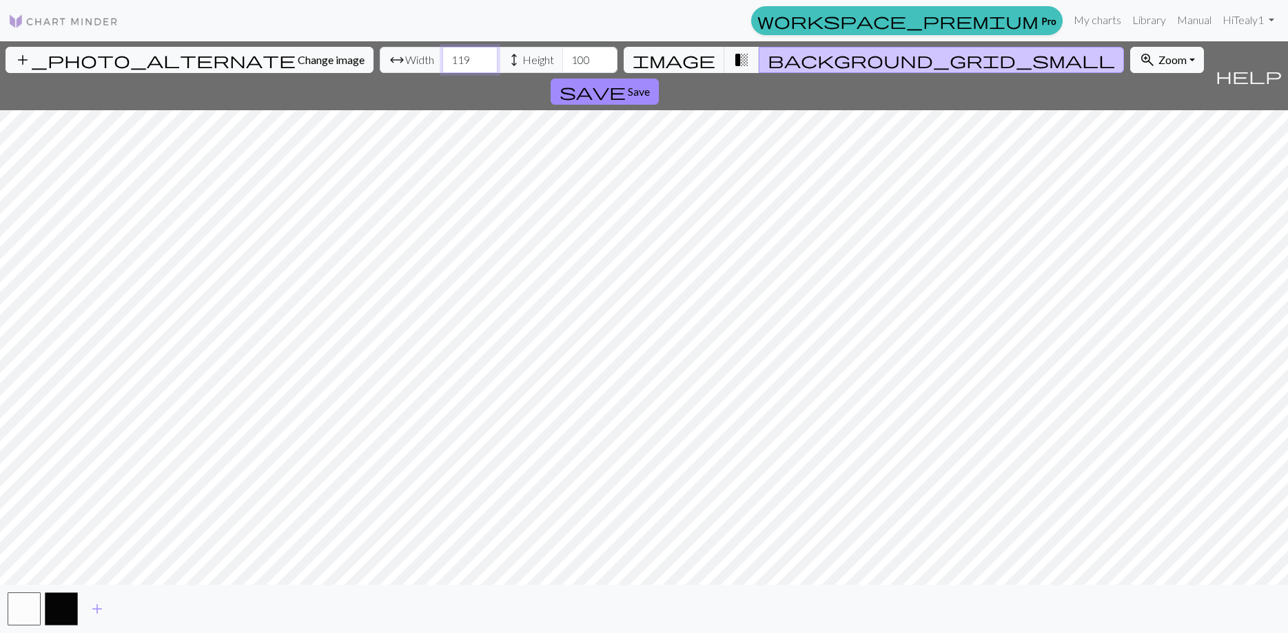
click at [442, 59] on input "119" at bounding box center [469, 60] width 55 height 26
type input "120"
click at [442, 59] on input "120" at bounding box center [469, 60] width 55 height 26
click at [1130, 68] on button "zoom_in Zoom Zoom" at bounding box center [1167, 60] width 74 height 26
click at [1131, 134] on button "Fit height" at bounding box center [1185, 134] width 109 height 22
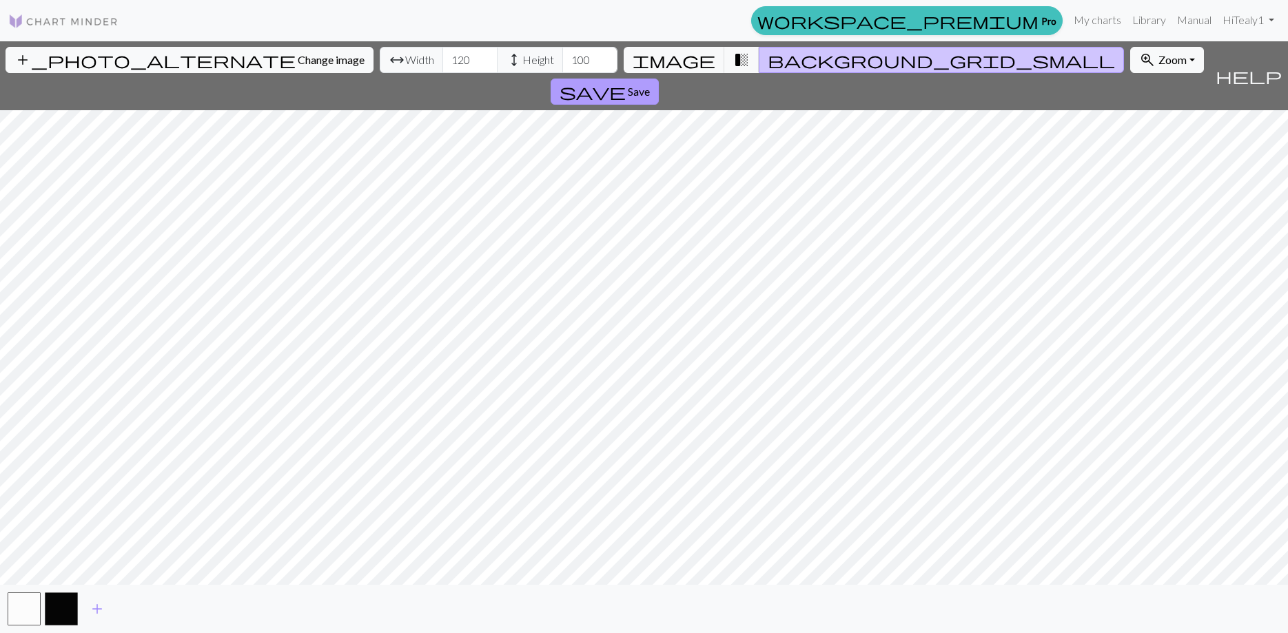
click at [626, 82] on span "save" at bounding box center [593, 91] width 66 height 19
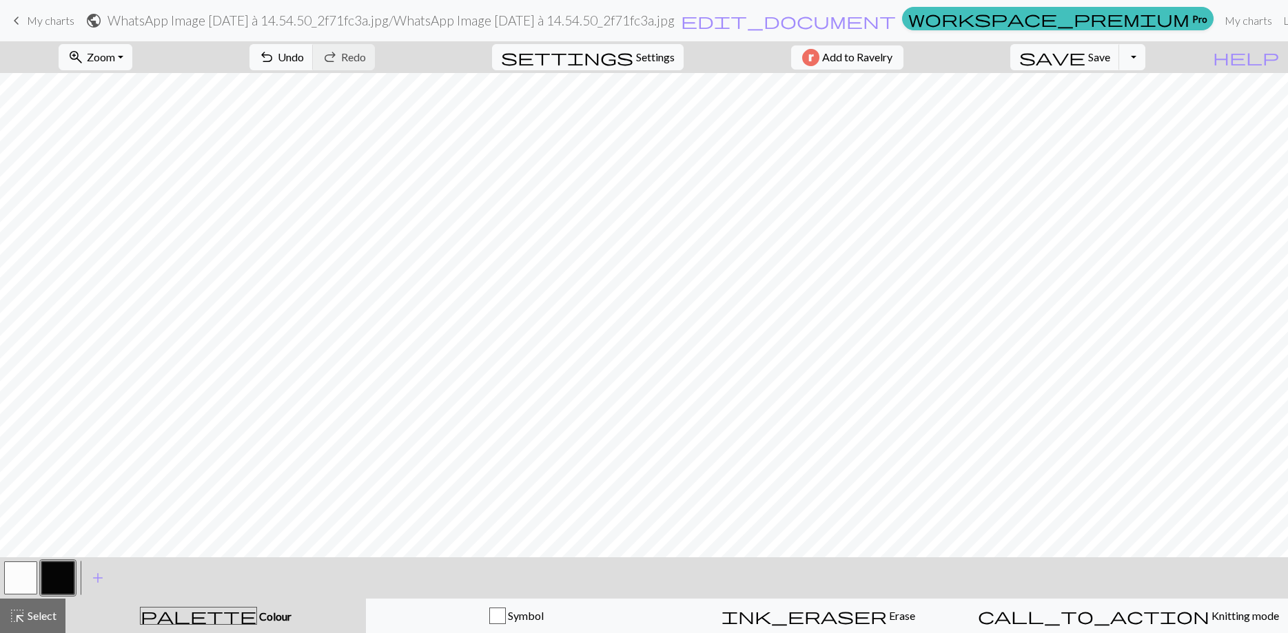
click at [25, 575] on button "button" at bounding box center [20, 578] width 33 height 33
click at [74, 570] on button "button" at bounding box center [57, 578] width 33 height 33
click at [25, 586] on button "button" at bounding box center [20, 578] width 33 height 33
click at [61, 582] on button "button" at bounding box center [57, 578] width 33 height 33
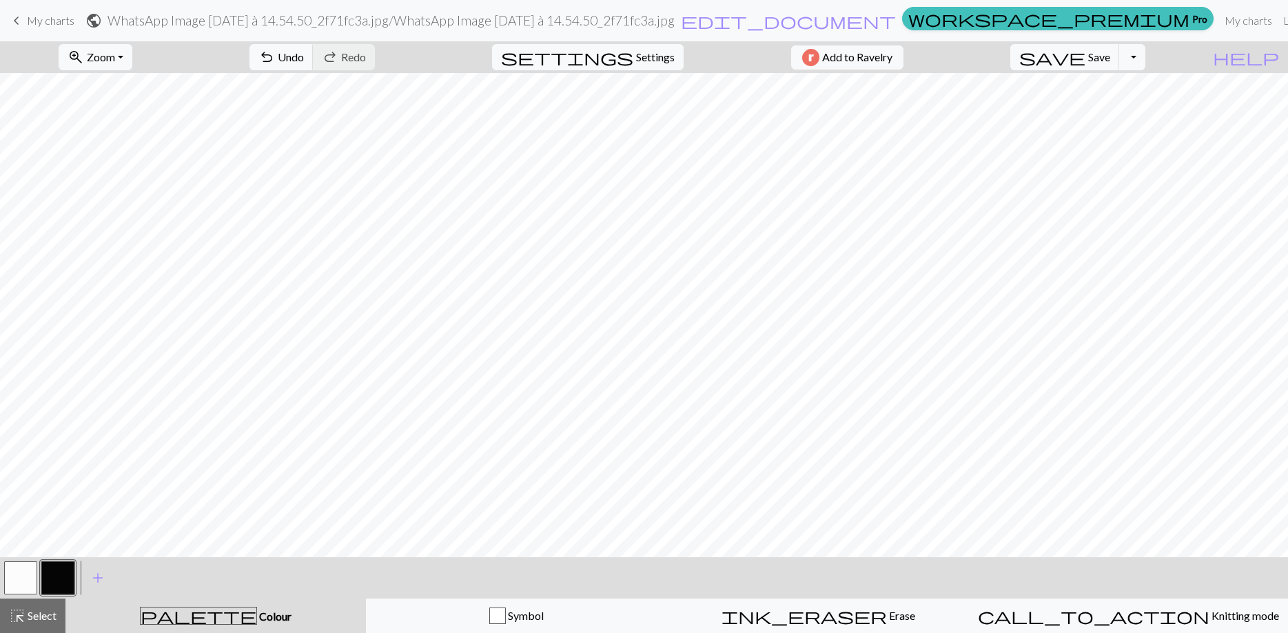
click at [32, 584] on button "button" at bounding box center [20, 578] width 33 height 33
click at [59, 588] on button "button" at bounding box center [57, 578] width 33 height 33
click at [35, 575] on button "button" at bounding box center [20, 578] width 33 height 33
click at [61, 570] on button "button" at bounding box center [57, 578] width 33 height 33
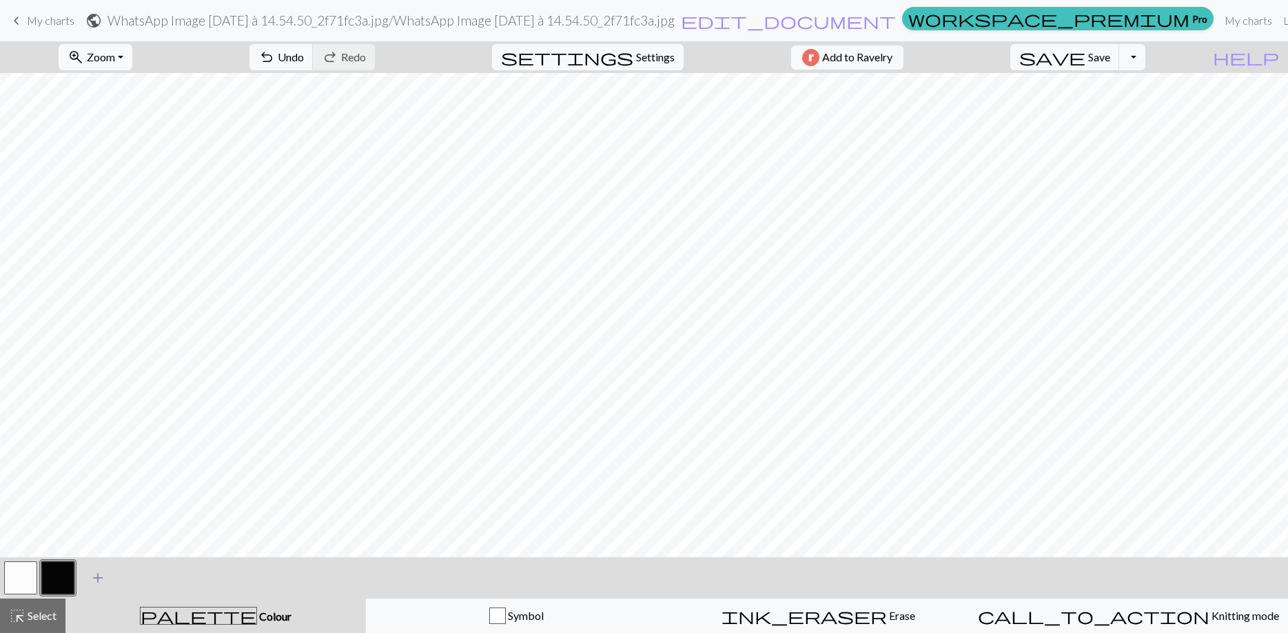
click at [99, 575] on span "add" at bounding box center [98, 578] width 17 height 19
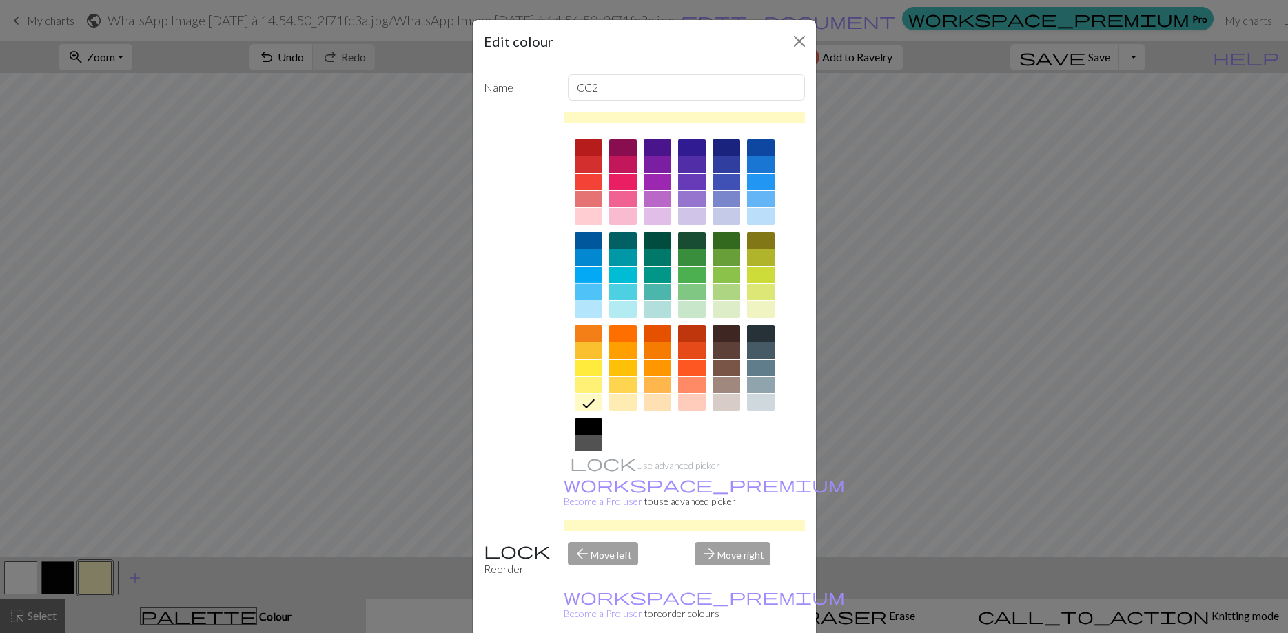
click at [586, 296] on div at bounding box center [589, 292] width 28 height 17
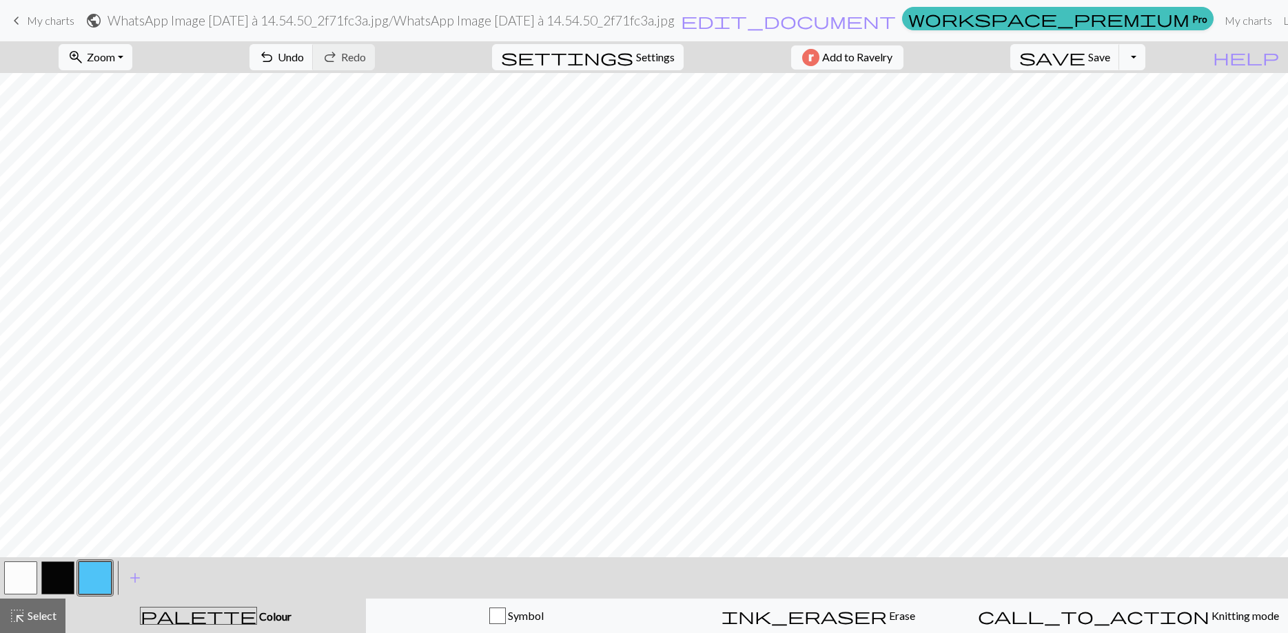
click at [20, 584] on button "button" at bounding box center [20, 578] width 33 height 33
click at [48, 575] on button "button" at bounding box center [57, 578] width 33 height 33
click at [26, 589] on button "button" at bounding box center [20, 578] width 33 height 33
click at [64, 586] on button "button" at bounding box center [57, 578] width 33 height 33
click at [56, 582] on button "button" at bounding box center [57, 578] width 33 height 33
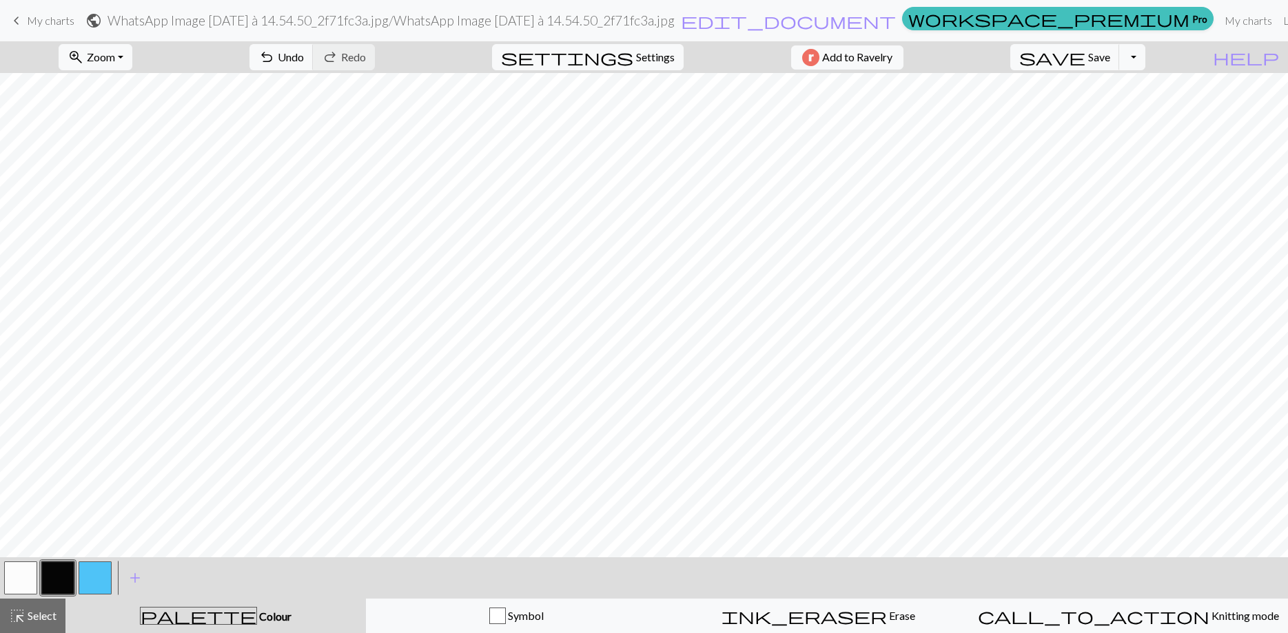
click at [10, 584] on button "button" at bounding box center [20, 578] width 33 height 33
click at [57, 571] on button "button" at bounding box center [57, 578] width 33 height 33
click at [25, 570] on button "button" at bounding box center [20, 578] width 33 height 33
click at [65, 574] on button "button" at bounding box center [57, 578] width 33 height 33
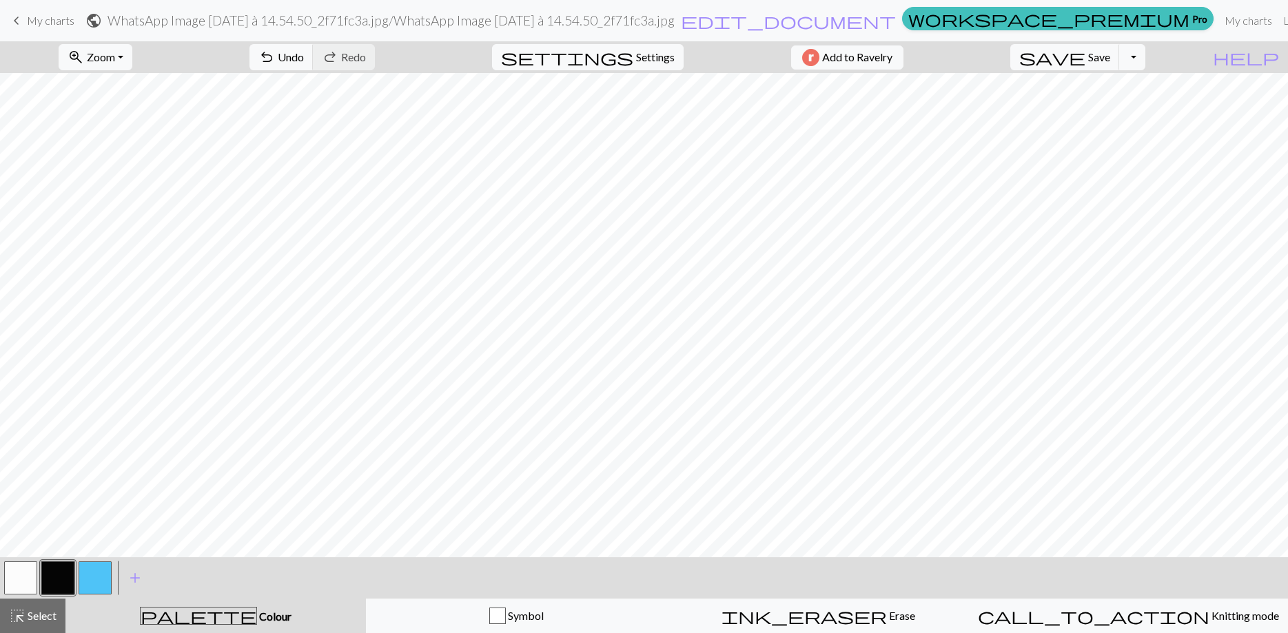
click at [23, 571] on button "button" at bounding box center [20, 578] width 33 height 33
click at [50, 577] on button "button" at bounding box center [57, 578] width 33 height 33
click at [14, 580] on button "button" at bounding box center [20, 578] width 33 height 33
click at [64, 576] on button "button" at bounding box center [57, 578] width 33 height 33
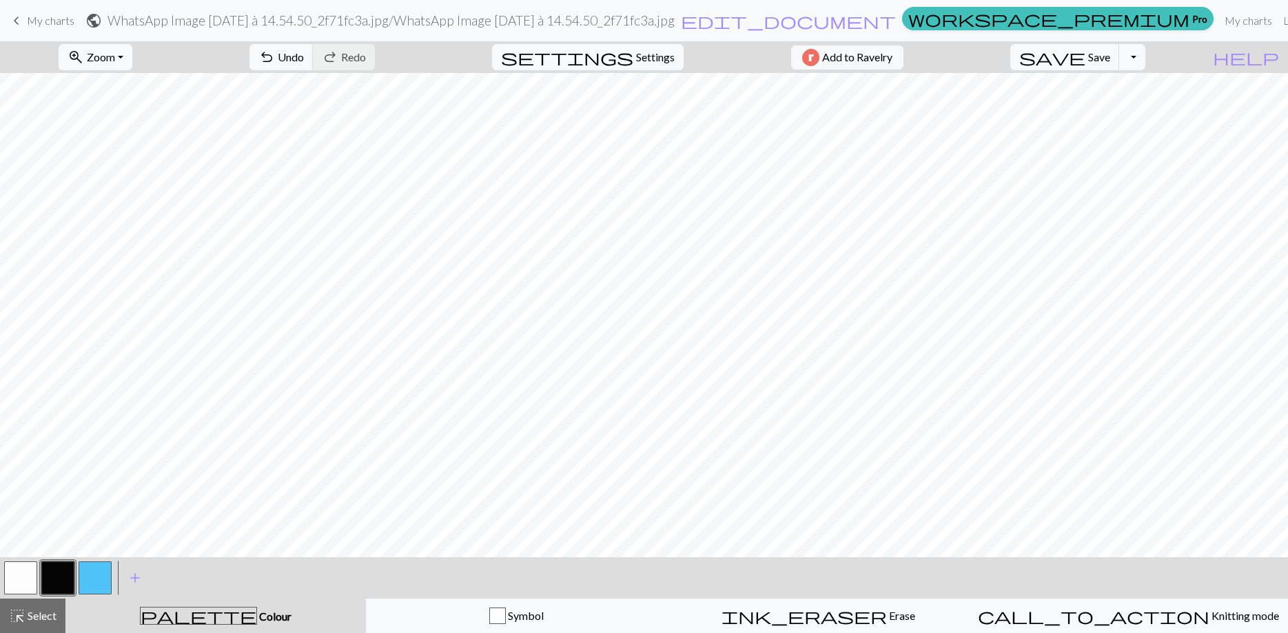
click at [28, 585] on button "button" at bounding box center [20, 578] width 33 height 33
click at [52, 588] on button "button" at bounding box center [57, 578] width 33 height 33
click at [27, 569] on button "button" at bounding box center [20, 578] width 33 height 33
click at [52, 569] on button "button" at bounding box center [57, 578] width 33 height 33
click at [21, 584] on button "button" at bounding box center [20, 578] width 33 height 33
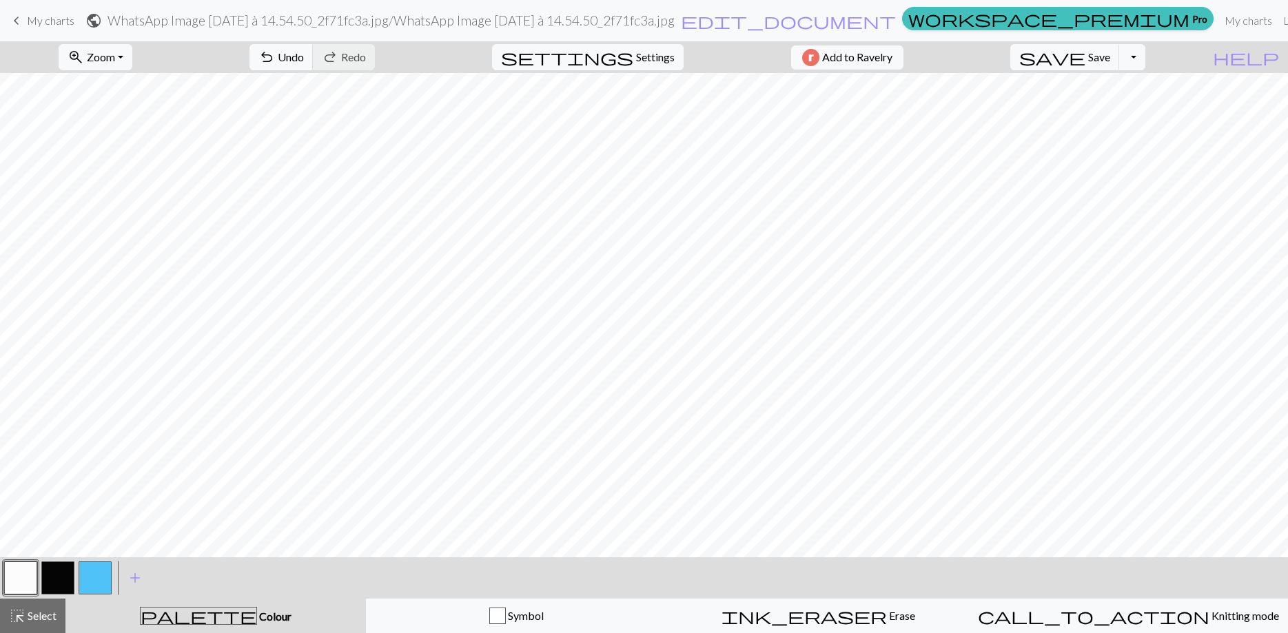
click at [65, 583] on button "button" at bounding box center [57, 578] width 33 height 33
click at [12, 576] on button "button" at bounding box center [20, 578] width 33 height 33
click at [57, 584] on button "button" at bounding box center [57, 578] width 33 height 33
click at [21, 578] on button "button" at bounding box center [20, 578] width 33 height 33
click at [50, 591] on button "button" at bounding box center [57, 578] width 33 height 33
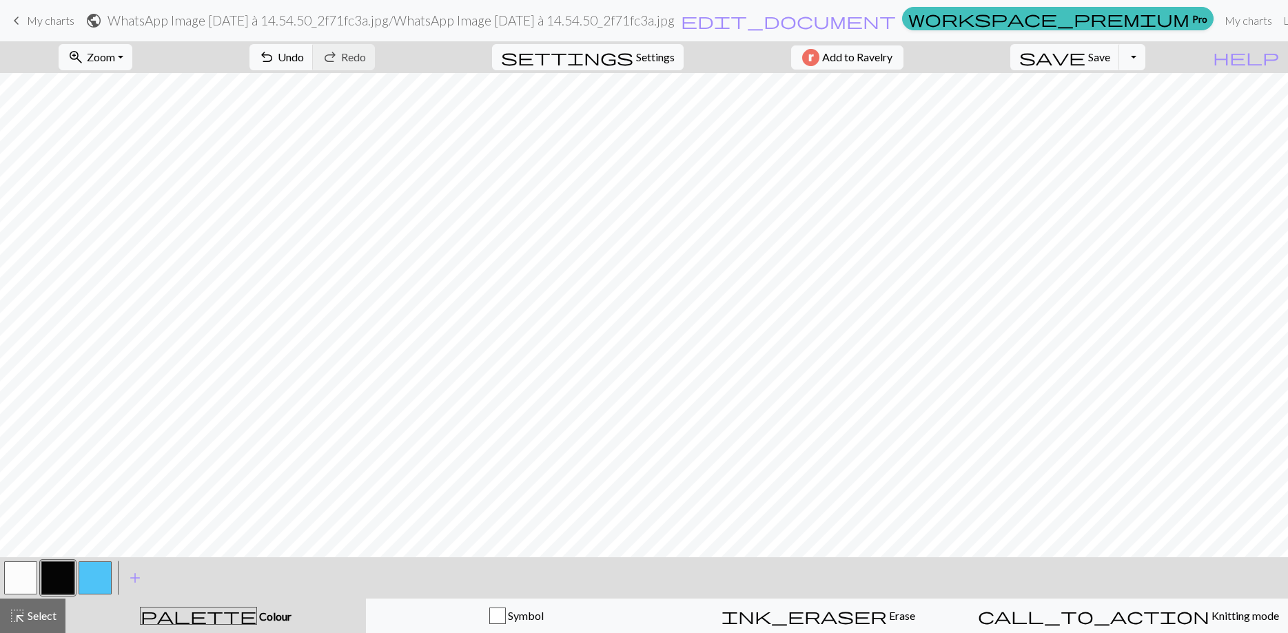
click at [23, 575] on button "button" at bounding box center [20, 578] width 33 height 33
click at [56, 569] on button "button" at bounding box center [57, 578] width 33 height 33
click at [32, 574] on button "button" at bounding box center [20, 578] width 33 height 33
click at [61, 586] on button "button" at bounding box center [57, 578] width 33 height 33
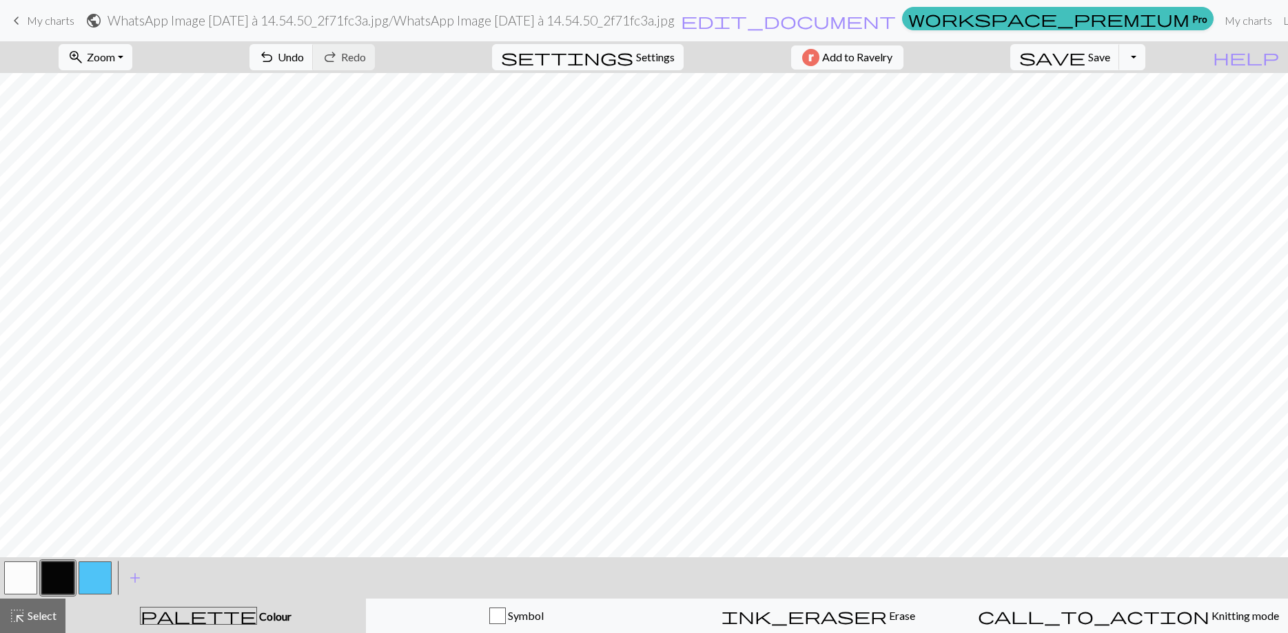
click at [21, 584] on button "button" at bounding box center [20, 578] width 33 height 33
click at [59, 578] on button "button" at bounding box center [57, 578] width 33 height 33
click at [12, 573] on button "button" at bounding box center [20, 578] width 33 height 33
click at [132, 45] on button "zoom_in Zoom Zoom" at bounding box center [96, 57] width 74 height 26
click at [143, 136] on button "Fit height" at bounding box center [113, 132] width 109 height 22
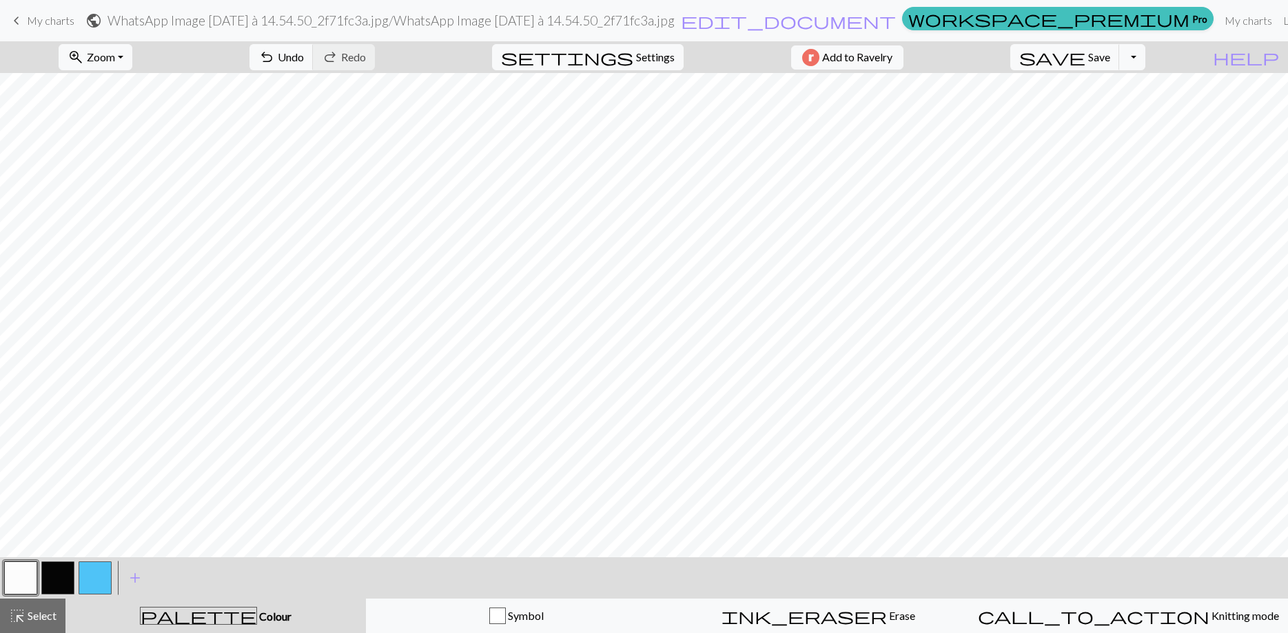
scroll to position [682, 0]
click at [59, 574] on button "button" at bounding box center [57, 578] width 33 height 33
click at [28, 579] on button "button" at bounding box center [20, 578] width 33 height 33
click at [53, 577] on button "button" at bounding box center [57, 578] width 33 height 33
click at [28, 573] on button "button" at bounding box center [20, 578] width 33 height 33
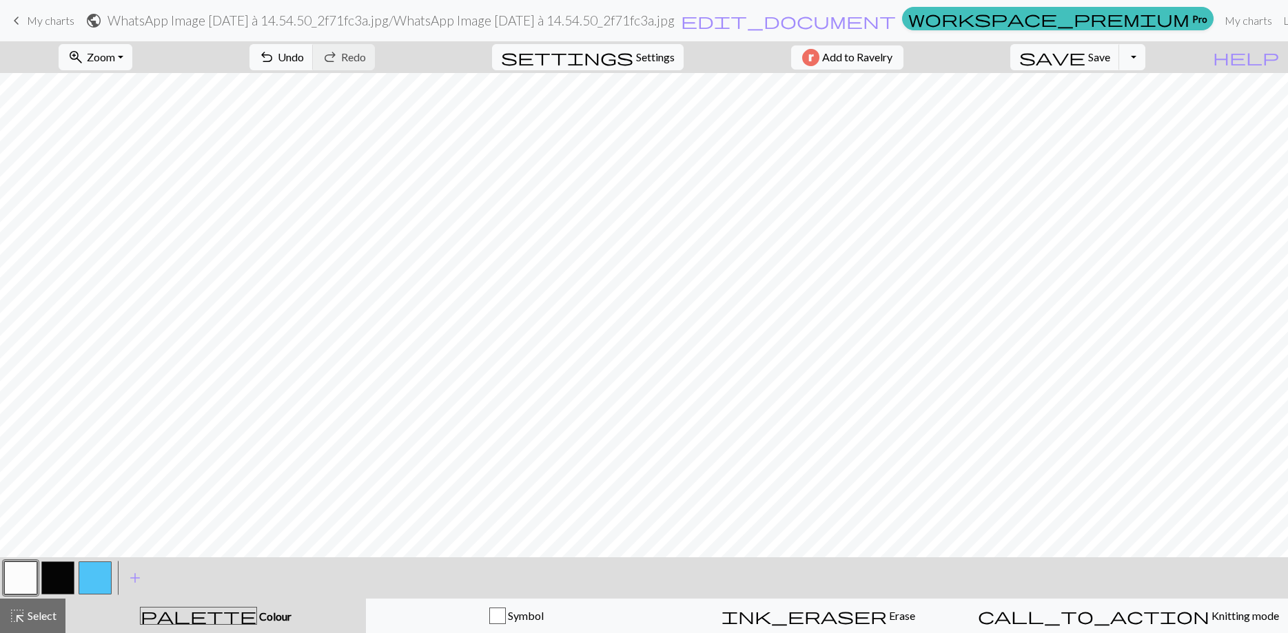
click at [59, 573] on button "button" at bounding box center [57, 578] width 33 height 33
click at [115, 52] on span "Zoom" at bounding box center [101, 56] width 28 height 13
click at [118, 167] on button "50%" at bounding box center [113, 165] width 109 height 22
click at [70, 570] on button "button" at bounding box center [57, 578] width 33 height 33
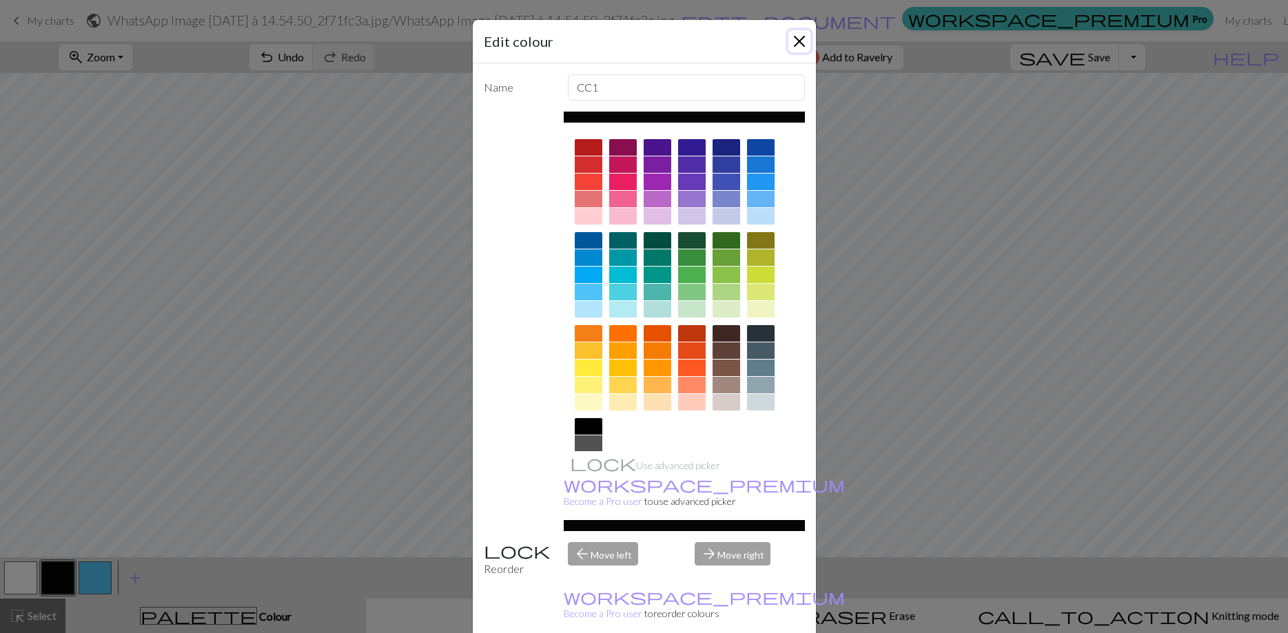
click at [804, 49] on button "Close" at bounding box center [799, 41] width 22 height 22
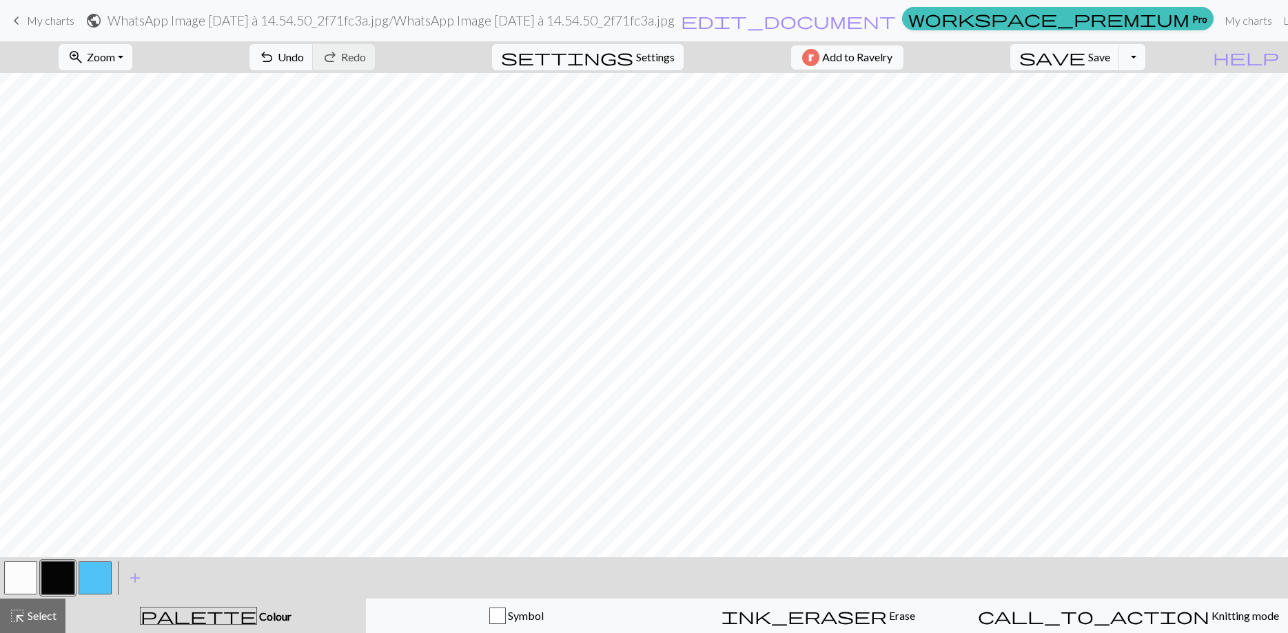
click at [19, 580] on button "button" at bounding box center [20, 578] width 33 height 33
click at [1109, 69] on button "save Save Save" at bounding box center [1065, 57] width 110 height 26
click at [1085, 60] on span "save" at bounding box center [1052, 57] width 66 height 19
click at [1145, 58] on button "Toggle Dropdown" at bounding box center [1132, 57] width 26 height 26
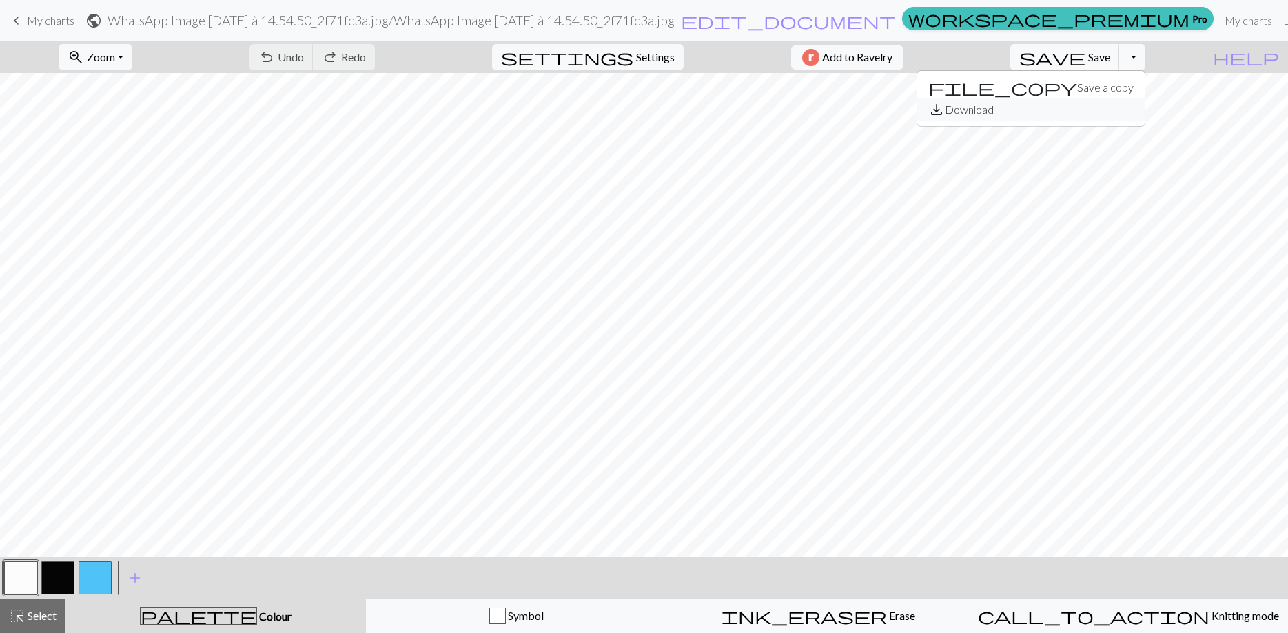
click at [1128, 115] on button "save_alt Download" at bounding box center [1030, 110] width 227 height 22
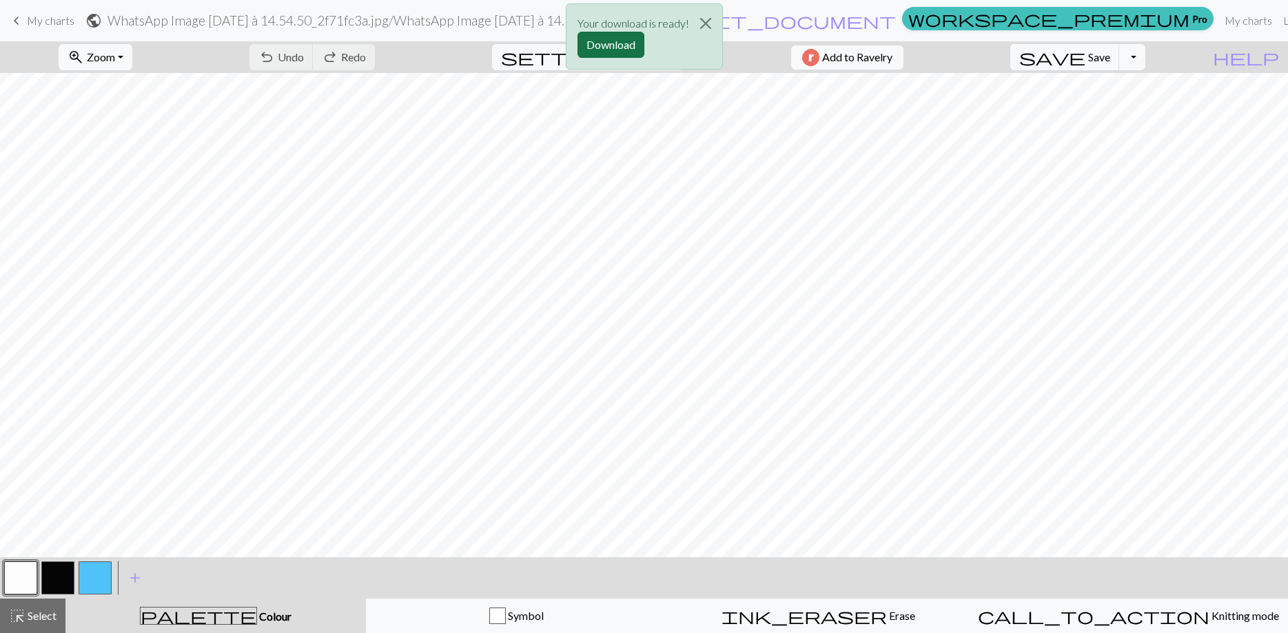
click at [629, 43] on button "Download" at bounding box center [610, 45] width 67 height 26
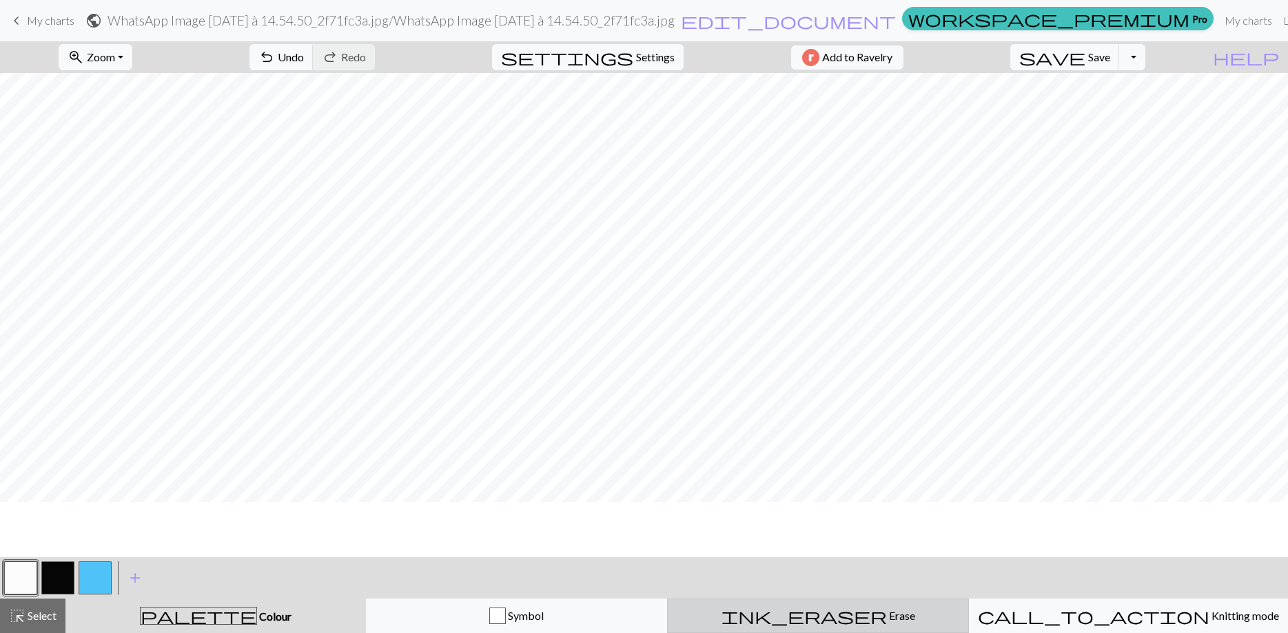
scroll to position [155, 0]
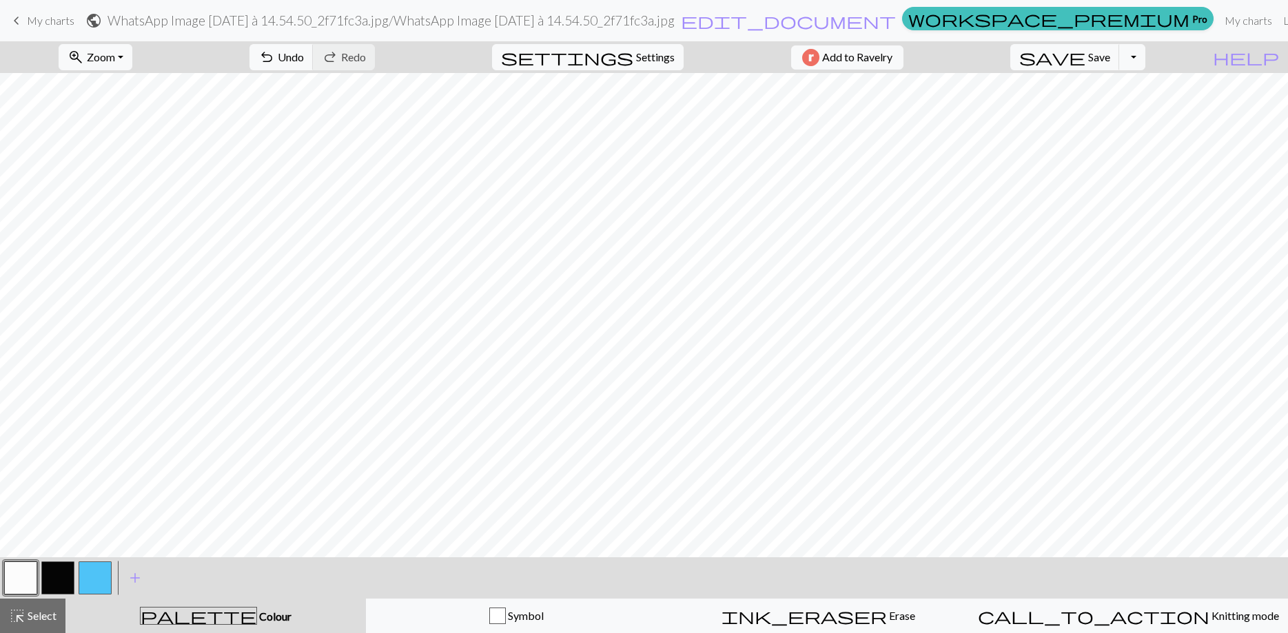
click at [58, 577] on button "button" at bounding box center [57, 578] width 33 height 33
click at [1085, 59] on span "save" at bounding box center [1052, 57] width 66 height 19
click at [1085, 57] on span "save" at bounding box center [1052, 57] width 66 height 19
click at [1145, 61] on button "Toggle Dropdown" at bounding box center [1132, 57] width 26 height 26
click at [1127, 103] on button "save_alt Download" at bounding box center [1030, 110] width 227 height 22
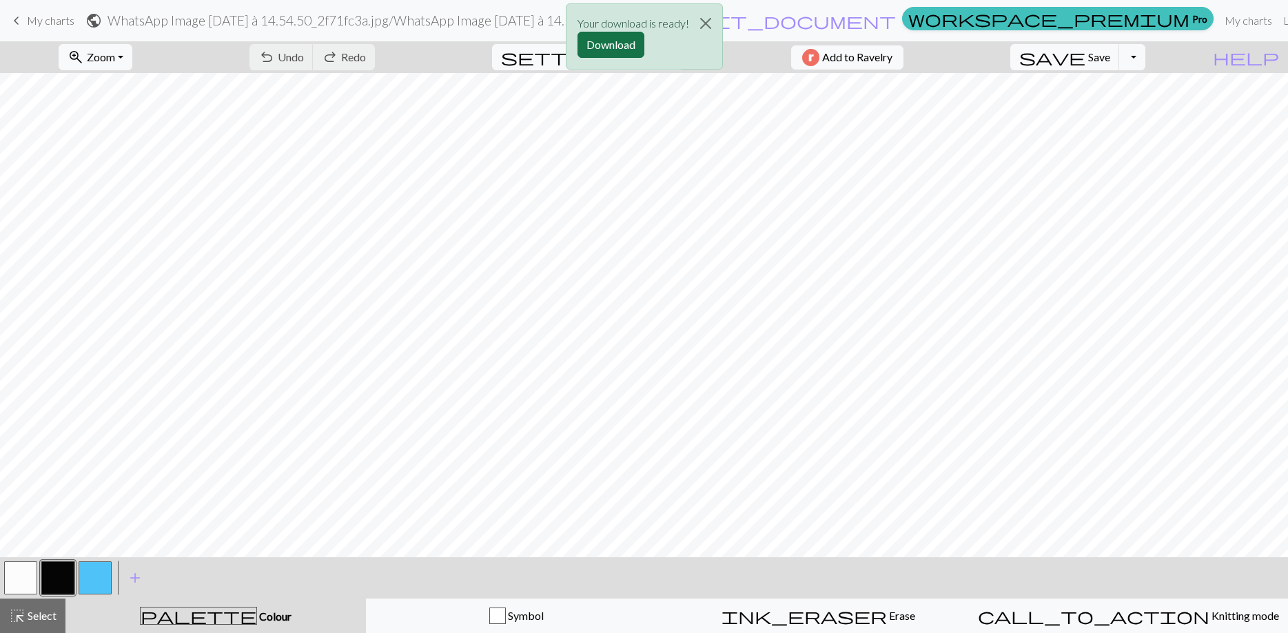
click at [599, 50] on button "Download" at bounding box center [610, 45] width 67 height 26
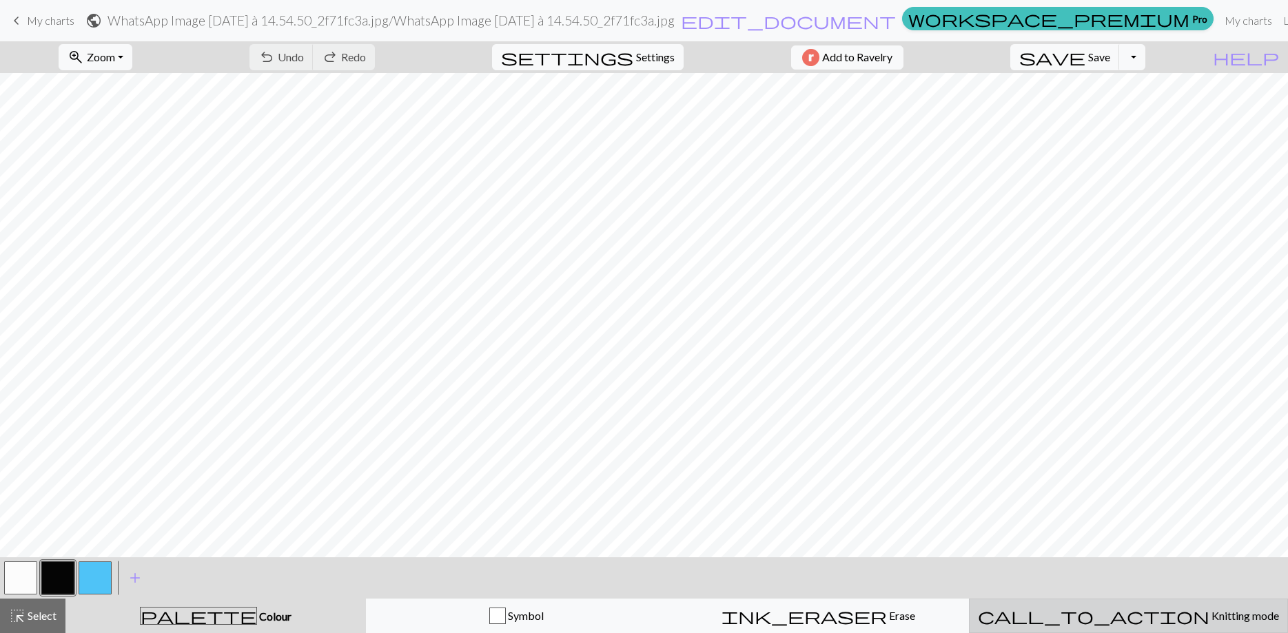
click at [1209, 616] on span "Knitting mode" at bounding box center [1244, 615] width 70 height 13
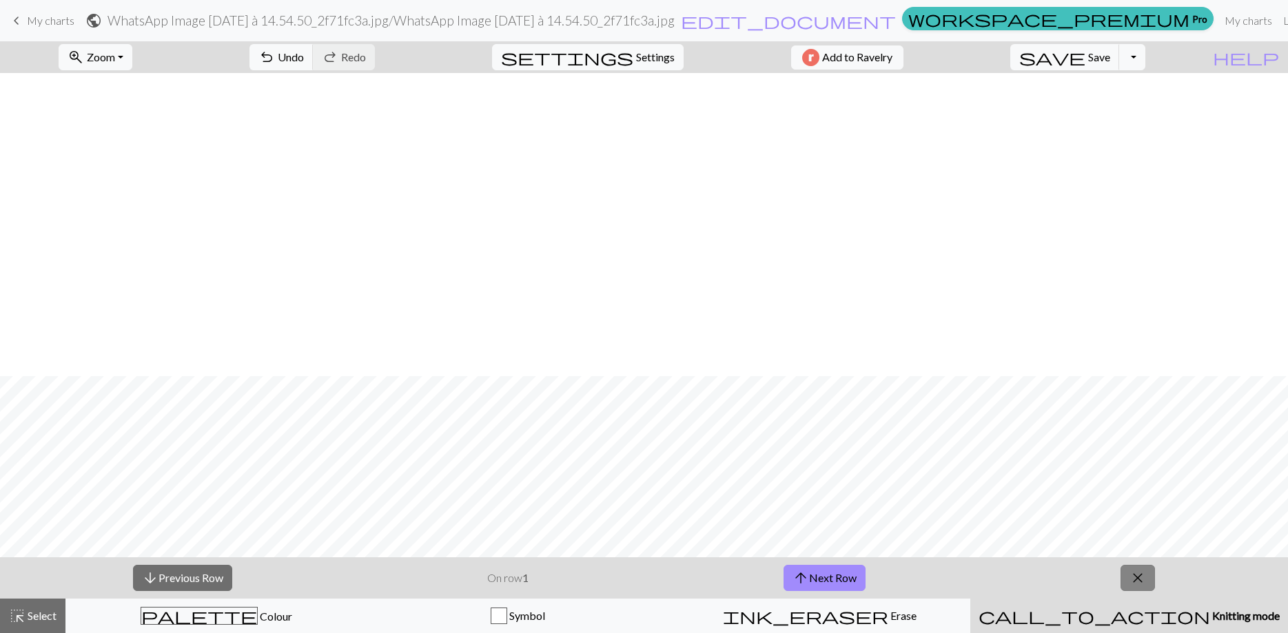
scroll to position [682, 0]
click at [52, 20] on span "My charts" at bounding box center [51, 20] width 48 height 13
click at [1110, 57] on span "Save" at bounding box center [1099, 56] width 22 height 13
click at [26, 21] on link "keyboard_arrow_left My charts" at bounding box center [41, 20] width 66 height 23
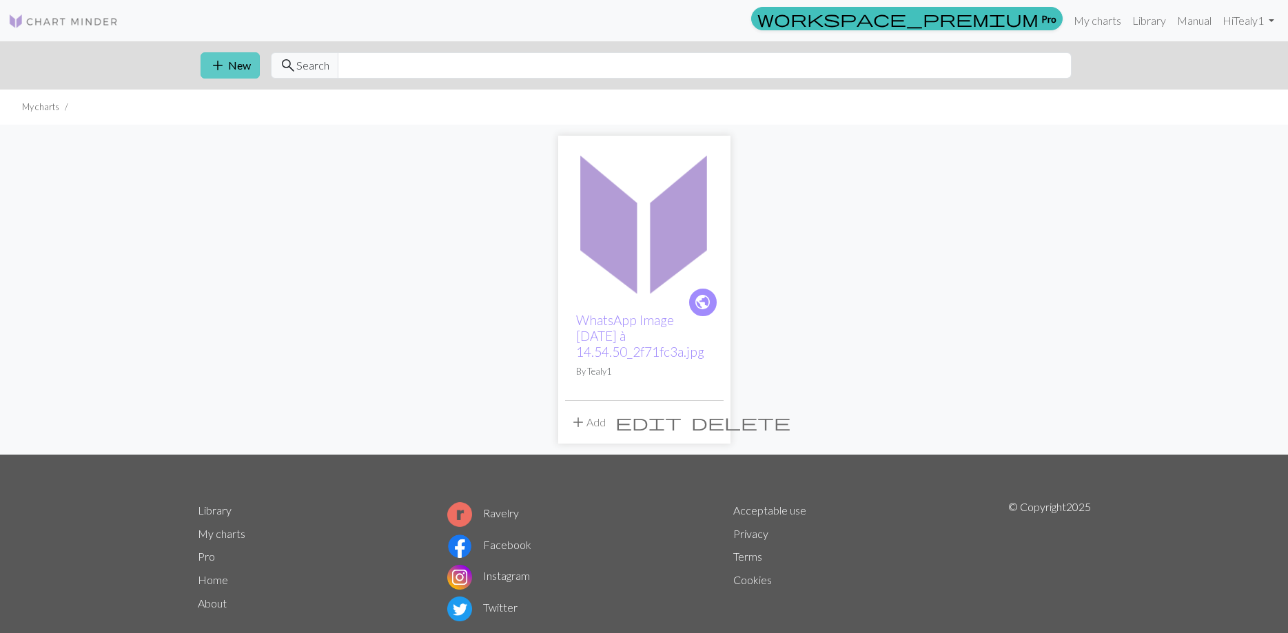
click at [205, 68] on button "add New" at bounding box center [230, 65] width 59 height 26
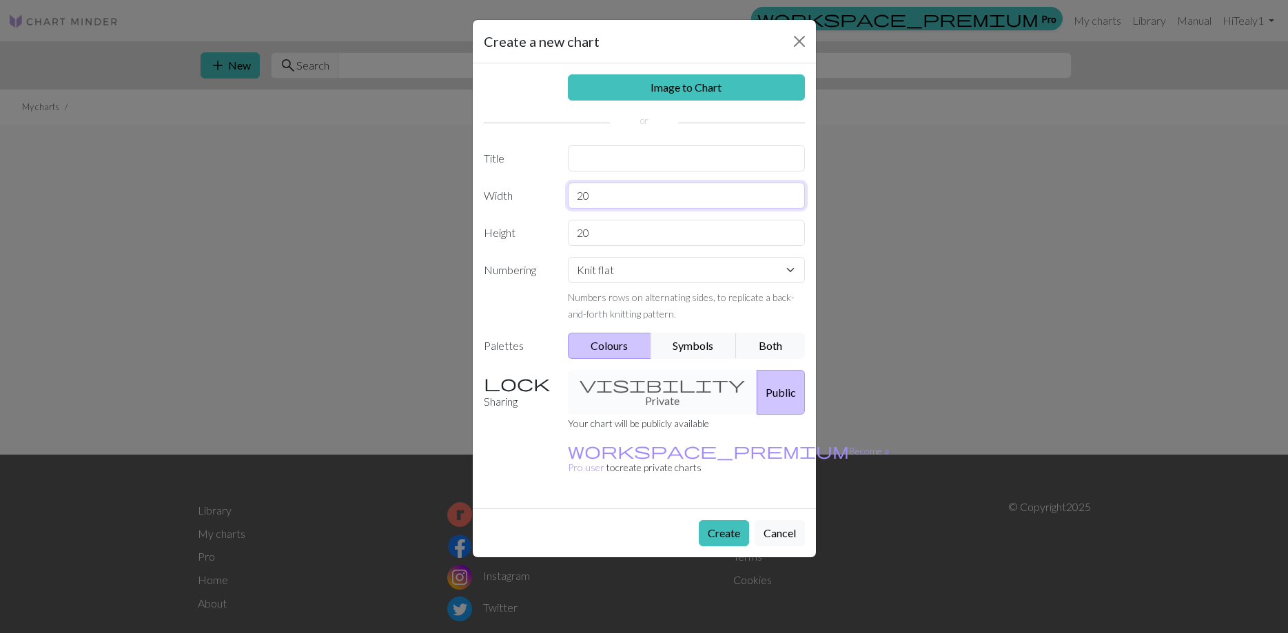
click at [641, 200] on input "20" at bounding box center [686, 196] width 237 height 26
click at [935, 168] on div "Create a new chart Image to Chart Title Width 20 Height 20 Numbering Knit flat …" at bounding box center [644, 316] width 1288 height 633
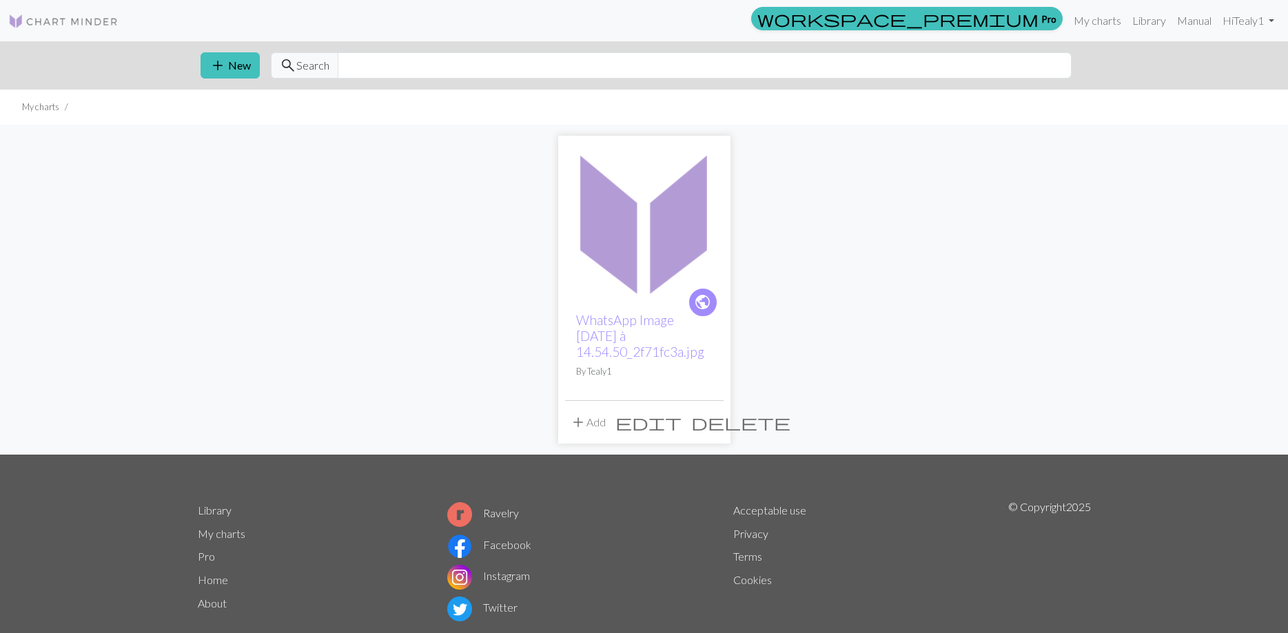
click at [681, 422] on span "edit" at bounding box center [648, 422] width 66 height 19
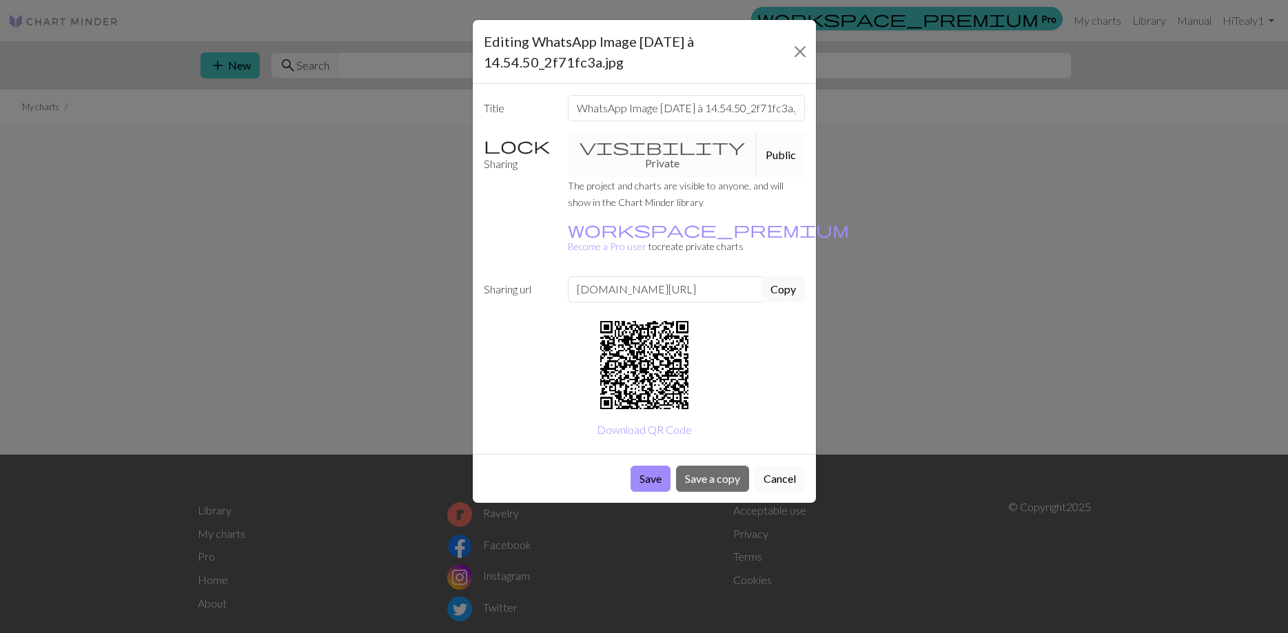
click at [786, 466] on button "Cancel" at bounding box center [780, 479] width 50 height 26
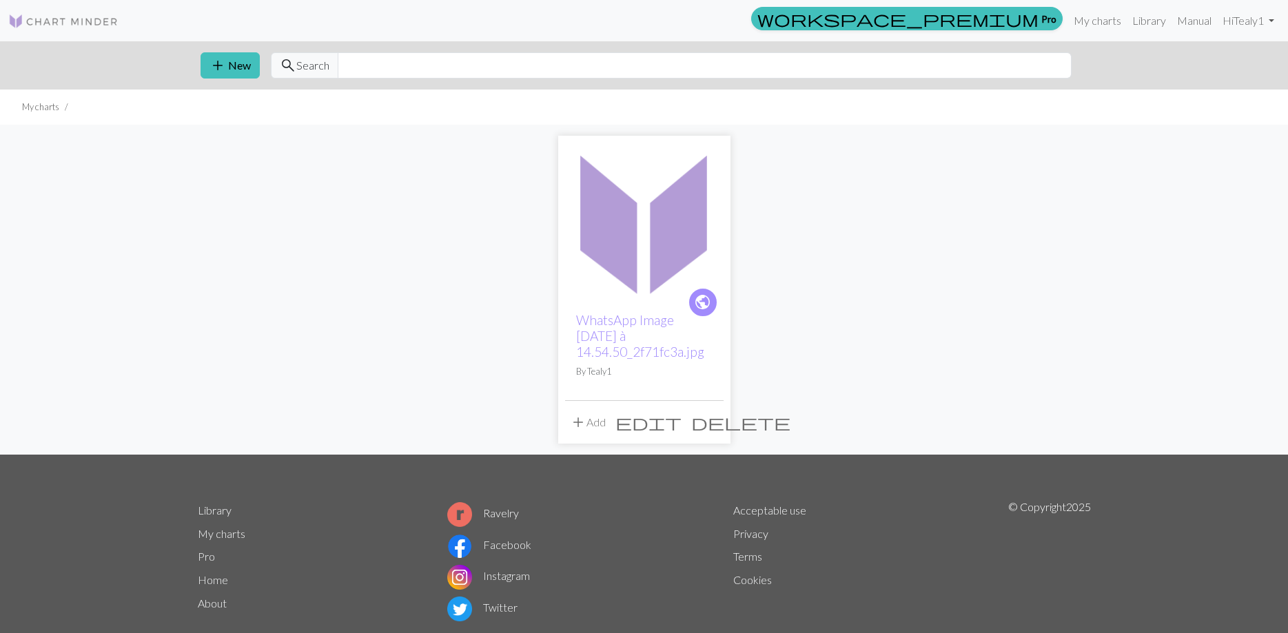
click at [707, 306] on span "public" at bounding box center [702, 302] width 17 height 21
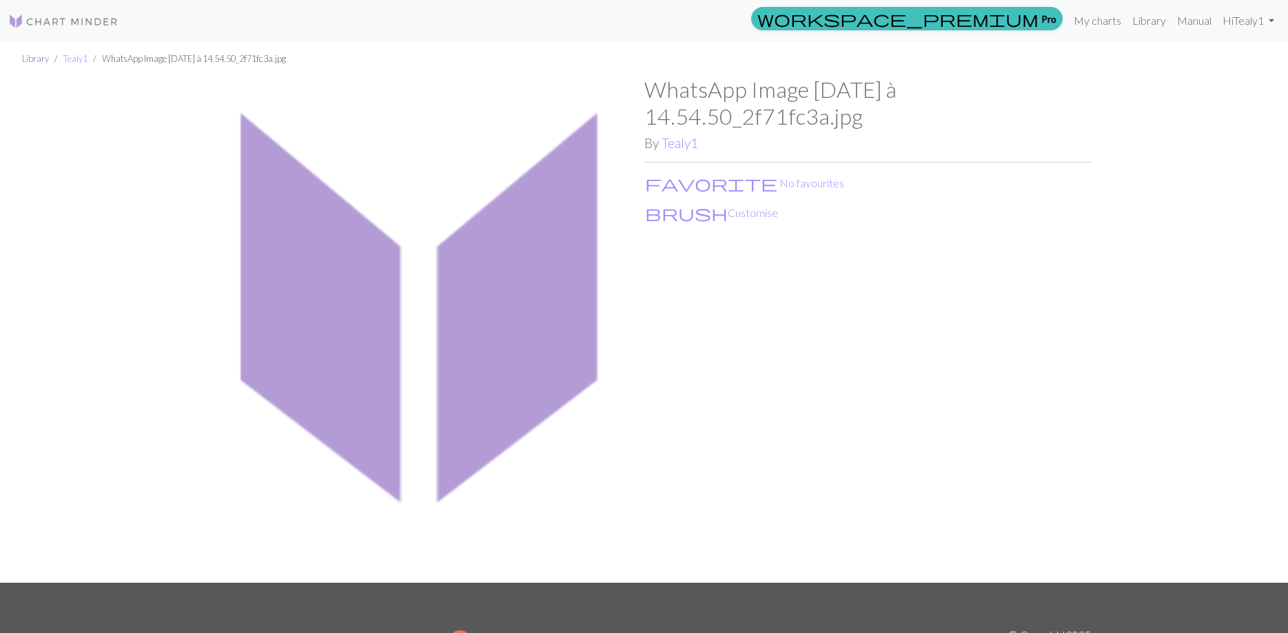
click at [39, 60] on link "Library" at bounding box center [35, 58] width 27 height 11
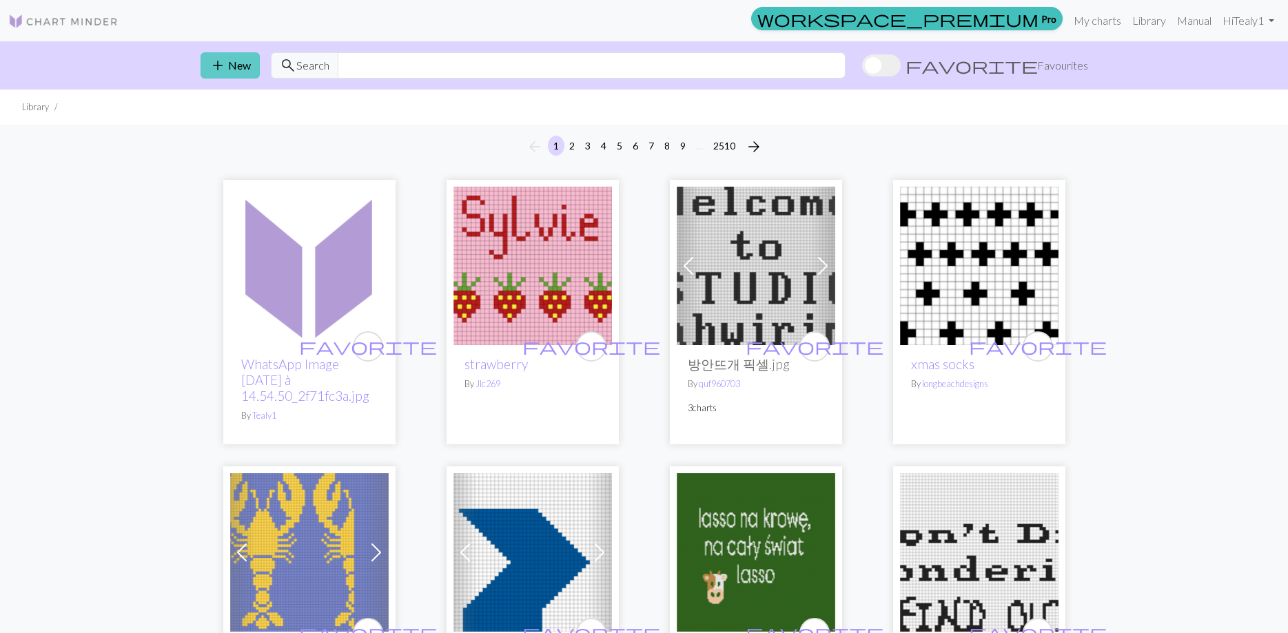
click at [219, 62] on span "add" at bounding box center [217, 65] width 17 height 19
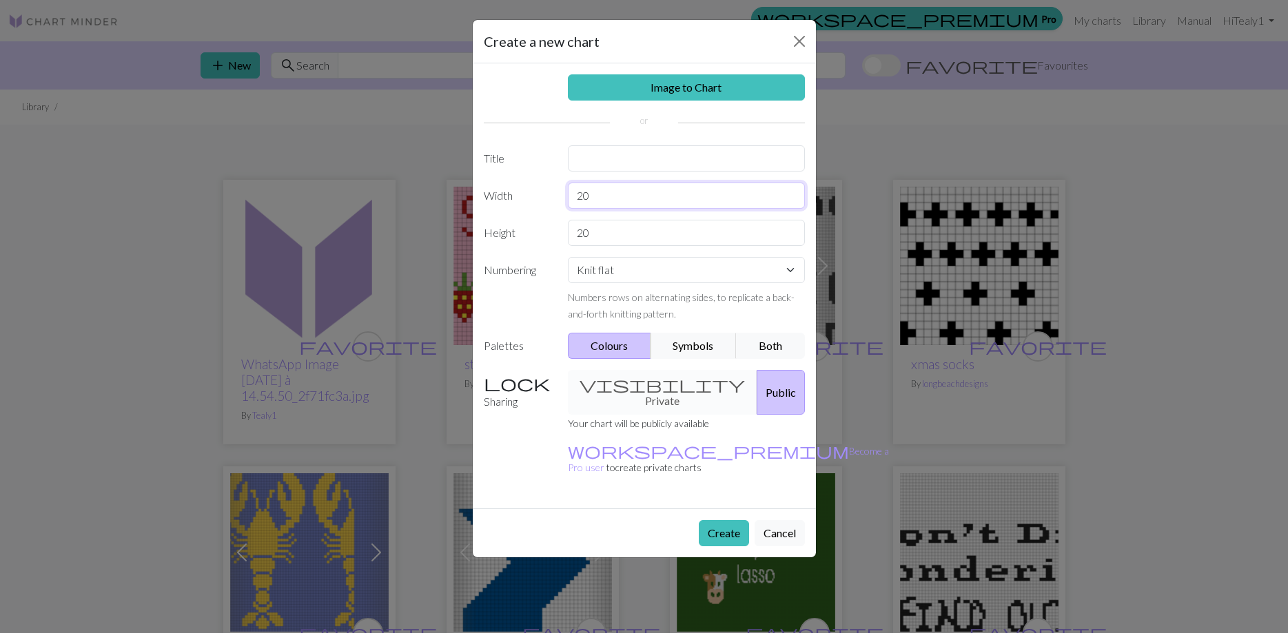
click at [613, 190] on input "20" at bounding box center [686, 196] width 237 height 26
type input "2"
type input "120"
click at [613, 246] on div "Image to Chart Title Width 120 Height 20 Numbering Knit flat Knit in the round …" at bounding box center [644, 285] width 343 height 445
click at [611, 239] on input "20" at bounding box center [686, 233] width 237 height 26
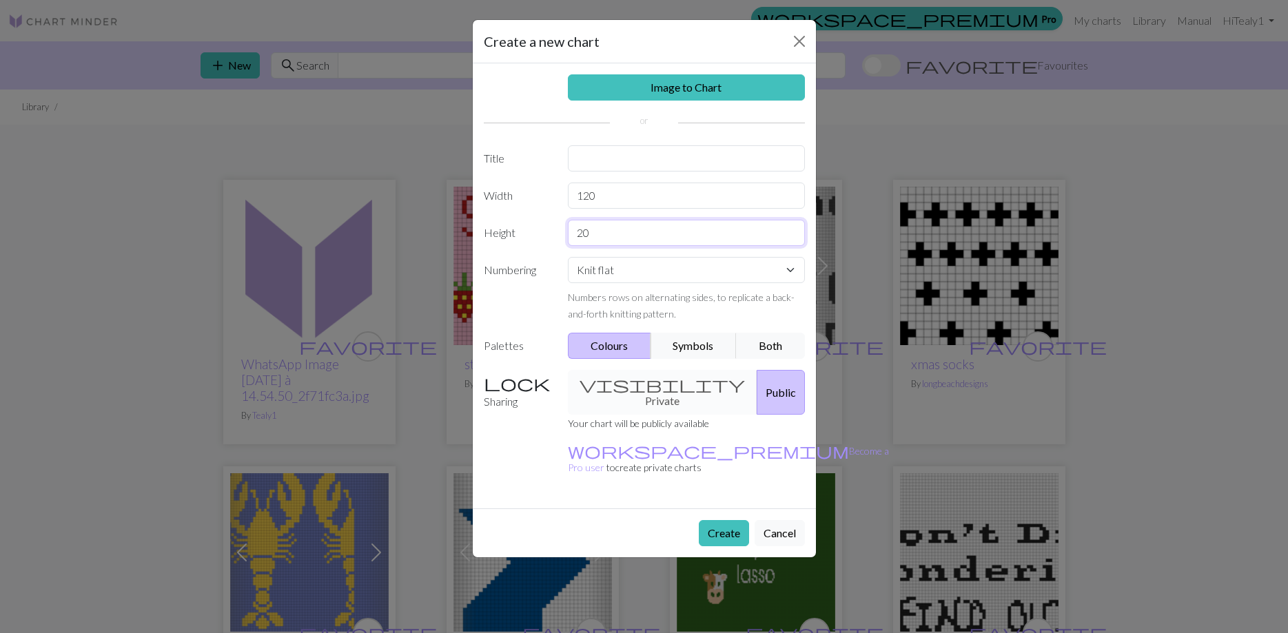
type input "2"
type input "100"
click at [703, 71] on div "Image to Chart Title Width 120 Height 100 Numbering Knit flat Knit in the round…" at bounding box center [644, 285] width 343 height 445
click at [703, 87] on link "Image to Chart" at bounding box center [686, 87] width 237 height 26
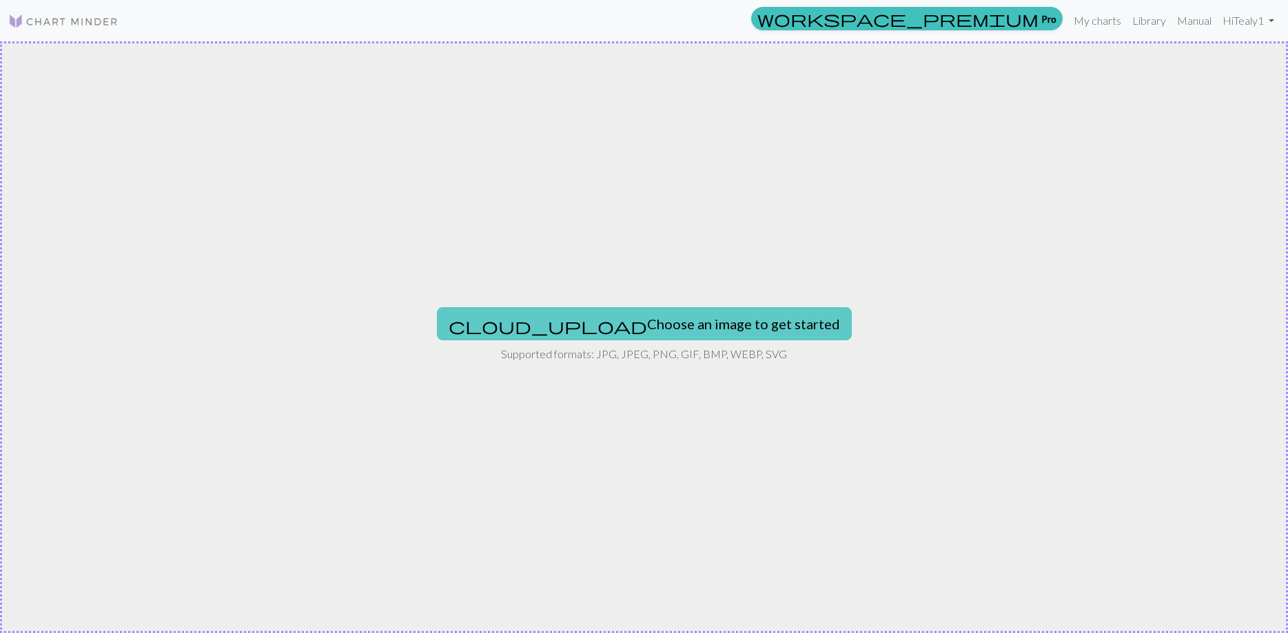
click at [606, 328] on button "cloud_upload Choose an image to get started" at bounding box center [644, 323] width 415 height 33
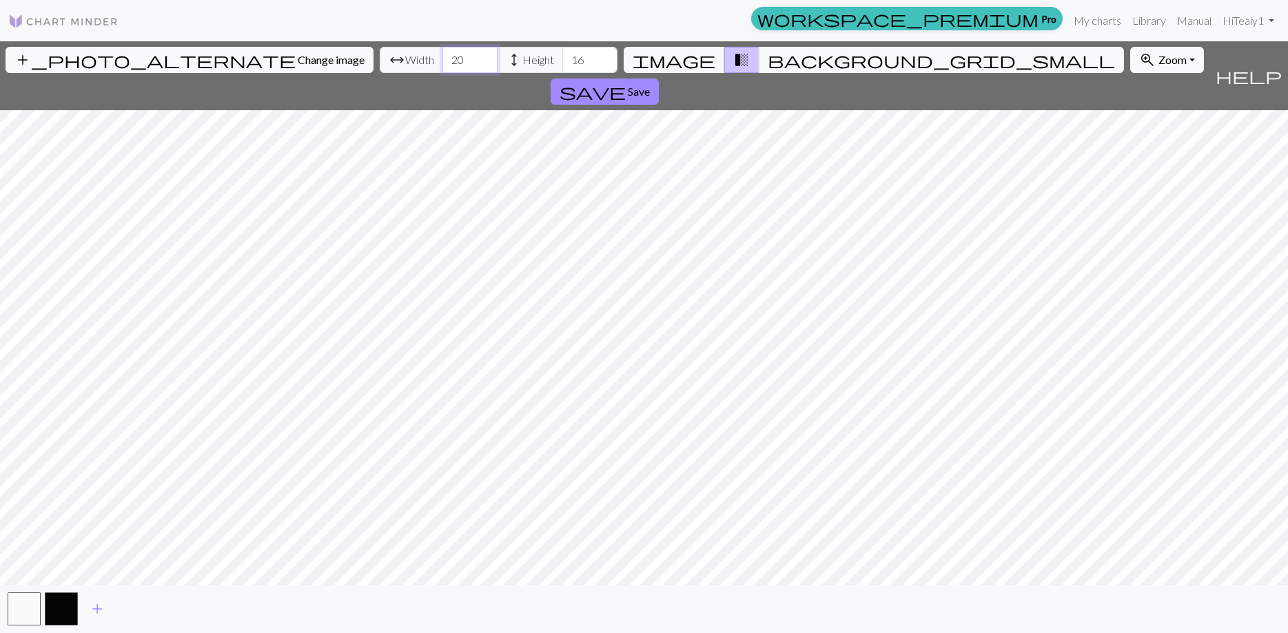
click at [442, 61] on input "20" at bounding box center [469, 60] width 55 height 26
type input "2"
type input "100"
click at [562, 61] on input "16" at bounding box center [589, 60] width 55 height 26
type input "100"
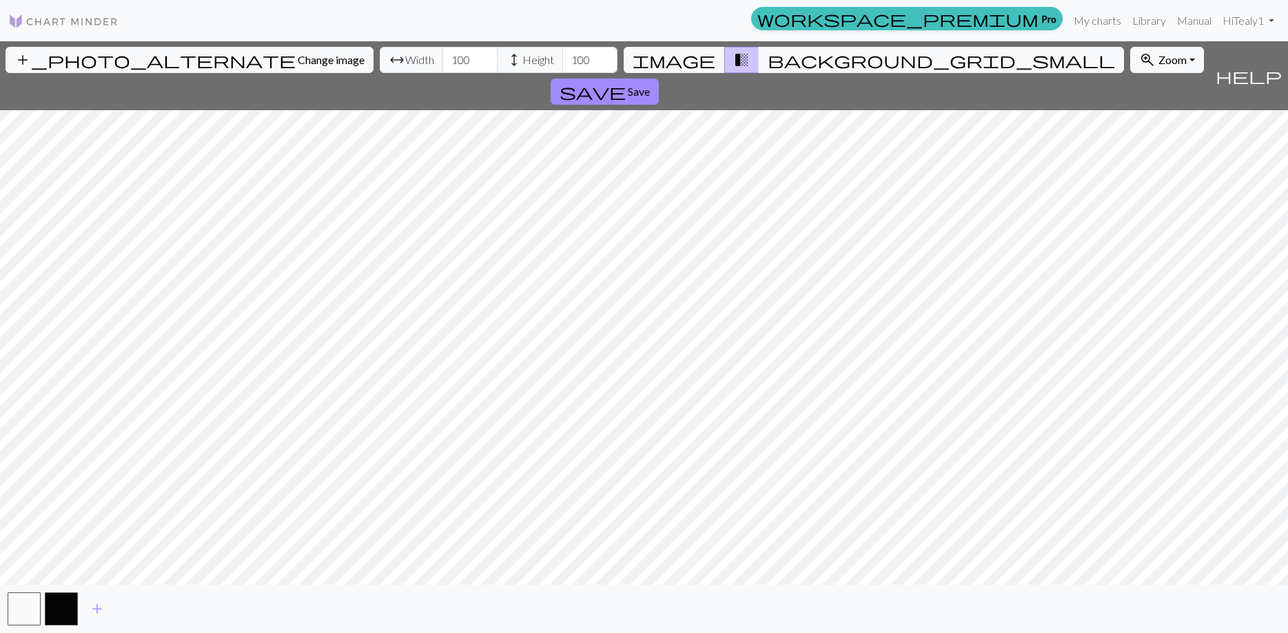
click at [769, 63] on span "background_grid_small" at bounding box center [941, 59] width 347 height 19
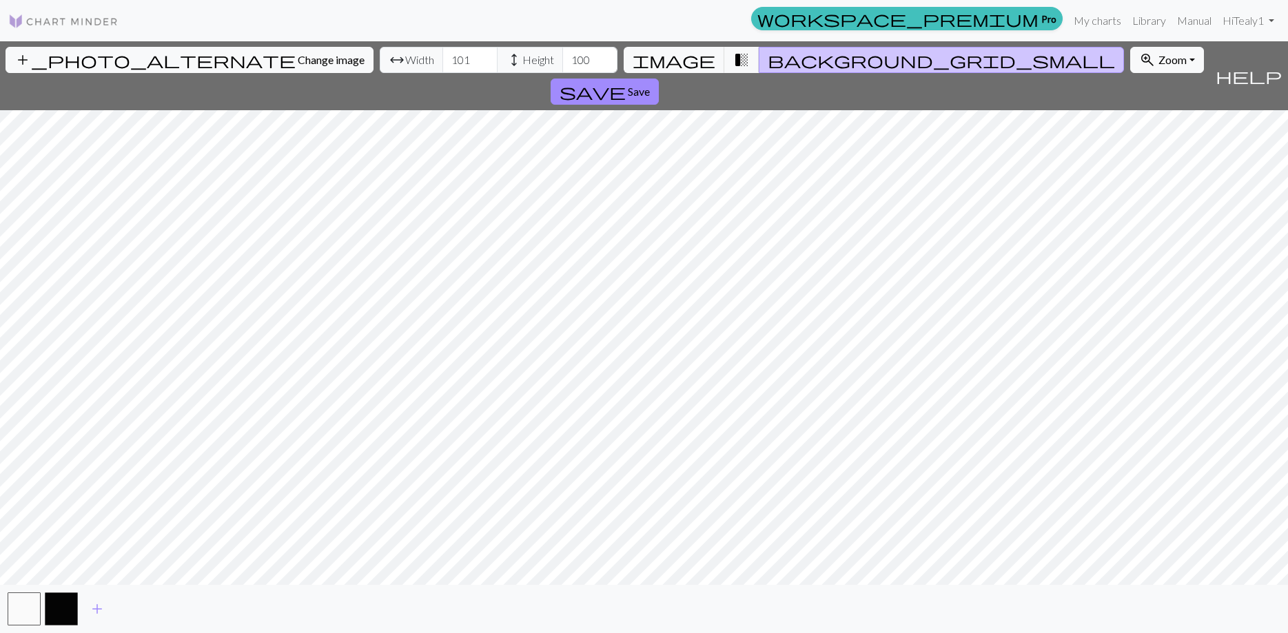
click at [442, 55] on input "101" at bounding box center [469, 60] width 55 height 26
click at [442, 55] on input "102" at bounding box center [469, 60] width 55 height 26
click at [442, 55] on input "103" at bounding box center [469, 60] width 55 height 26
click at [442, 55] on input "104" at bounding box center [469, 60] width 55 height 26
click at [442, 55] on input "105" at bounding box center [469, 60] width 55 height 26
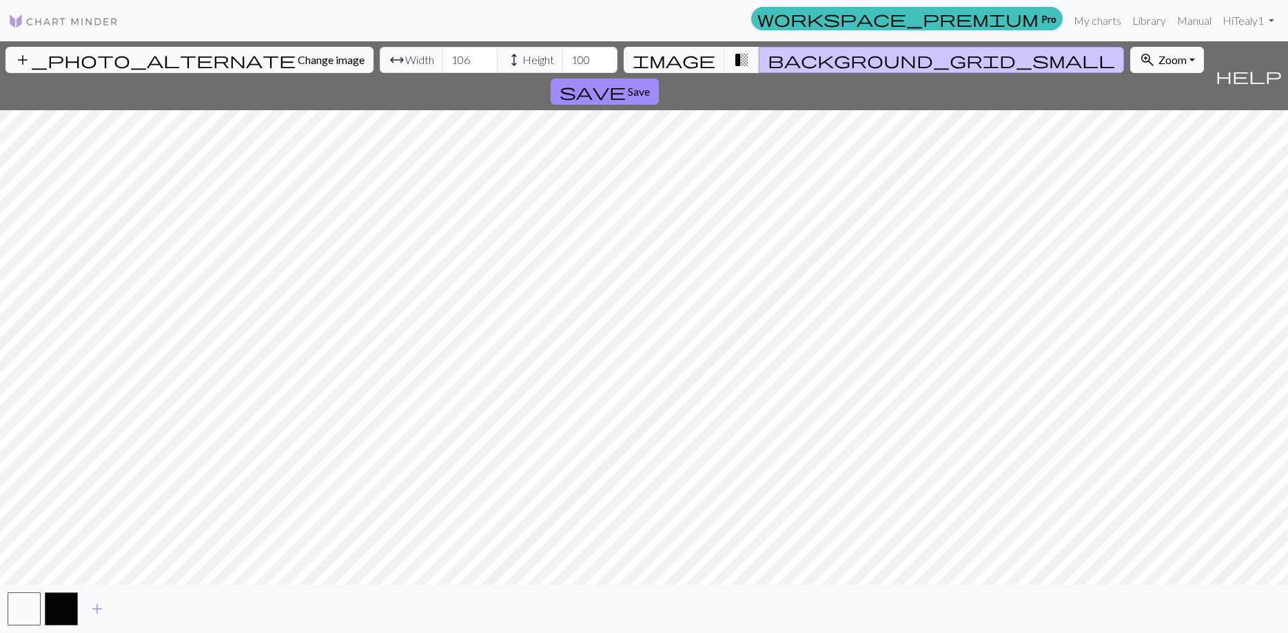
click at [442, 55] on input "106" at bounding box center [469, 60] width 55 height 26
click at [442, 55] on input "107" at bounding box center [469, 60] width 55 height 26
click at [442, 55] on input "108" at bounding box center [469, 60] width 55 height 26
click at [442, 55] on input "109" at bounding box center [469, 60] width 55 height 26
click at [442, 55] on input "110" at bounding box center [469, 60] width 55 height 26
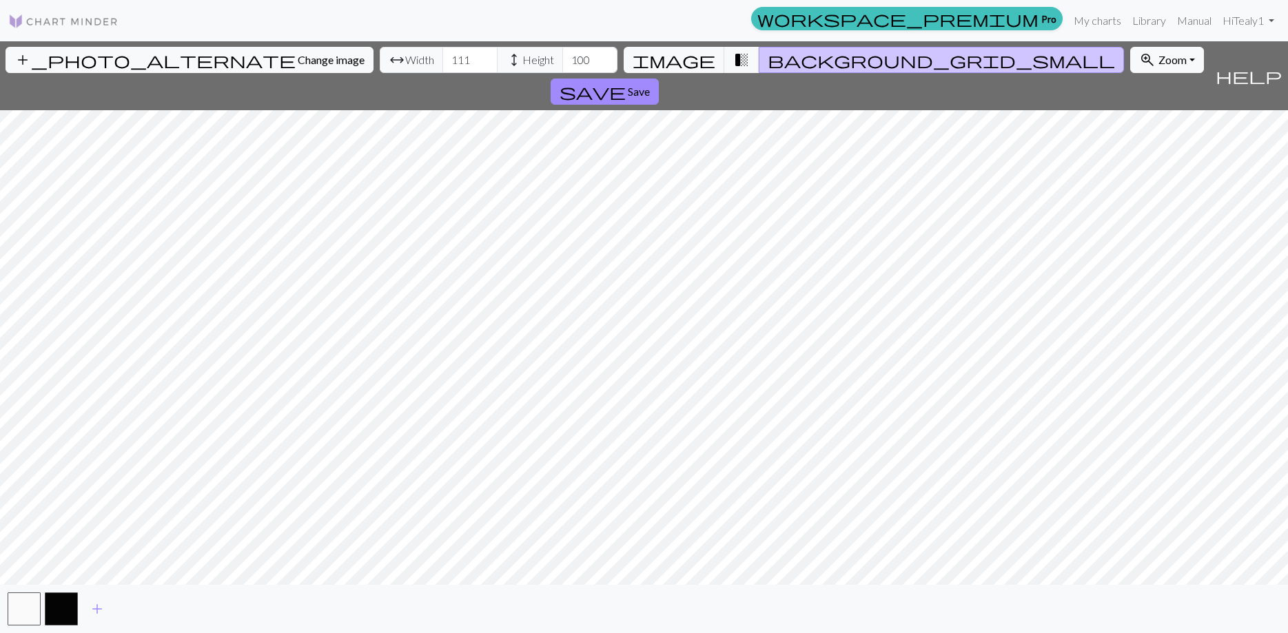
click at [442, 55] on input "111" at bounding box center [469, 60] width 55 height 26
click at [442, 55] on input "112" at bounding box center [469, 60] width 55 height 26
click at [442, 55] on input "113" at bounding box center [469, 60] width 55 height 26
click at [442, 55] on input "114" at bounding box center [469, 60] width 55 height 26
click at [442, 55] on input "115" at bounding box center [469, 60] width 55 height 26
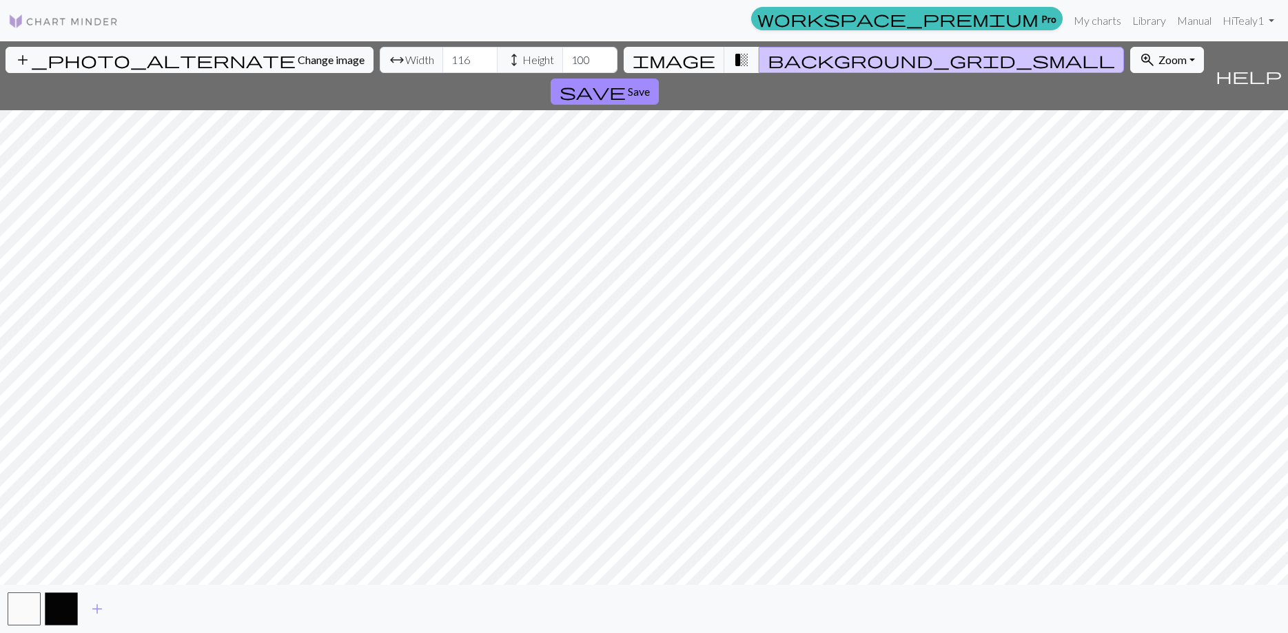
click at [442, 55] on input "116" at bounding box center [469, 60] width 55 height 26
click at [442, 55] on input "117" at bounding box center [469, 60] width 55 height 26
click at [442, 55] on input "118" at bounding box center [469, 60] width 55 height 26
click at [442, 55] on input "119" at bounding box center [469, 60] width 55 height 26
type input "120"
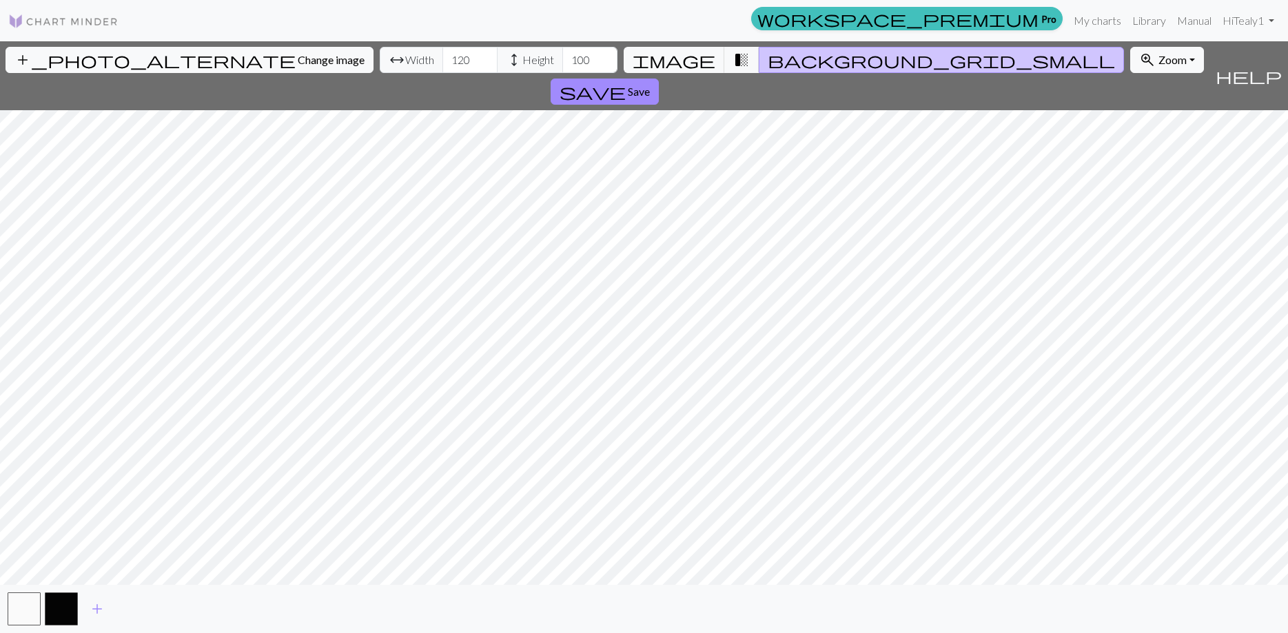
click at [442, 55] on input "120" at bounding box center [469, 60] width 55 height 26
click at [562, 63] on input "99" at bounding box center [589, 60] width 55 height 26
click at [562, 63] on input "98" at bounding box center [589, 60] width 55 height 26
click at [562, 63] on input "97" at bounding box center [589, 60] width 55 height 26
click at [562, 63] on input "96" at bounding box center [589, 60] width 55 height 26
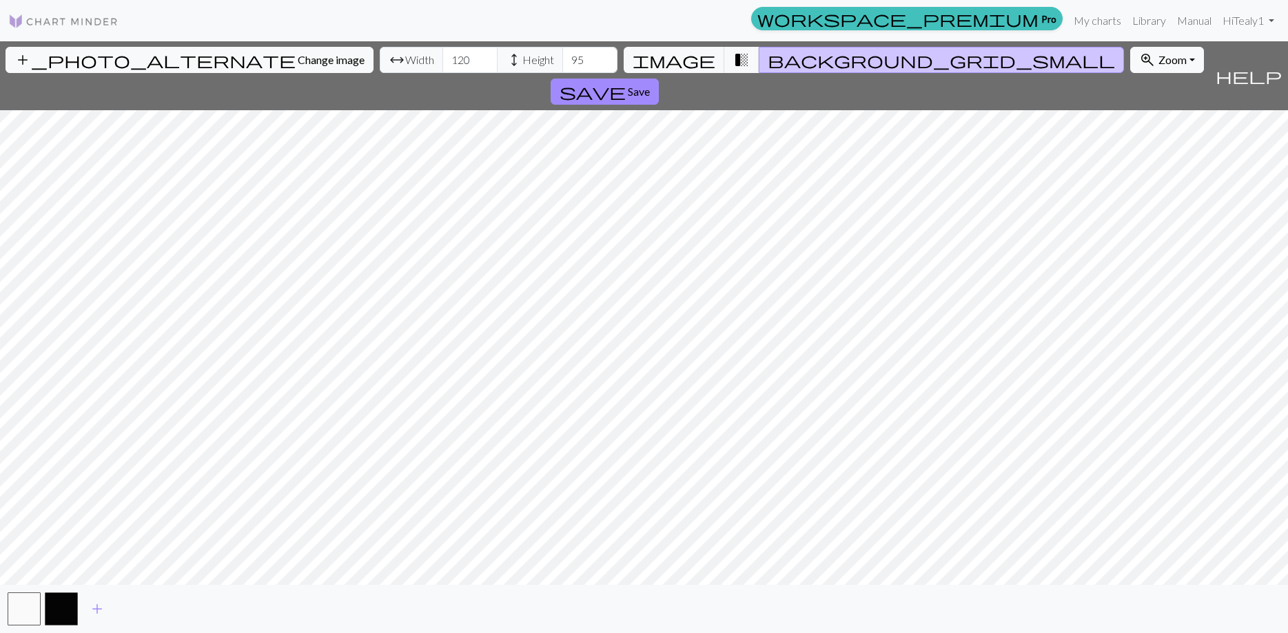
click at [562, 63] on input "95" at bounding box center [589, 60] width 55 height 26
click at [562, 63] on input "94" at bounding box center [589, 60] width 55 height 26
click at [562, 63] on input "93" at bounding box center [589, 60] width 55 height 26
click at [562, 63] on input "92" at bounding box center [589, 60] width 55 height 26
click at [562, 63] on input "91" at bounding box center [589, 60] width 55 height 26
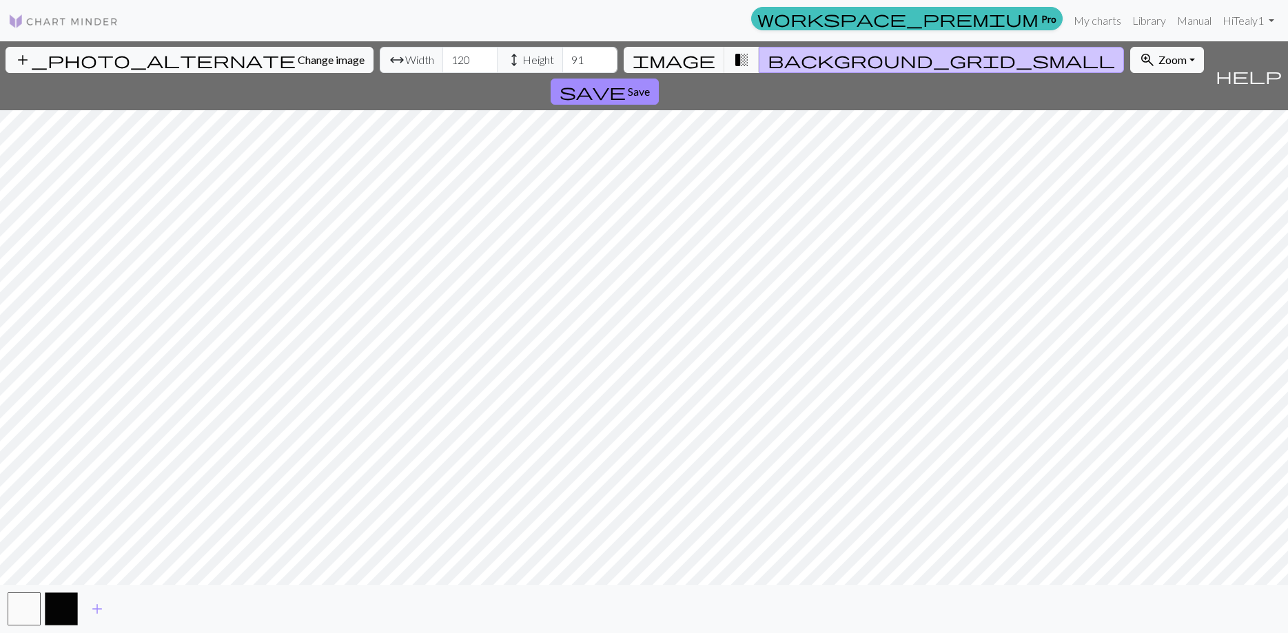
type input "90"
click at [562, 63] on input "90" at bounding box center [589, 60] width 55 height 26
click at [650, 85] on span "Save" at bounding box center [639, 91] width 22 height 13
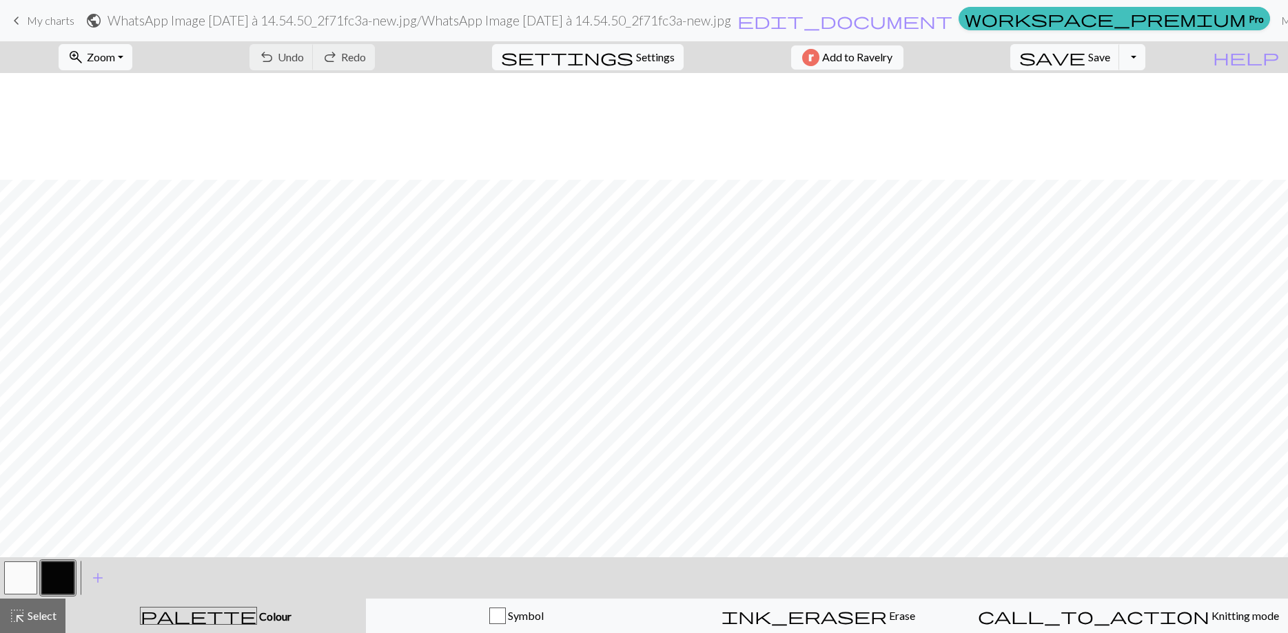
scroll to position [107, 0]
click at [17, 573] on button "button" at bounding box center [20, 578] width 33 height 33
click at [57, 581] on button "button" at bounding box center [57, 578] width 33 height 33
click at [23, 573] on button "button" at bounding box center [20, 578] width 33 height 33
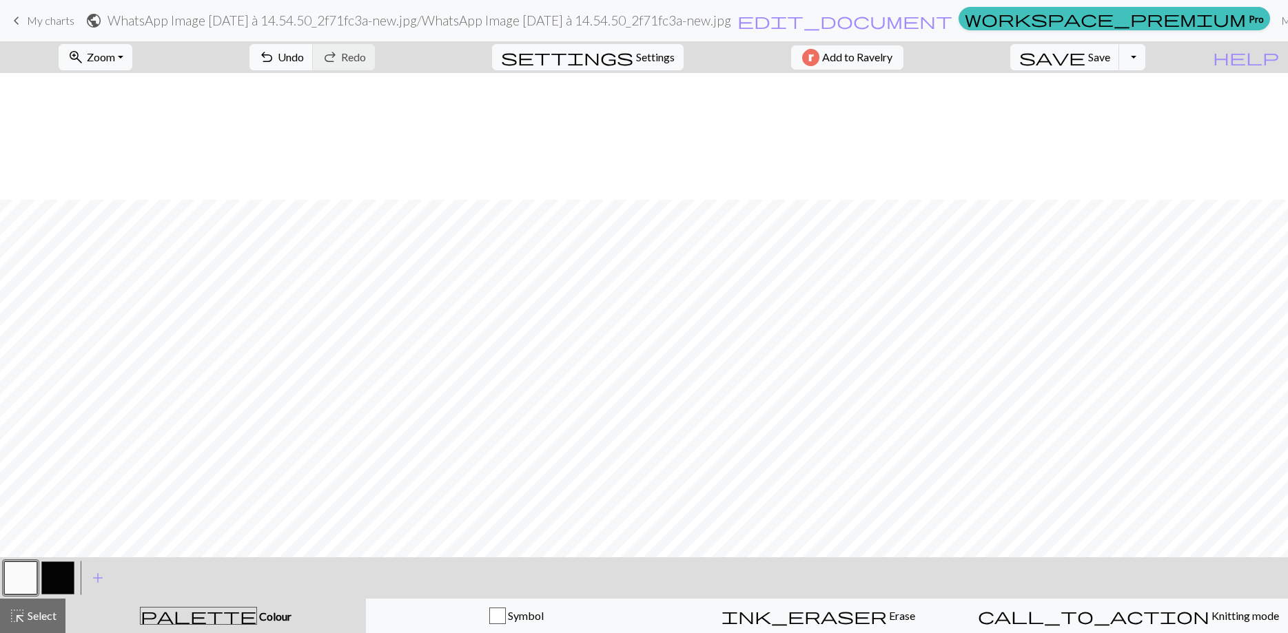
scroll to position [409, 0]
click at [59, 580] on button "button" at bounding box center [57, 578] width 33 height 33
click at [1120, 48] on button "save Save Save" at bounding box center [1065, 57] width 110 height 26
click at [1110, 57] on span "Save" at bounding box center [1099, 56] width 22 height 13
click at [1145, 57] on button "Toggle Dropdown" at bounding box center [1132, 57] width 26 height 26
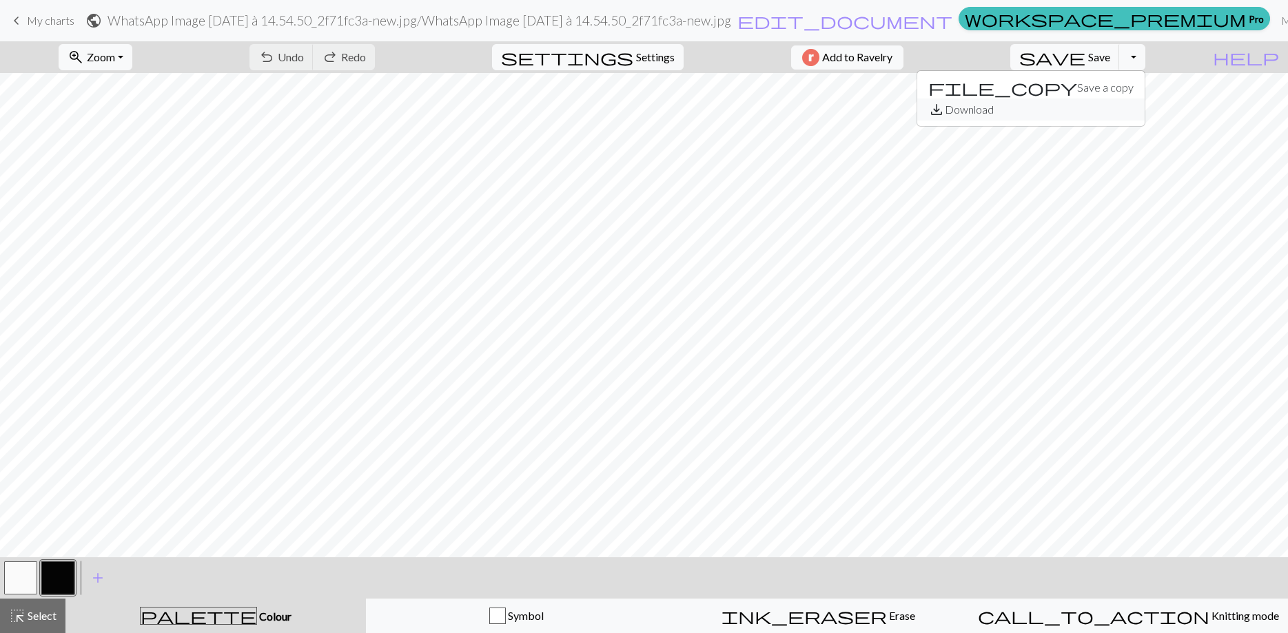
click at [1114, 114] on button "save_alt Download" at bounding box center [1030, 110] width 227 height 22
click at [1145, 64] on button "Toggle Dropdown" at bounding box center [1132, 57] width 26 height 26
click at [1131, 104] on button "save_alt Download" at bounding box center [1030, 110] width 227 height 22
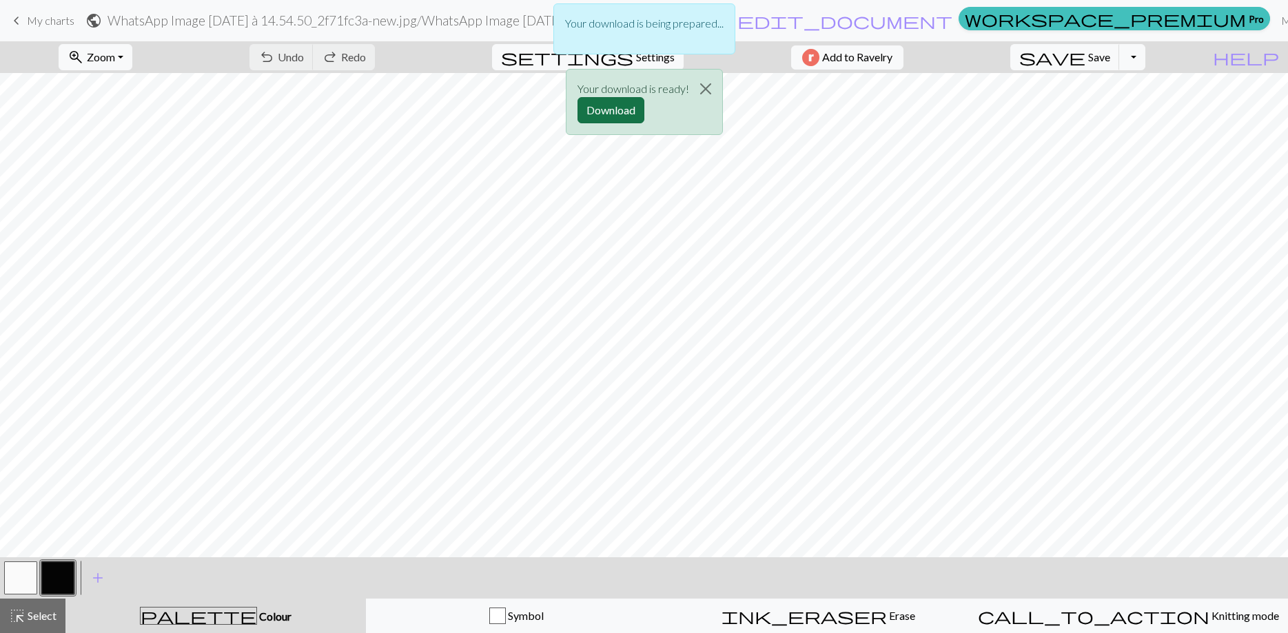
click at [593, 110] on button "Download" at bounding box center [610, 110] width 67 height 26
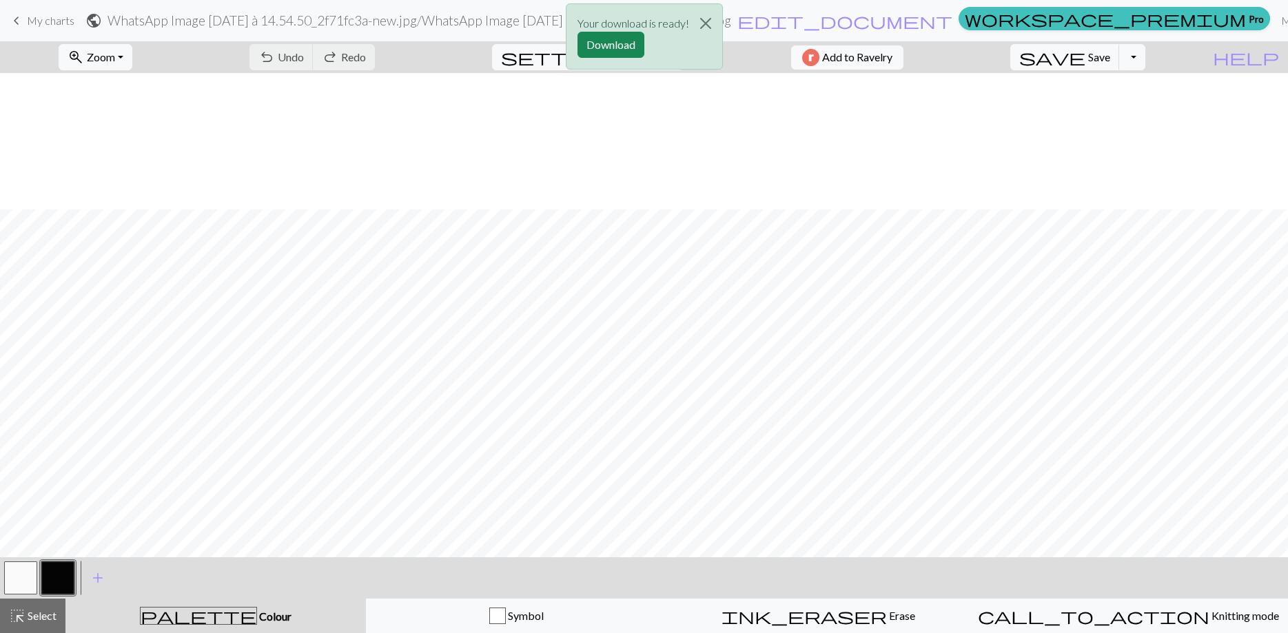
scroll to position [370, 0]
